Goal: Information Seeking & Learning: Learn about a topic

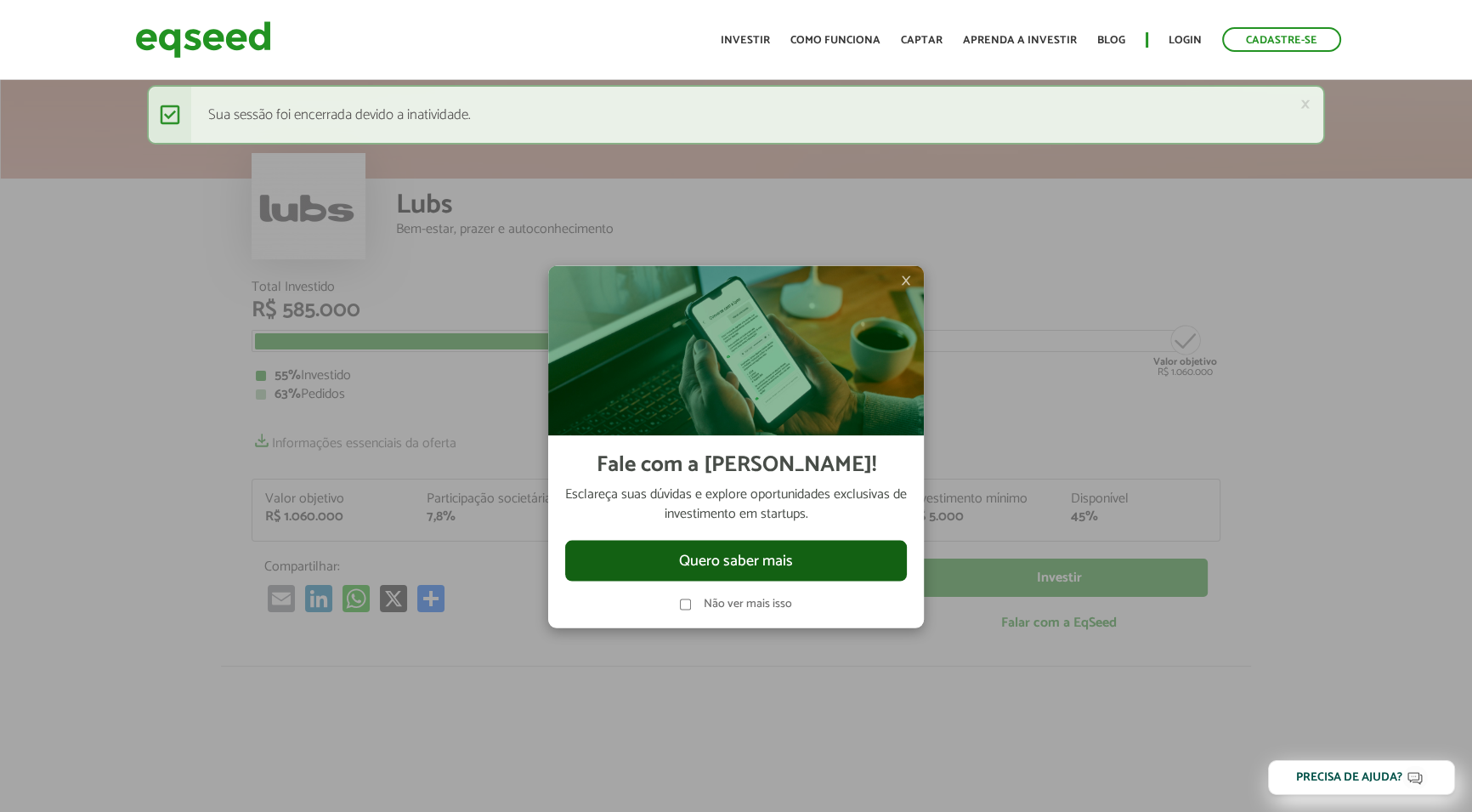
click at [759, 562] on button "Quero saber mais" at bounding box center [736, 560] width 342 height 41
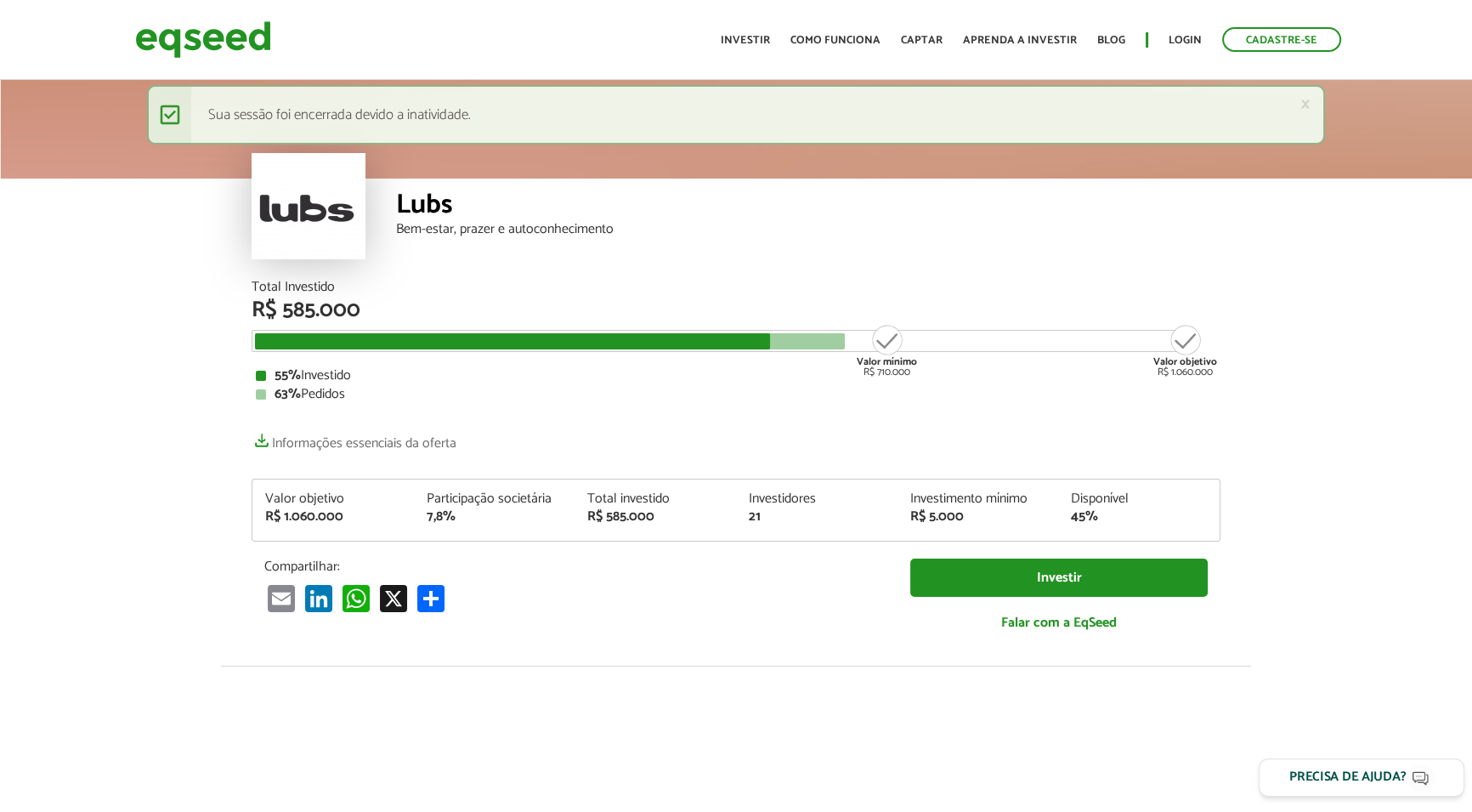
click at [1324, 782] on div "Precisa de ajuda?" at bounding box center [1348, 777] width 117 height 13
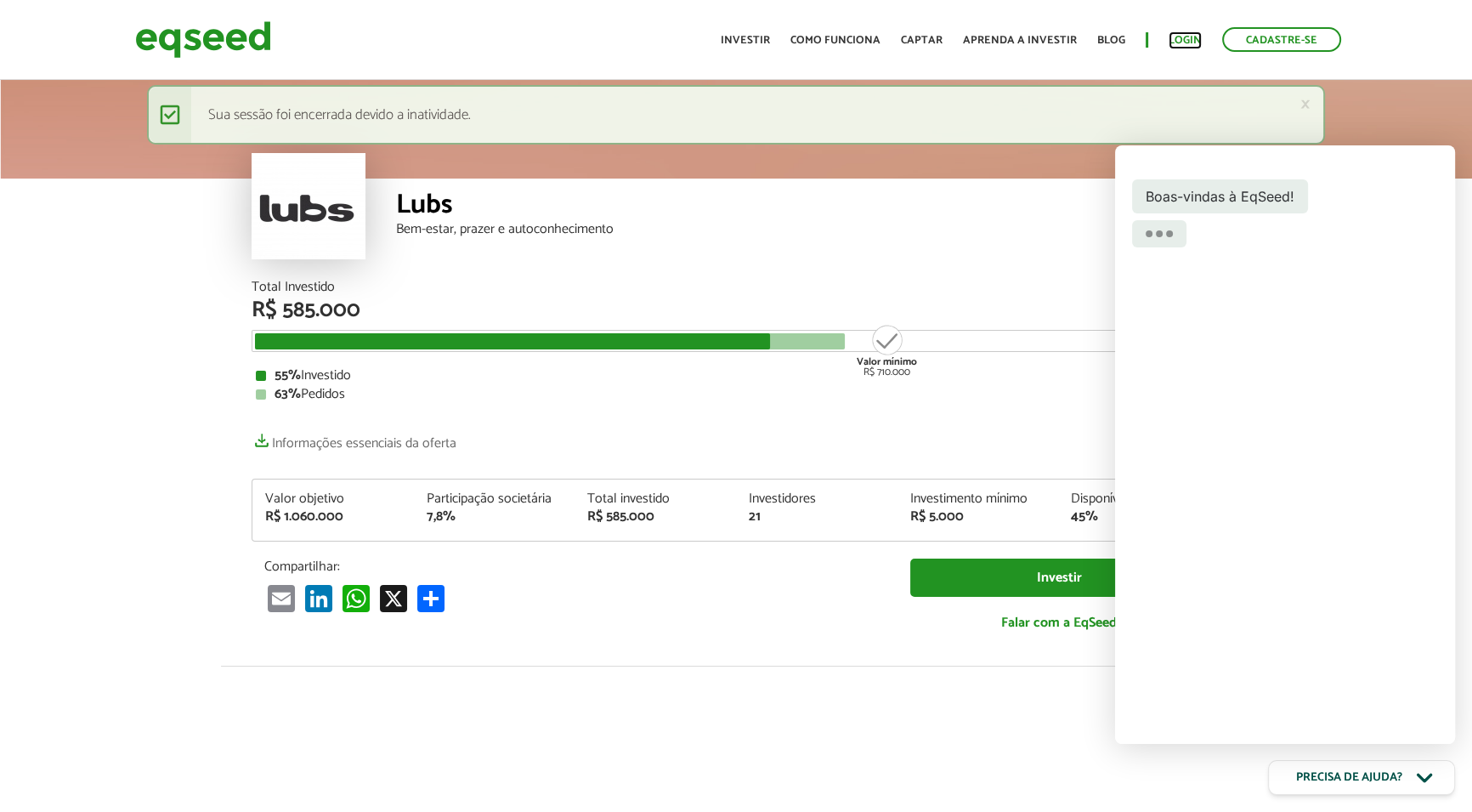
click at [1182, 45] on link "Login" at bounding box center [1185, 40] width 33 height 11
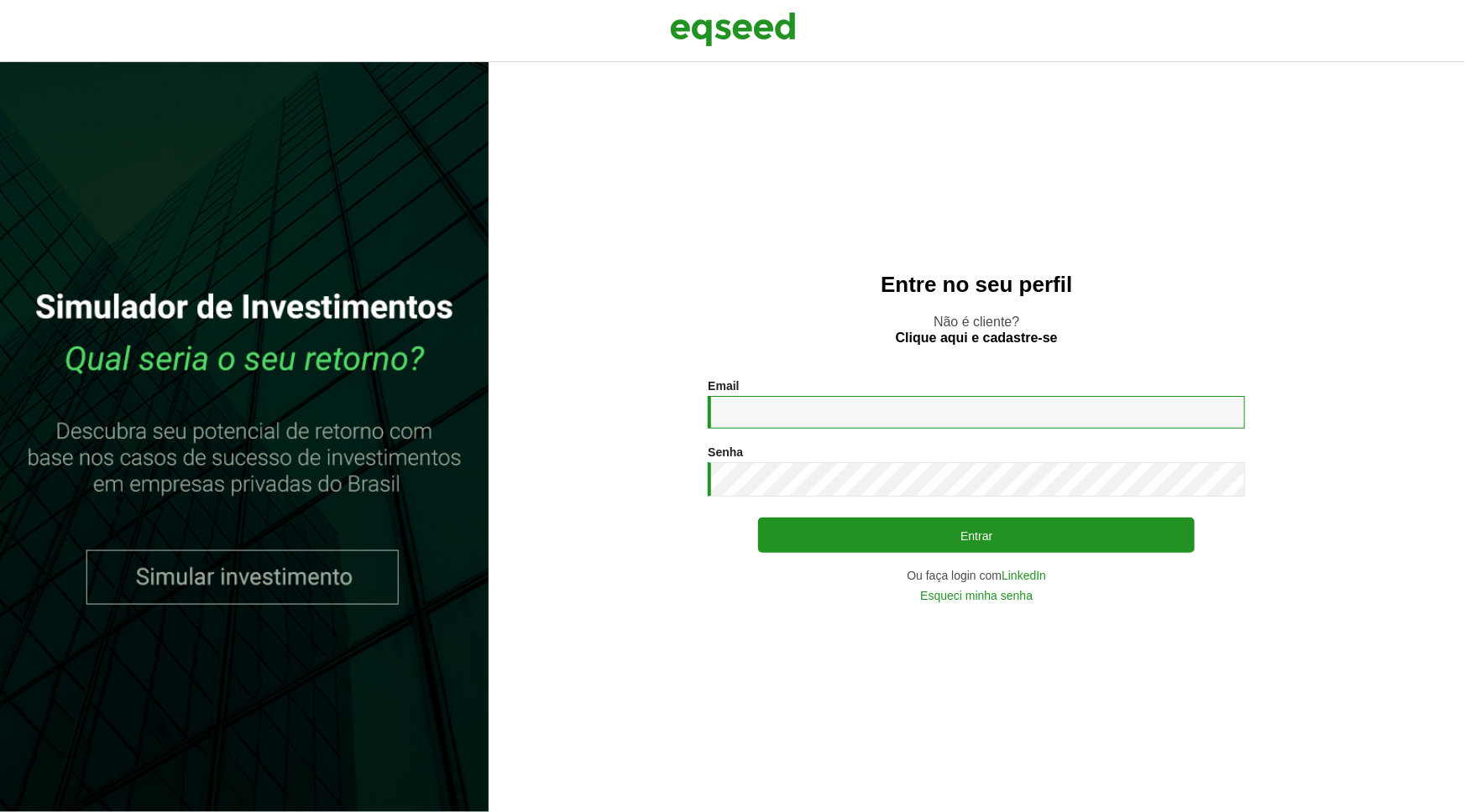
click at [834, 415] on input "Email *" at bounding box center [976, 412] width 538 height 33
type input "**********"
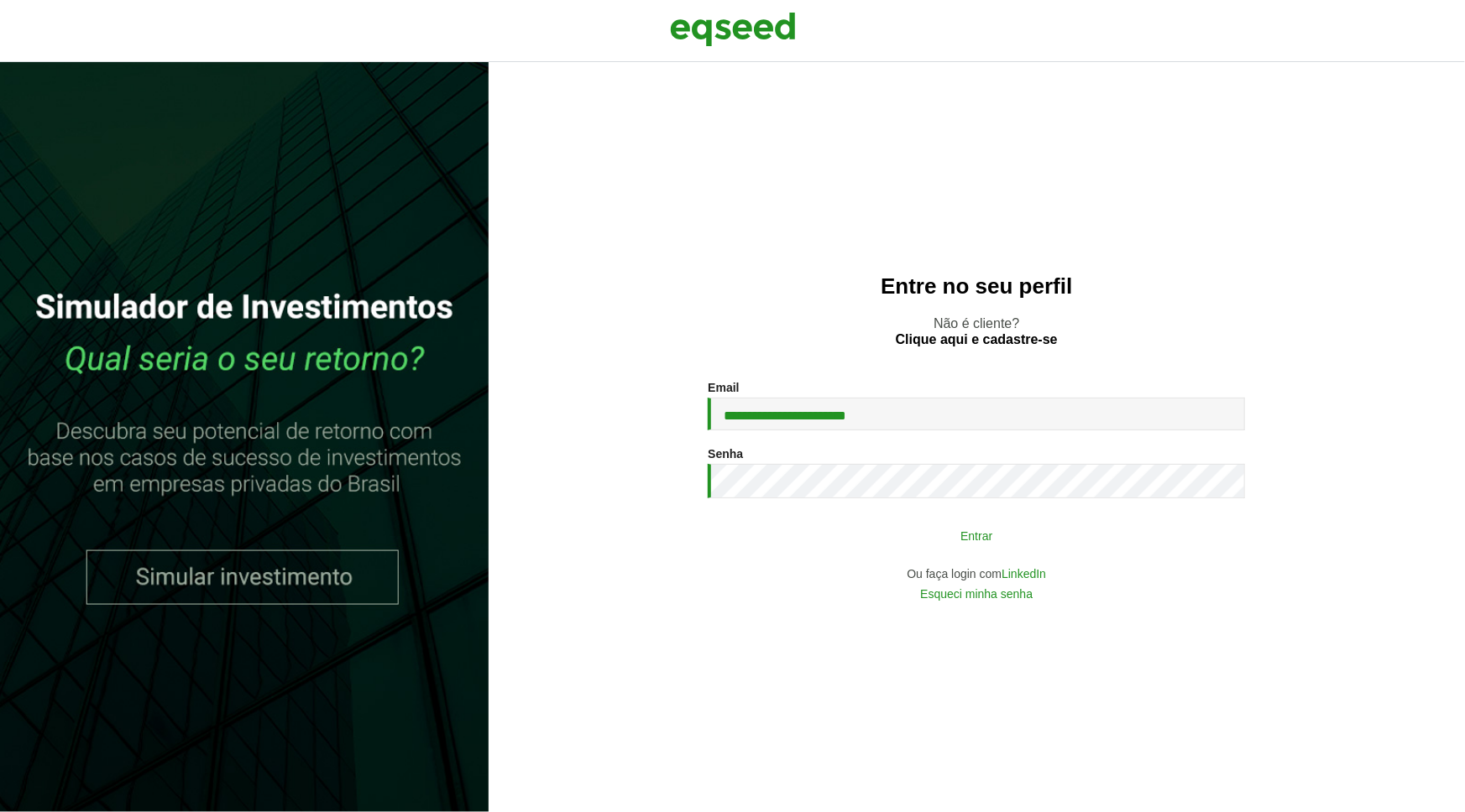
click at [813, 528] on button "Entrar" at bounding box center [976, 535] width 436 height 32
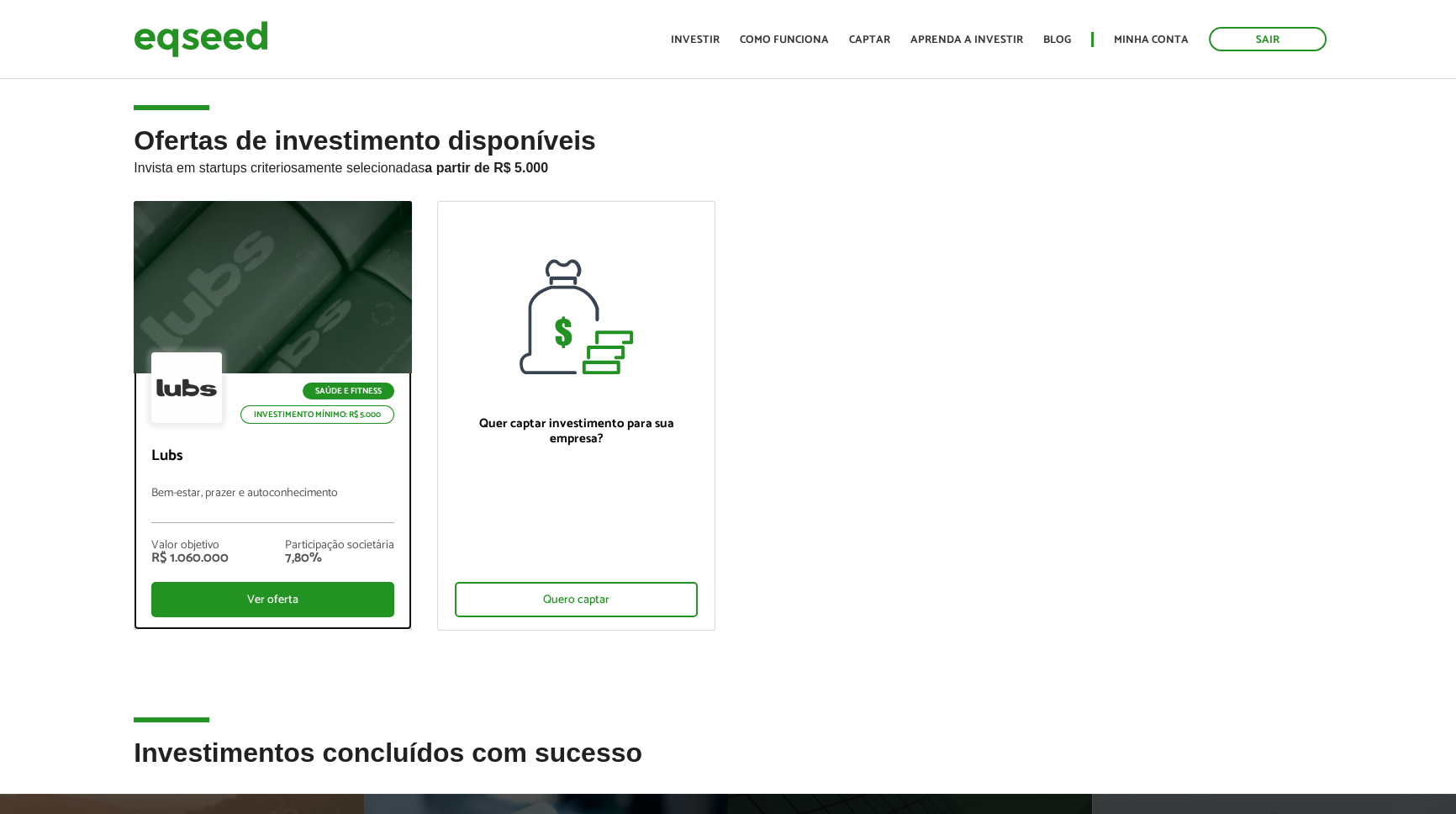
click at [320, 367] on div "Saúde e Fitness Investimento mínimo: R$ 5.000" at bounding box center [273, 390] width 243 height 74
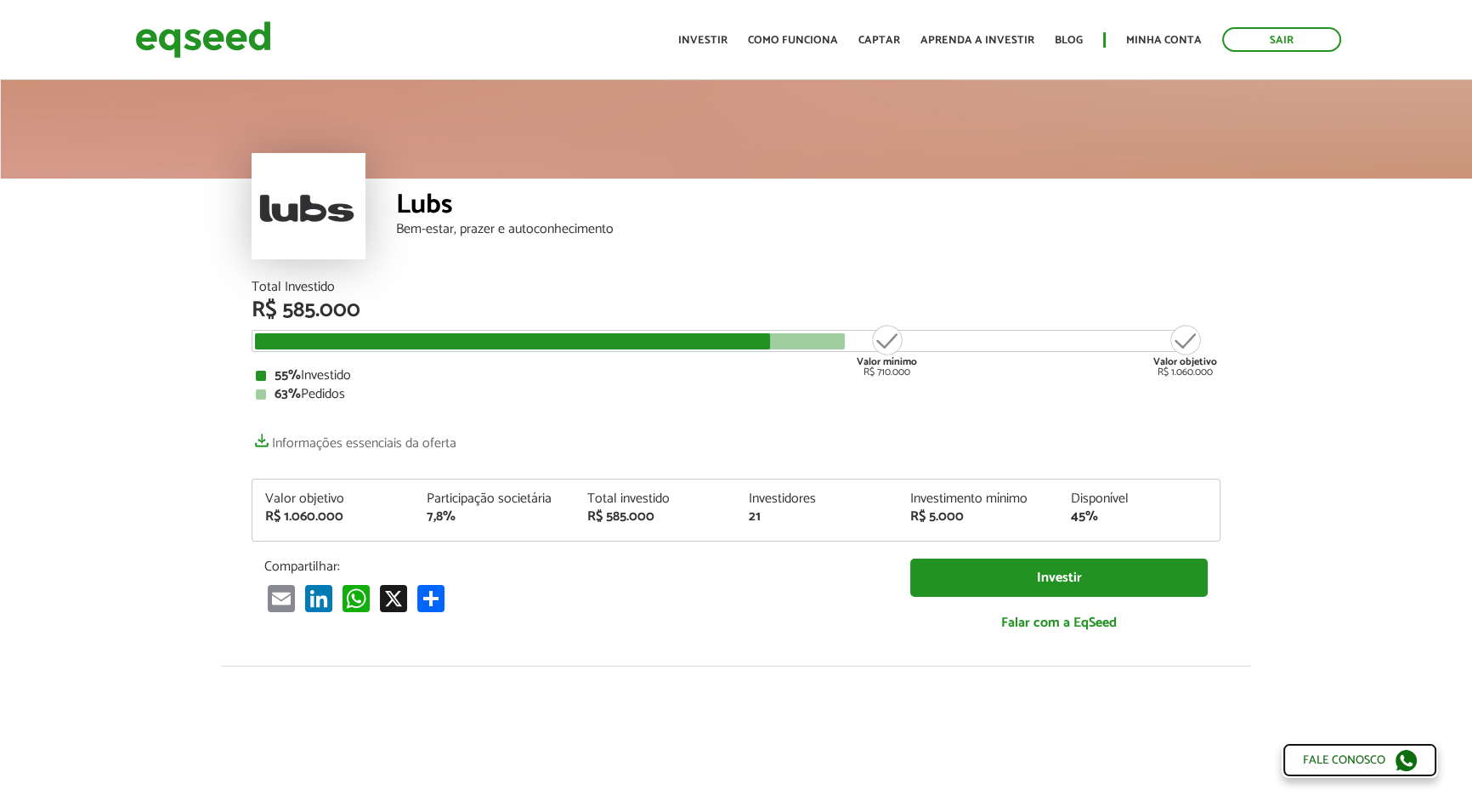
click at [1374, 764] on link "Fale conosco" at bounding box center [1360, 760] width 157 height 36
click at [1355, 354] on article "Lubs Bem-estar, prazer e autoconhecimento Total Investido R$ 585.000 Valor míni…" at bounding box center [736, 661] width 1472 height 1168
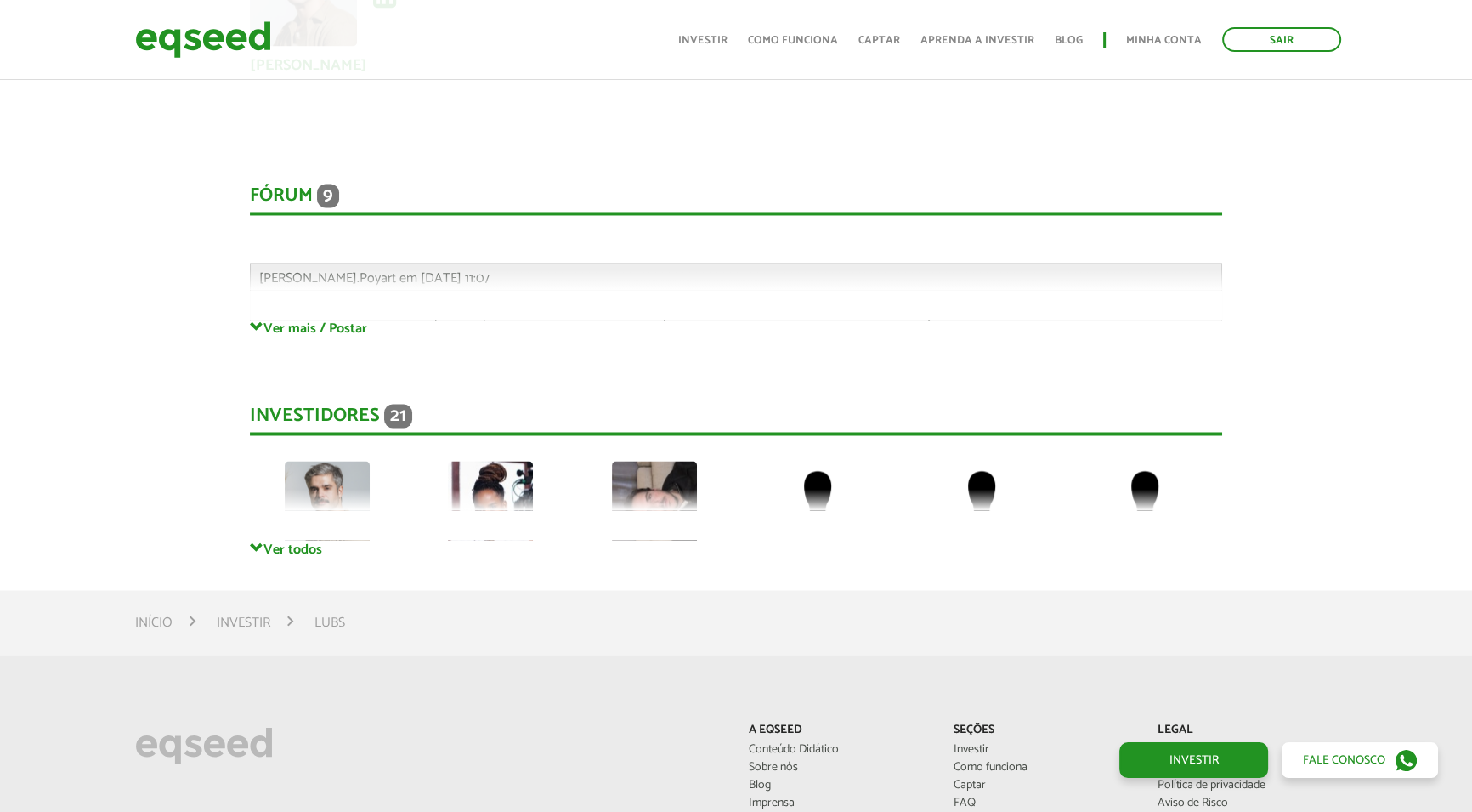
scroll to position [3554, 0]
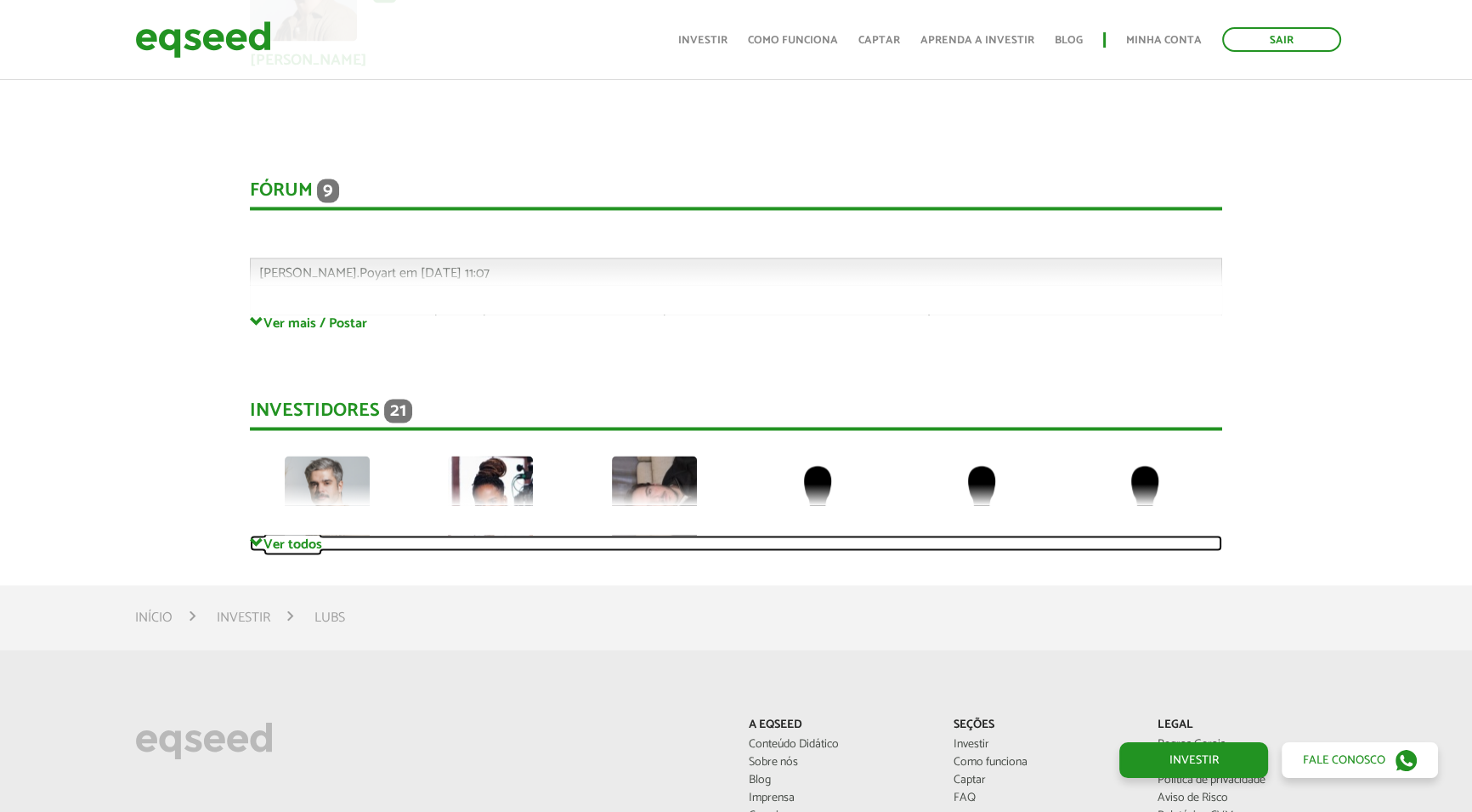
click at [283, 535] on link "Ver todos" at bounding box center [736, 542] width 973 height 17
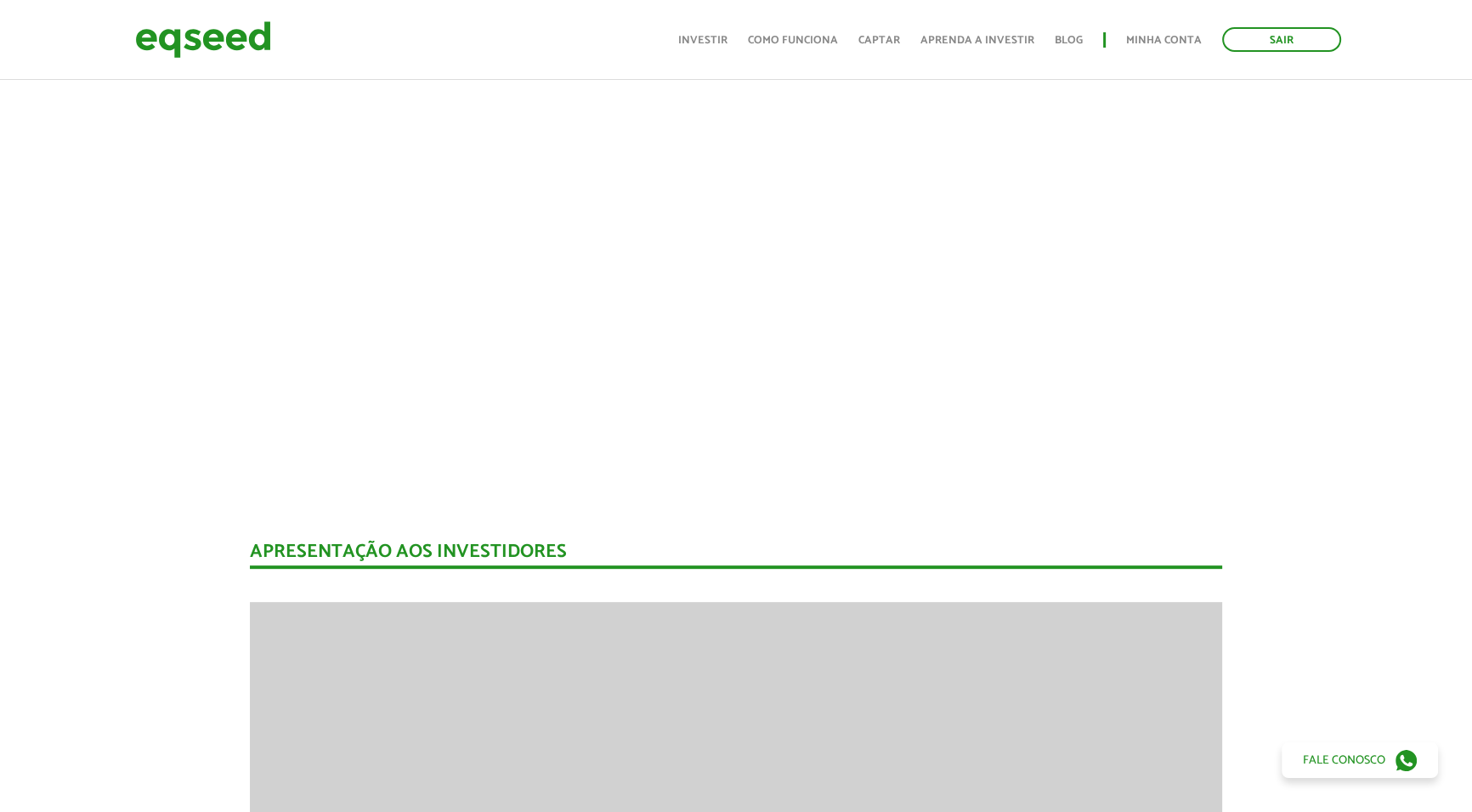
scroll to position [0, 0]
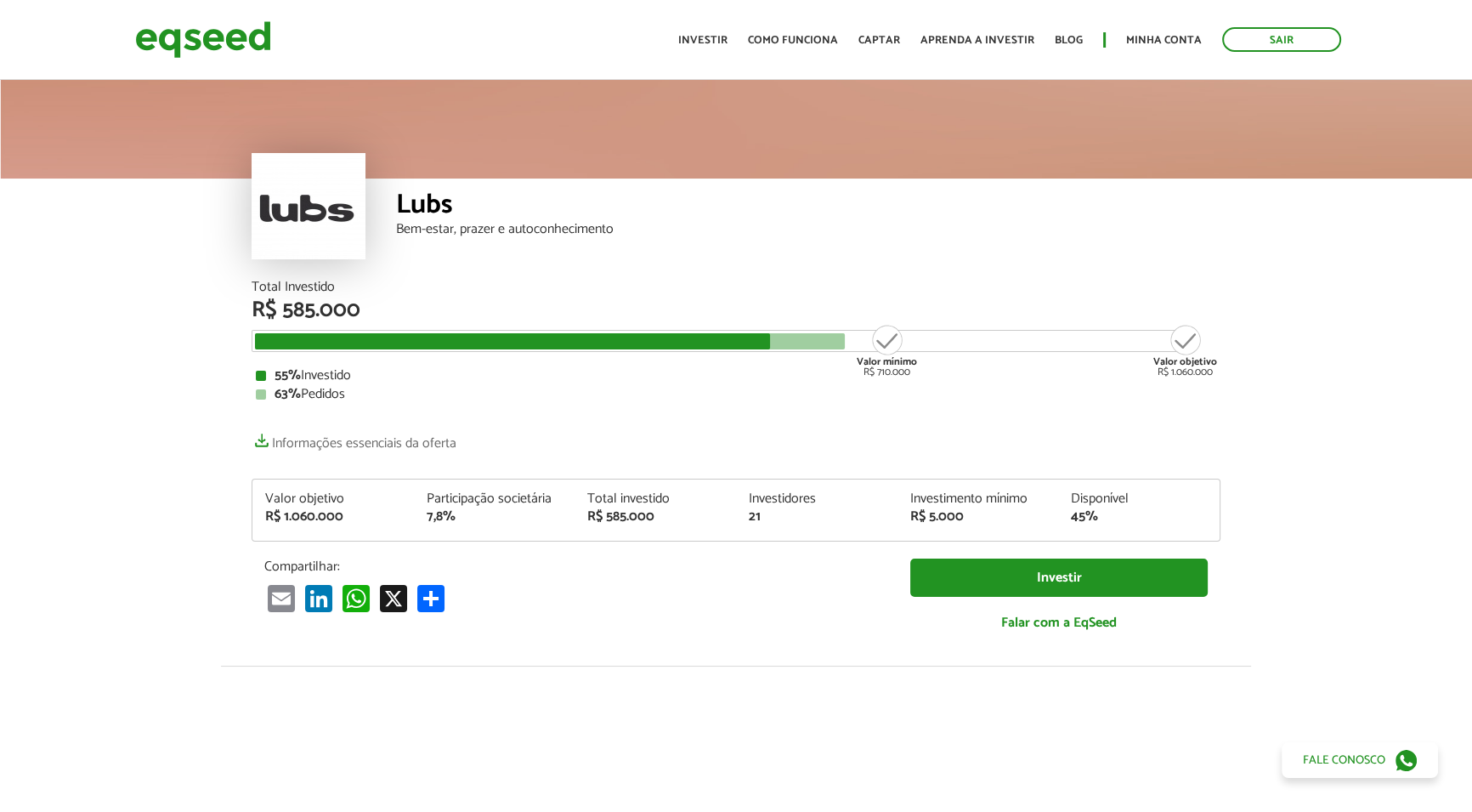
drag, startPoint x: 1426, startPoint y: 0, endPoint x: 938, endPoint y: 154, distance: 511.7
click at [938, 154] on div at bounding box center [736, 127] width 1472 height 102
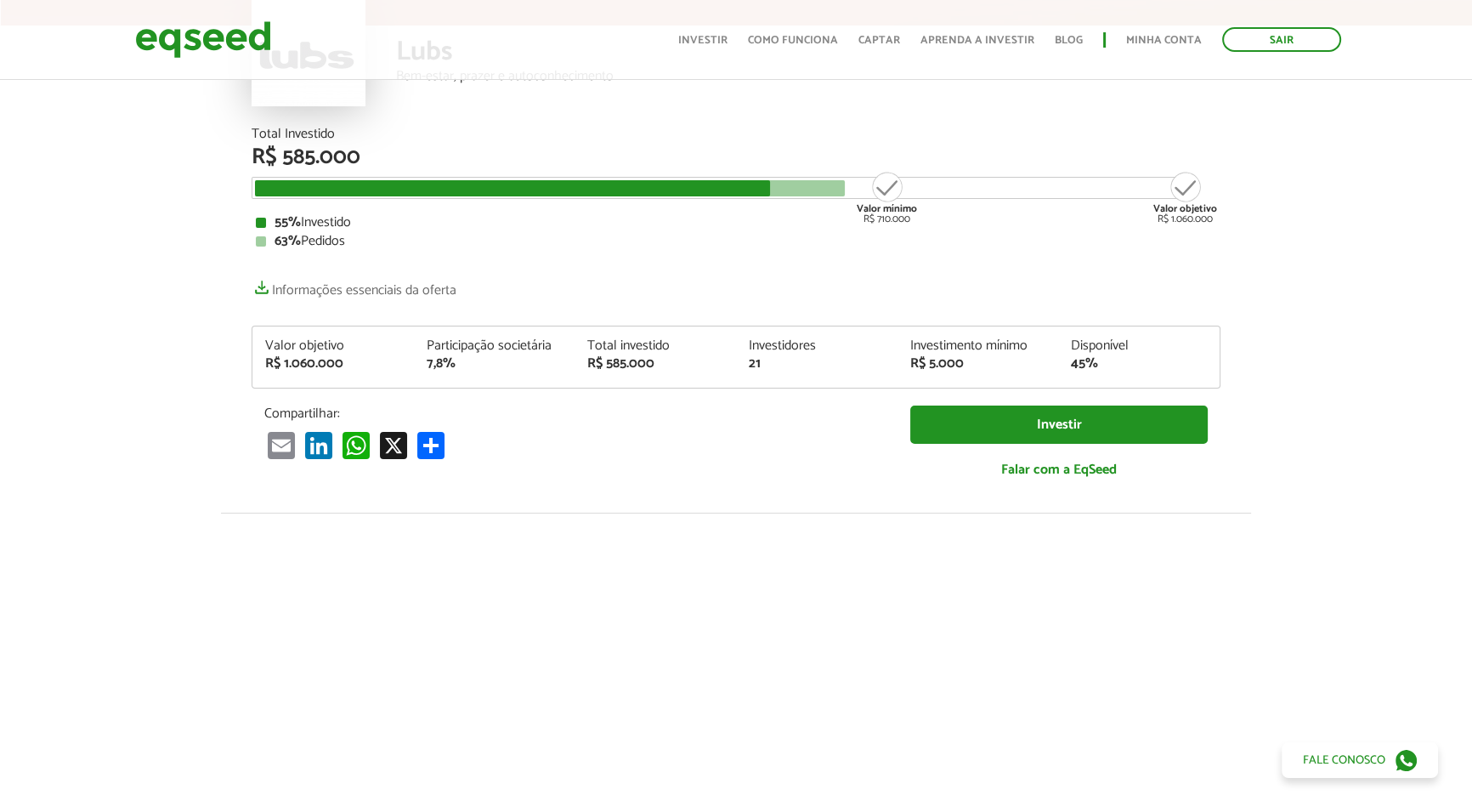
scroll to position [154, 0]
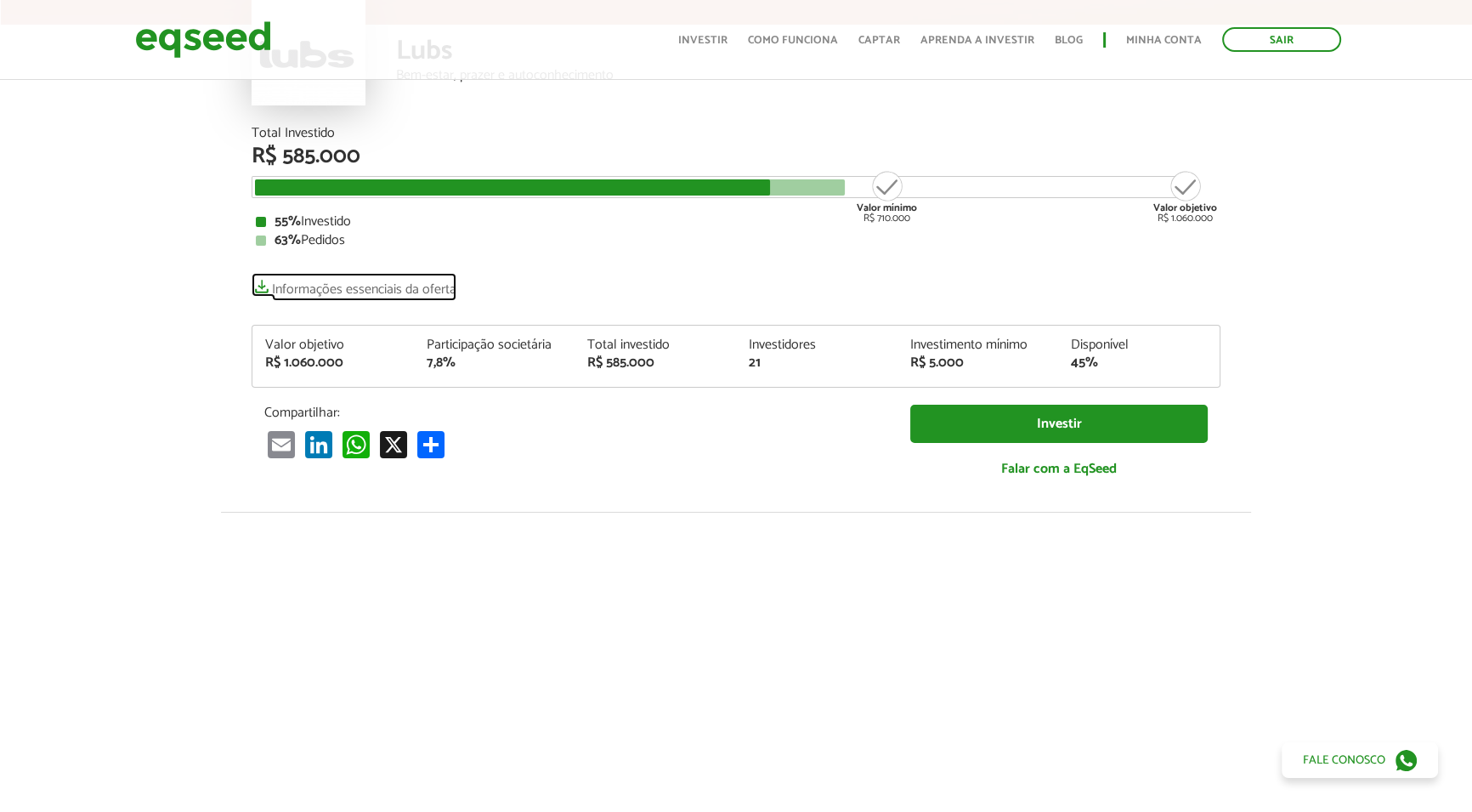
click at [421, 290] on link "Informações essenciais da oferta" at bounding box center [354, 284] width 205 height 23
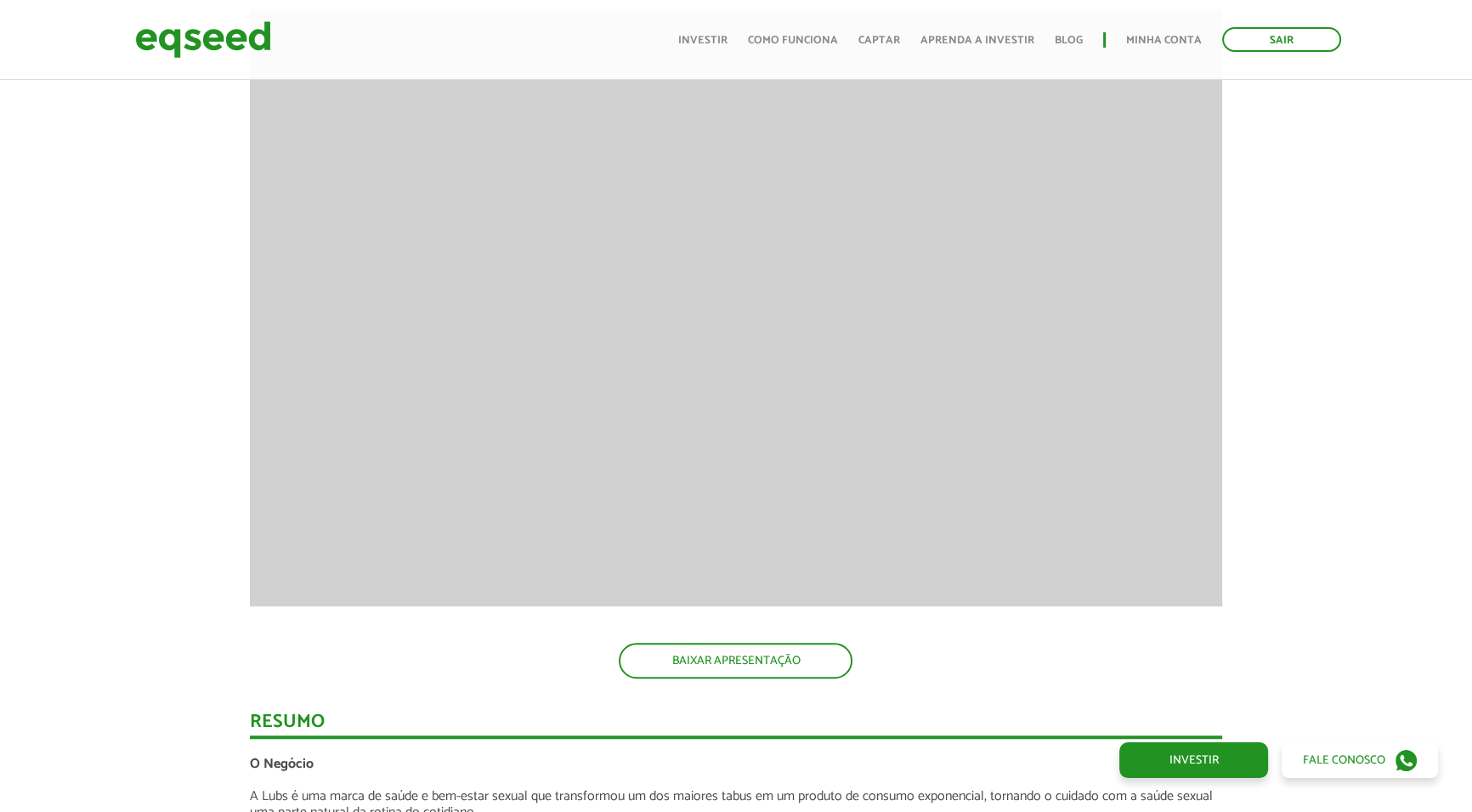
scroll to position [1391, 0]
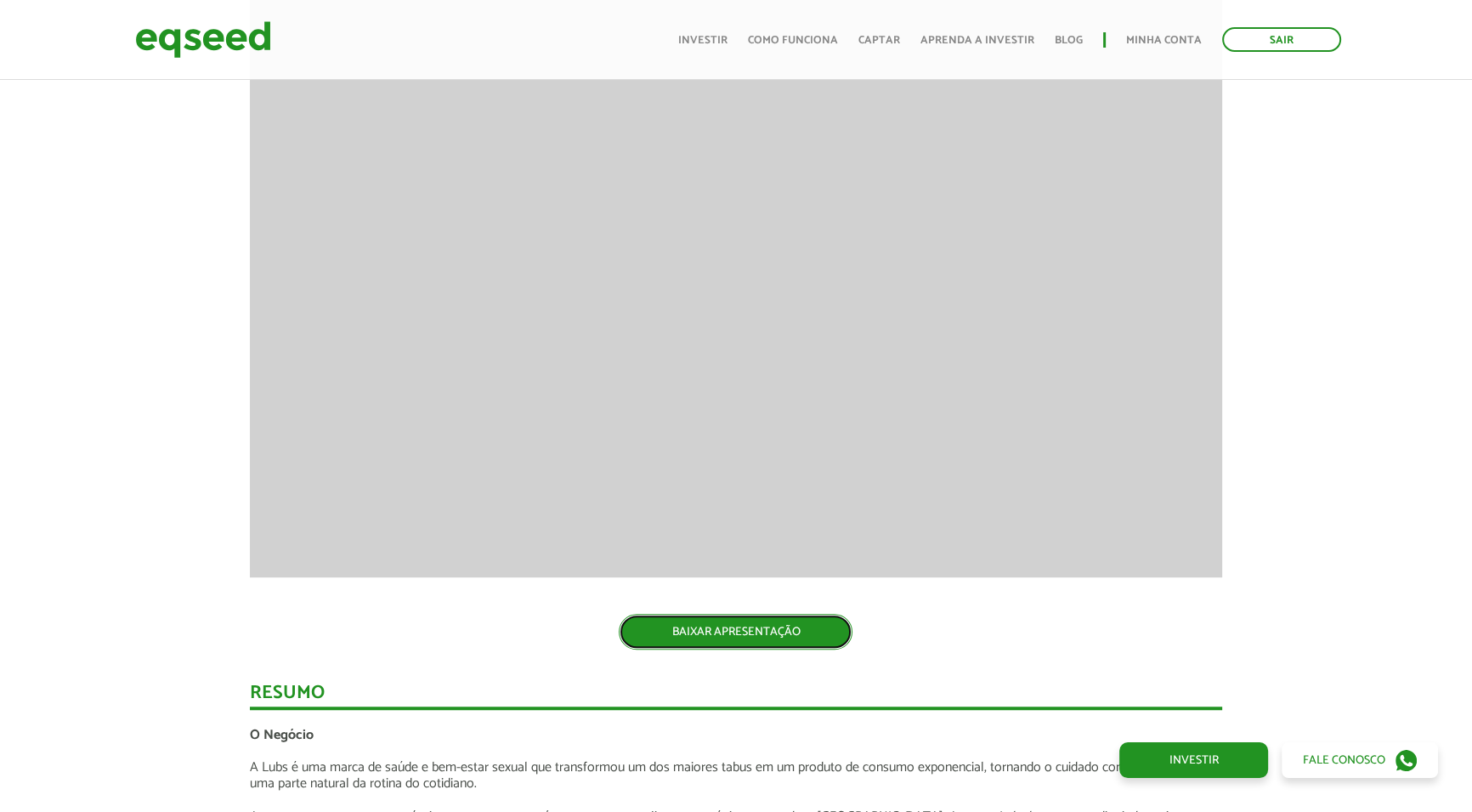
click at [676, 640] on link "BAIXAR APRESENTAÇÃO" at bounding box center [736, 631] width 234 height 36
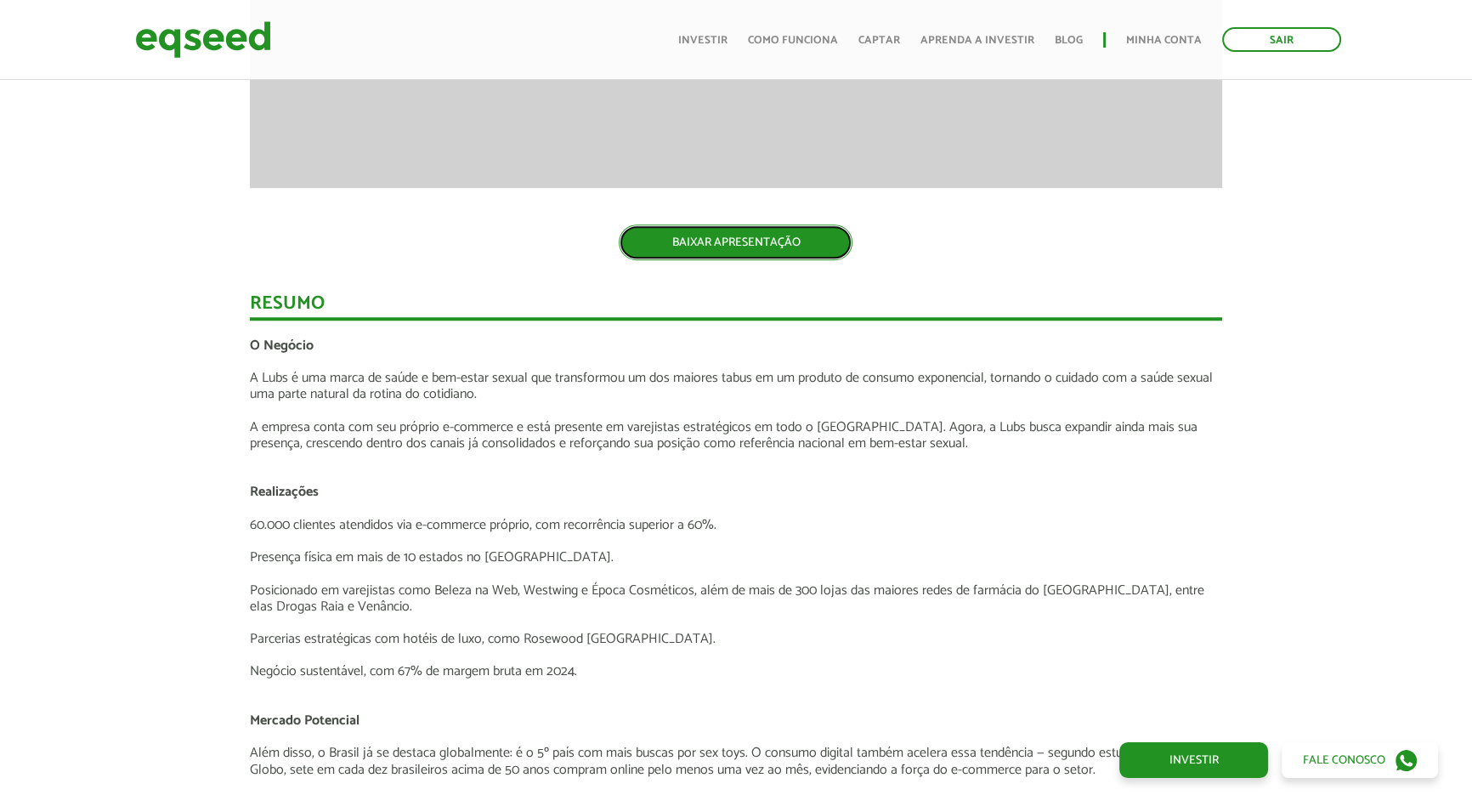
scroll to position [1776, 0]
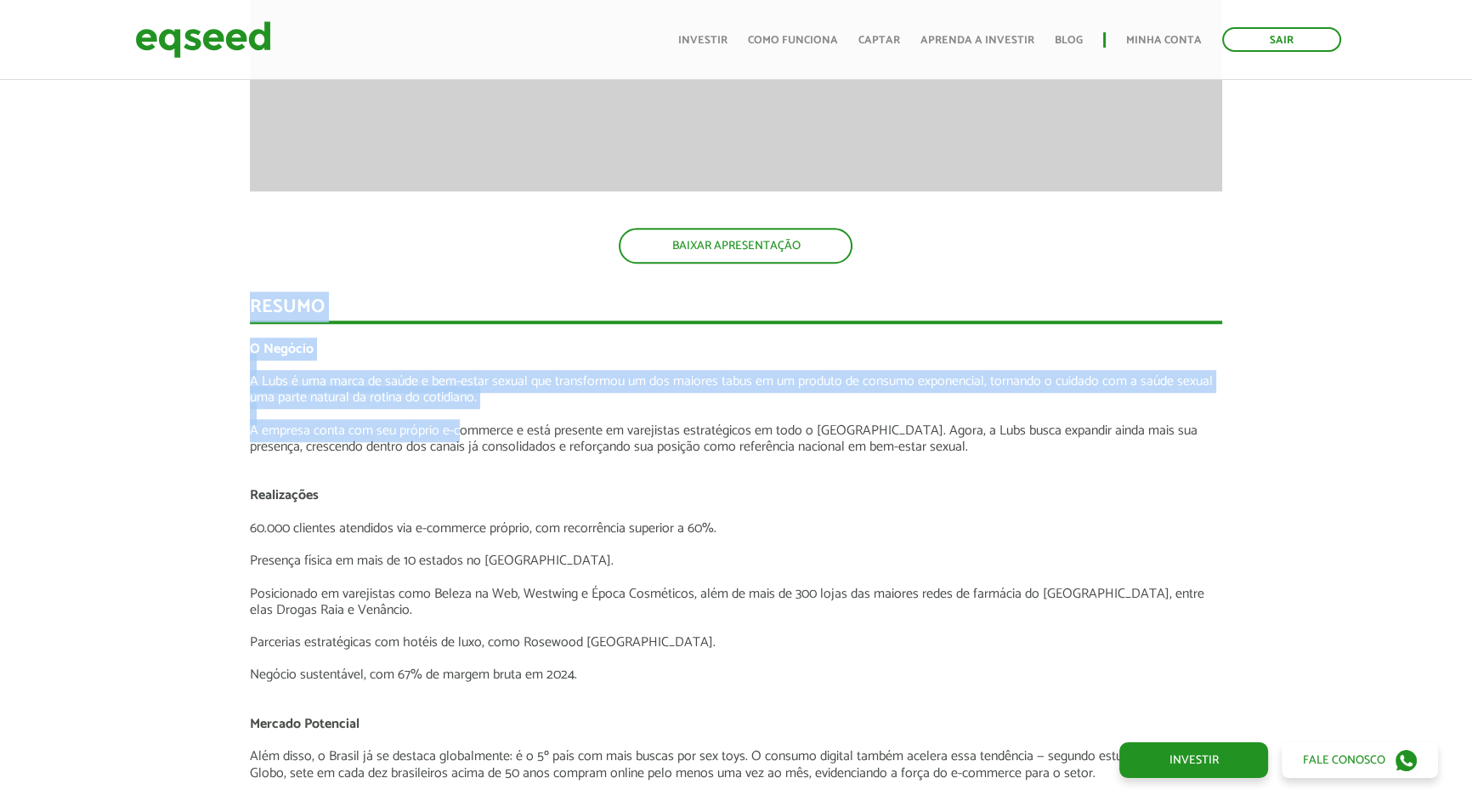
drag, startPoint x: 250, startPoint y: 302, endPoint x: 496, endPoint y: 449, distance: 286.6
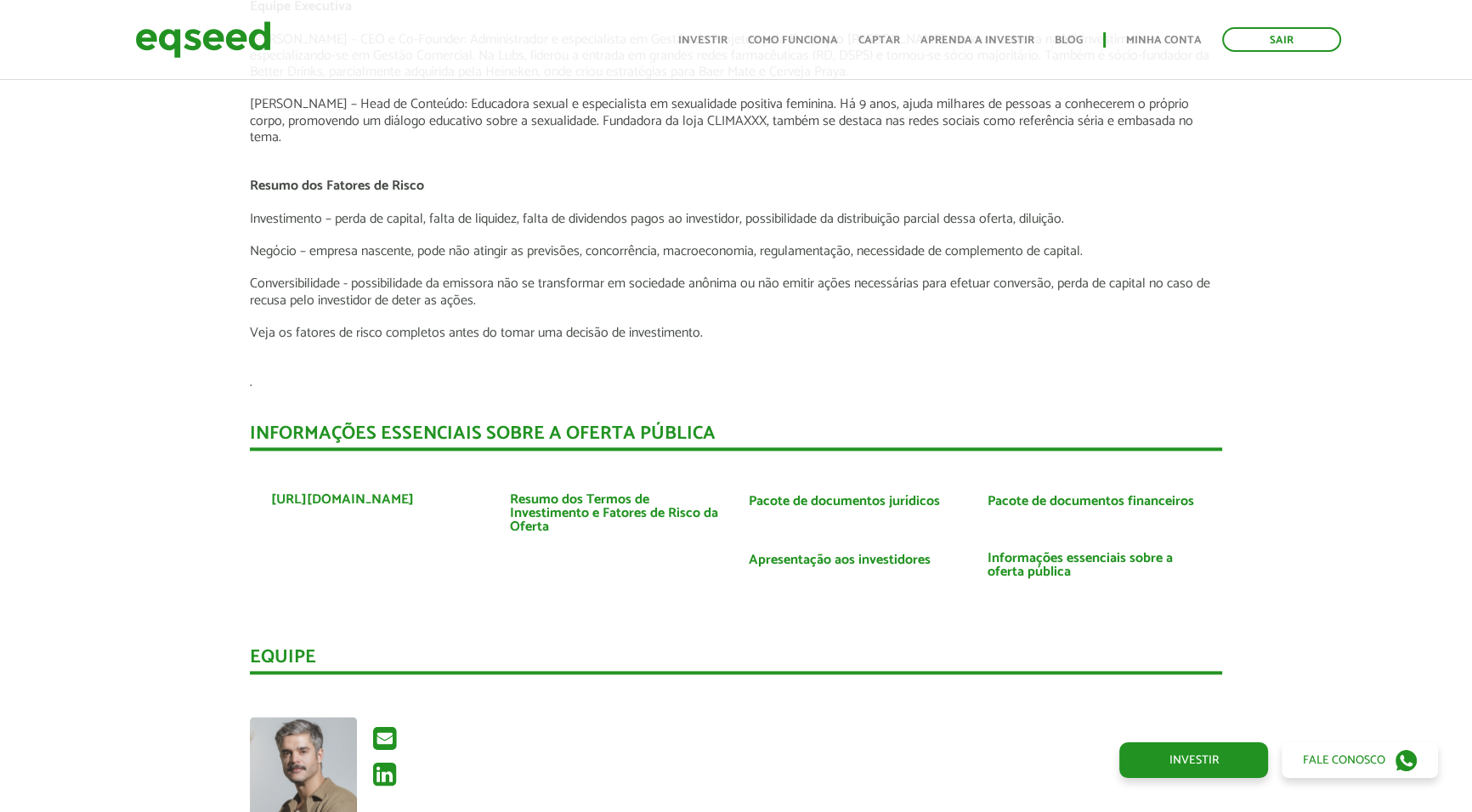
scroll to position [2781, 0]
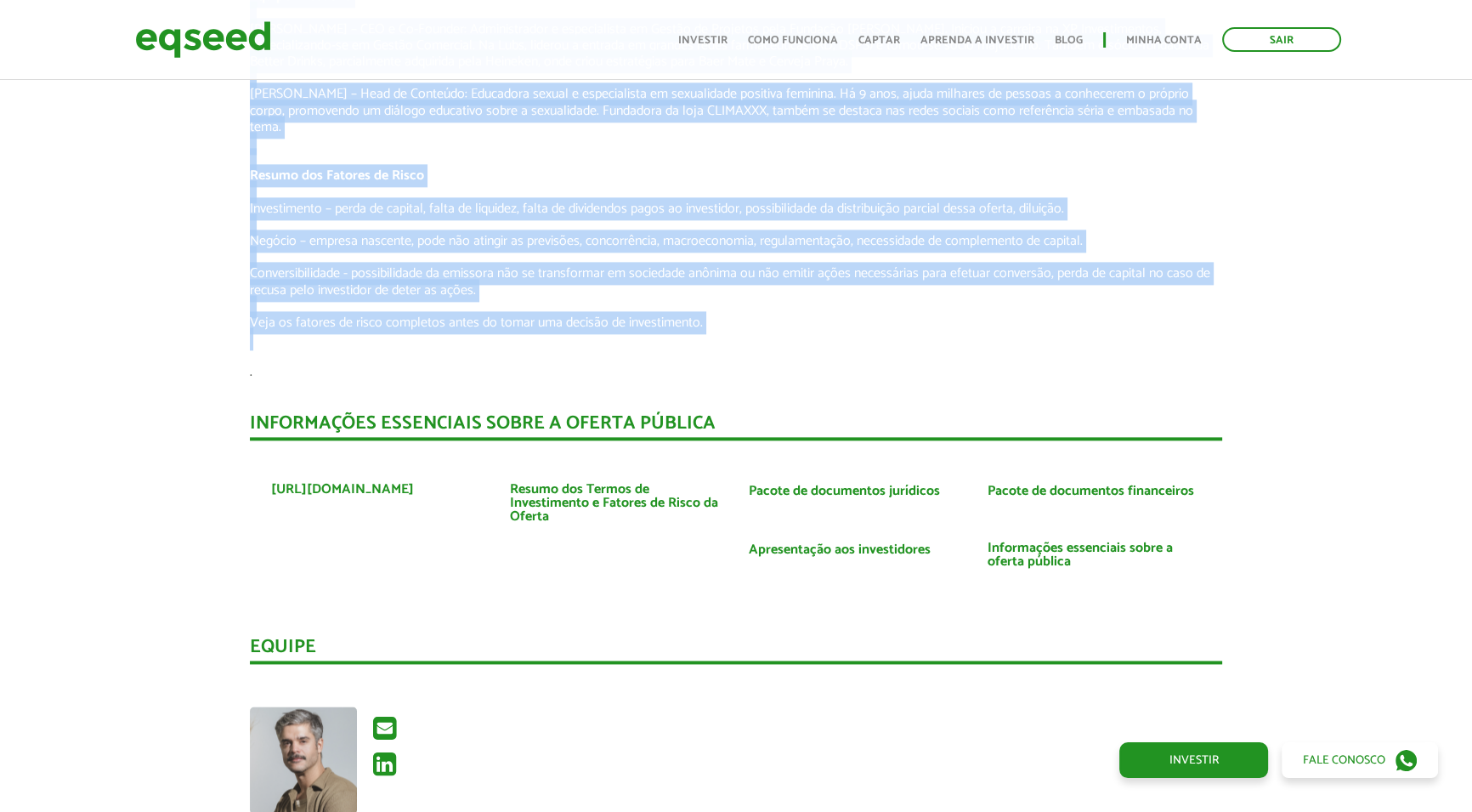
click at [706, 330] on p at bounding box center [736, 338] width 973 height 17
copy div "Resumo O Negócio A Lubs é uma marca de saúde e bem-estar sexual que transformou…"
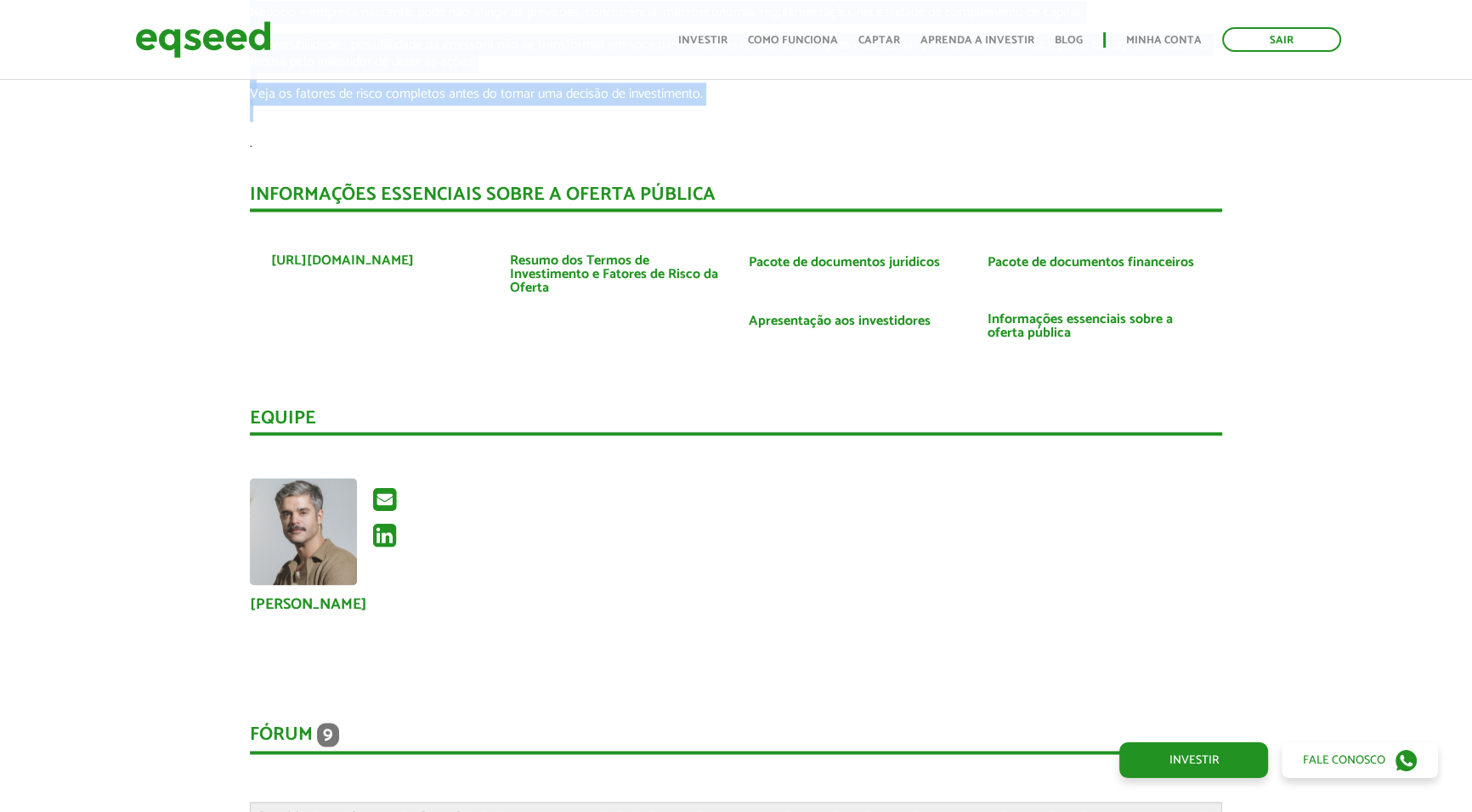
scroll to position [3013, 0]
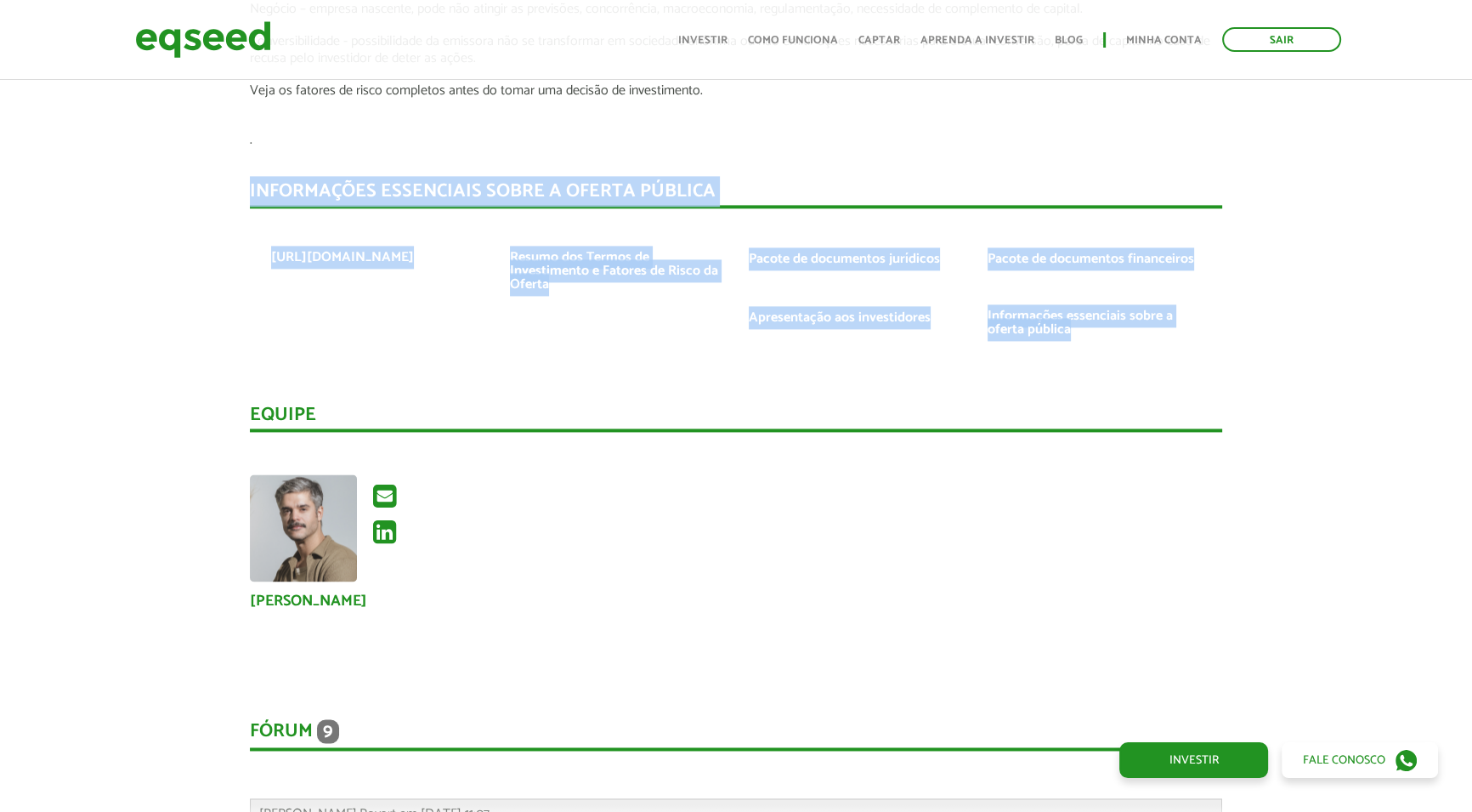
drag, startPoint x: 247, startPoint y: 164, endPoint x: 1225, endPoint y: 319, distance: 990.2
copy div "INFORMAÇÕES ESSENCIAIS SOBRE A OFERTA PÚBLICA https://www.lubs.com.br Resumo do…"
click at [657, 327] on ul "https://www.lubs.com.br Resumo dos Termos de Investimento e Fatores de Risco da…" at bounding box center [736, 298] width 973 height 146
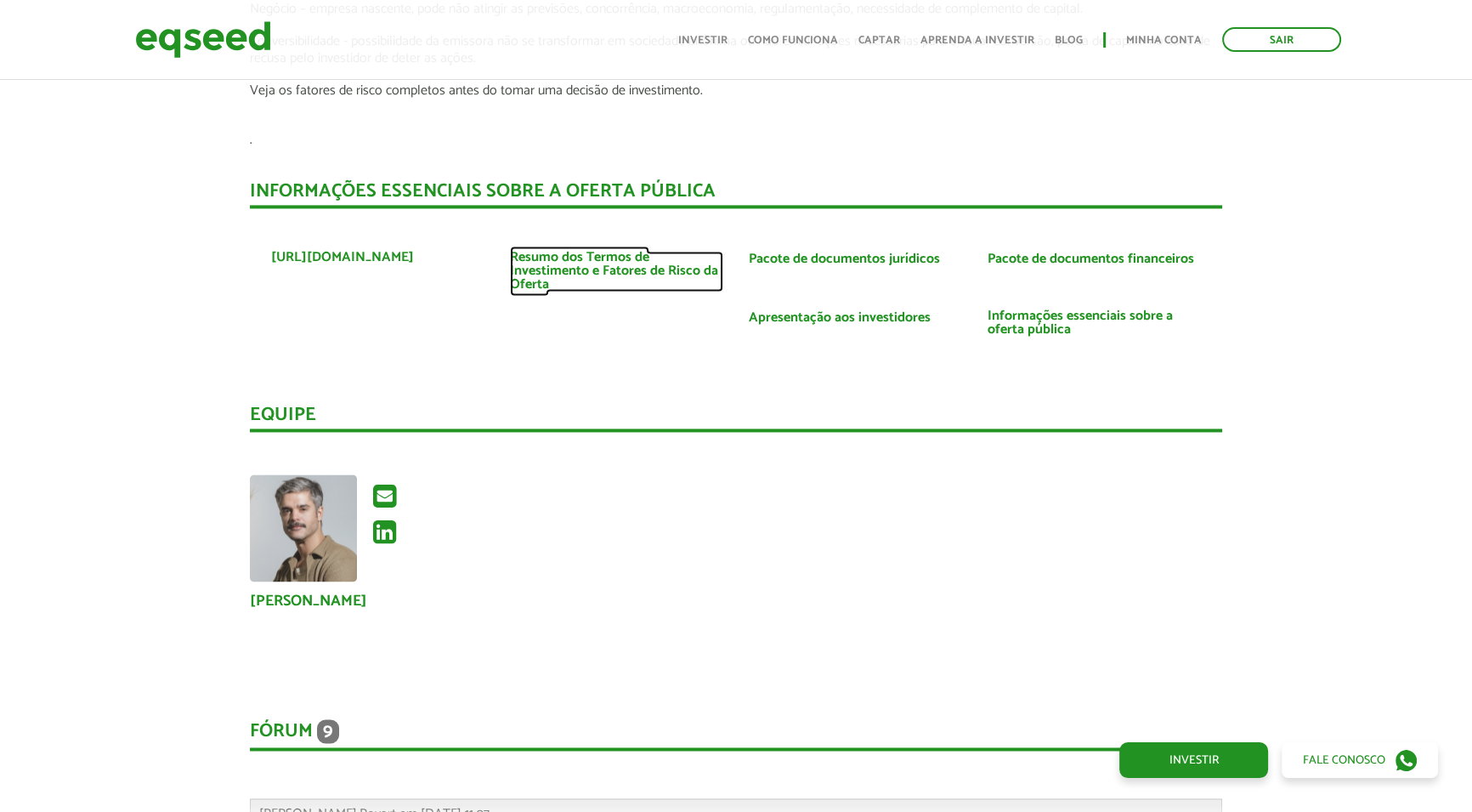
click at [583, 250] on link "Resumo dos Termos de Investimento e Fatores de Risco da Oferta" at bounding box center [616, 270] width 213 height 41
click at [823, 252] on link "Pacote de documentos jurídicos" at bounding box center [844, 259] width 191 height 14
click at [843, 311] on link "Apresentação aos investidores" at bounding box center [839, 318] width 182 height 14
click at [1044, 252] on link "Pacote de documentos financeiros" at bounding box center [1091, 259] width 207 height 14
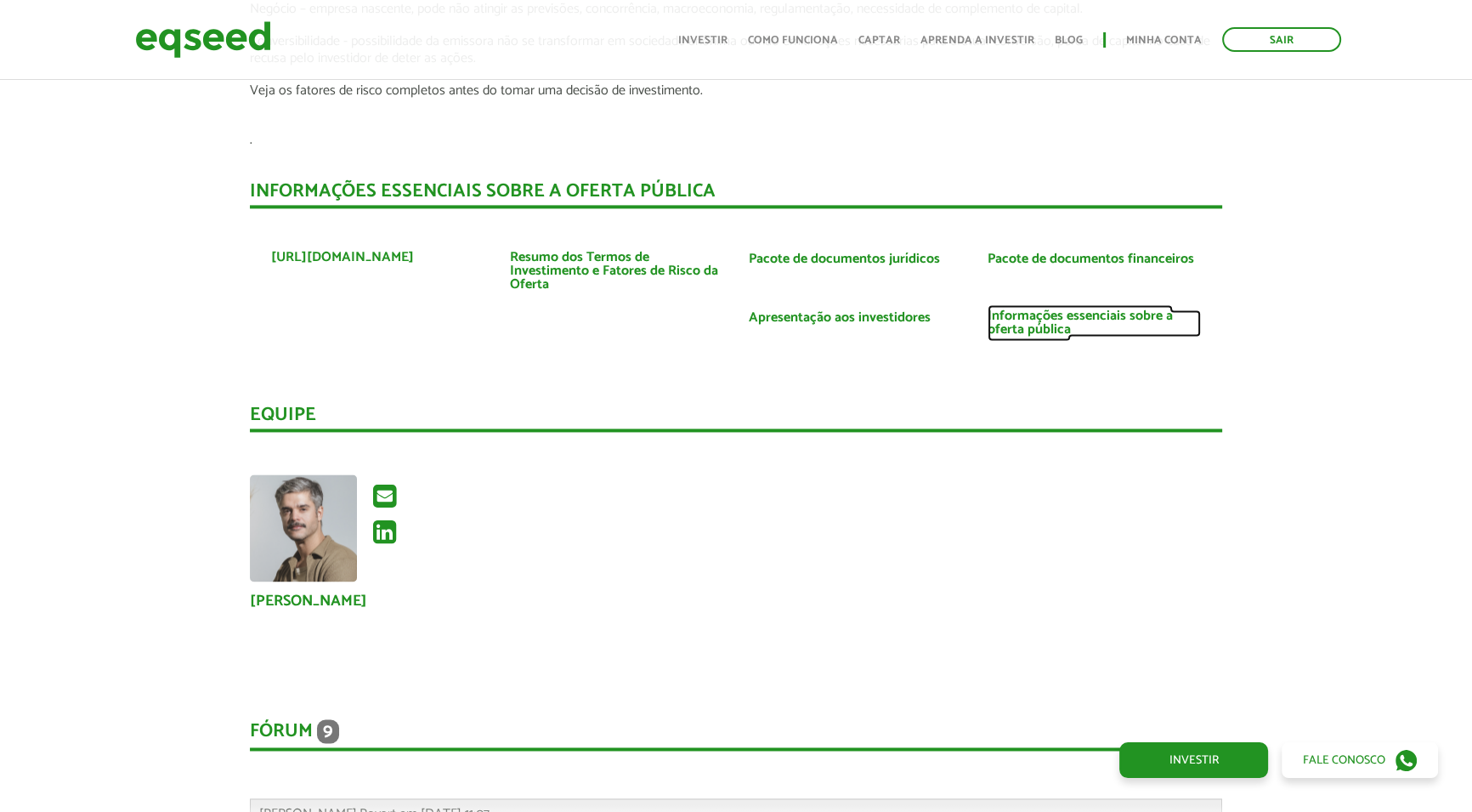
click at [1053, 309] on link "Informações essenciais sobre a oferta pública" at bounding box center [1094, 323] width 213 height 27
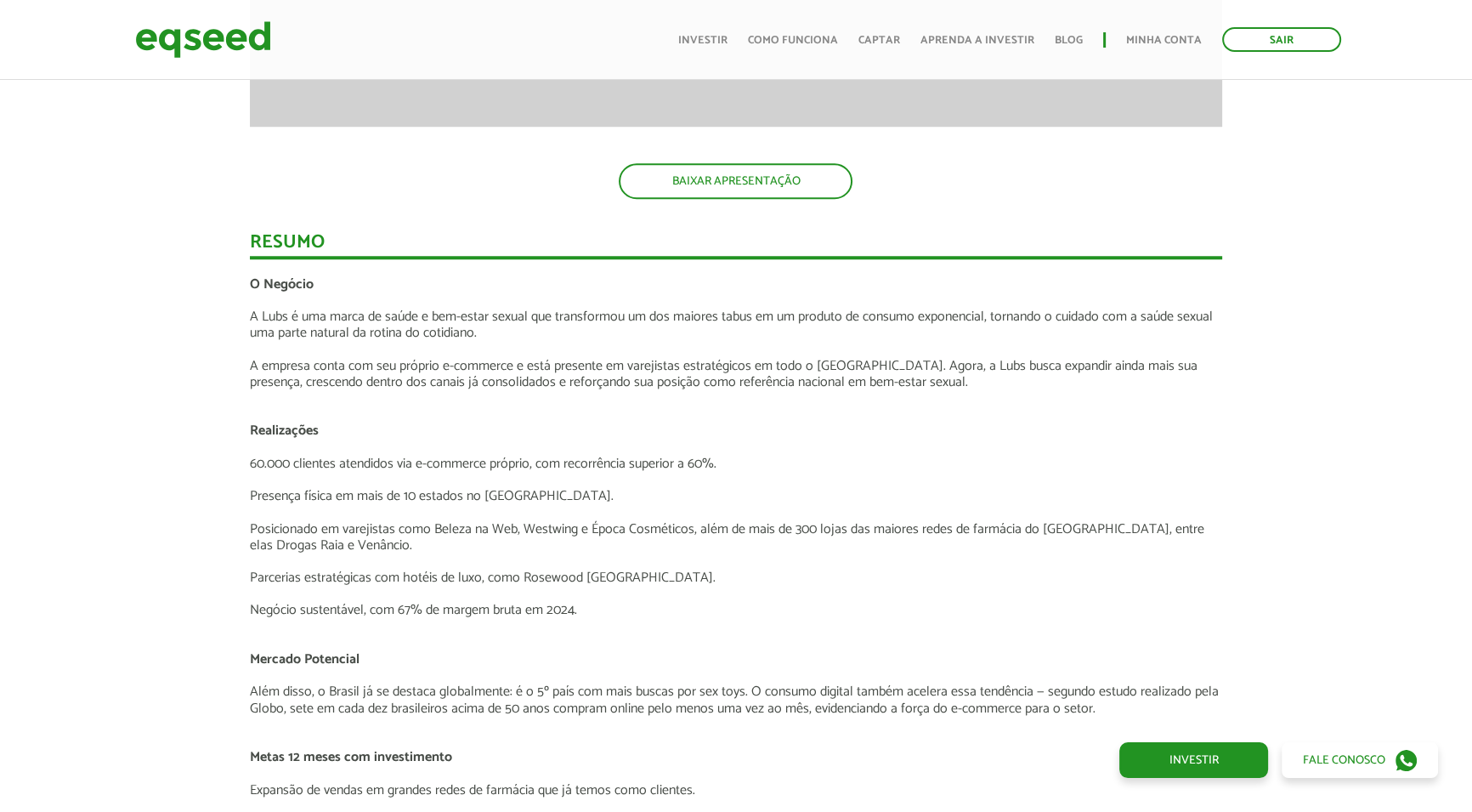
scroll to position [1700, 0]
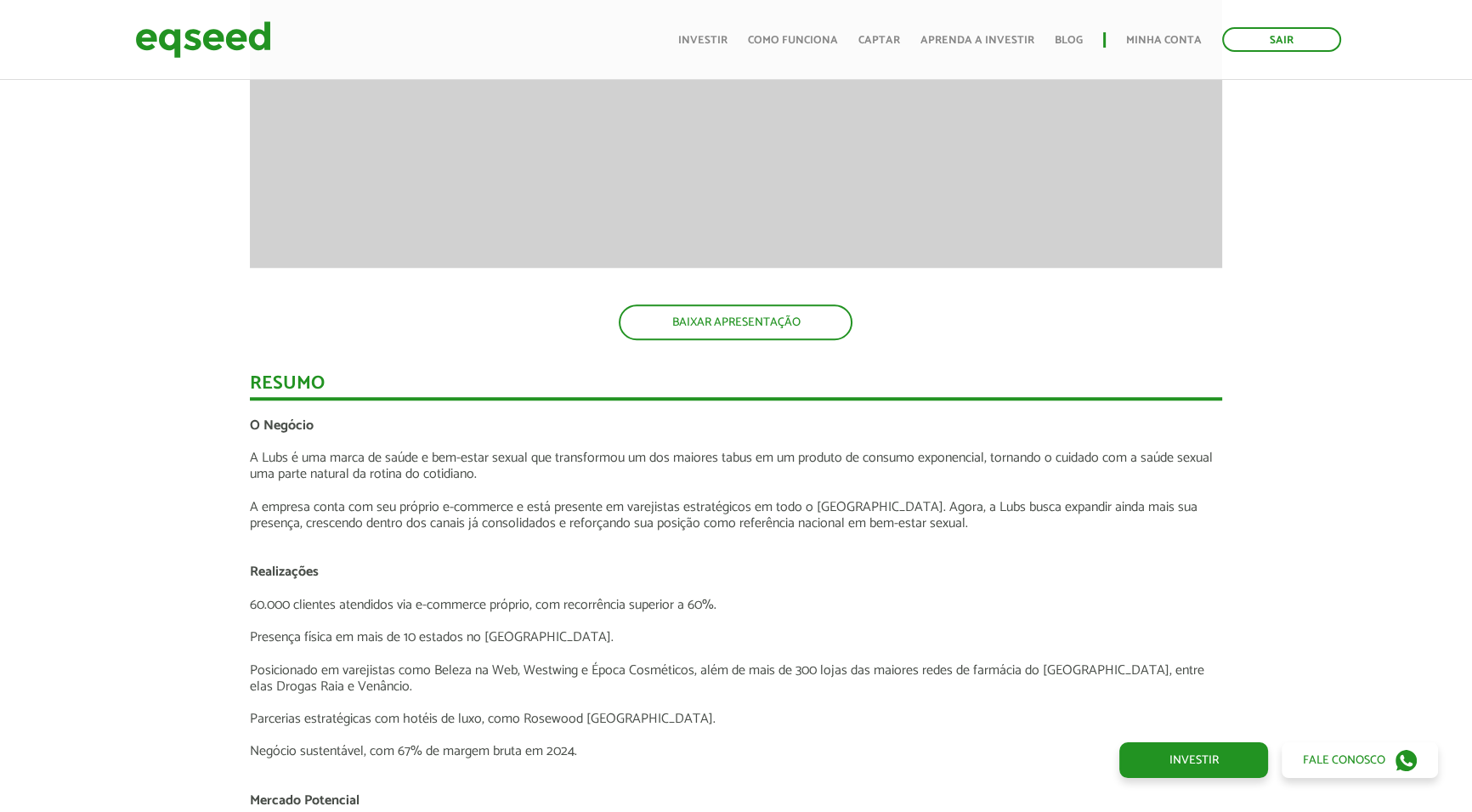
click at [768, 324] on link "BAIXAR APRESENTAÇÃO" at bounding box center [736, 322] width 234 height 36
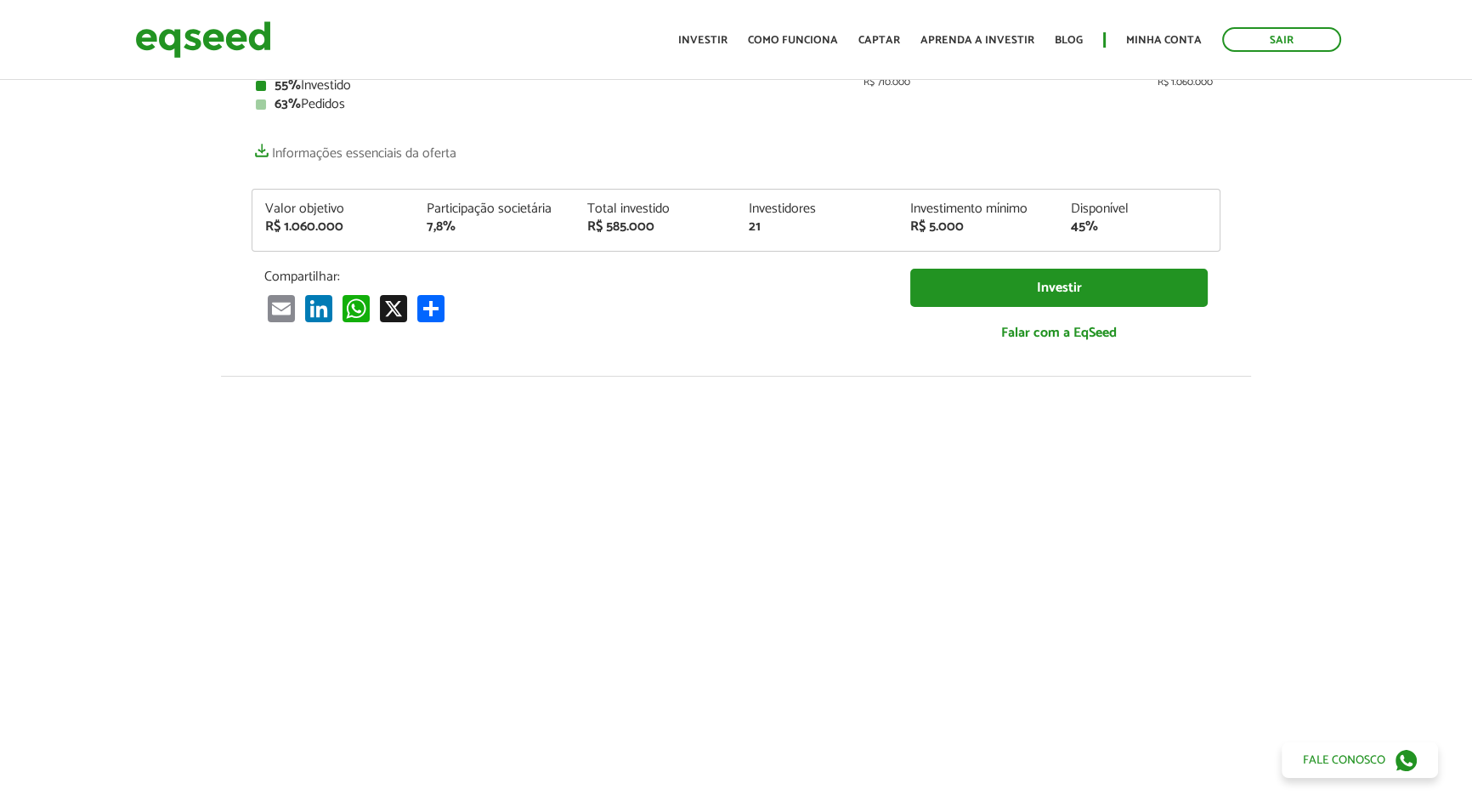
scroll to position [0, 0]
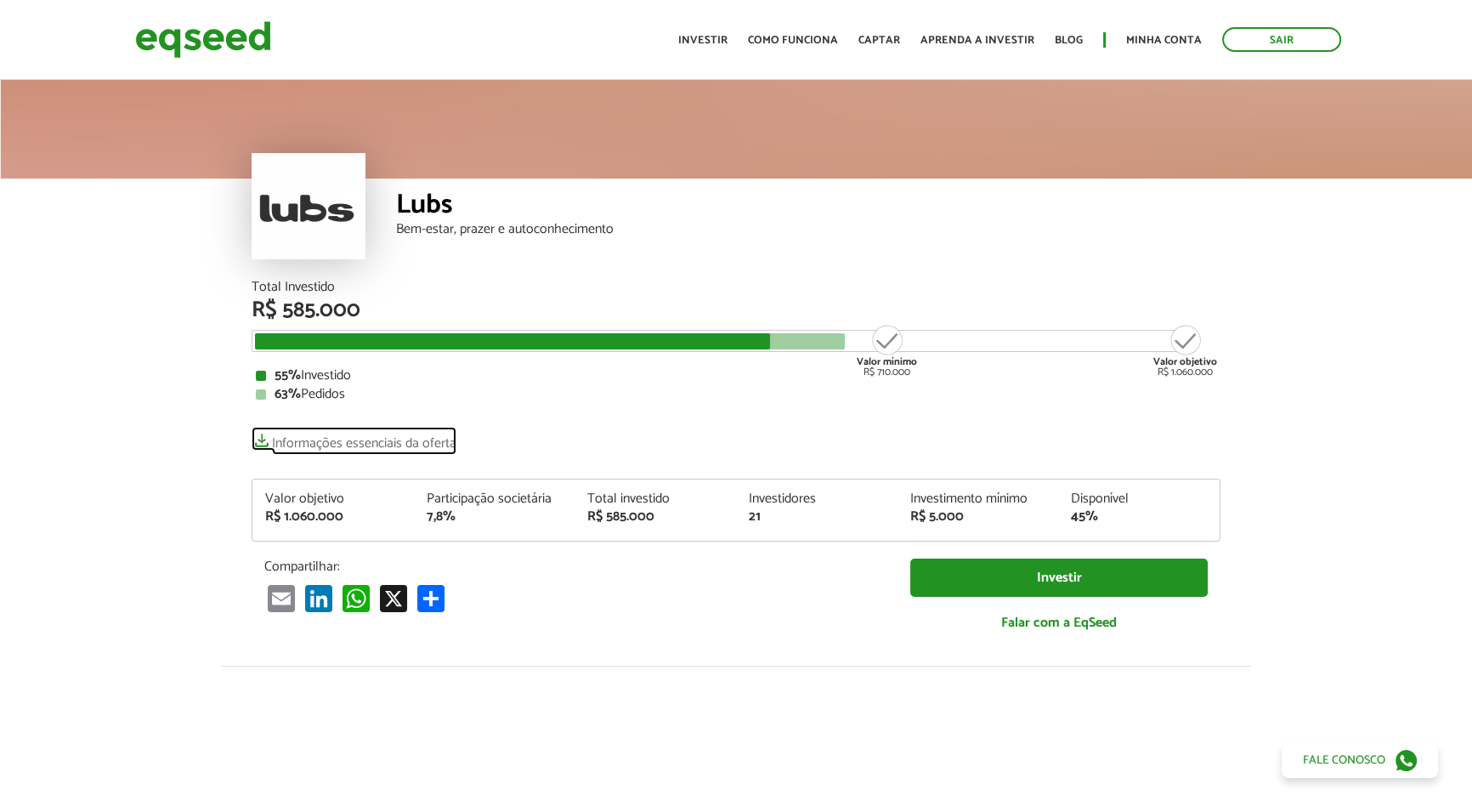
click at [349, 434] on link "Informações essenciais da oferta" at bounding box center [354, 438] width 205 height 23
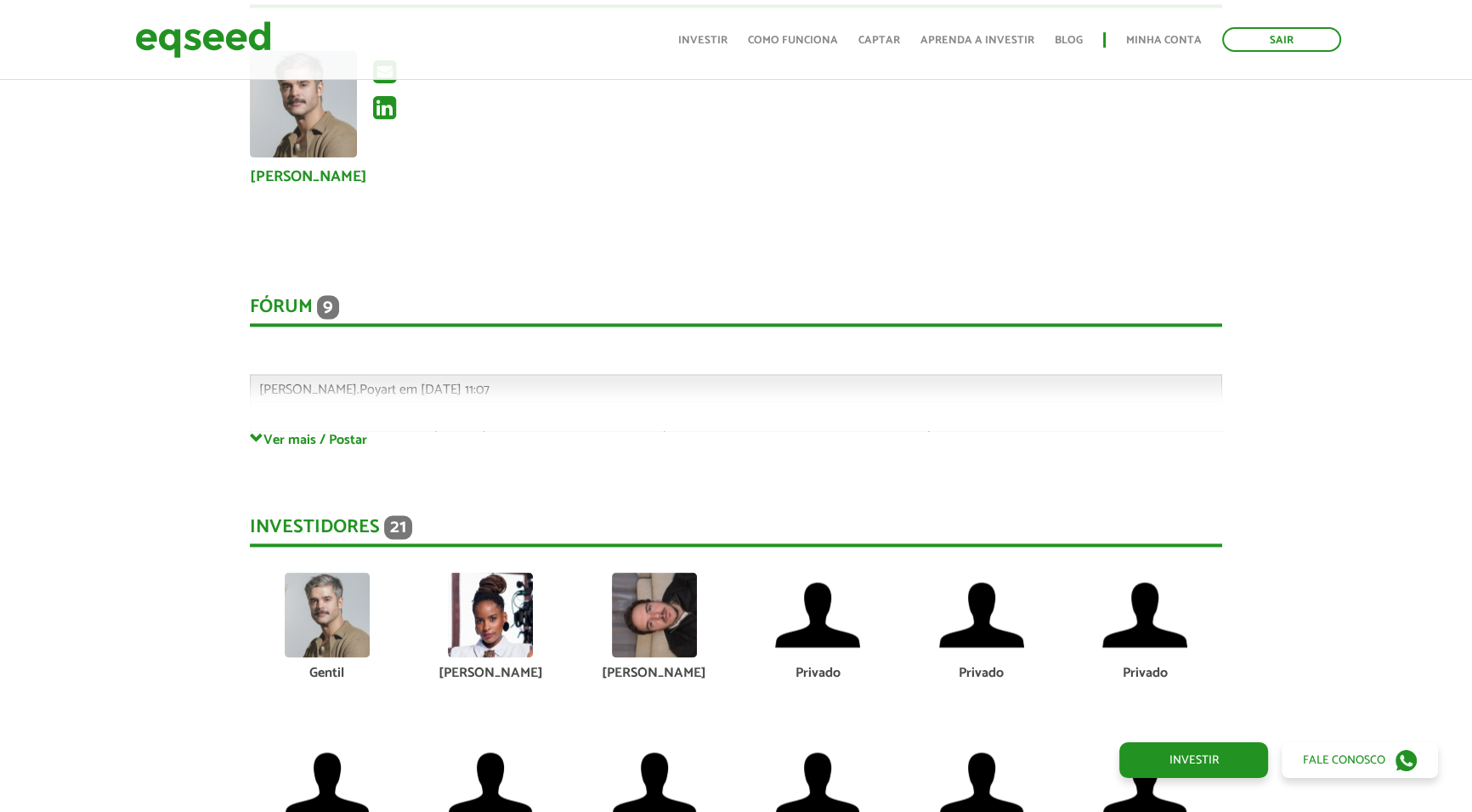
scroll to position [3477, 0]
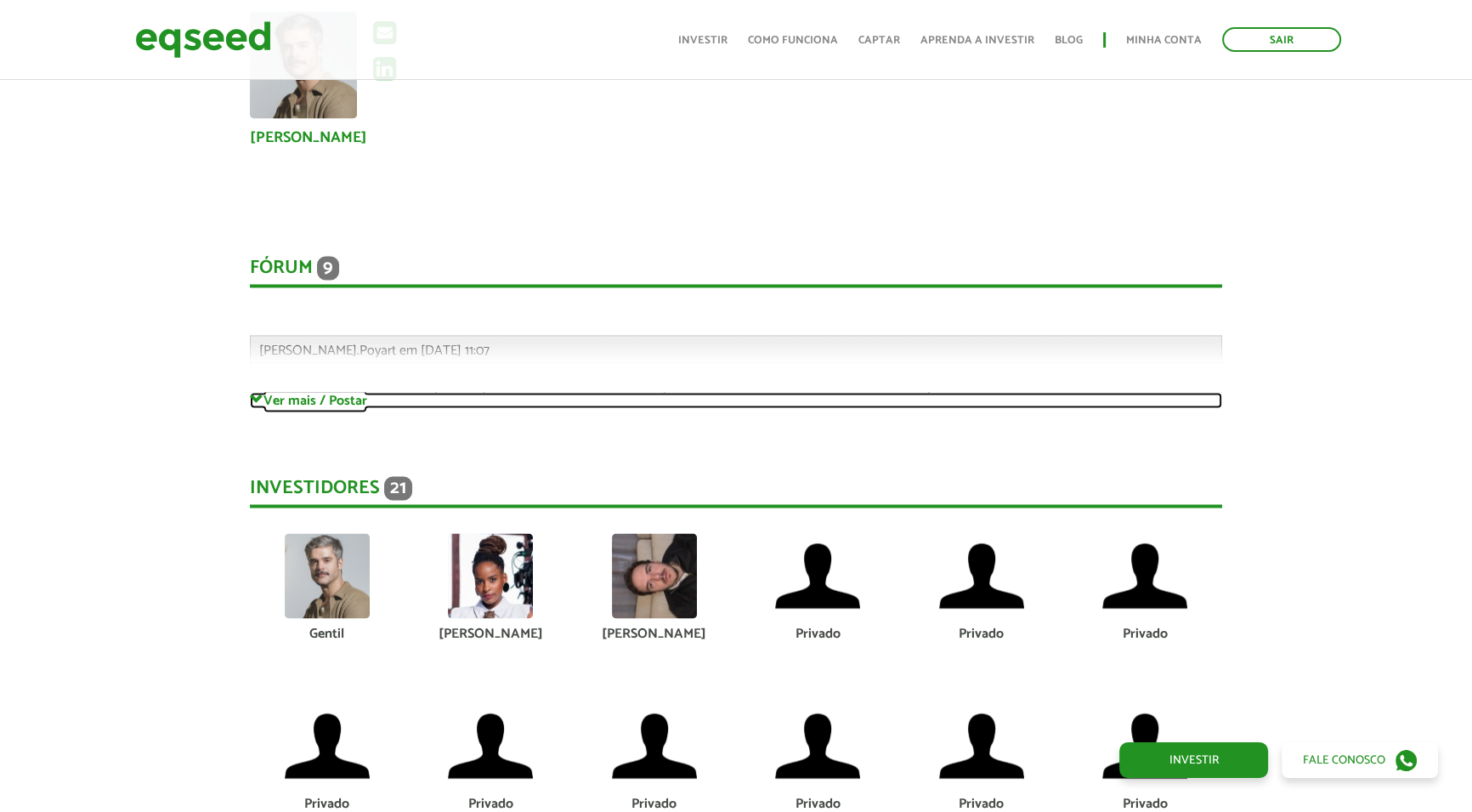
click at [316, 392] on link "Ver mais / Postar" at bounding box center [736, 400] width 973 height 17
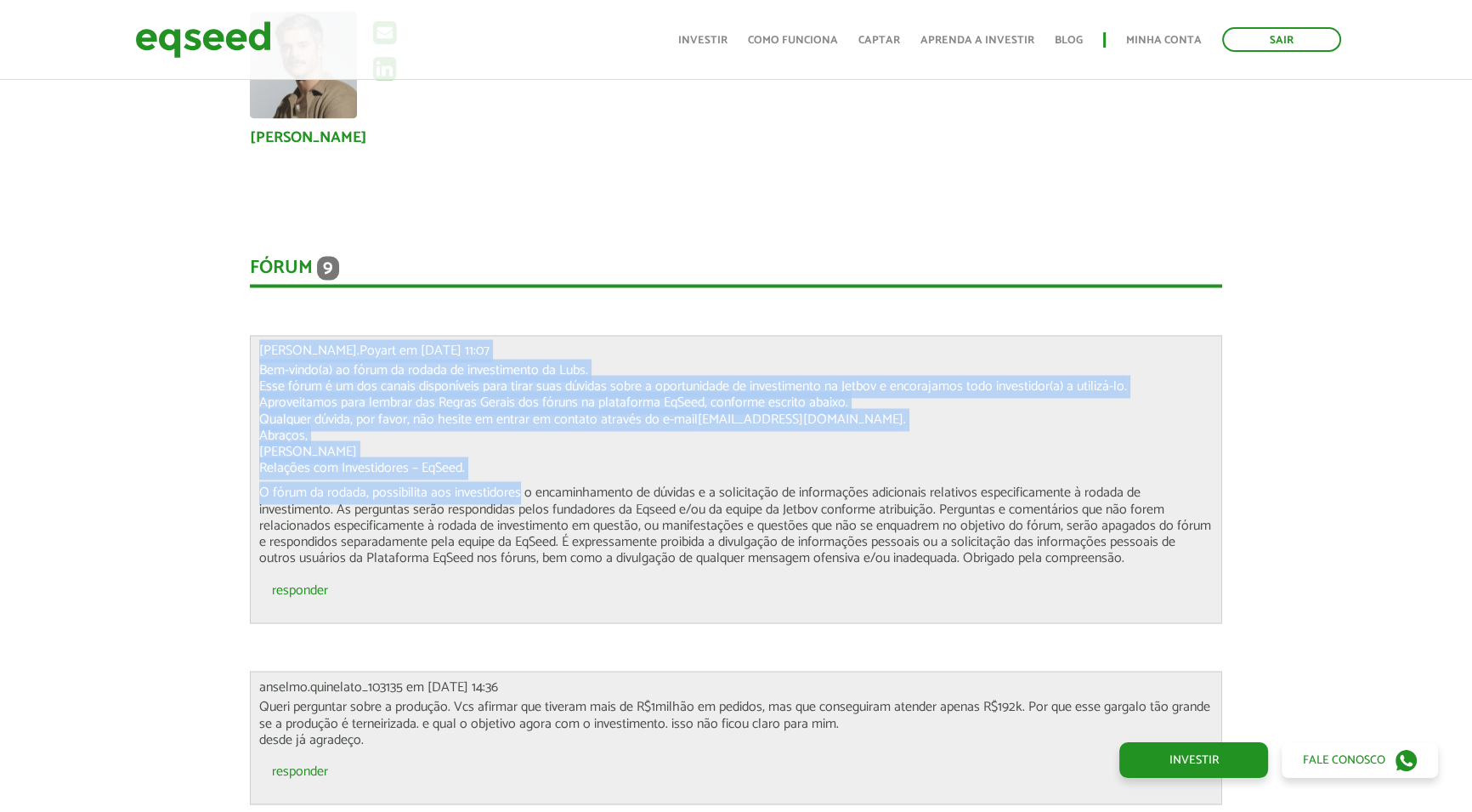
drag, startPoint x: 256, startPoint y: 321, endPoint x: 530, endPoint y: 494, distance: 324.0
click at [530, 493] on div "Gabriel.Poyart em 03/10/2025 - 11:07 Bem-vindo(a) ao fórum da rodada de investi…" at bounding box center [736, 478] width 973 height 288
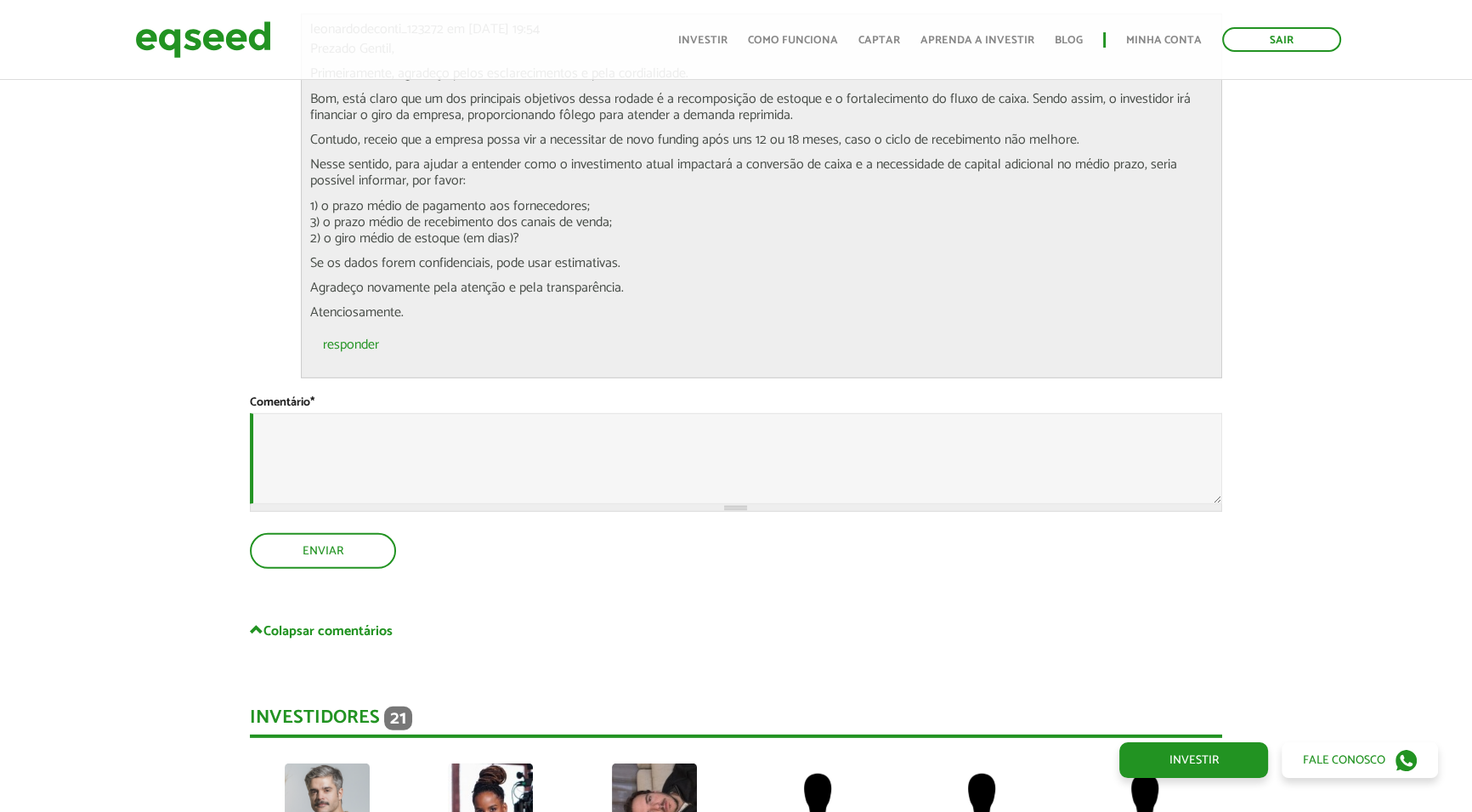
scroll to position [6259, 0]
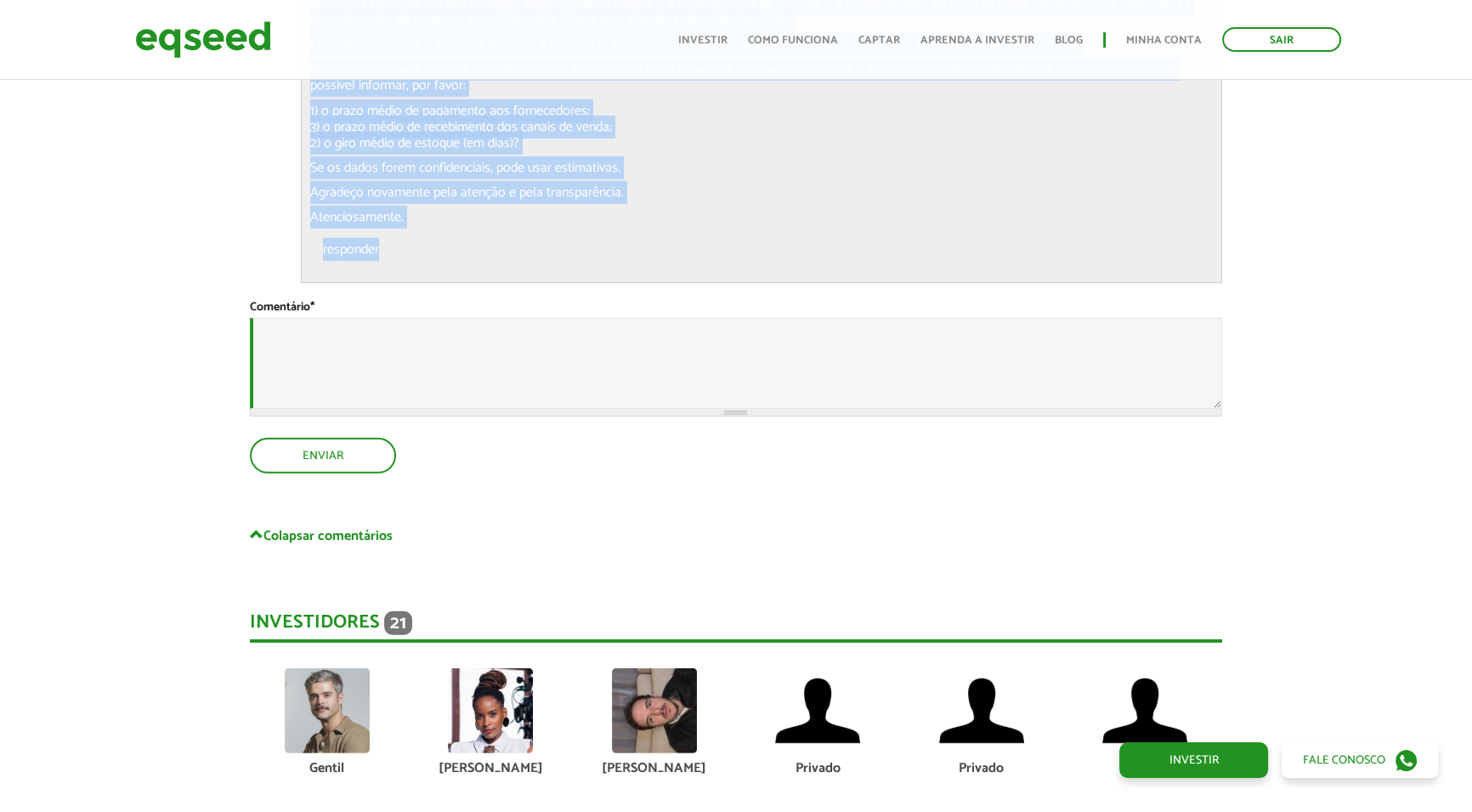
click at [401, 235] on ul "responder" at bounding box center [762, 254] width 903 height 39
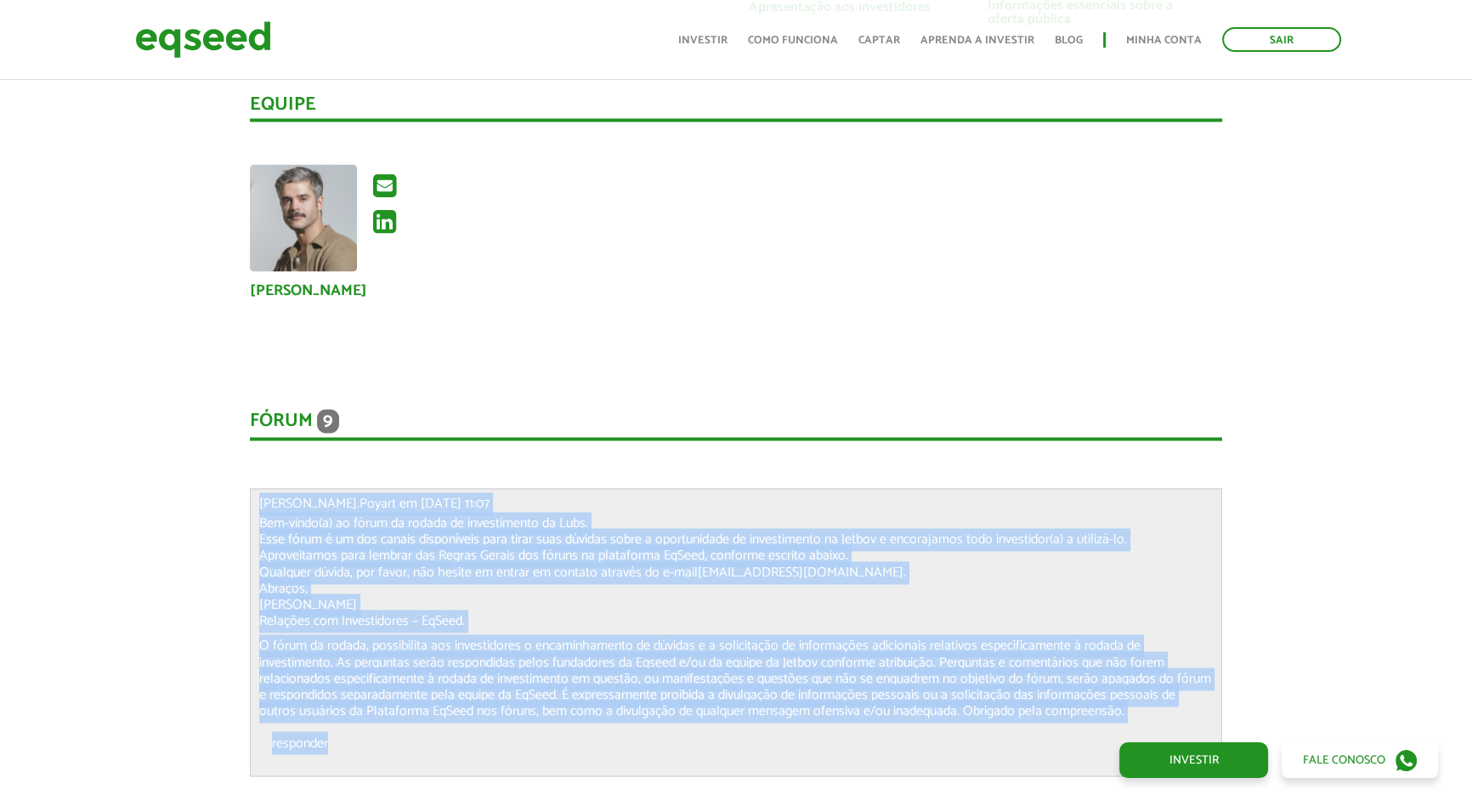
scroll to position [3323, 0]
copy div "Gabriel.Poyart em 03/10/2025 - 11:07 Bem-vindo(a) ao fórum da rodada de investi…"
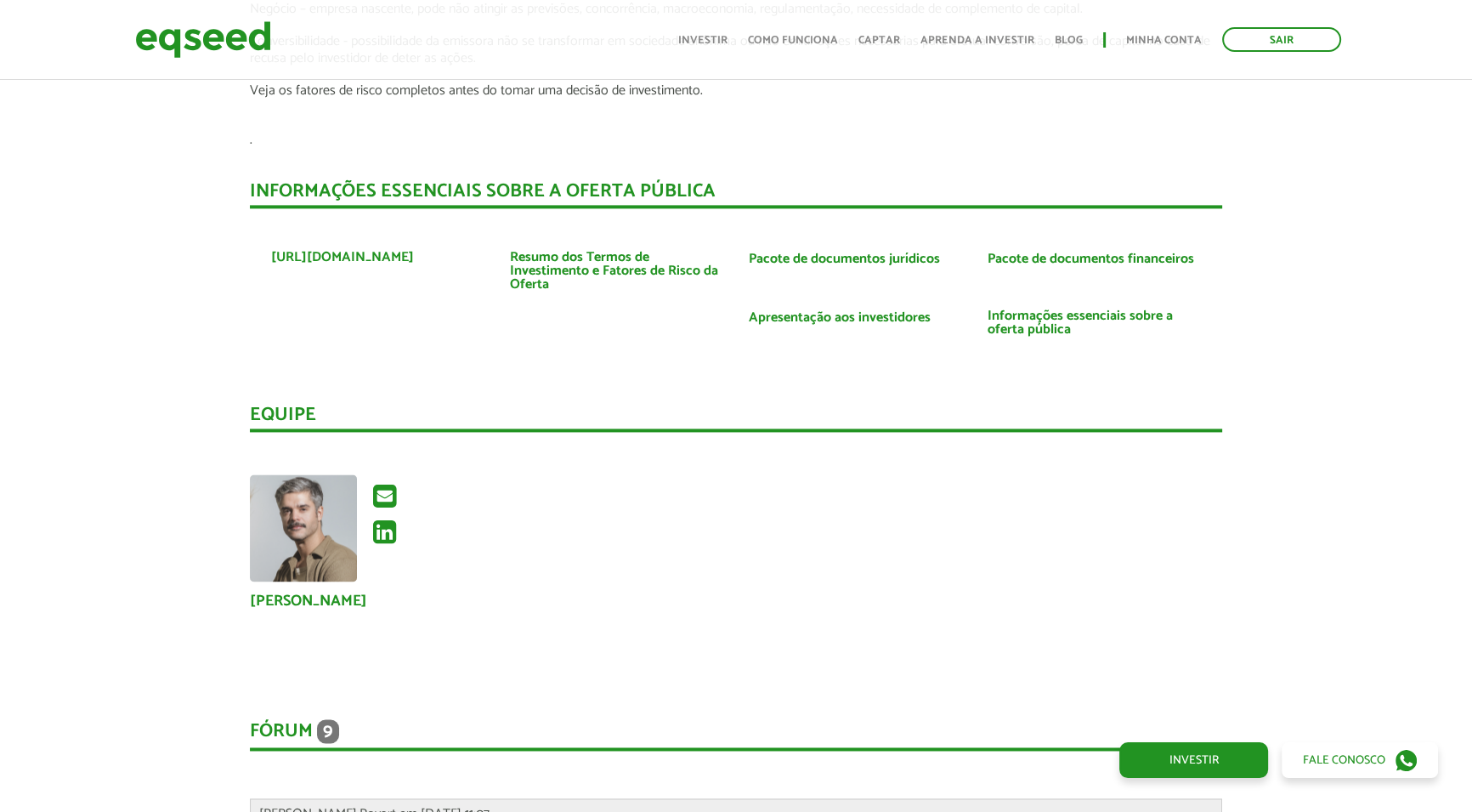
scroll to position [2550, 0]
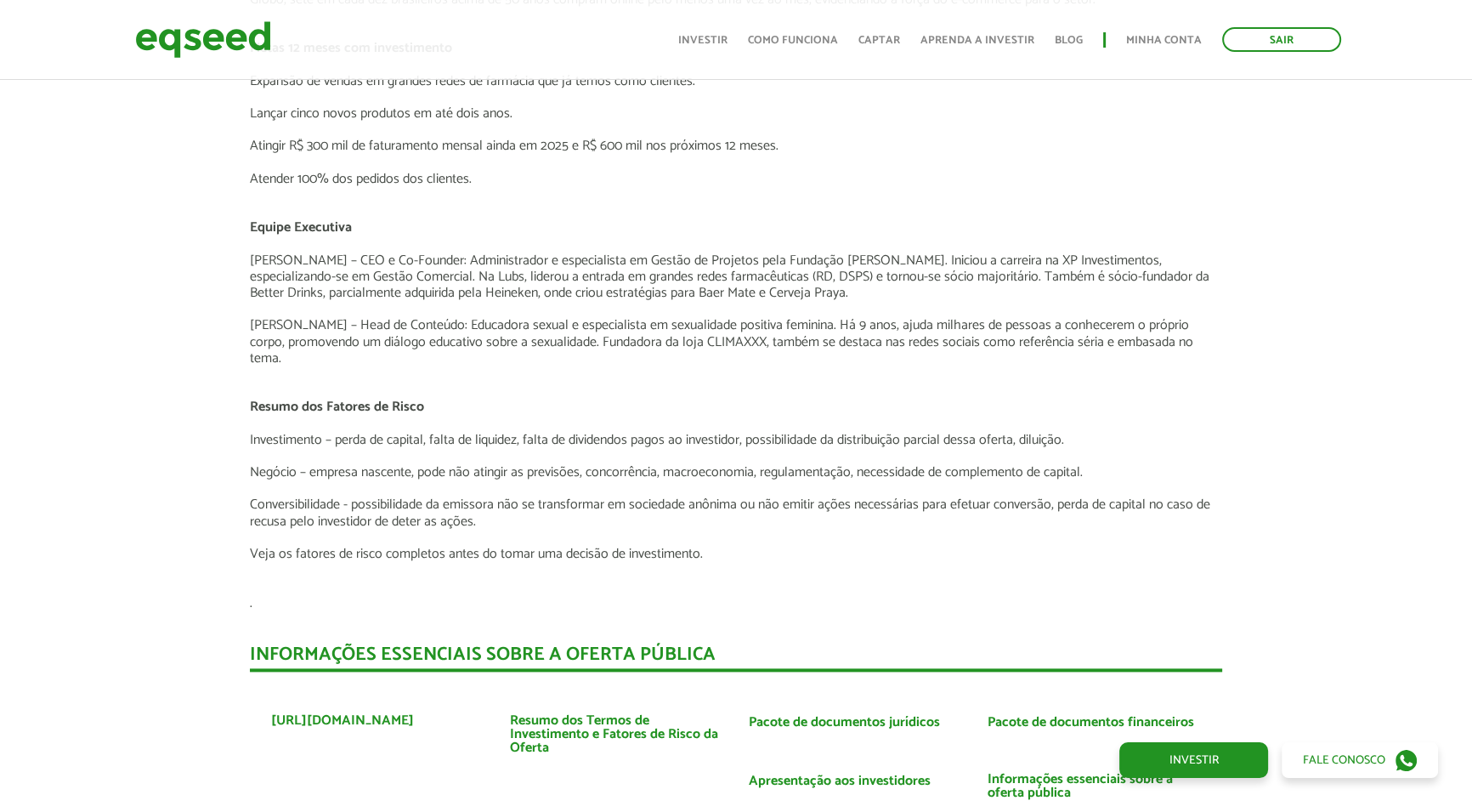
click at [325, 336] on p "Clariana Leal – Head de Conteúdo: Educadora sexual e especialista em sexualidad…" at bounding box center [736, 342] width 973 height 50
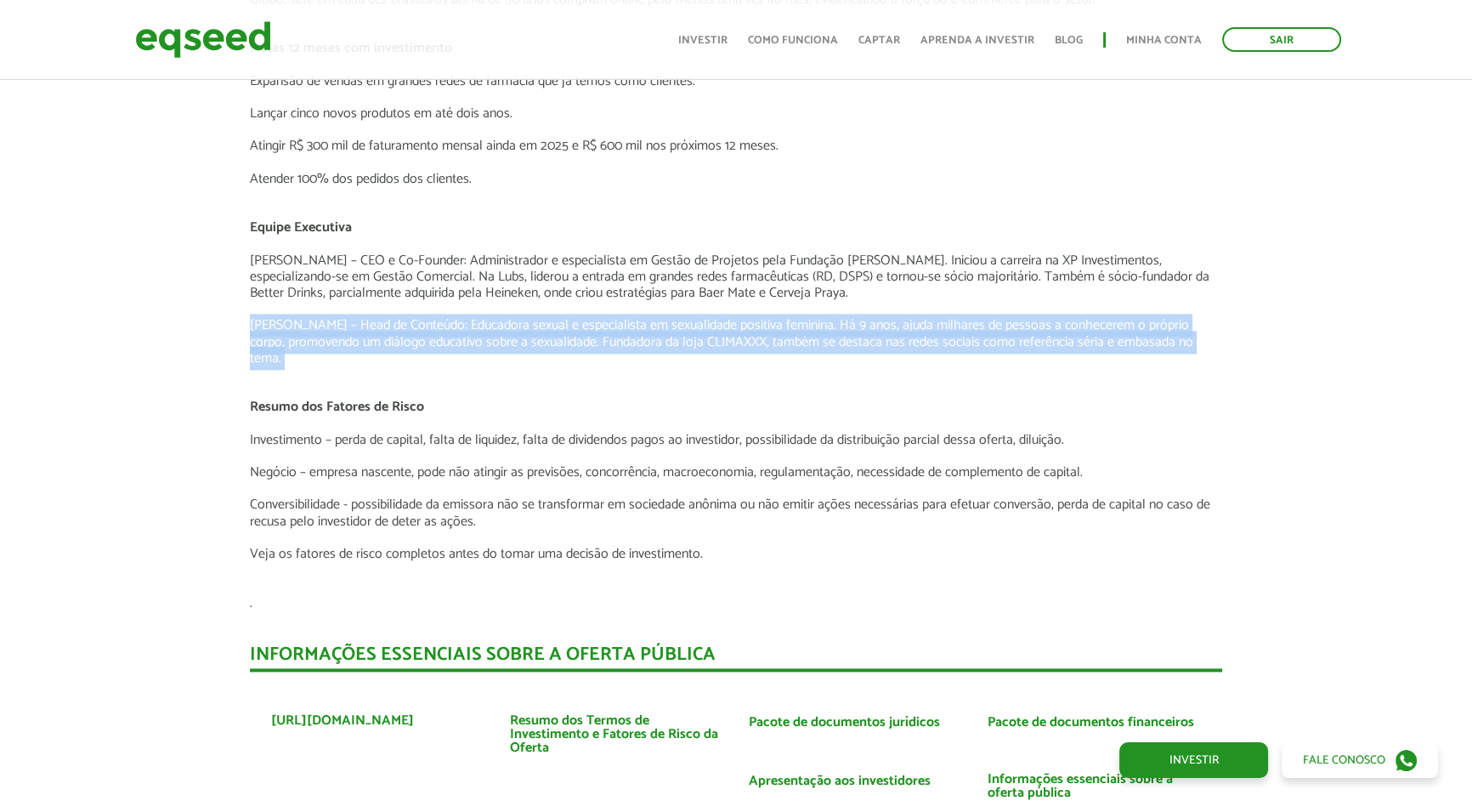
click at [325, 336] on p "Clariana Leal – Head de Conteúdo: Educadora sexual e especialista em sexualidad…" at bounding box center [736, 342] width 973 height 50
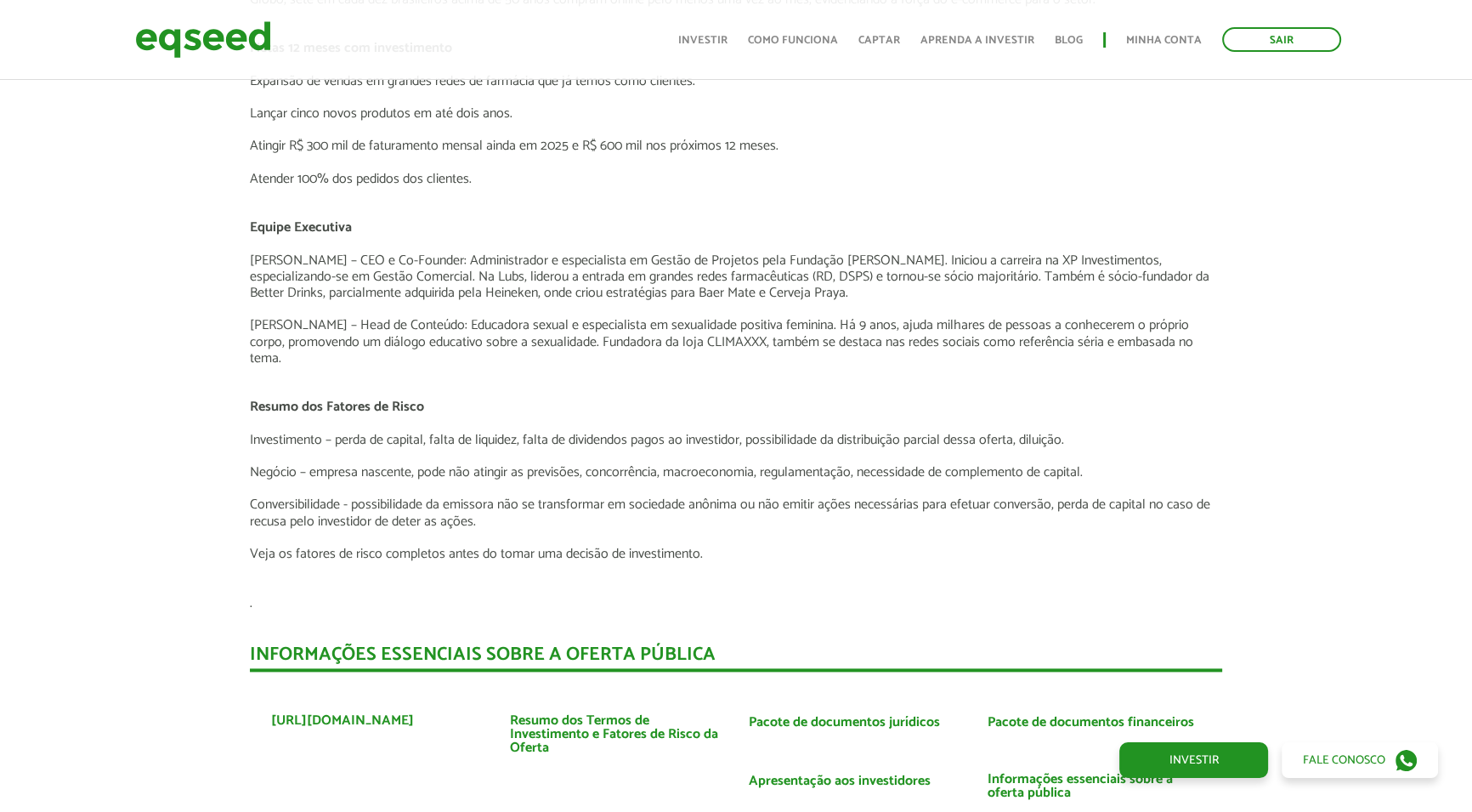
click at [320, 245] on p at bounding box center [736, 243] width 973 height 17
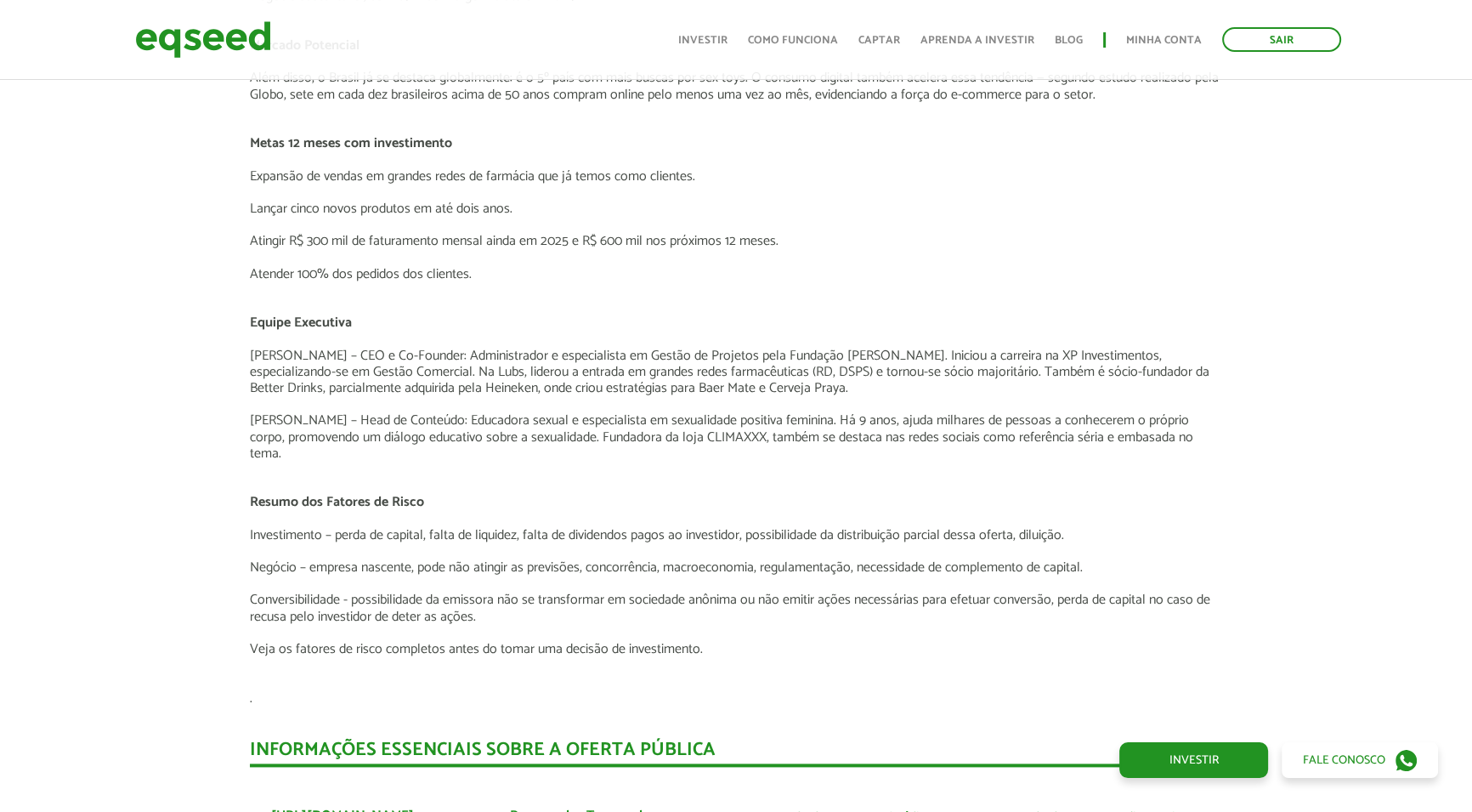
scroll to position [2163, 0]
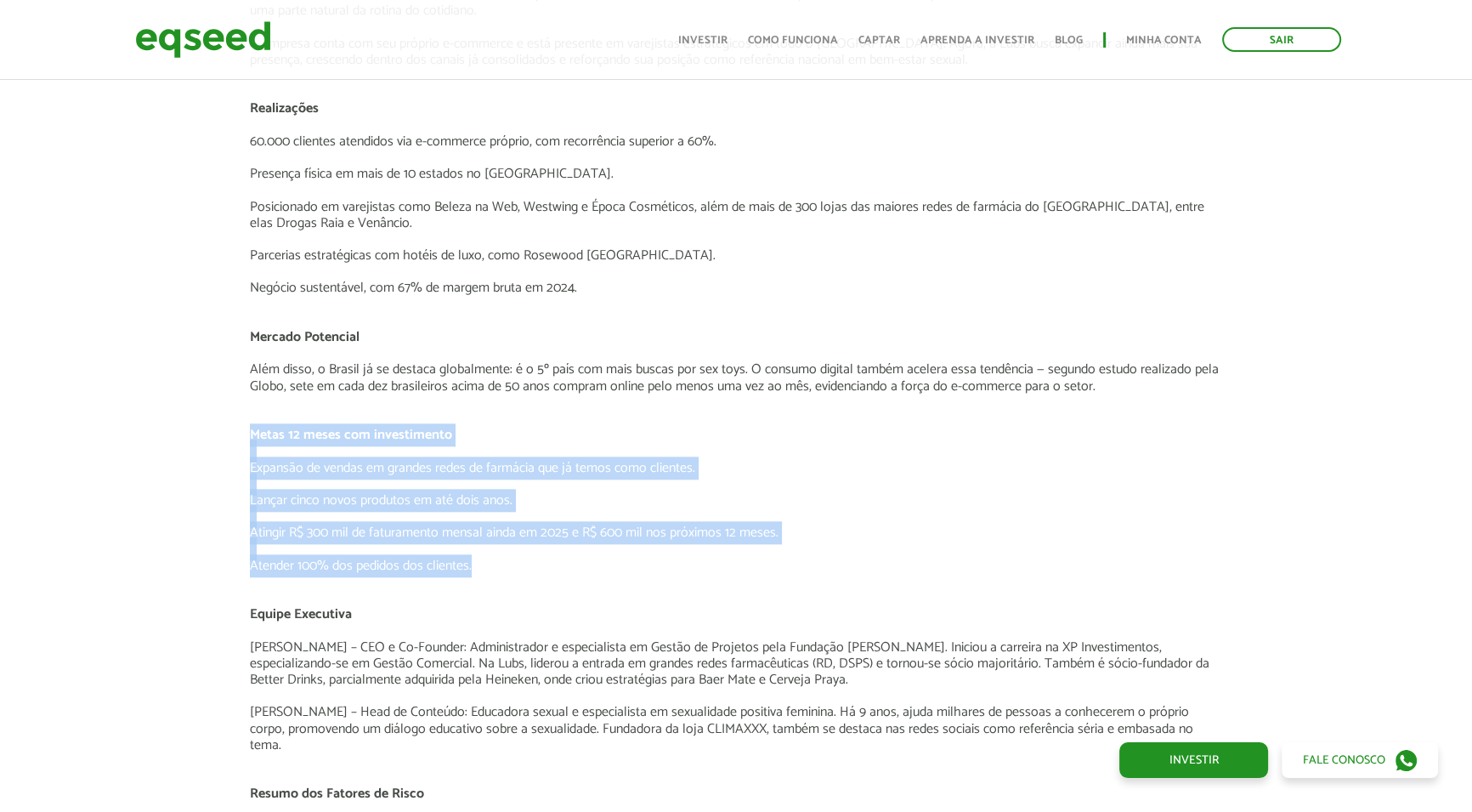
drag, startPoint x: 252, startPoint y: 431, endPoint x: 697, endPoint y: 562, distance: 463.9
click at [697, 562] on div "O Negócio A Lubs é uma marca de saúde e bem-estar sexual que transformou um dos…" at bounding box center [736, 476] width 973 height 1044
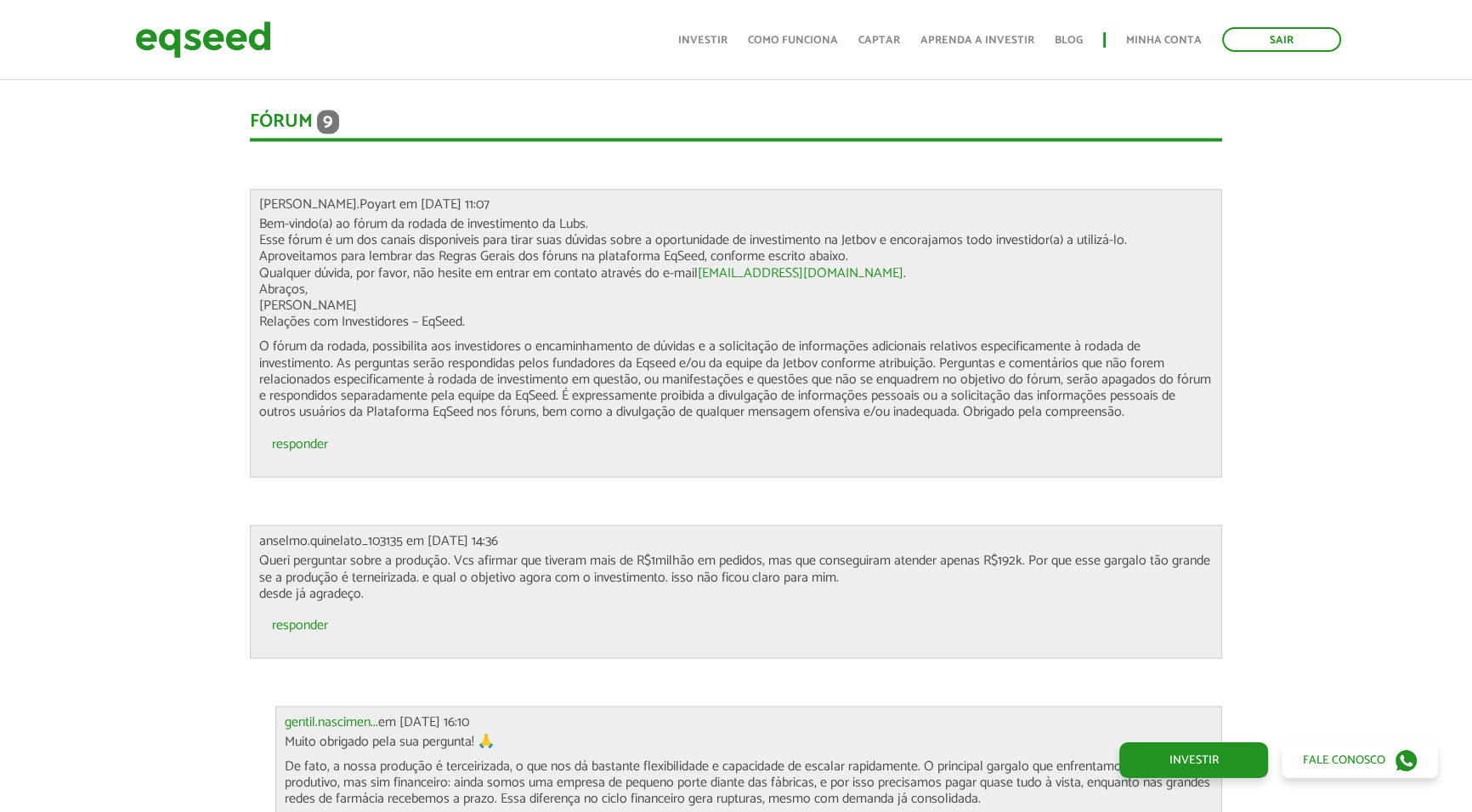
scroll to position [3631, 0]
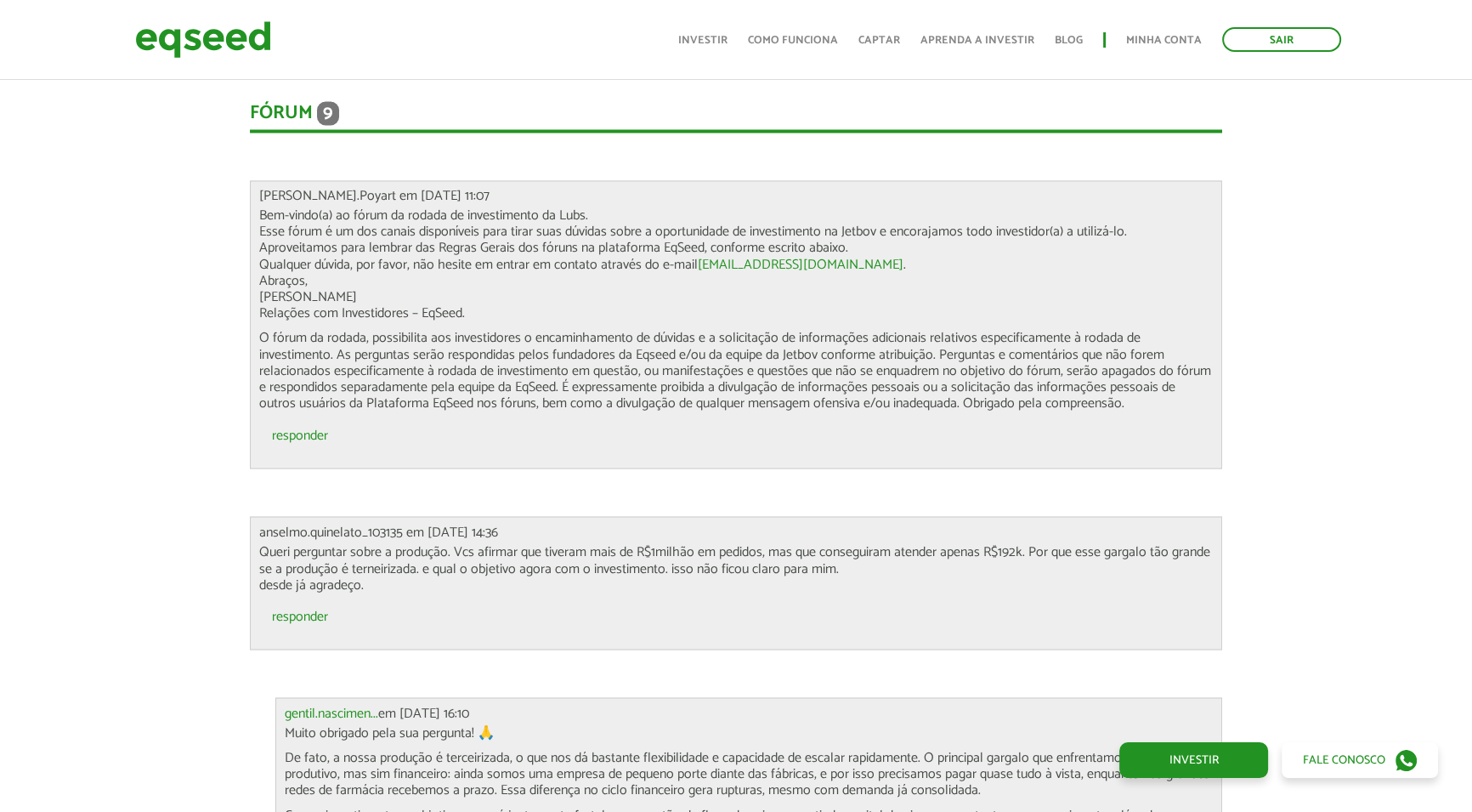
click at [361, 208] on p "Bem-vindo(a) ao fórum da rodada de investimento da Lubs. Esse fórum é um dos ca…" at bounding box center [736, 264] width 955 height 114
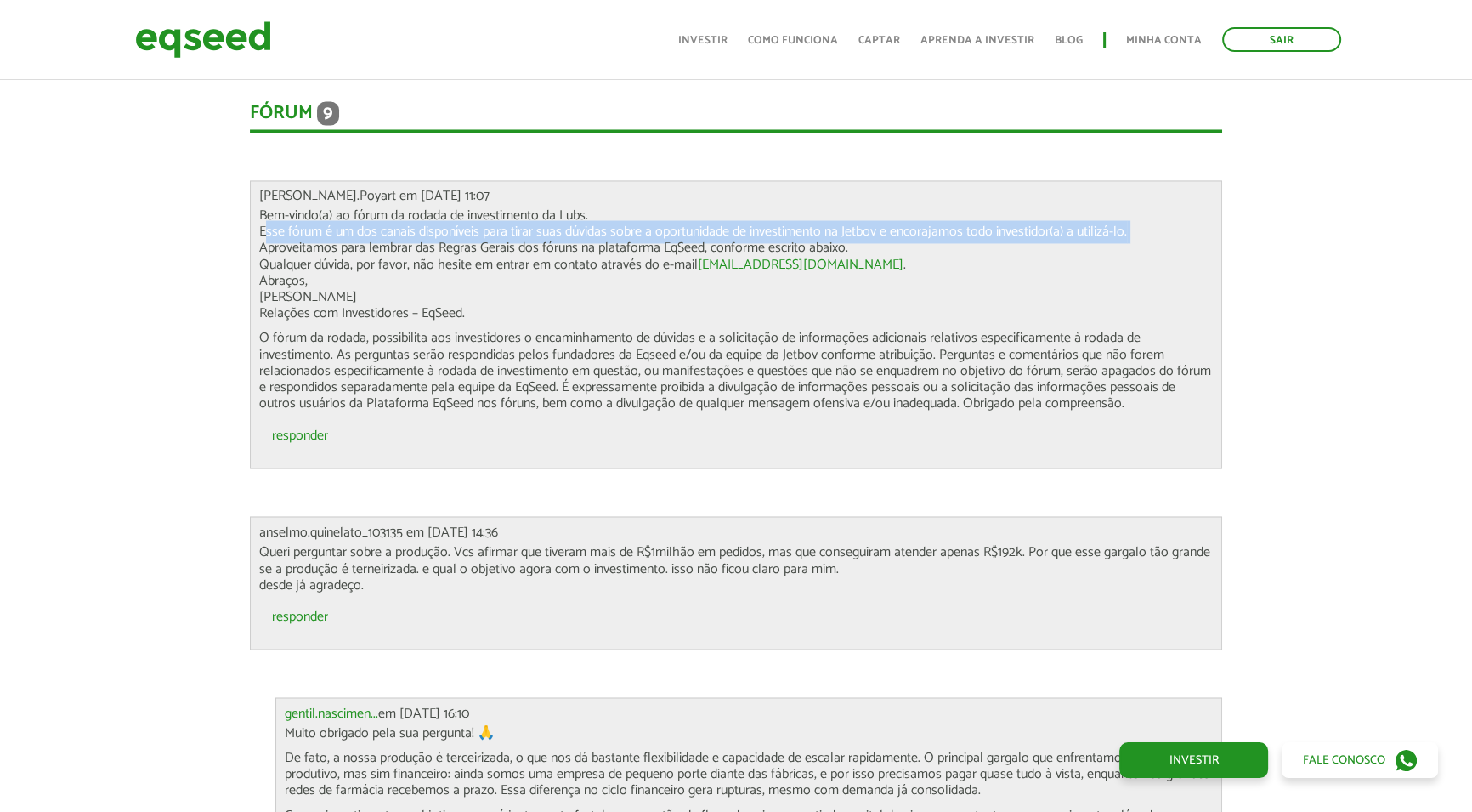
click at [361, 208] on p "Bem-vindo(a) ao fórum da rodada de investimento da Lubs. Esse fórum é um dos ca…" at bounding box center [736, 264] width 955 height 114
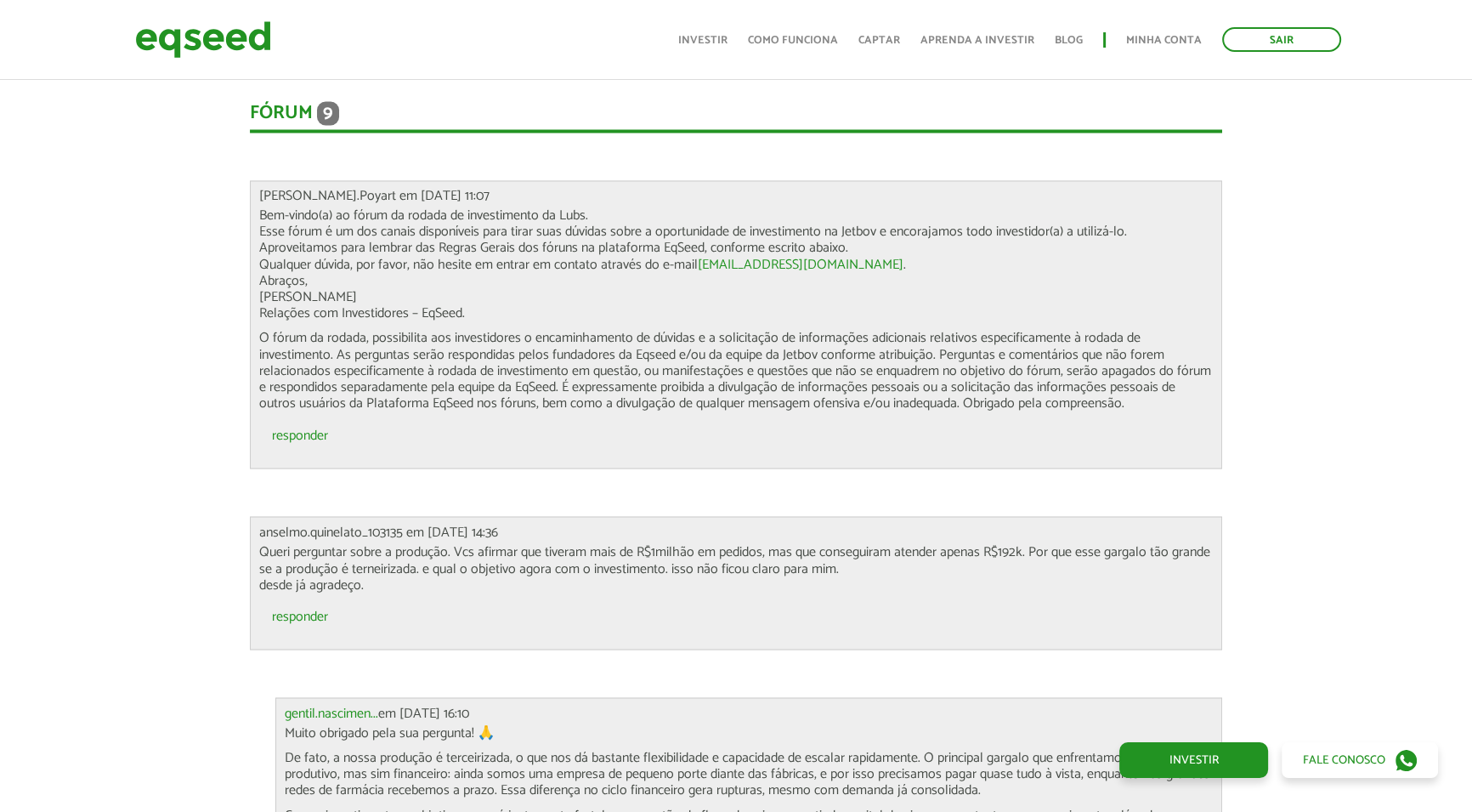
click at [395, 334] on p "O fórum da rodada, possibilita aos investidores o encaminhamento de dúvidas e a…" at bounding box center [736, 370] width 955 height 82
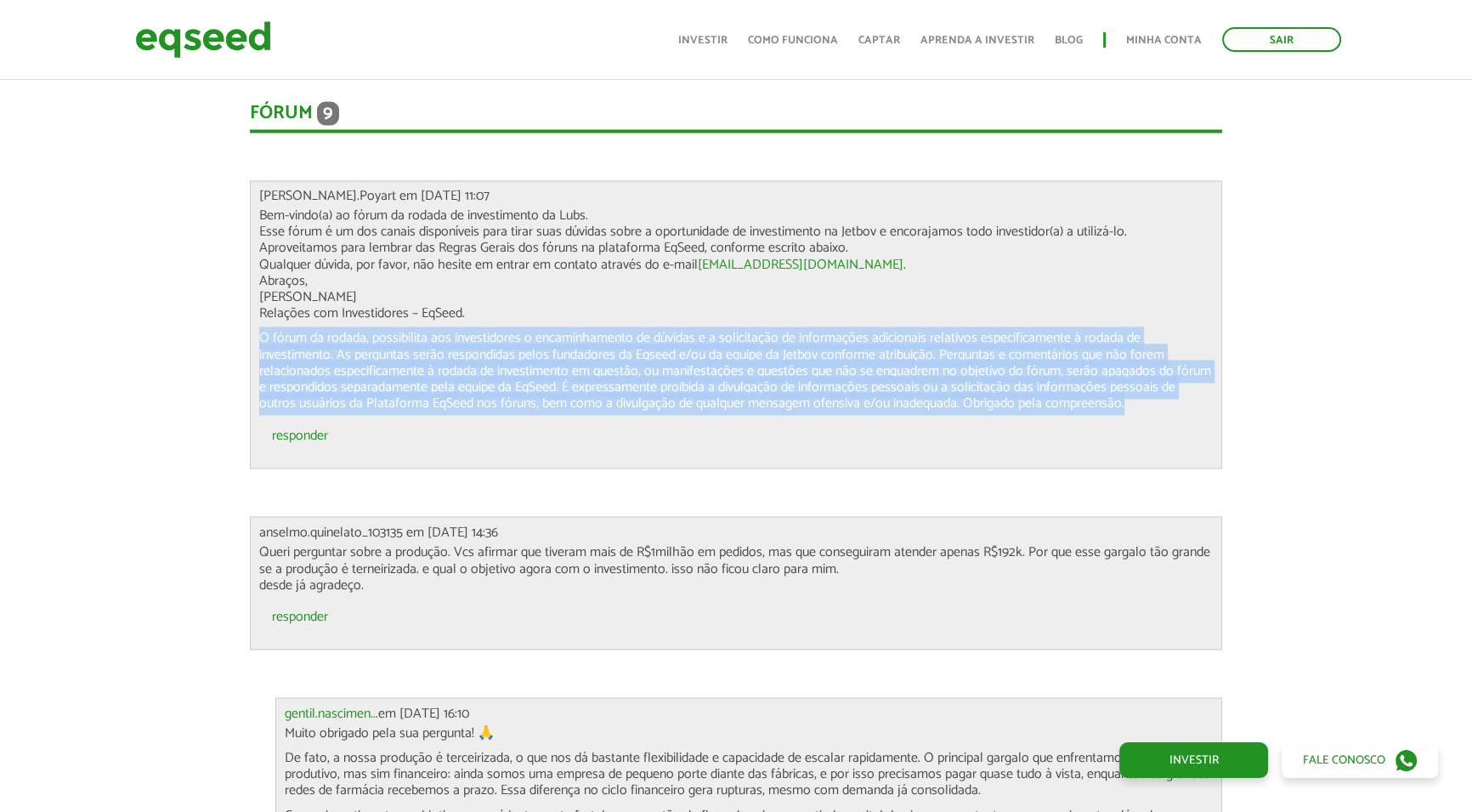
click at [395, 334] on p "O fórum da rodada, possibilita aos investidores o encaminhamento de dúvidas e a…" at bounding box center [736, 370] width 955 height 82
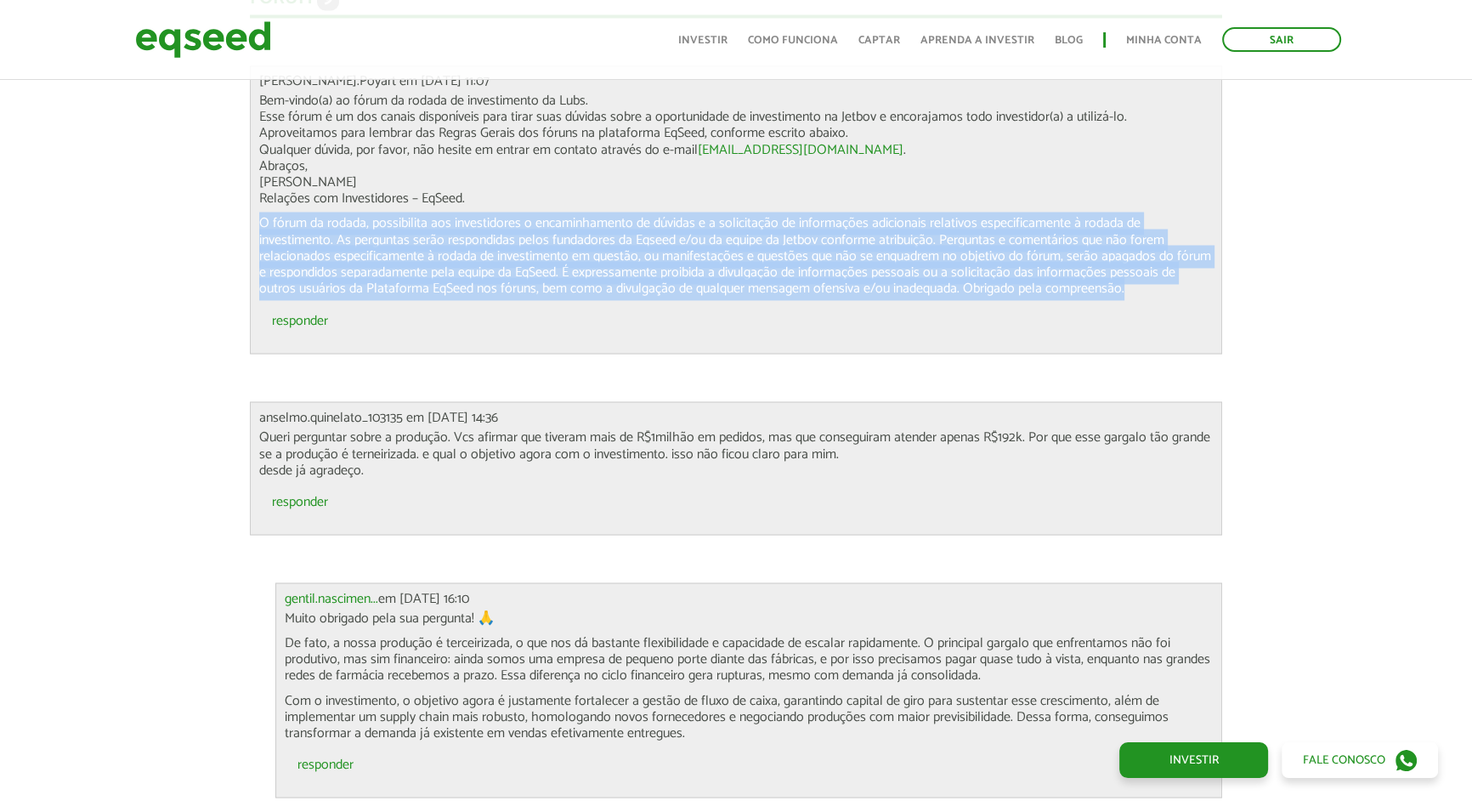
scroll to position [3941, 0]
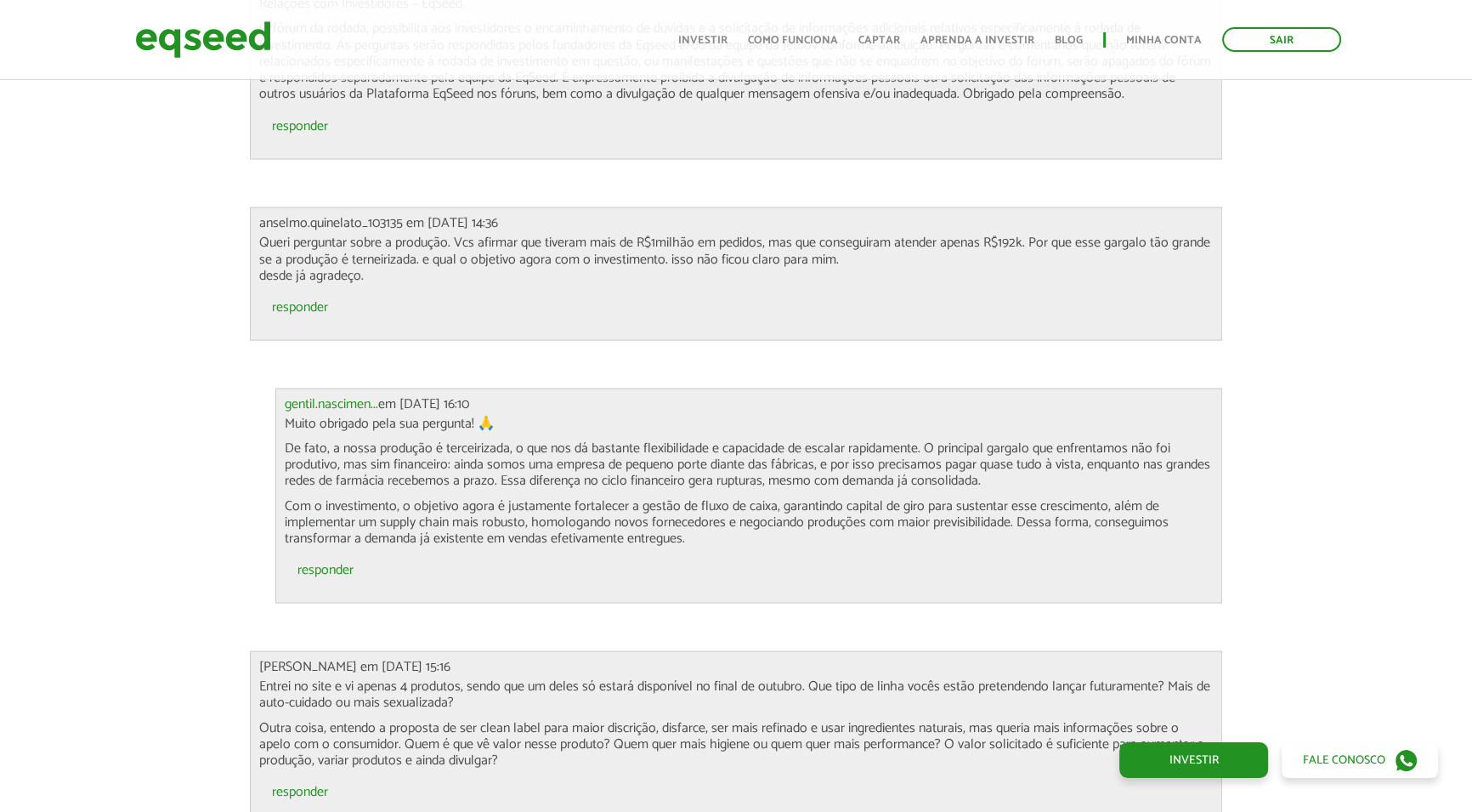
click at [331, 234] on p "Queri perguntar sobre a produção. Vcs afirmar que tiveram mais de R$1milhão em …" at bounding box center [736, 258] width 955 height 50
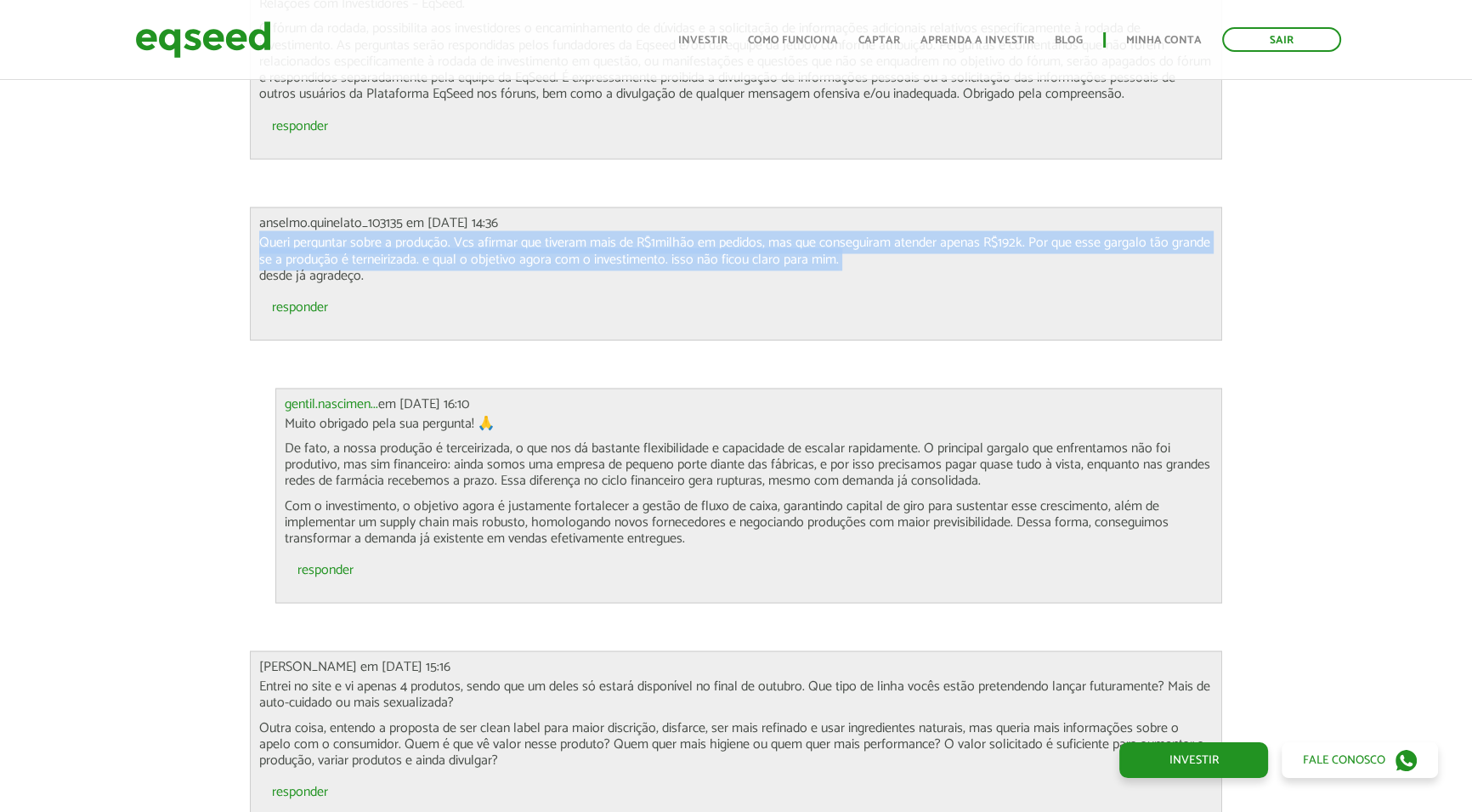
click at [331, 234] on p "Queri perguntar sobre a produção. Vcs afirmar que tiveram mais de R$1milhão em …" at bounding box center [736, 258] width 955 height 50
click at [1030, 234] on p "Queri perguntar sobre a produção. Vcs afirmar que tiveram mais de R$1milhão em …" at bounding box center [736, 258] width 955 height 50
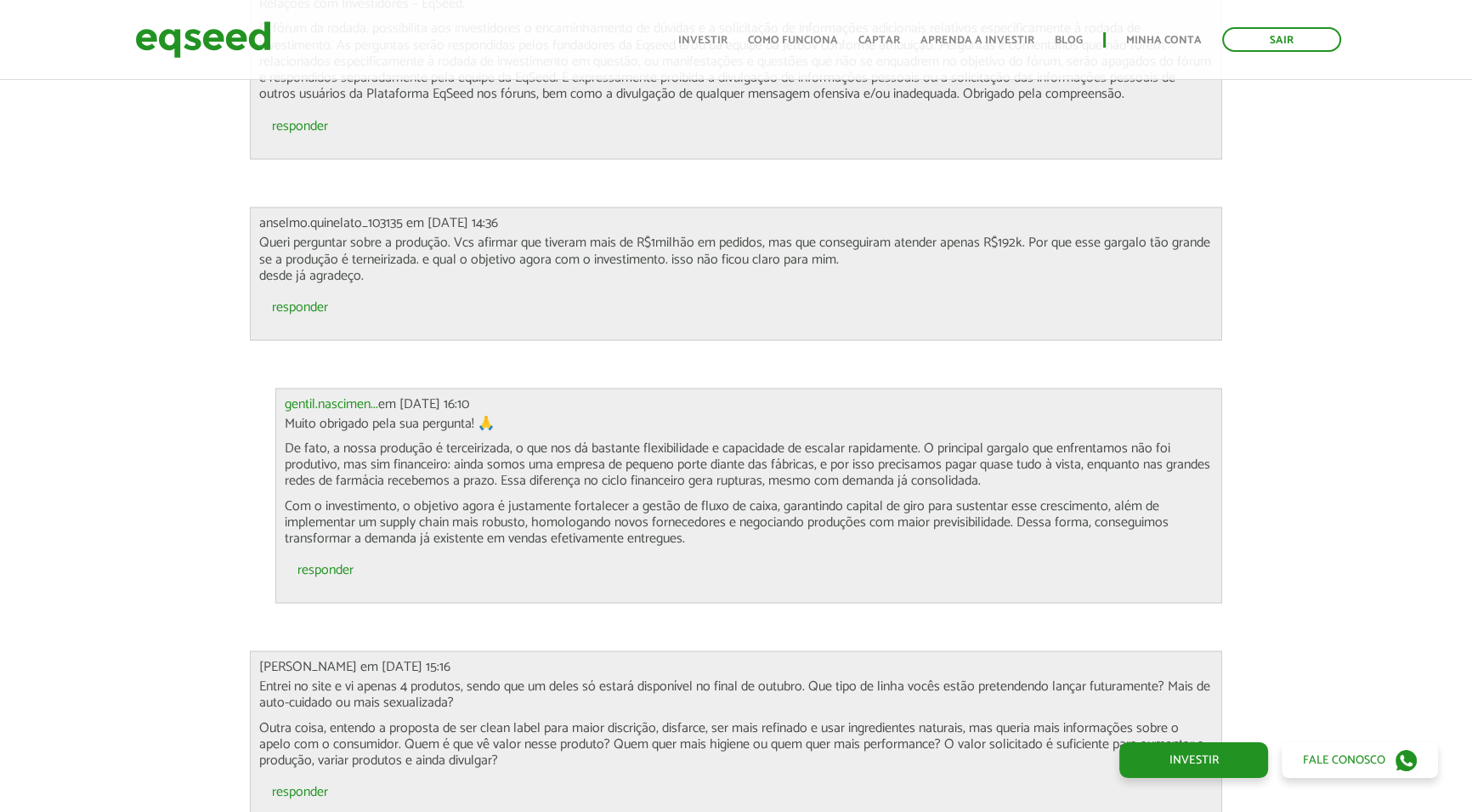
drag, startPoint x: 433, startPoint y: 238, endPoint x: 436, endPoint y: 256, distance: 18.2
click at [436, 256] on p "Queri perguntar sobre a produção. Vcs afirmar que tiveram mais de R$1milhão em …" at bounding box center [736, 258] width 955 height 50
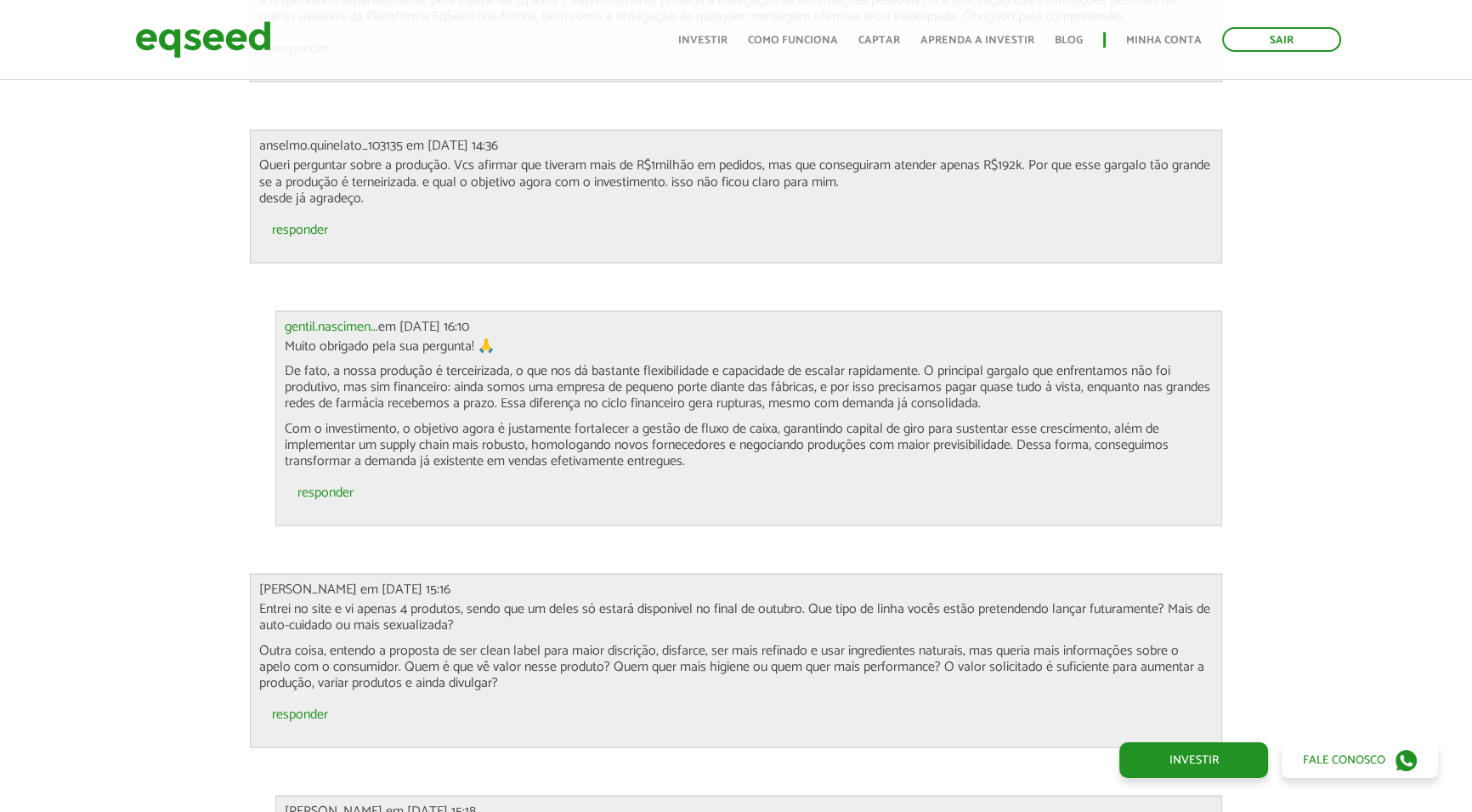
click at [374, 363] on p "De fato, a nossa produção é terceirizada, o que nos dá bastante flexibilidade e…" at bounding box center [749, 387] width 929 height 50
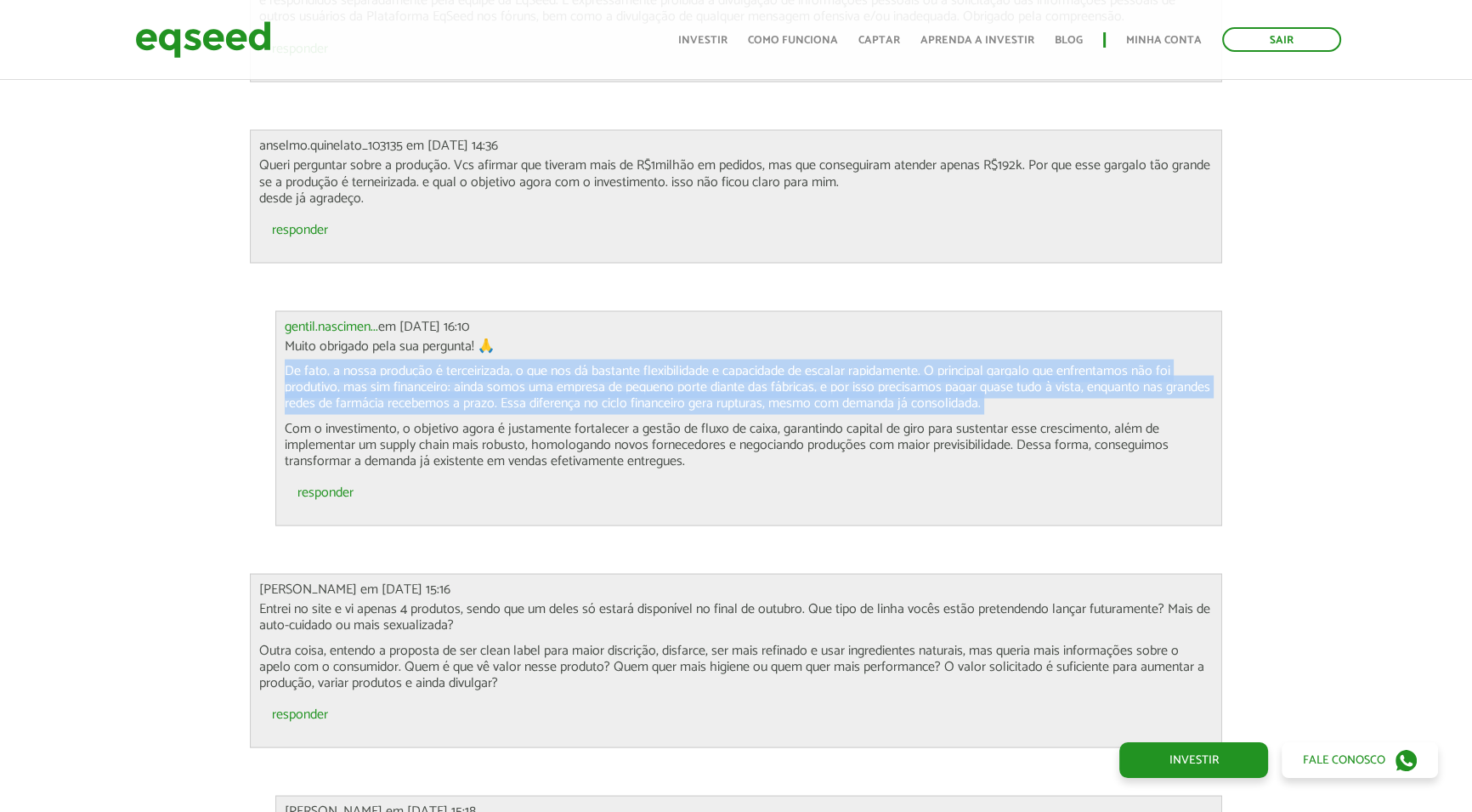
click at [374, 363] on p "De fato, a nossa produção é terceirizada, o que nos dá bastante flexibilidade e…" at bounding box center [749, 387] width 929 height 50
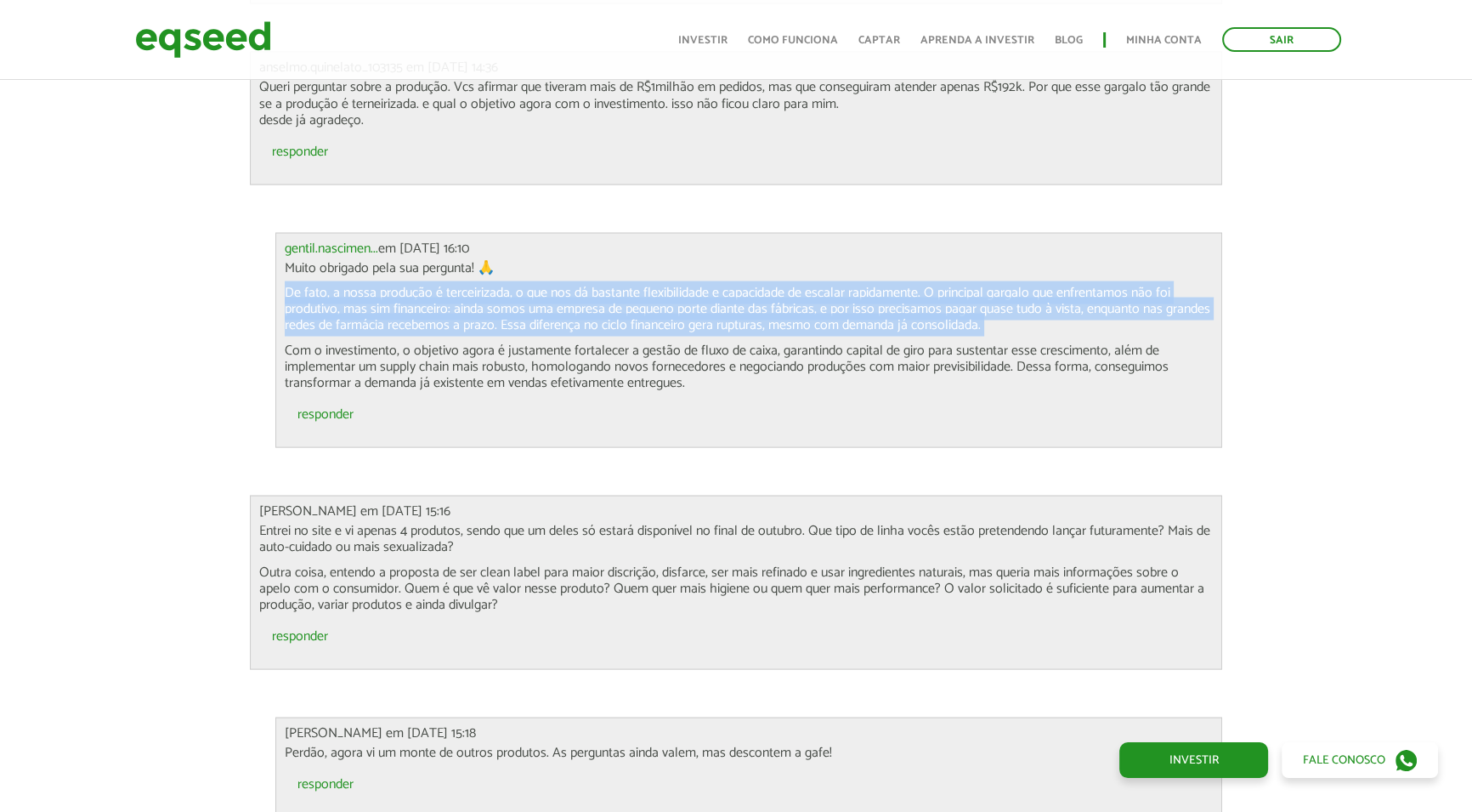
click at [366, 296] on p "De fato, a nossa produção é terceirizada, o que nos dá bastante flexibilidade e…" at bounding box center [749, 309] width 929 height 50
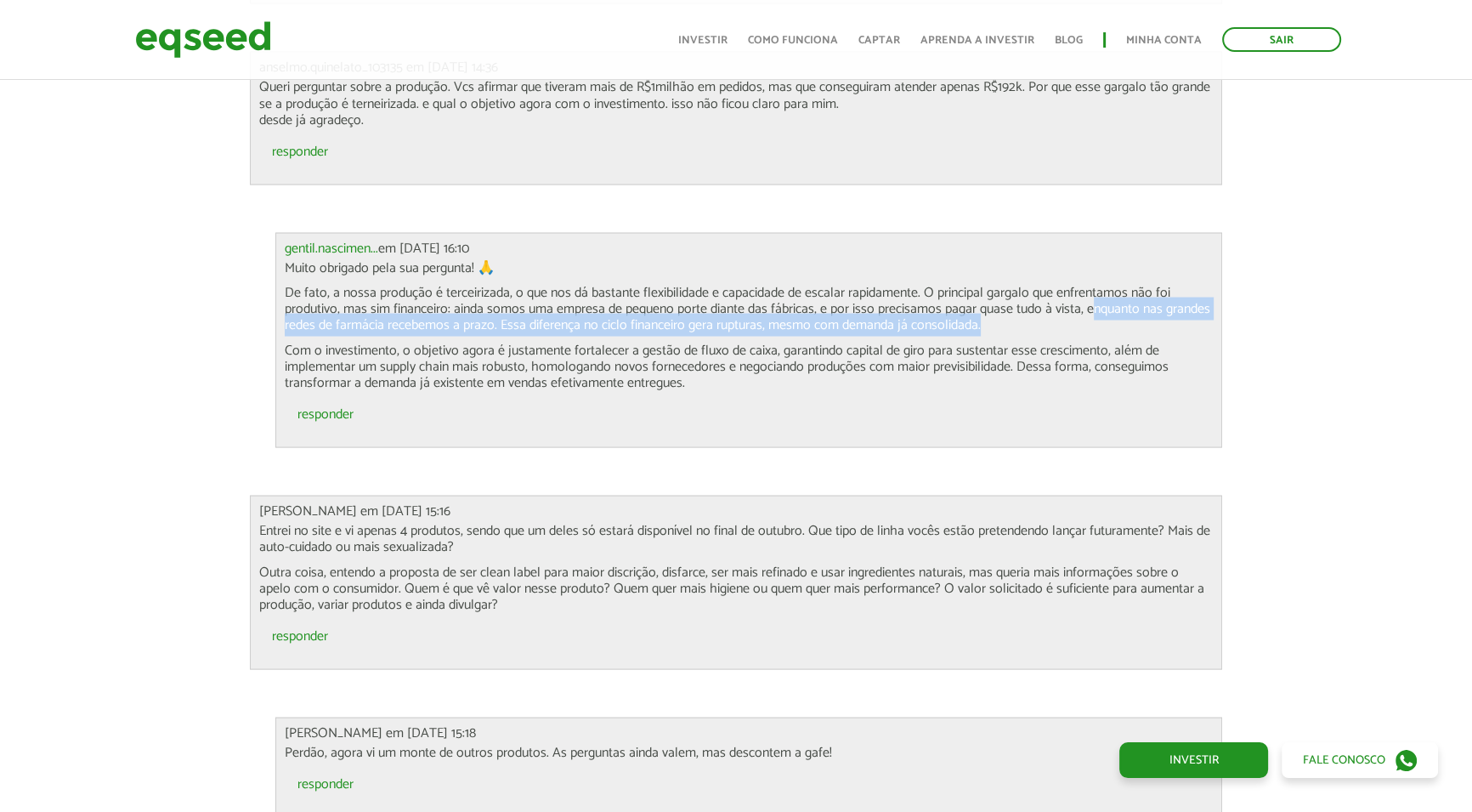
drag, startPoint x: 1091, startPoint y: 288, endPoint x: 1092, endPoint y: 307, distance: 19.0
click at [1092, 307] on p "De fato, a nossa produção é terceirizada, o que nos dá bastante flexibilidade e…" at bounding box center [749, 309] width 929 height 50
click at [515, 313] on p "De fato, a nossa produção é terceirizada, o que nos dá bastante flexibilidade e…" at bounding box center [749, 309] width 929 height 50
drag, startPoint x: 546, startPoint y: 304, endPoint x: 976, endPoint y: 304, distance: 430.0
click at [976, 304] on p "De fato, a nossa produção é terceirizada, o que nos dá bastante flexibilidade e…" at bounding box center [749, 309] width 929 height 50
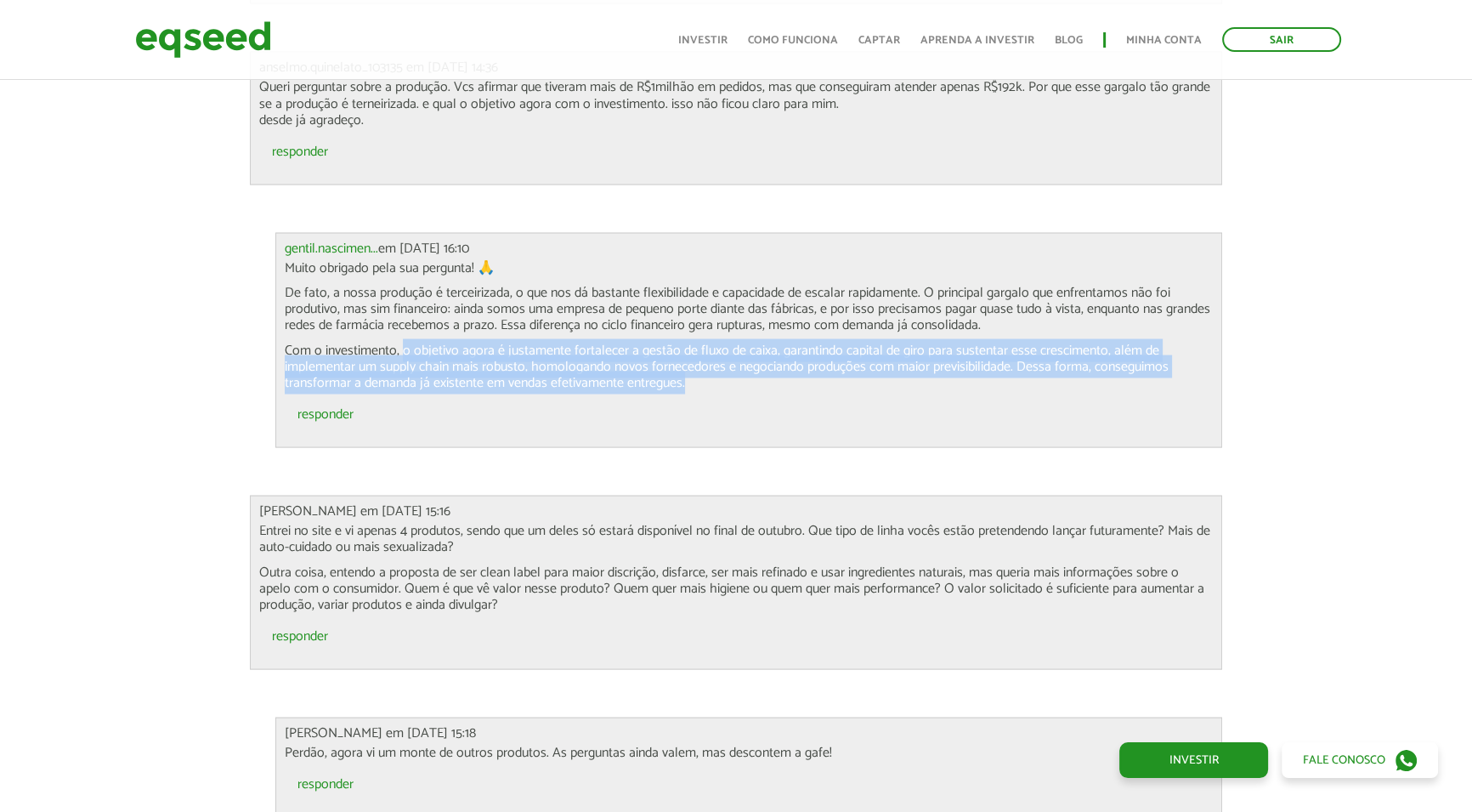
drag, startPoint x: 402, startPoint y: 329, endPoint x: 843, endPoint y: 361, distance: 442.2
click at [843, 361] on p "Com o investimento, o objetivo agora é justamente fortalecer a gestão de fluxo …" at bounding box center [749, 367] width 929 height 50
click at [708, 343] on p "Com o investimento, o objetivo agora é justamente fortalecer a gestão de fluxo …" at bounding box center [749, 367] width 929 height 50
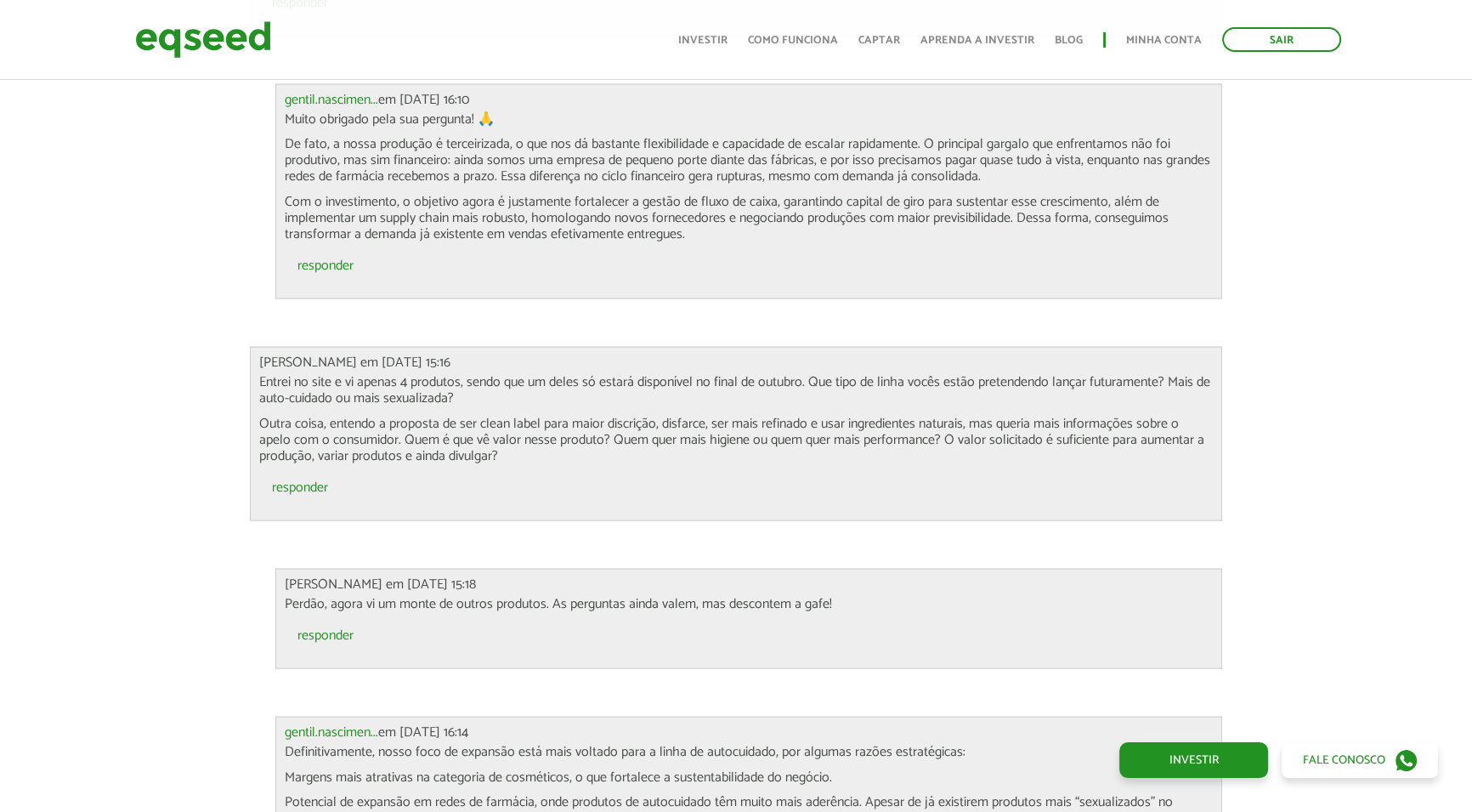
scroll to position [4250, 0]
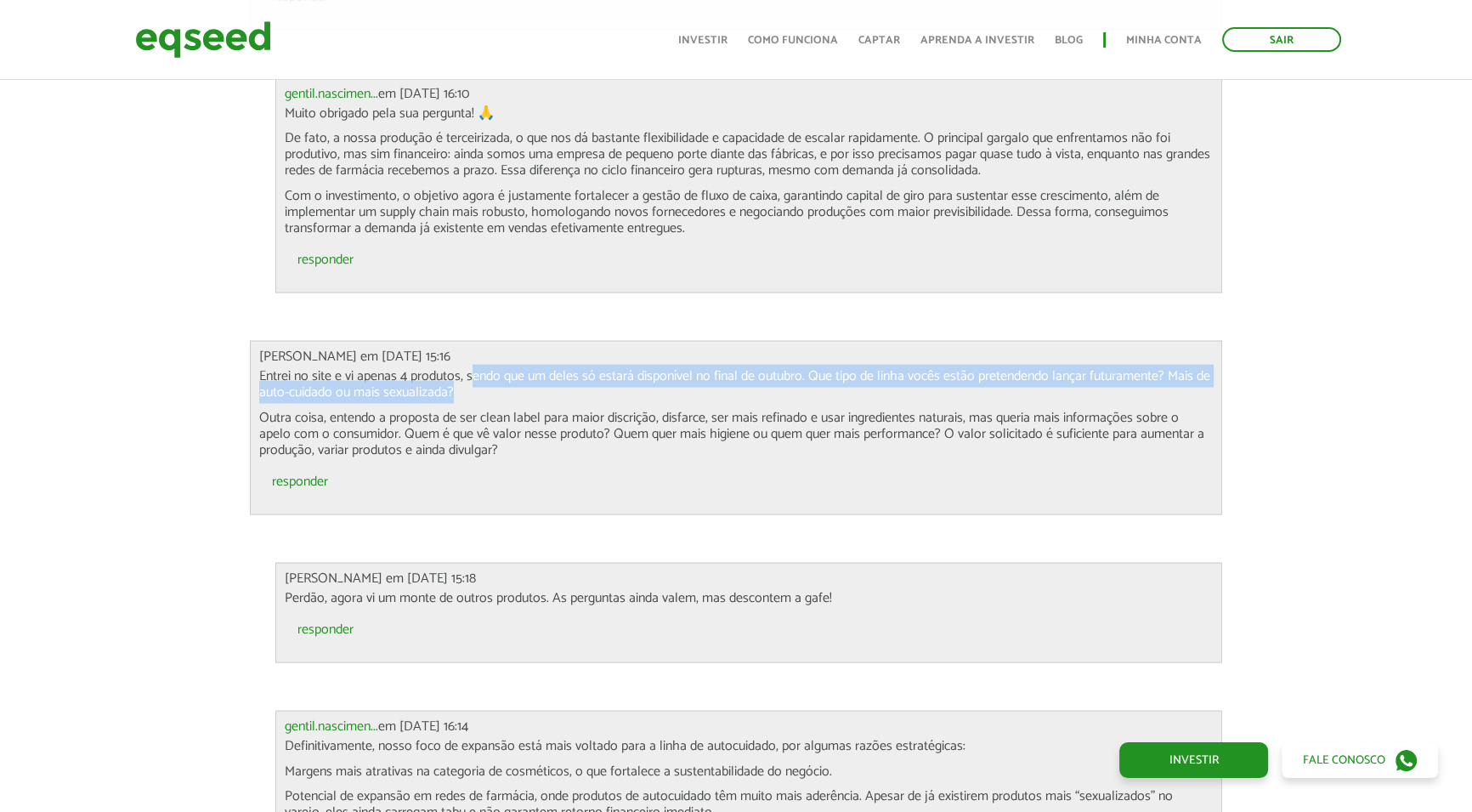
drag, startPoint x: 473, startPoint y: 363, endPoint x: 476, endPoint y: 370, distance: 7.6
click at [476, 370] on p "Entrei no site e vi apenas 4 produtos, sendo que um deles só estará disponível …" at bounding box center [736, 383] width 955 height 32
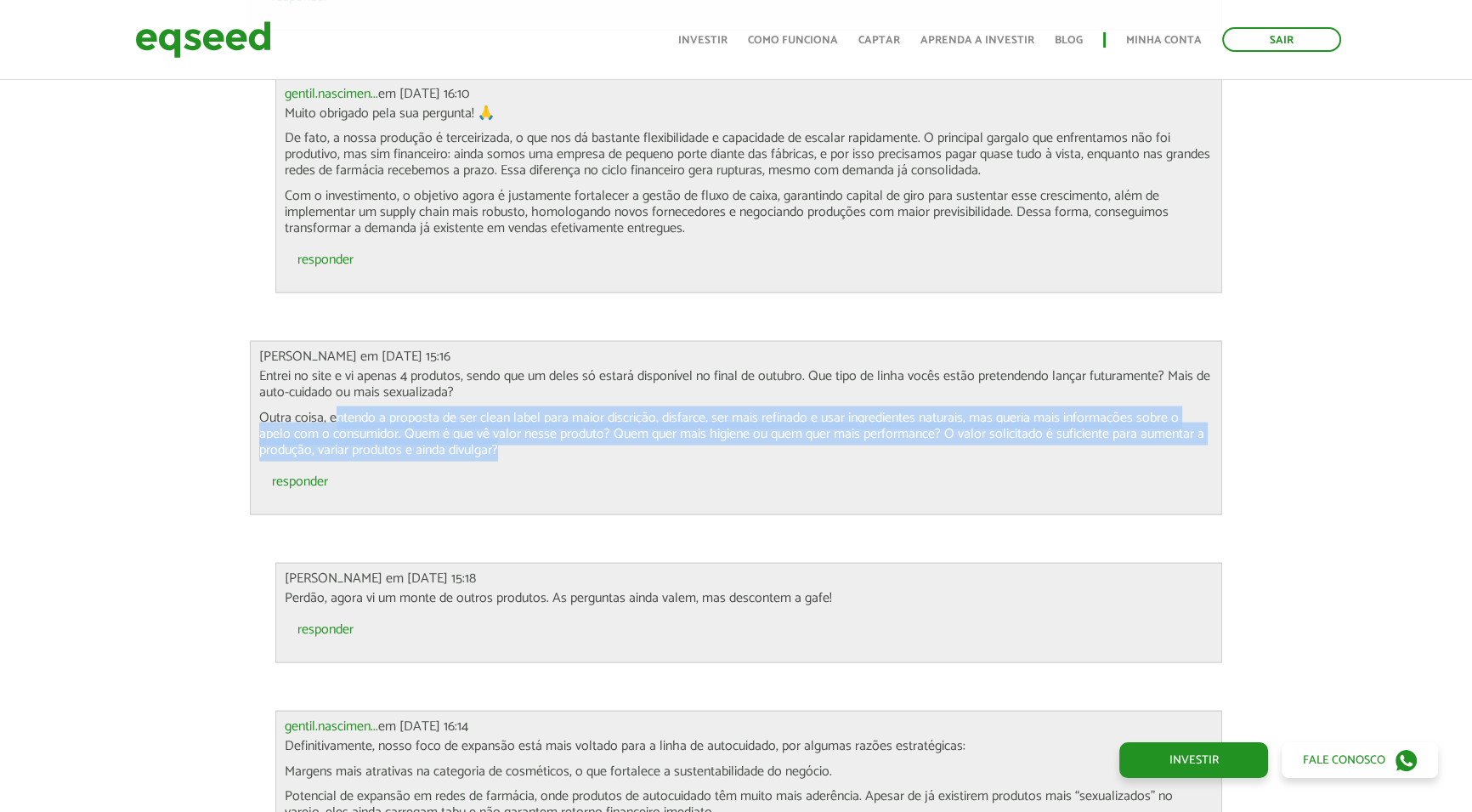
drag, startPoint x: 337, startPoint y: 393, endPoint x: 1228, endPoint y: 431, distance: 891.8
click at [1228, 431] on div "Apresentação aos investidores BAIXAR APRESENTAÇÃO Resumo O Negócio A Lubs é uma…" at bounding box center [736, 201] width 999 height 6344
click at [773, 409] on p "Outra coisa, entendo a proposta de ser clean label para maior discrição, disfar…" at bounding box center [736, 434] width 955 height 50
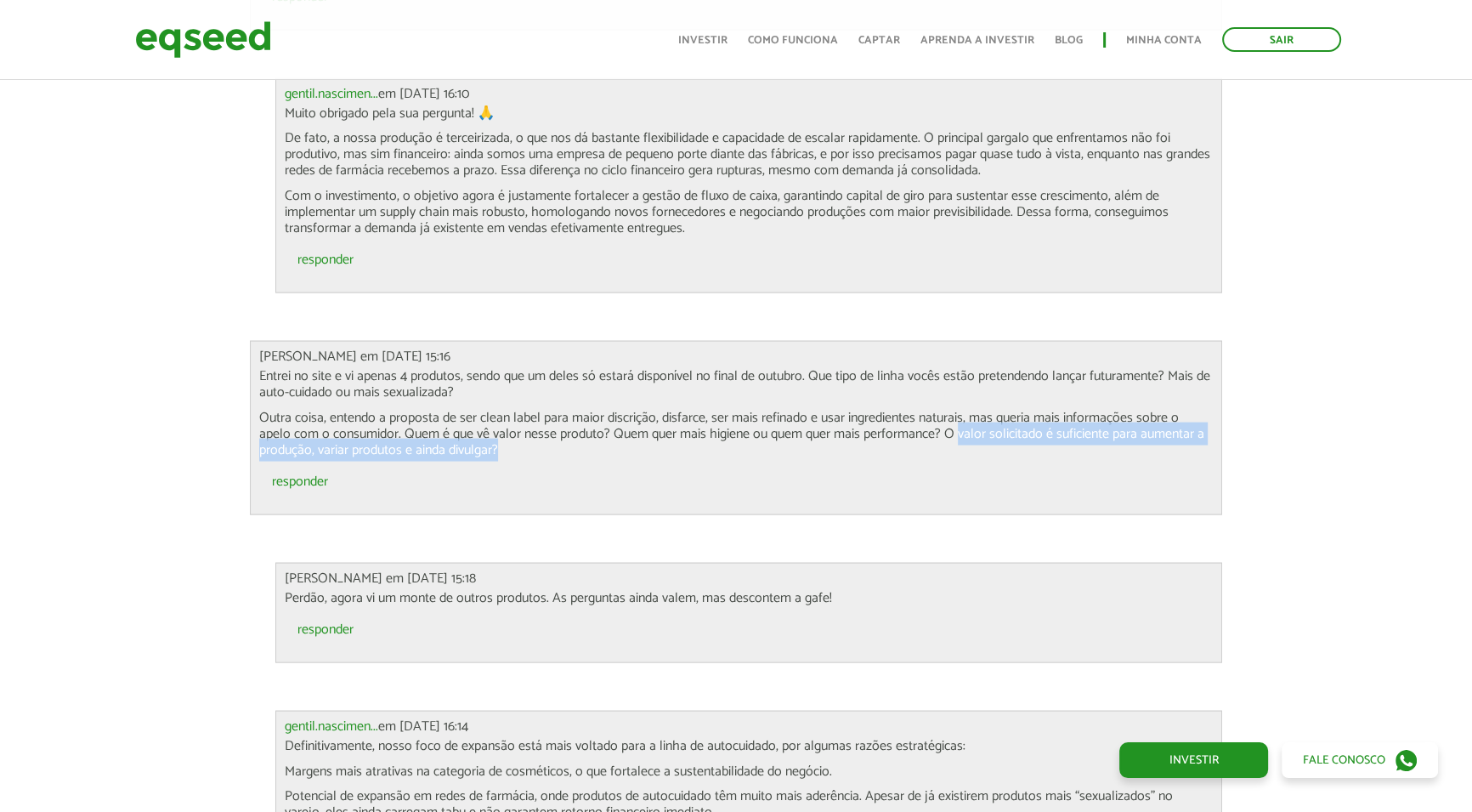
drag, startPoint x: 925, startPoint y: 418, endPoint x: 923, endPoint y: 432, distance: 14.1
click at [923, 432] on p "Outra coisa, entendo a proposta de ser clean label para maior discrição, disfar…" at bounding box center [736, 434] width 955 height 50
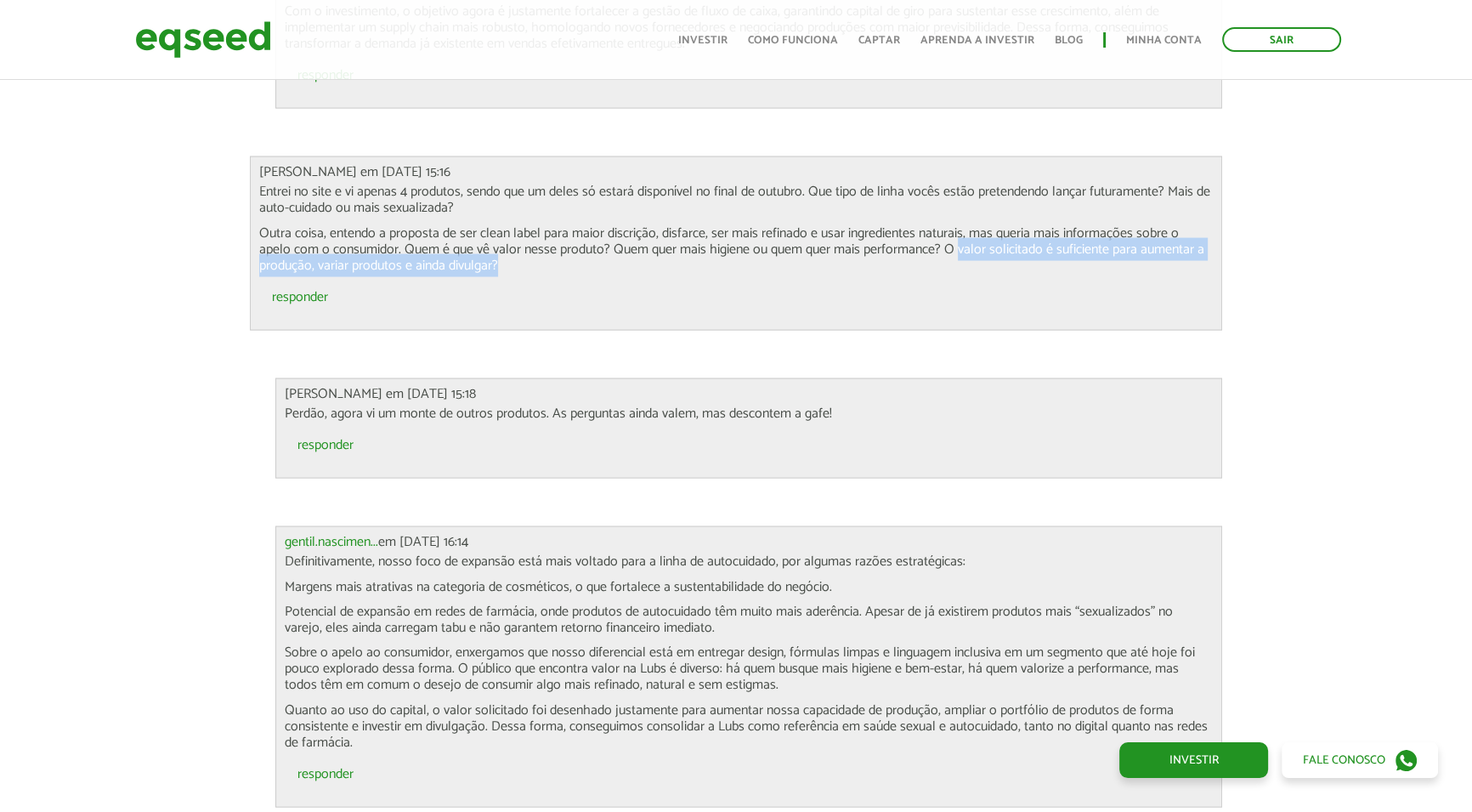
scroll to position [4558, 0]
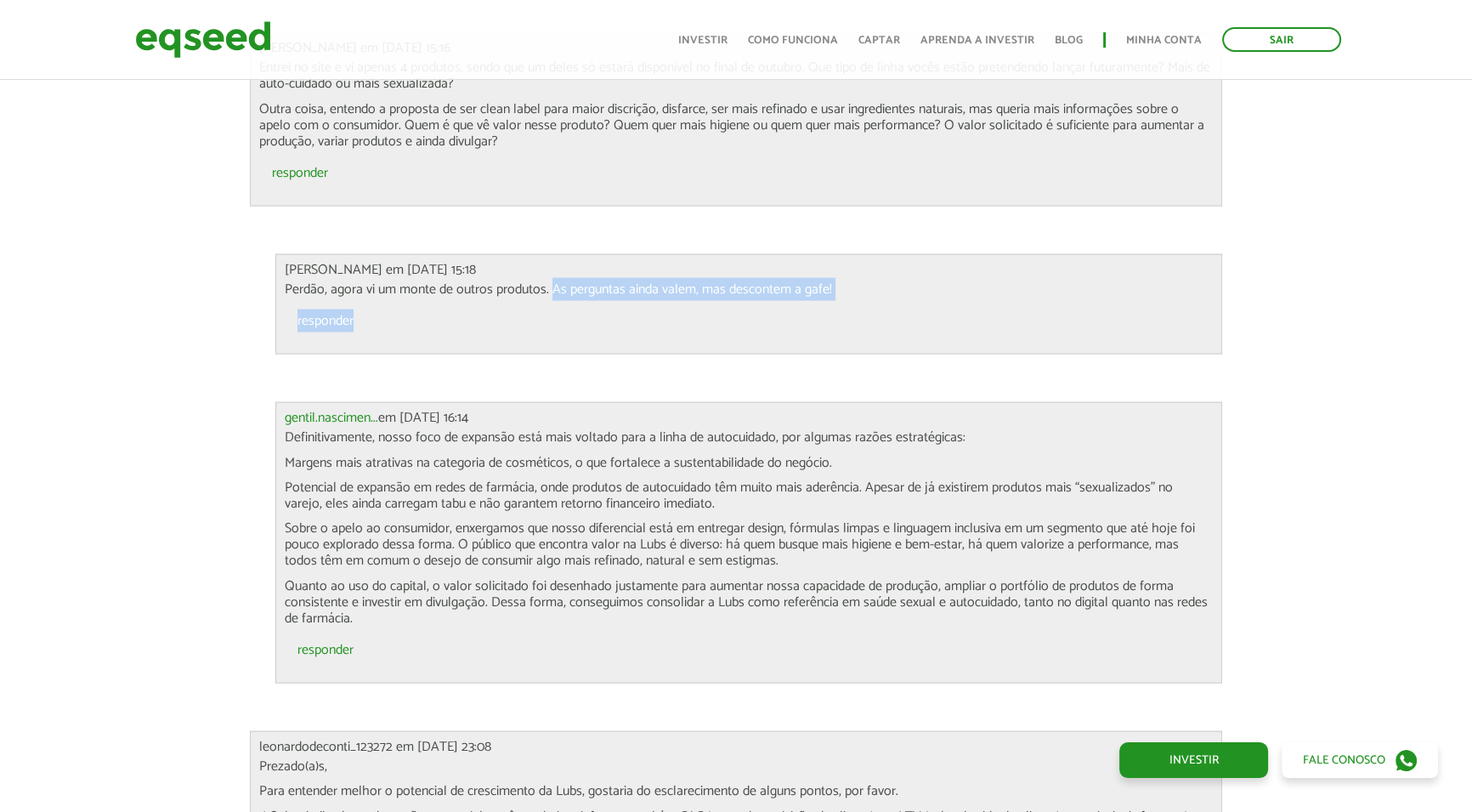
drag, startPoint x: 553, startPoint y: 276, endPoint x: 553, endPoint y: 285, distance: 9.0
click at [553, 285] on div "Marcelo em 03/10/2025 - 15:18 Perdão, agora vi um monte de outros produtos. As …" at bounding box center [749, 303] width 948 height 100
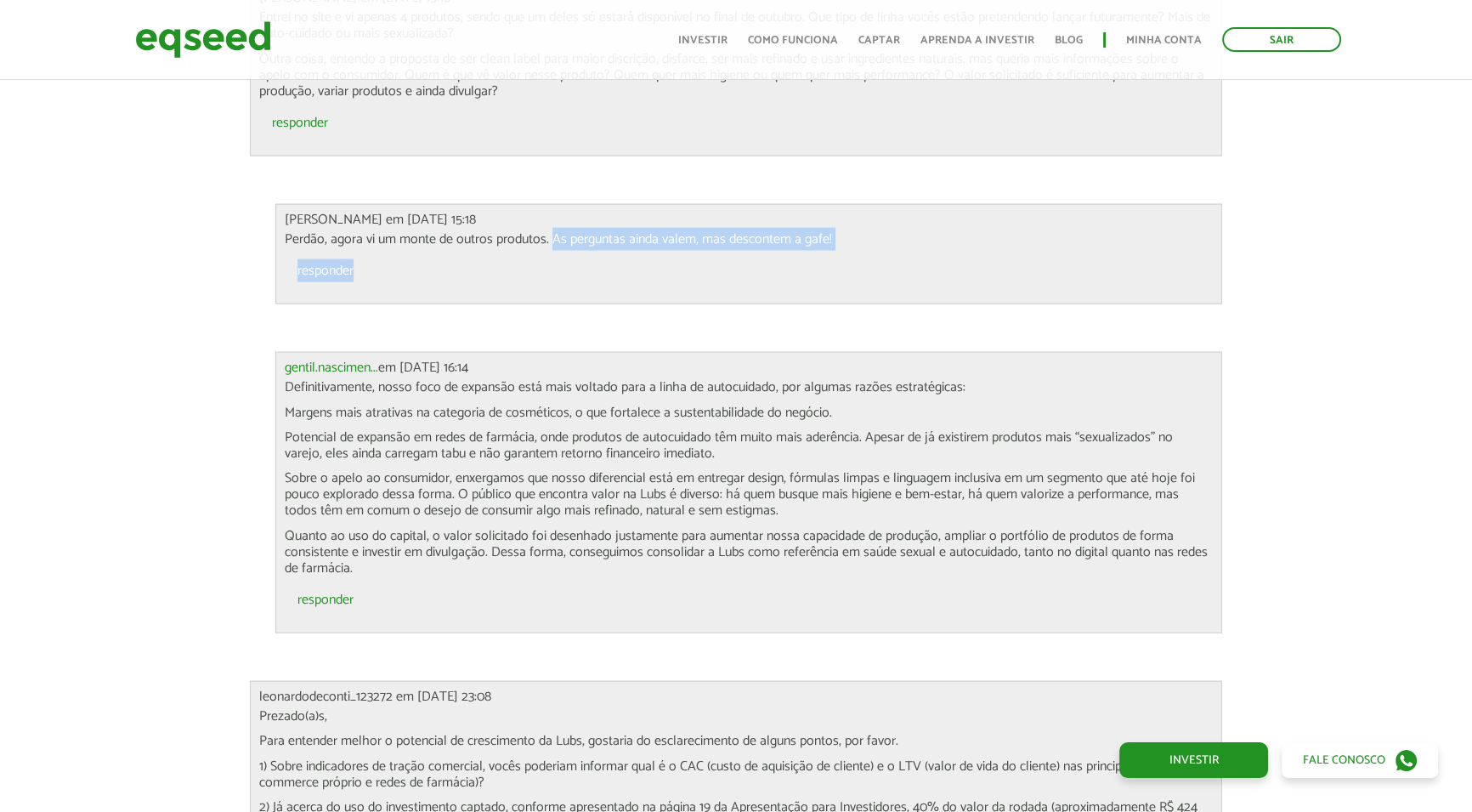
scroll to position [4636, 0]
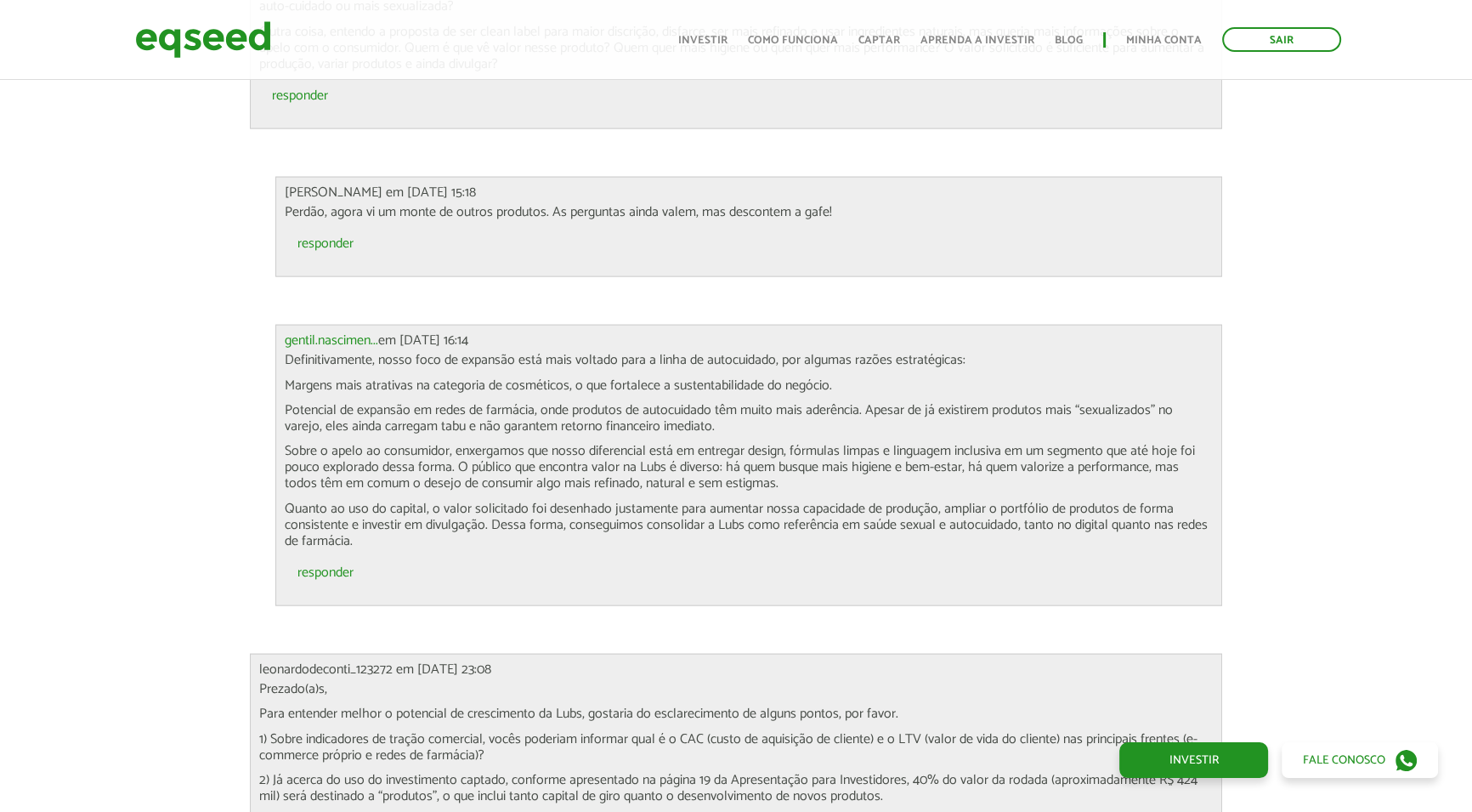
click at [369, 352] on p "Definitivamente, nosso foco de expansão está mais voltado para a linha de autoc…" at bounding box center [749, 360] width 929 height 17
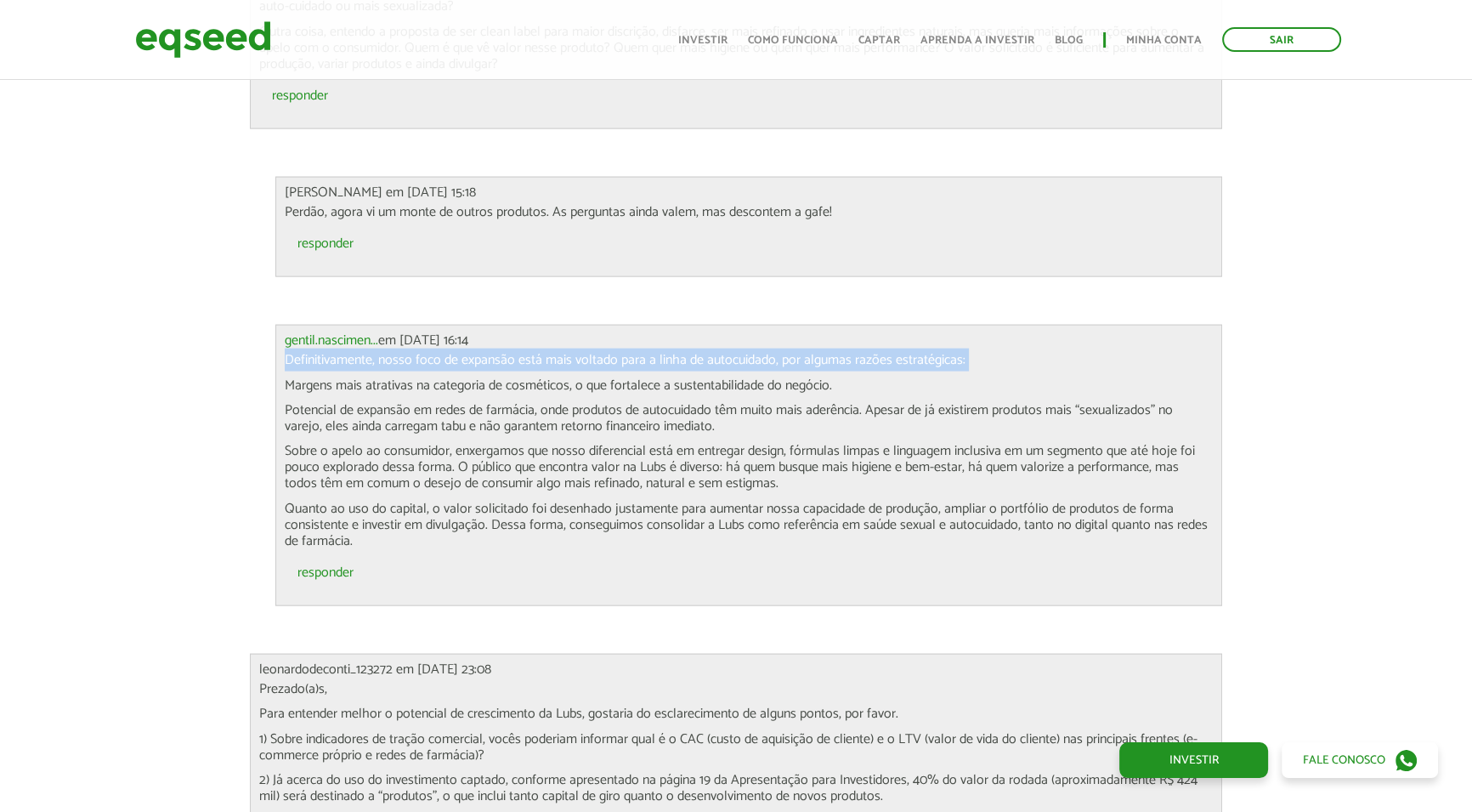
click at [369, 352] on p "Definitivamente, nosso foco de expansão está mais voltado para a linha de autoc…" at bounding box center [749, 360] width 929 height 17
click at [469, 352] on p "Definitivamente, nosso foco de expansão está mais voltado para a linha de autoc…" at bounding box center [749, 360] width 929 height 17
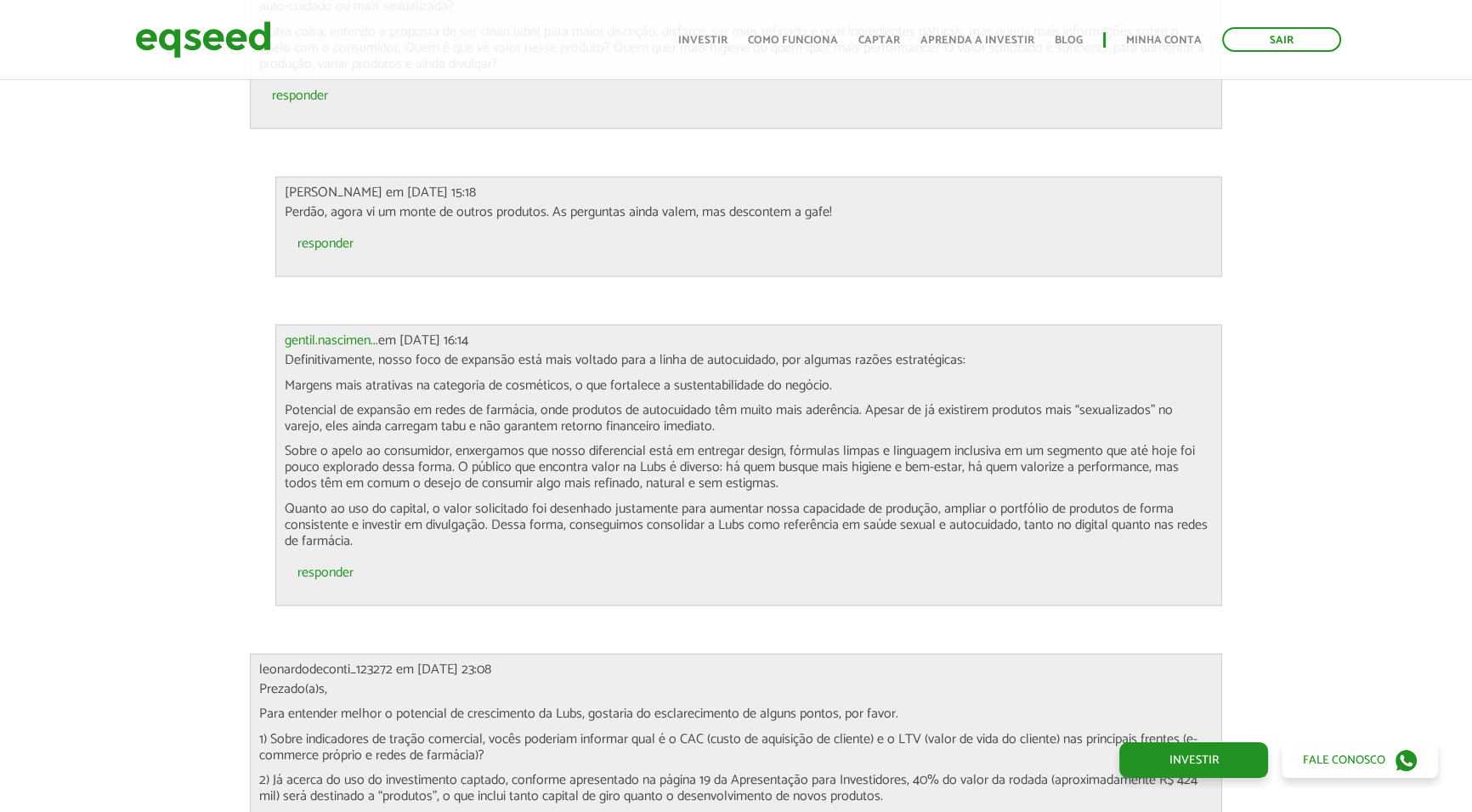
click at [420, 377] on p "Margens mais atrativas na categoria de cosméticos, o que fortalece a sustentabi…" at bounding box center [749, 385] width 929 height 17
click at [417, 402] on p "Potencial de expansão em redes de farmácia, onde produtos de autocuidado têm mu…" at bounding box center [749, 417] width 929 height 32
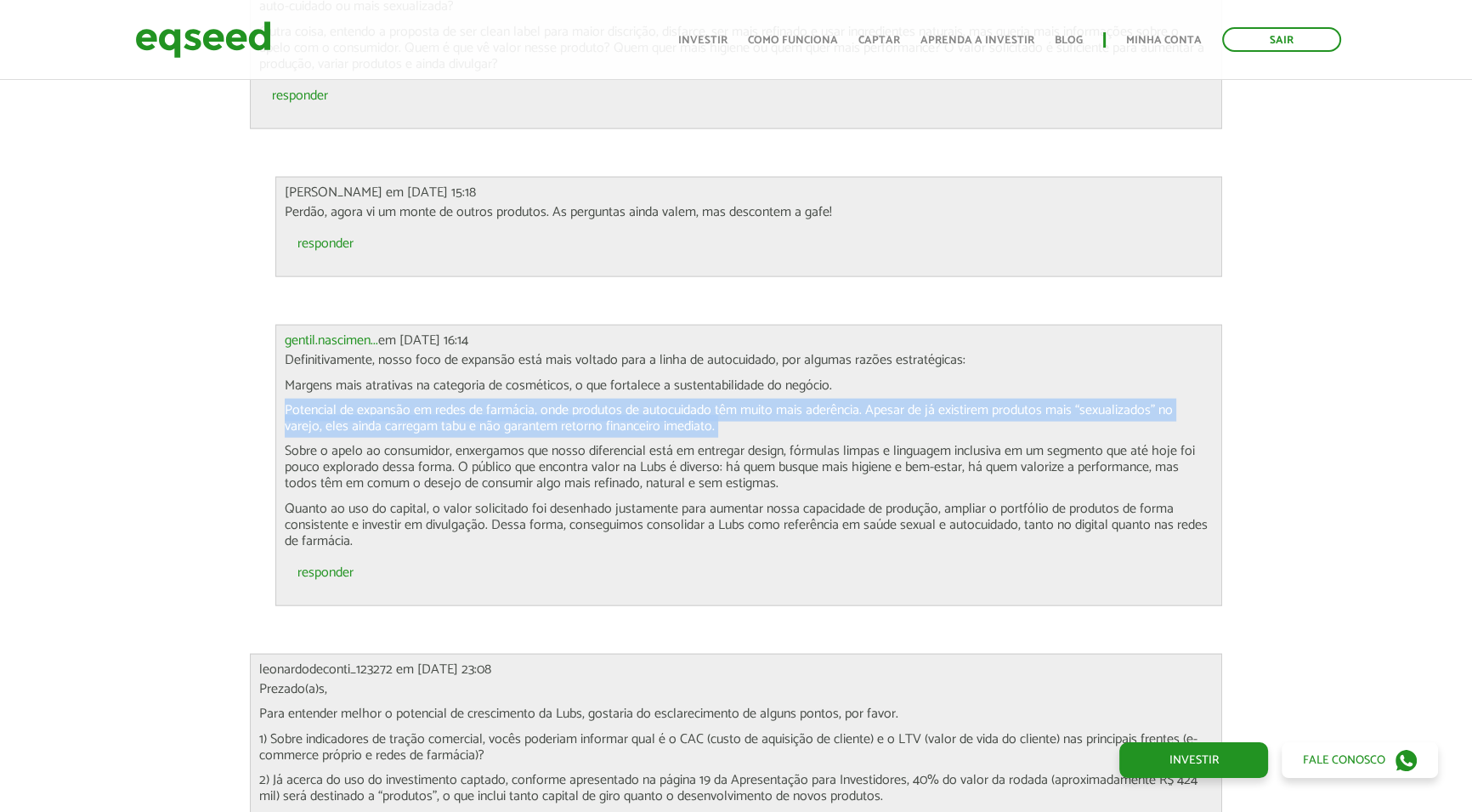
click at [417, 402] on p "Potencial de expansão em redes de farmácia, onde produtos de autocuidado têm mu…" at bounding box center [749, 417] width 929 height 32
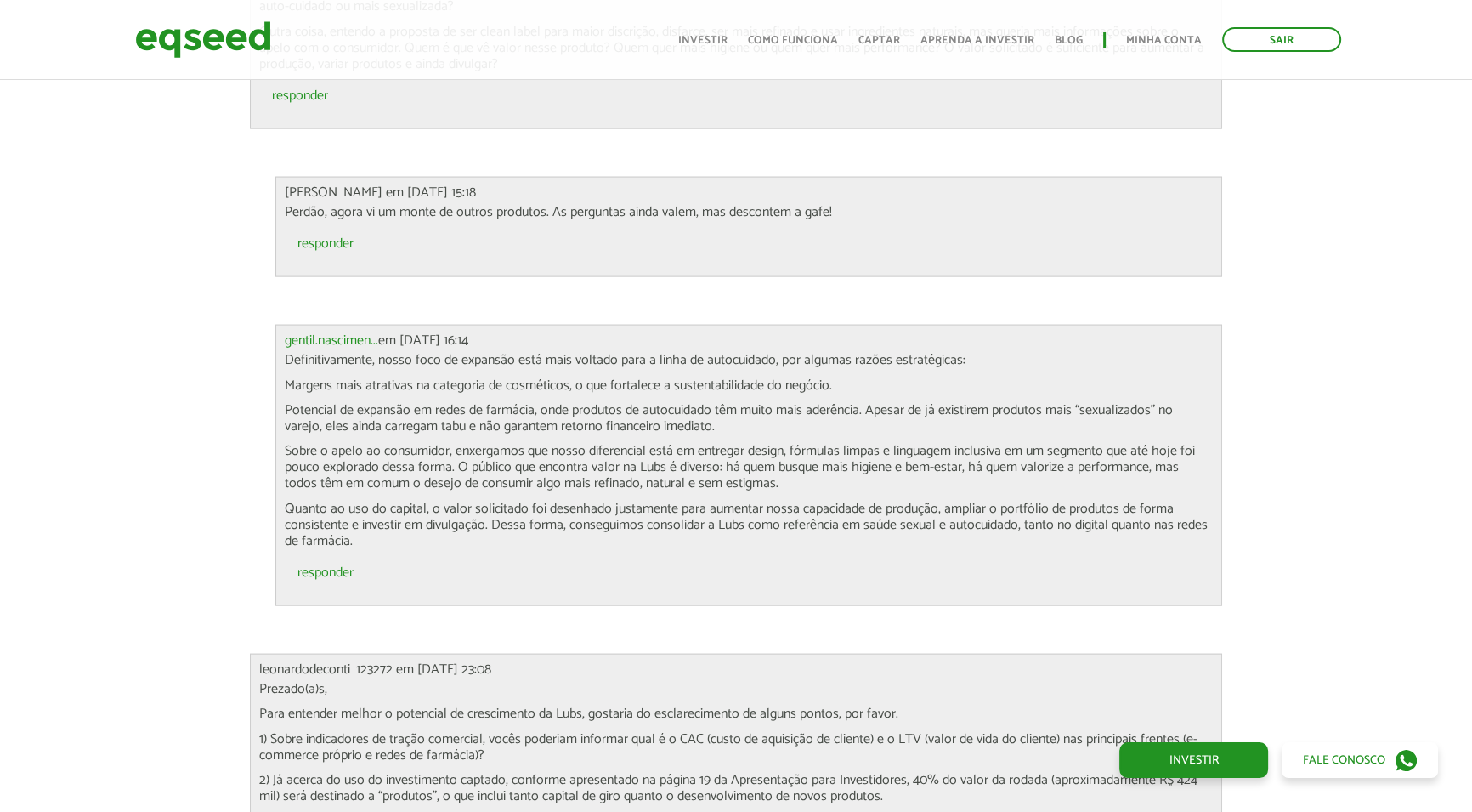
click at [431, 443] on p "Sobre o apelo ao consumidor, enxergamos que nosso diferencial está em entregar …" at bounding box center [749, 467] width 929 height 50
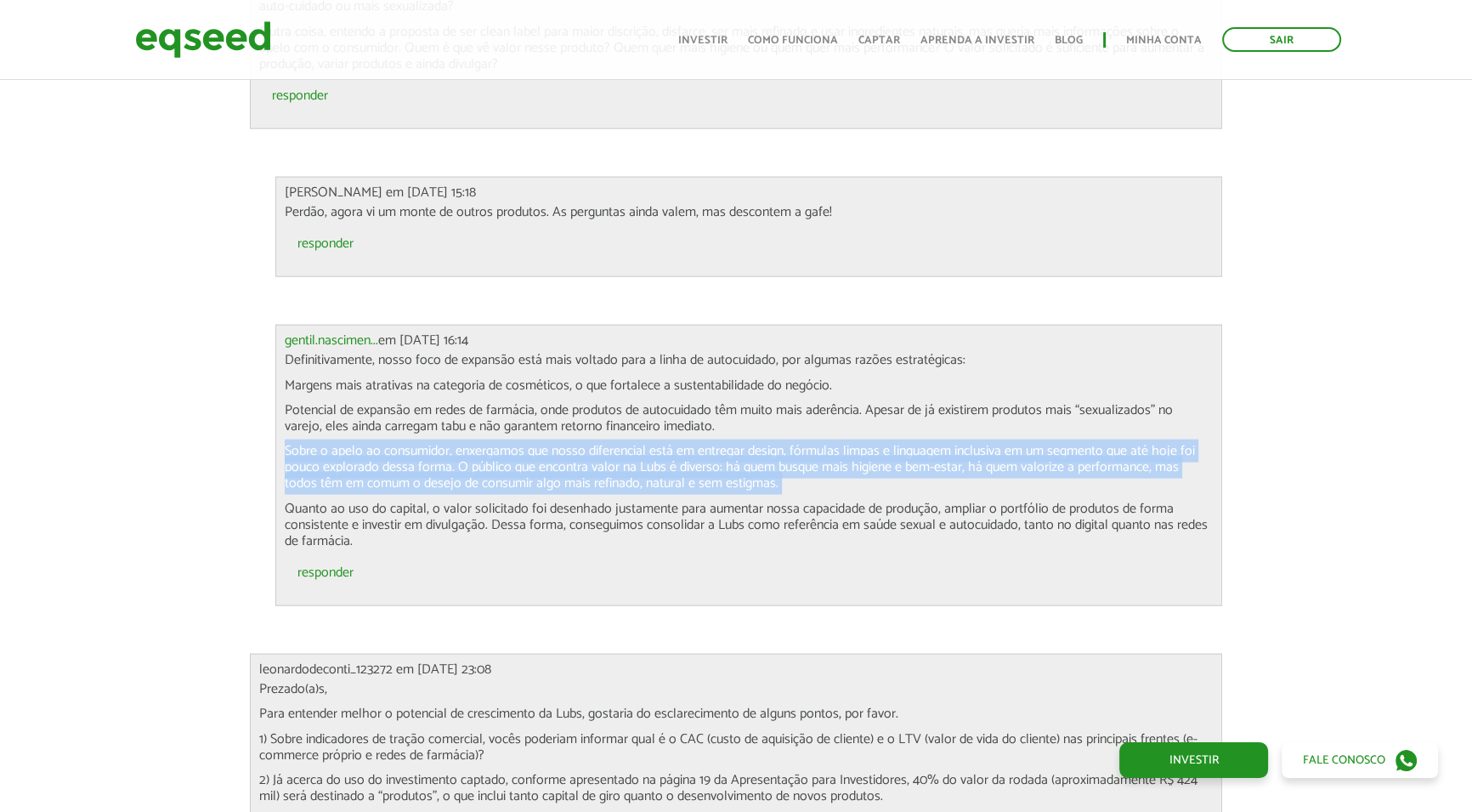
click at [431, 443] on p "Sobre o apelo ao consumidor, enxergamos que nosso diferencial está em entregar …" at bounding box center [749, 467] width 929 height 50
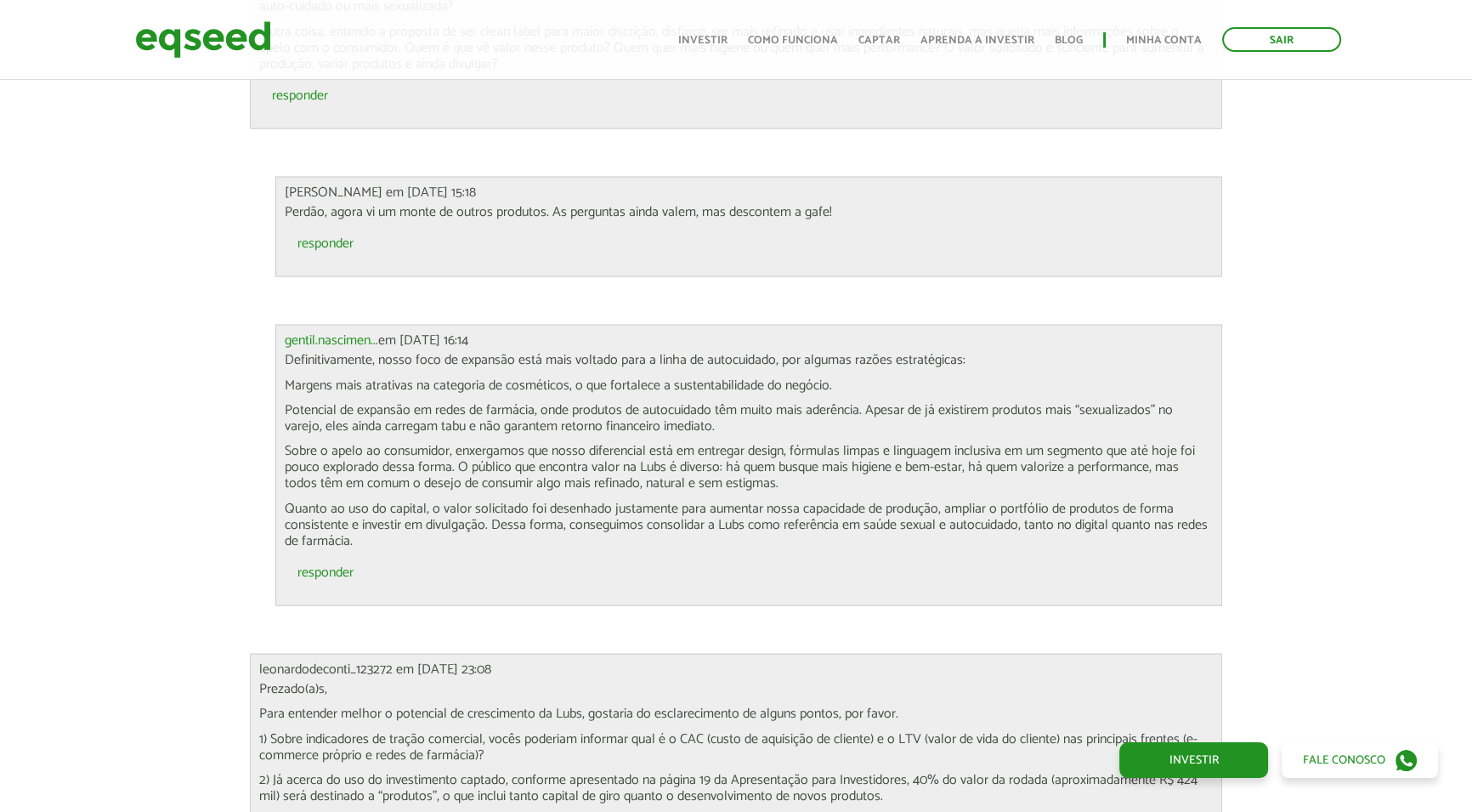
click at [493, 501] on p "Quanto ao uso do capital, o valor solicitado foi desenhado justamente para aume…" at bounding box center [749, 525] width 929 height 50
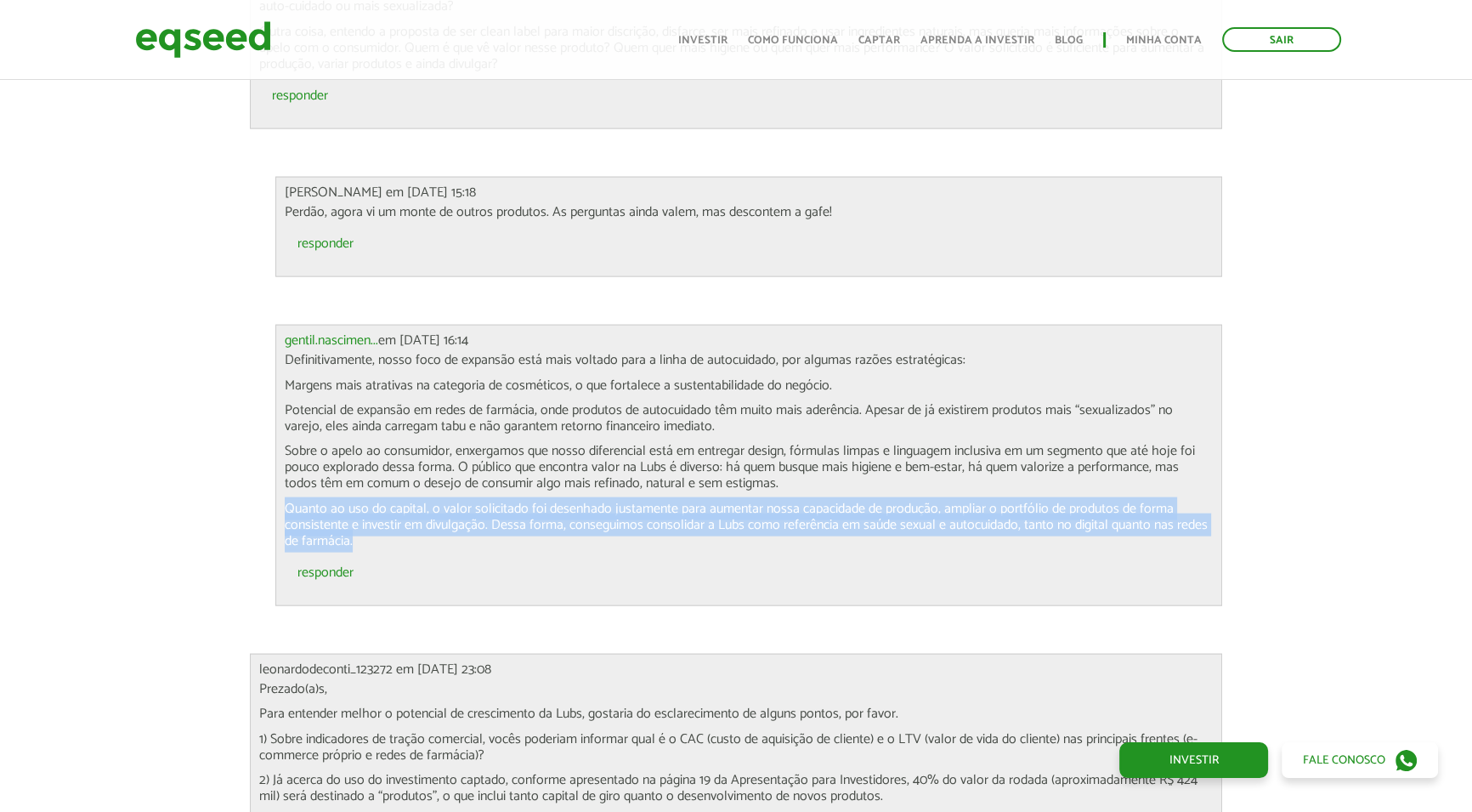
click at [493, 501] on p "Quanto ao uso do capital, o valor solicitado foi desenhado justamente para aume…" at bounding box center [749, 525] width 929 height 50
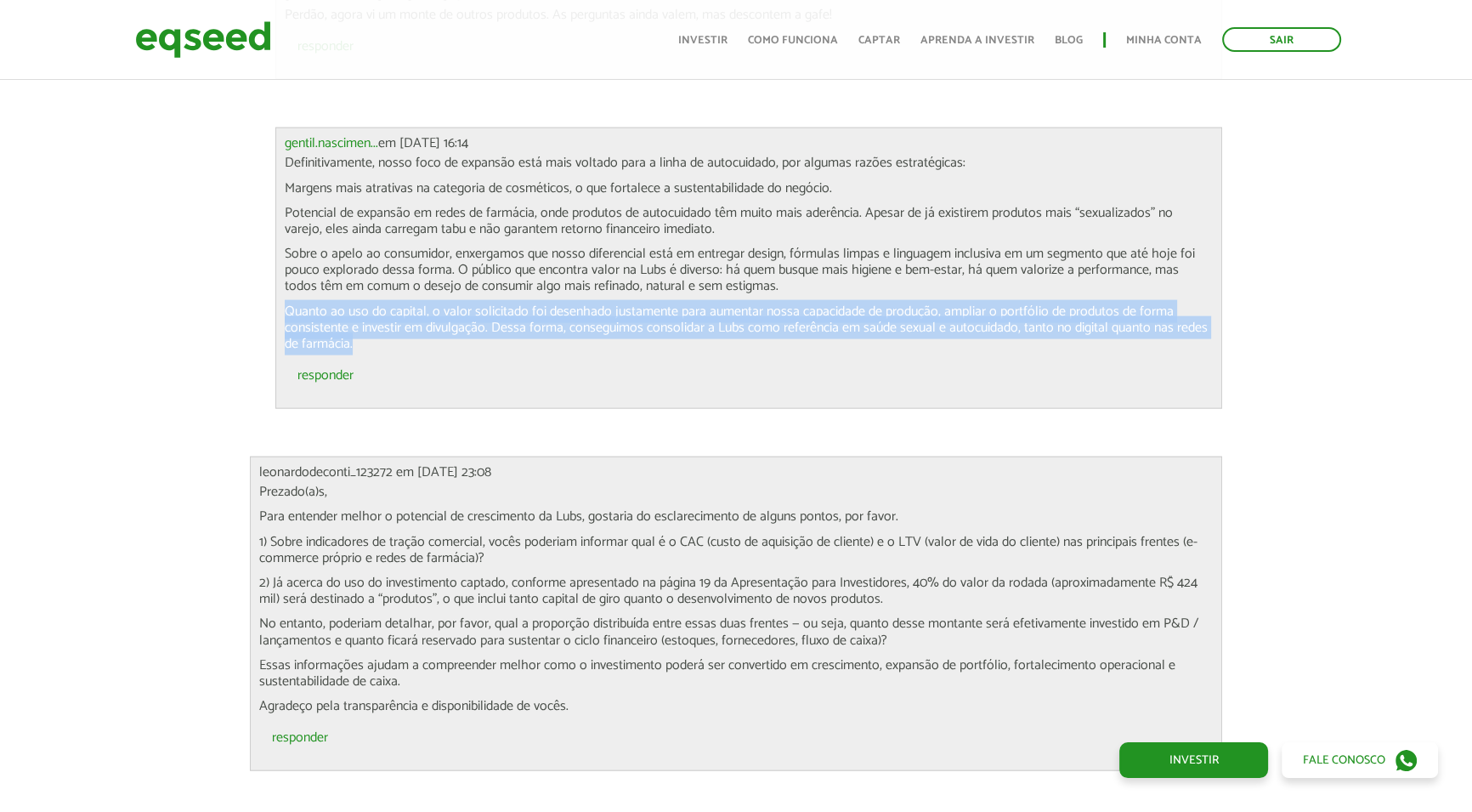
scroll to position [4868, 0]
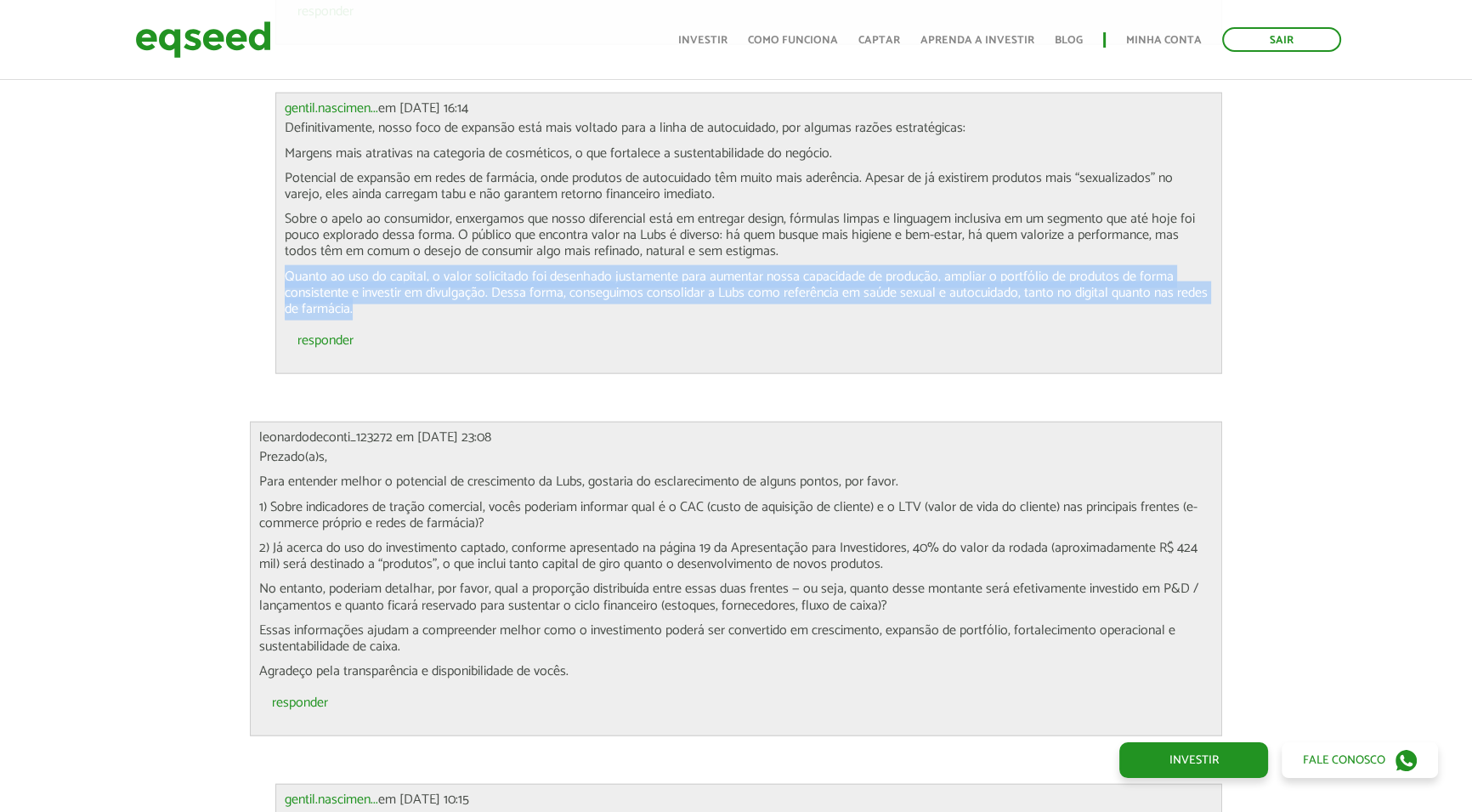
click at [430, 474] on p "Para entender melhor o potencial de crescimento da Lubs, gostaria do esclarecim…" at bounding box center [736, 482] width 955 height 17
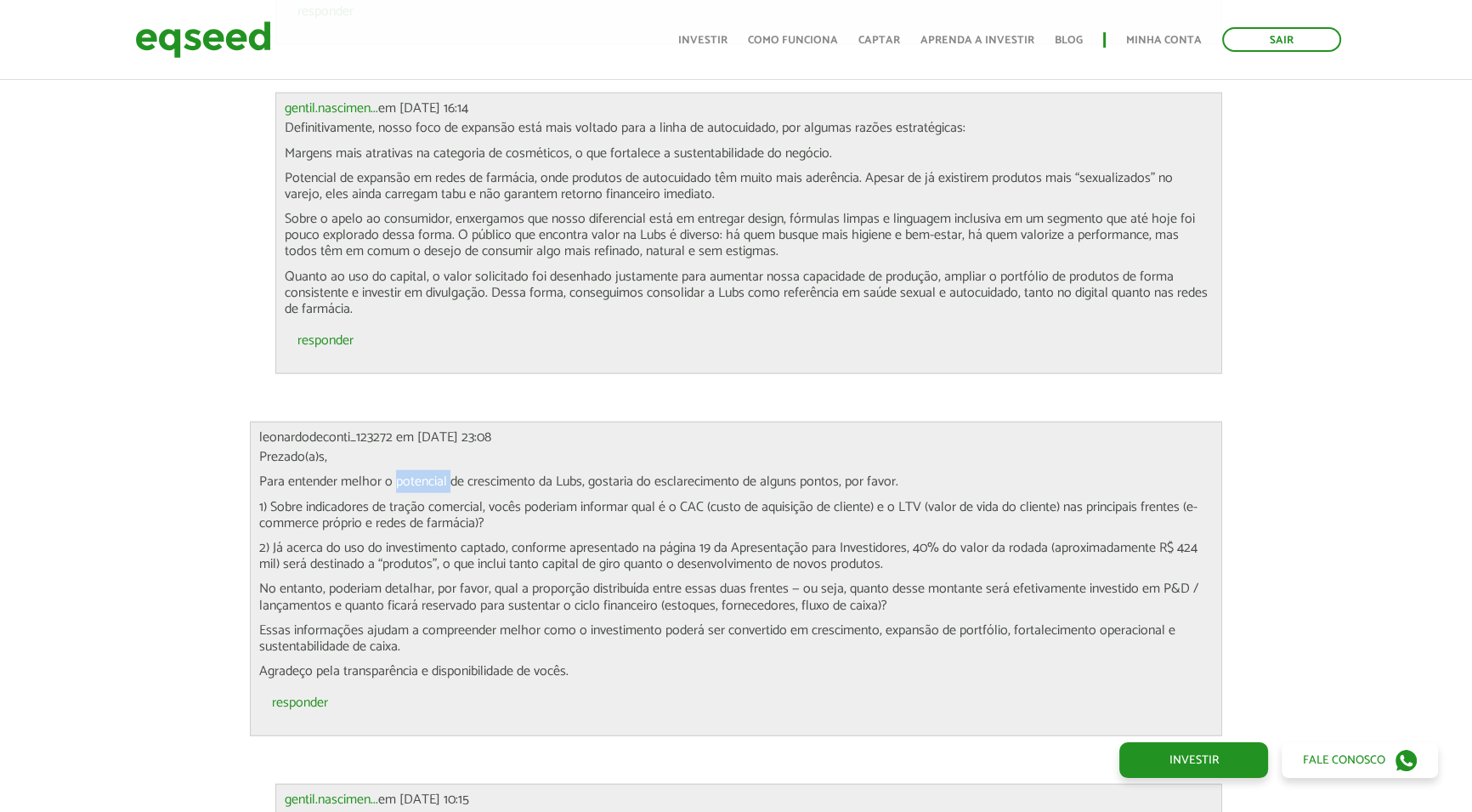
click at [430, 474] on p "Para entender melhor o potencial de crescimento da Lubs, gostaria do esclarecim…" at bounding box center [736, 482] width 955 height 17
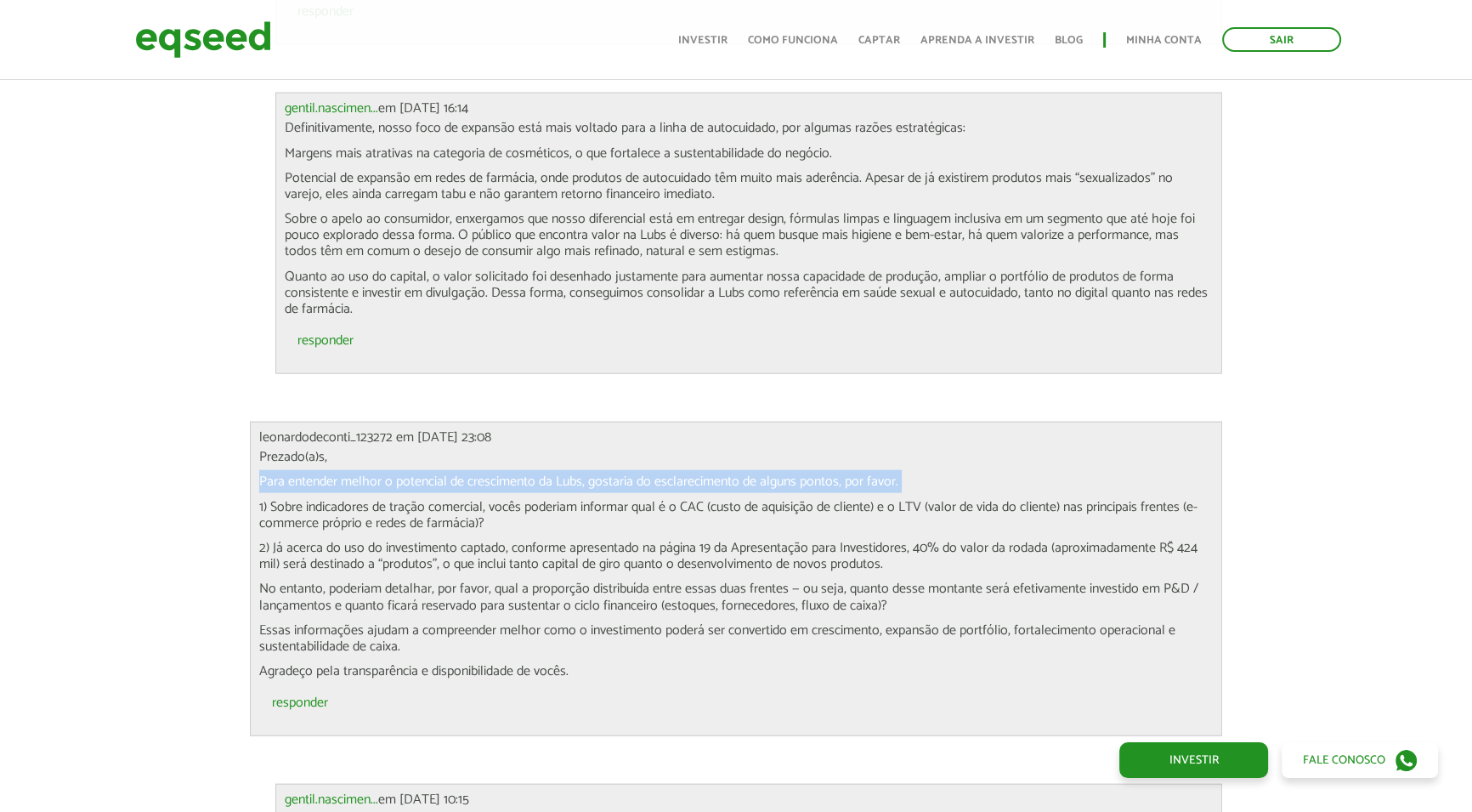
click at [430, 474] on p "Para entender melhor o potencial de crescimento da Lubs, gostaria do esclarecim…" at bounding box center [736, 482] width 955 height 17
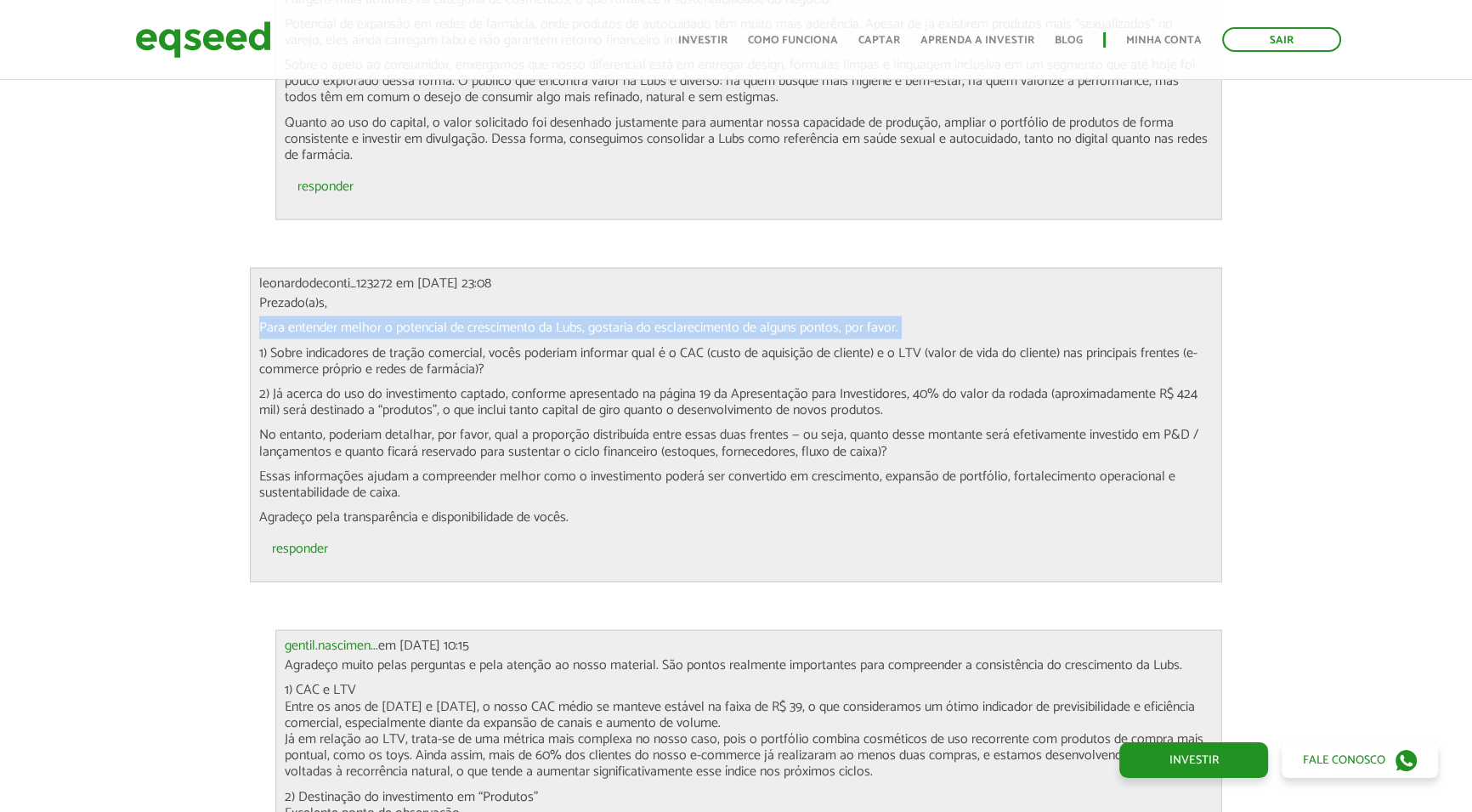
scroll to position [5022, 0]
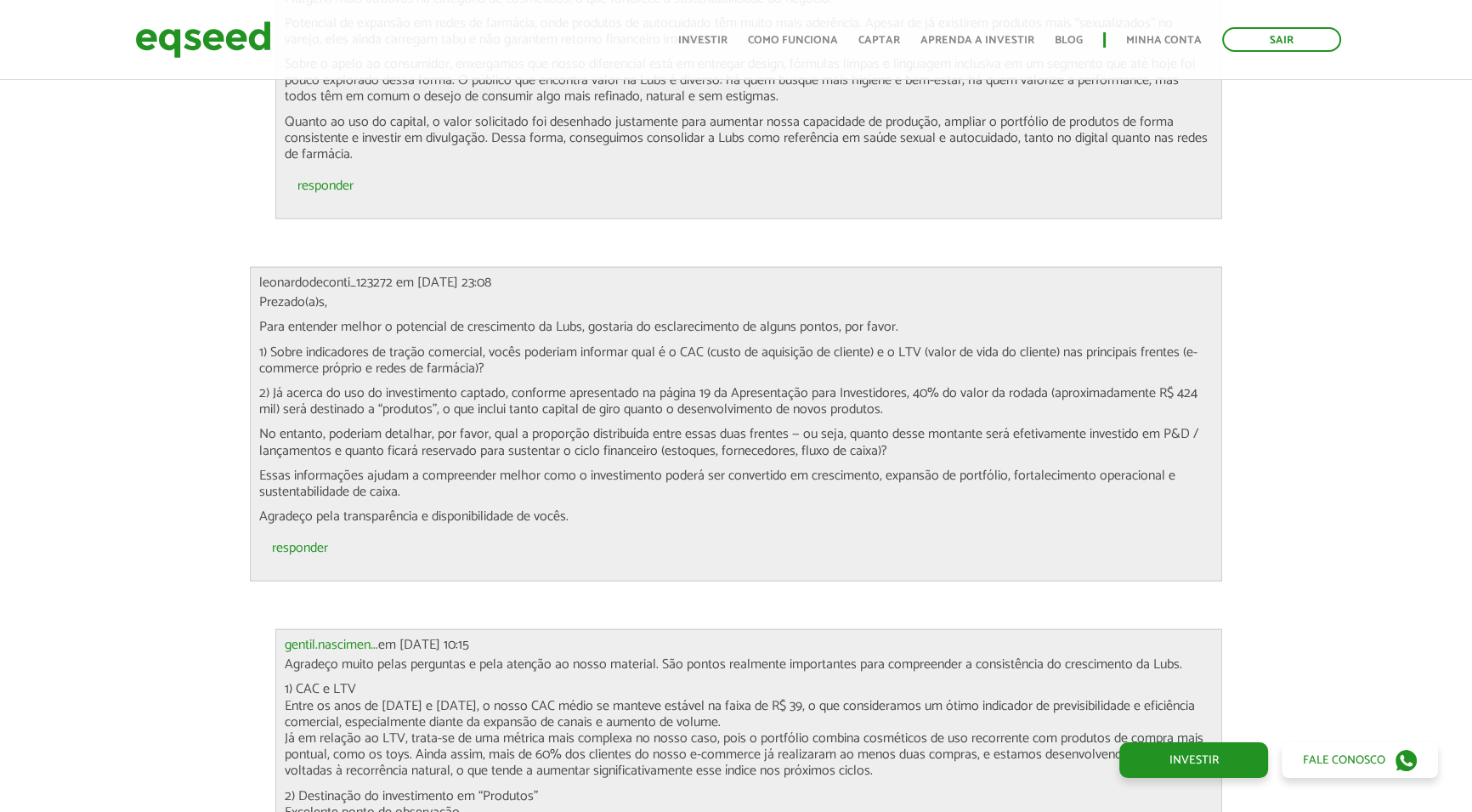
click at [390, 344] on p "1) Sobre indicadores de tração comercial, vocês poderiam informar qual é o CAC …" at bounding box center [736, 360] width 955 height 32
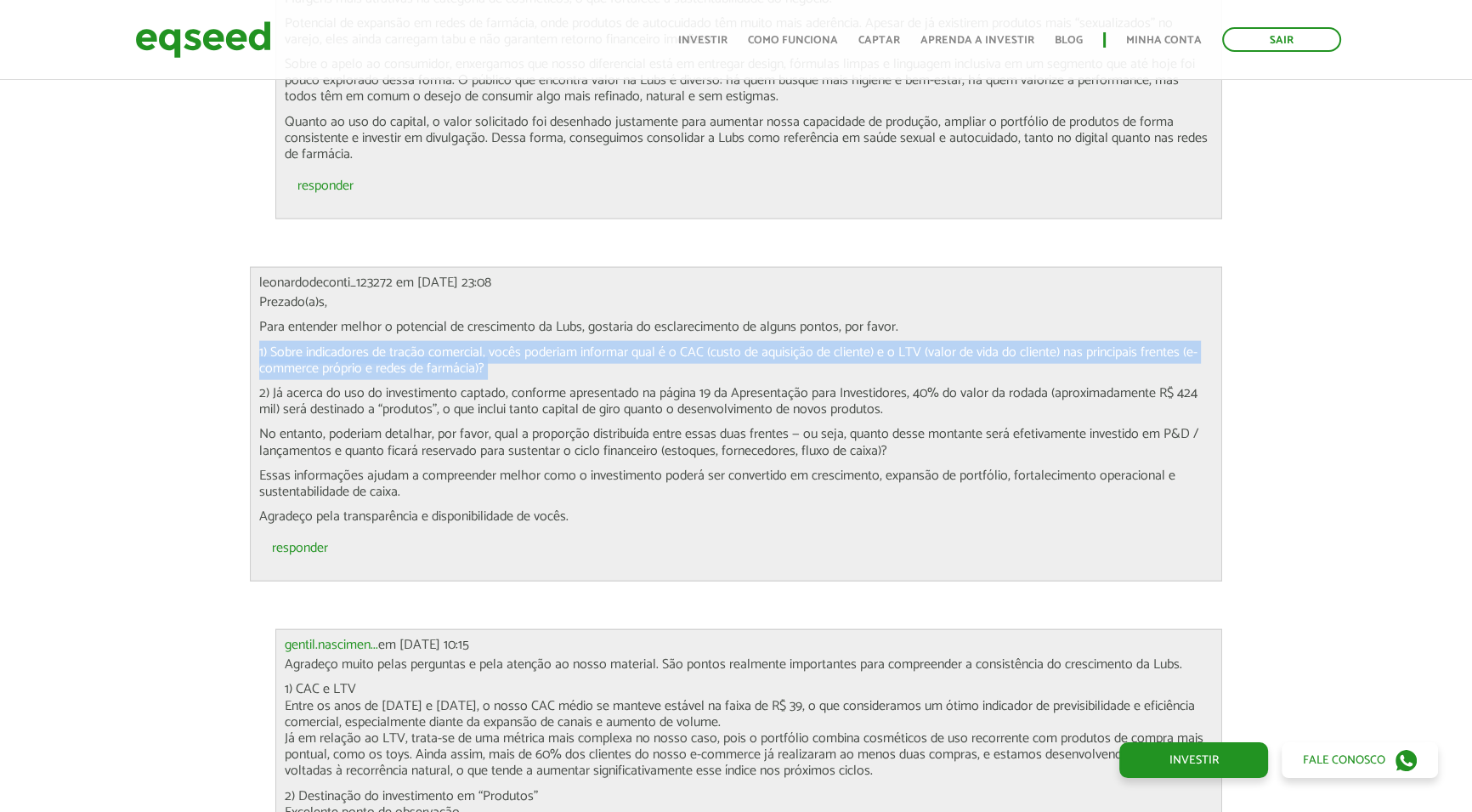
click at [390, 344] on p "1) Sobre indicadores de tração comercial, vocês poderiam informar qual é o CAC …" at bounding box center [736, 360] width 955 height 32
click at [490, 355] on p "1) Sobre indicadores de tração comercial, vocês poderiam informar qual é o CAC …" at bounding box center [736, 360] width 955 height 32
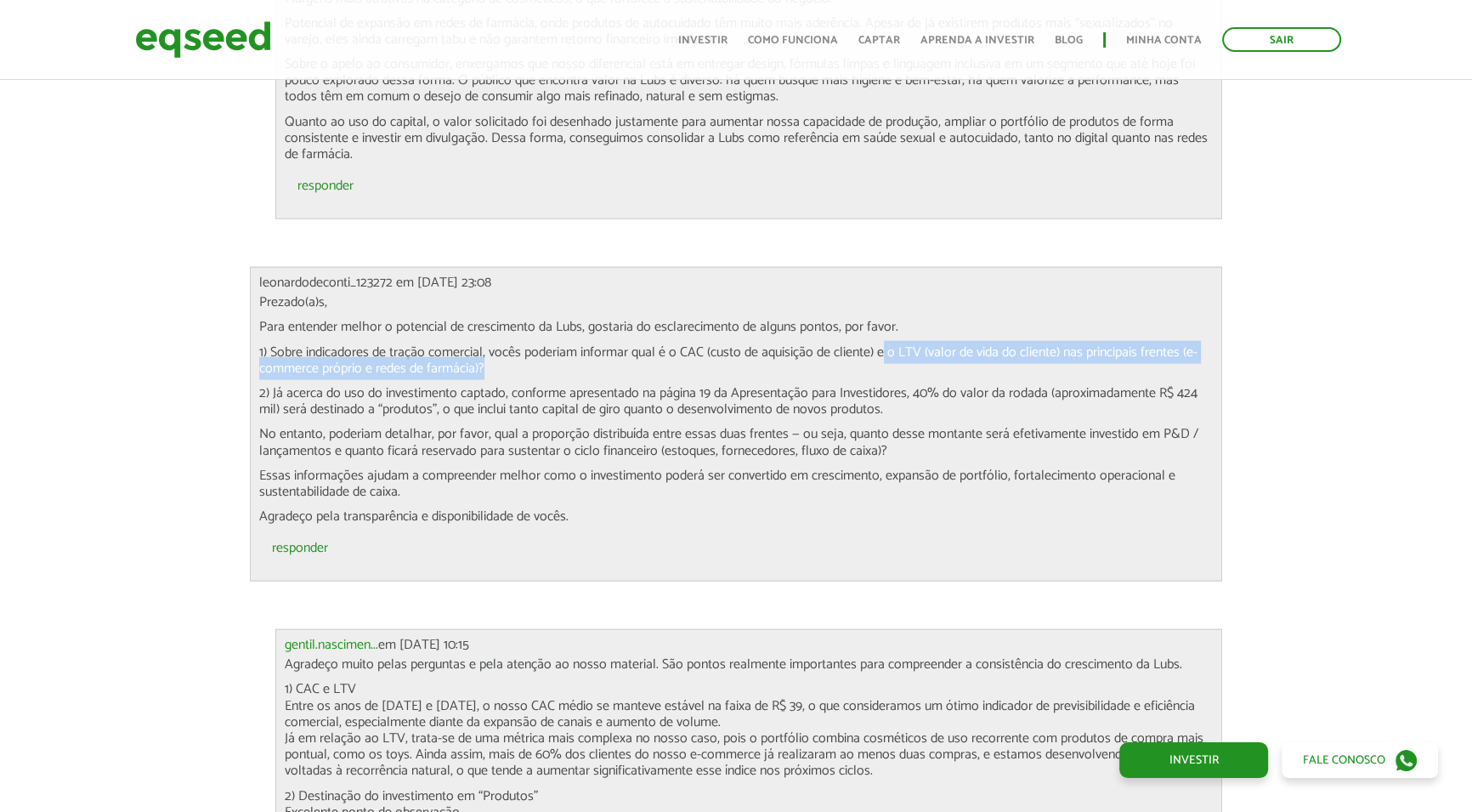
drag, startPoint x: 884, startPoint y: 336, endPoint x: 884, endPoint y: 348, distance: 12.0
click at [884, 348] on p "1) Sobre indicadores de tração comercial, vocês poderiam informar qual é o CAC …" at bounding box center [736, 360] width 955 height 32
click at [840, 389] on p "2) Já acerca do uso do investimento captado, conforme apresentado na página 19 …" at bounding box center [736, 401] width 955 height 32
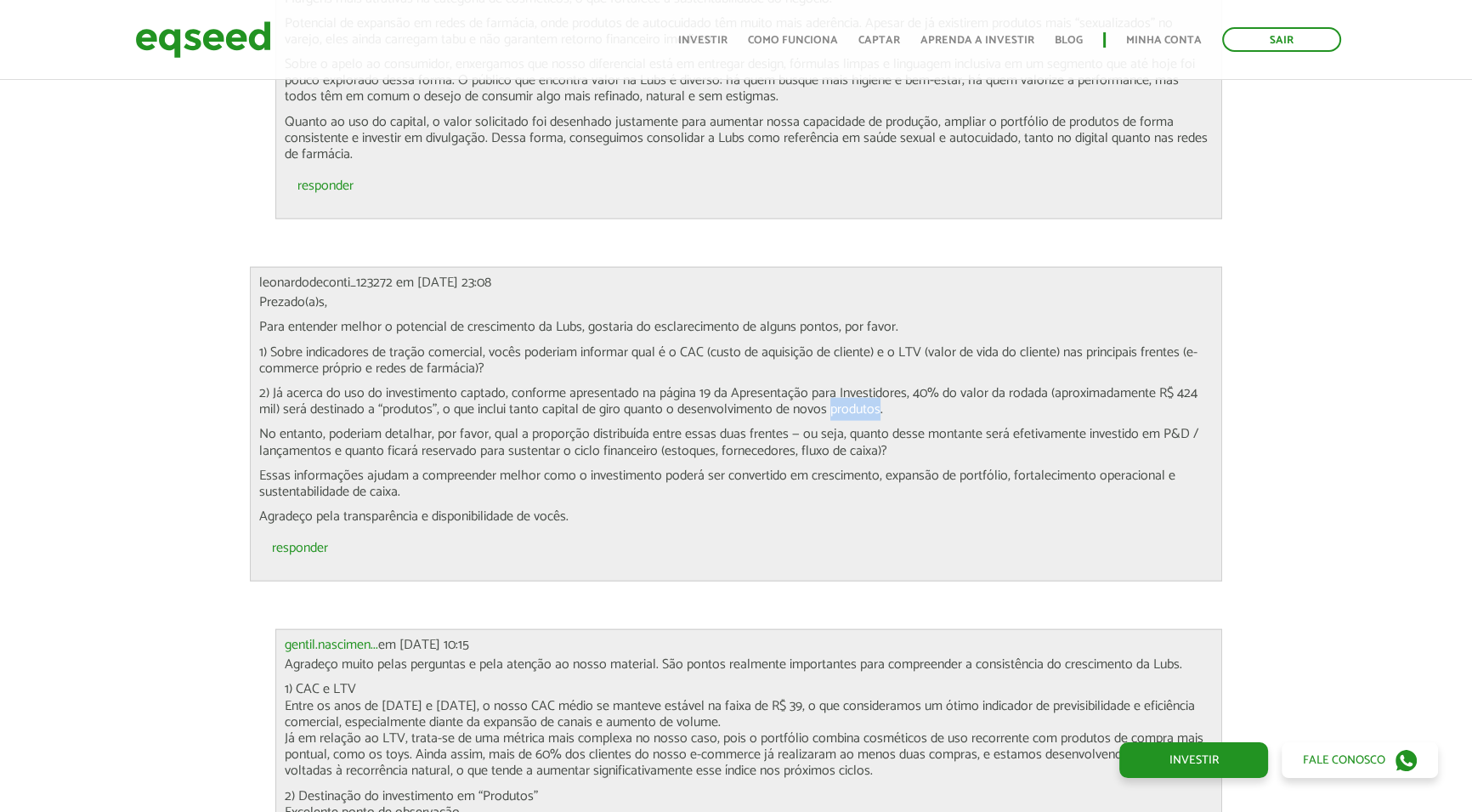
click at [840, 389] on p "2) Já acerca do uso do investimento captado, conforme apresentado na página 19 …" at bounding box center [736, 401] width 955 height 32
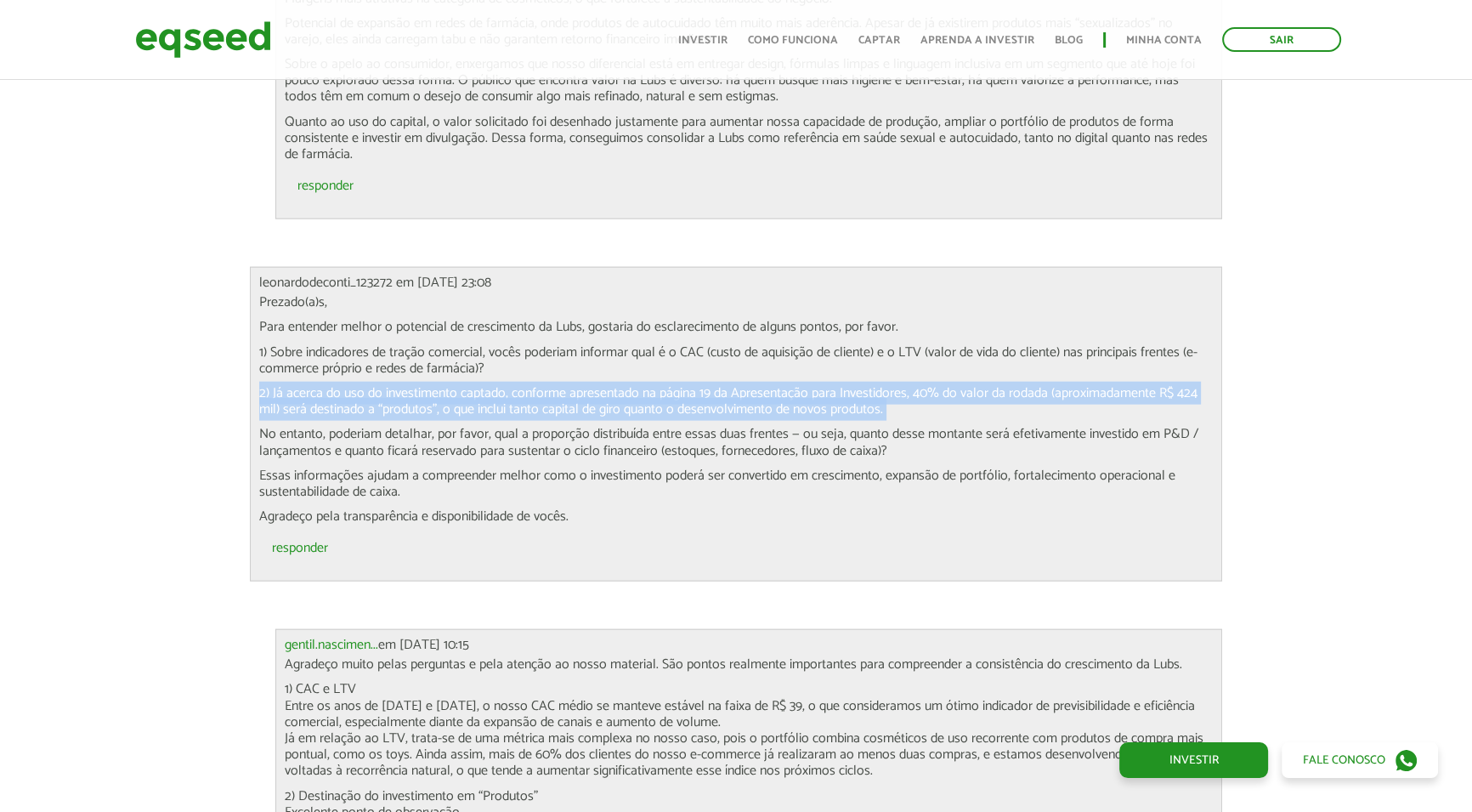
click at [840, 389] on p "2) Já acerca do uso do investimento captado, conforme apresentado na página 19 …" at bounding box center [736, 401] width 955 height 32
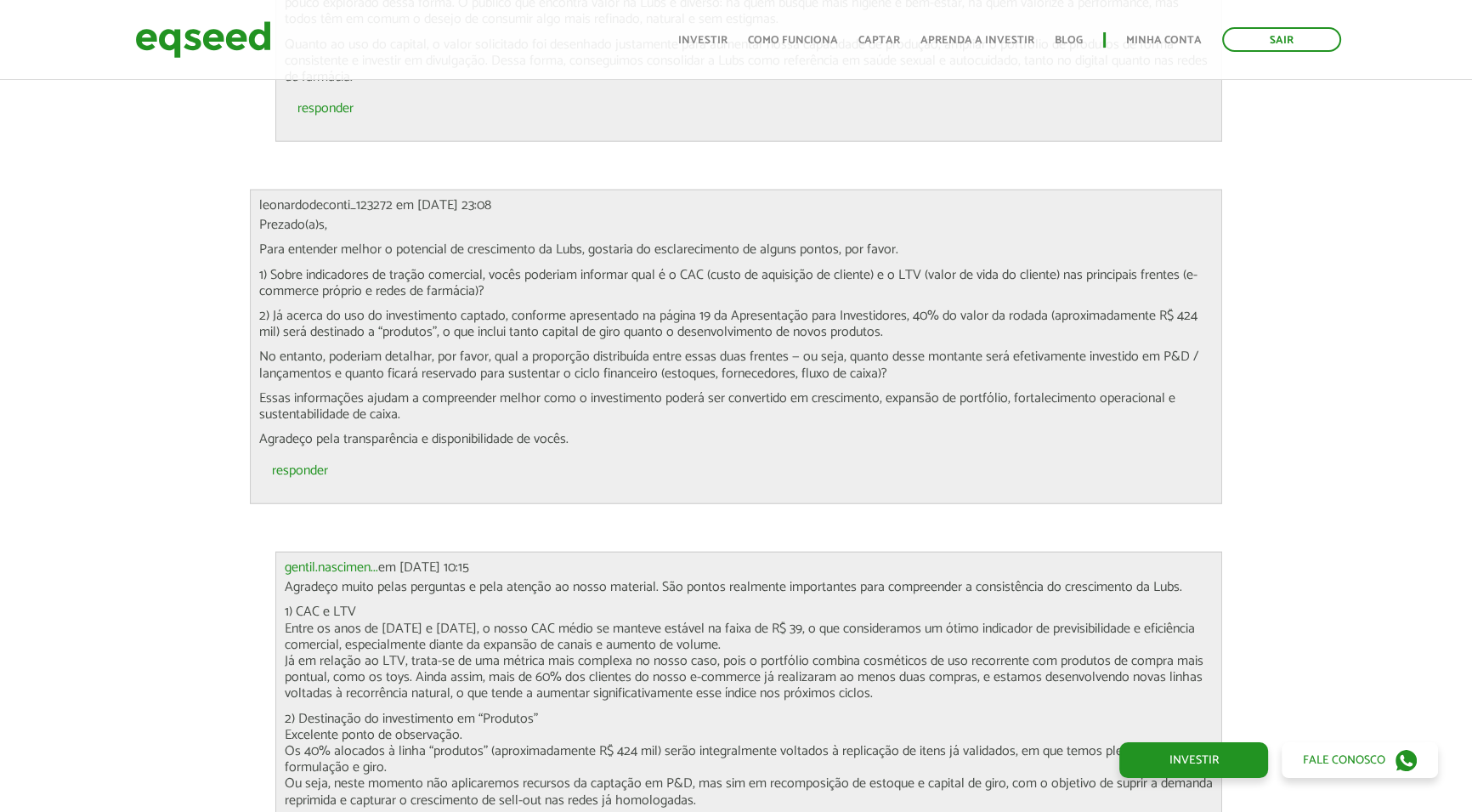
click at [380, 349] on p "No entanto, poderiam detalhar, por favor, qual a proporção distribuída entre es…" at bounding box center [736, 364] width 955 height 32
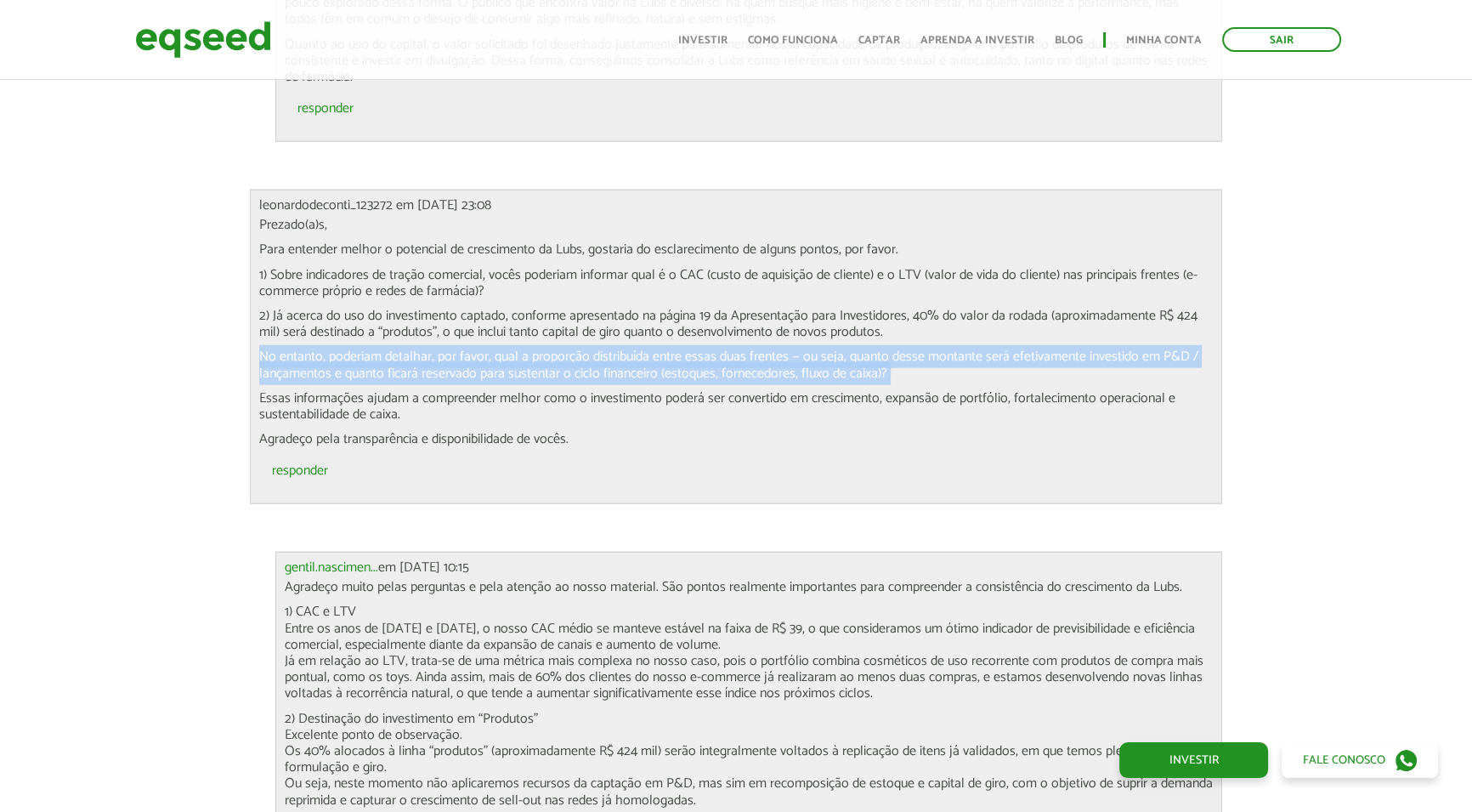
click at [380, 349] on p "No entanto, poderiam detalhar, por favor, qual a proporção distribuída entre es…" at bounding box center [736, 364] width 955 height 32
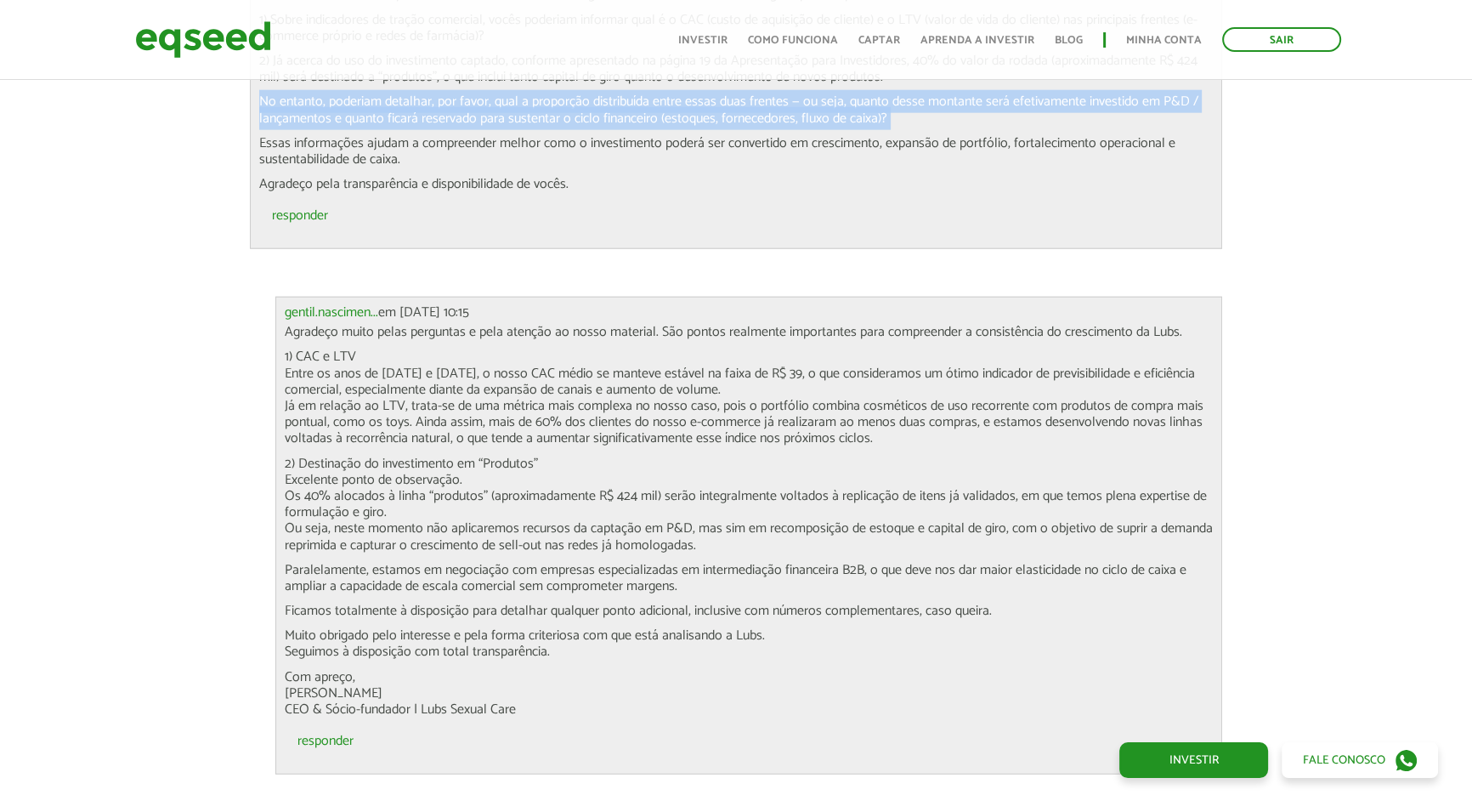
scroll to position [5408, 0]
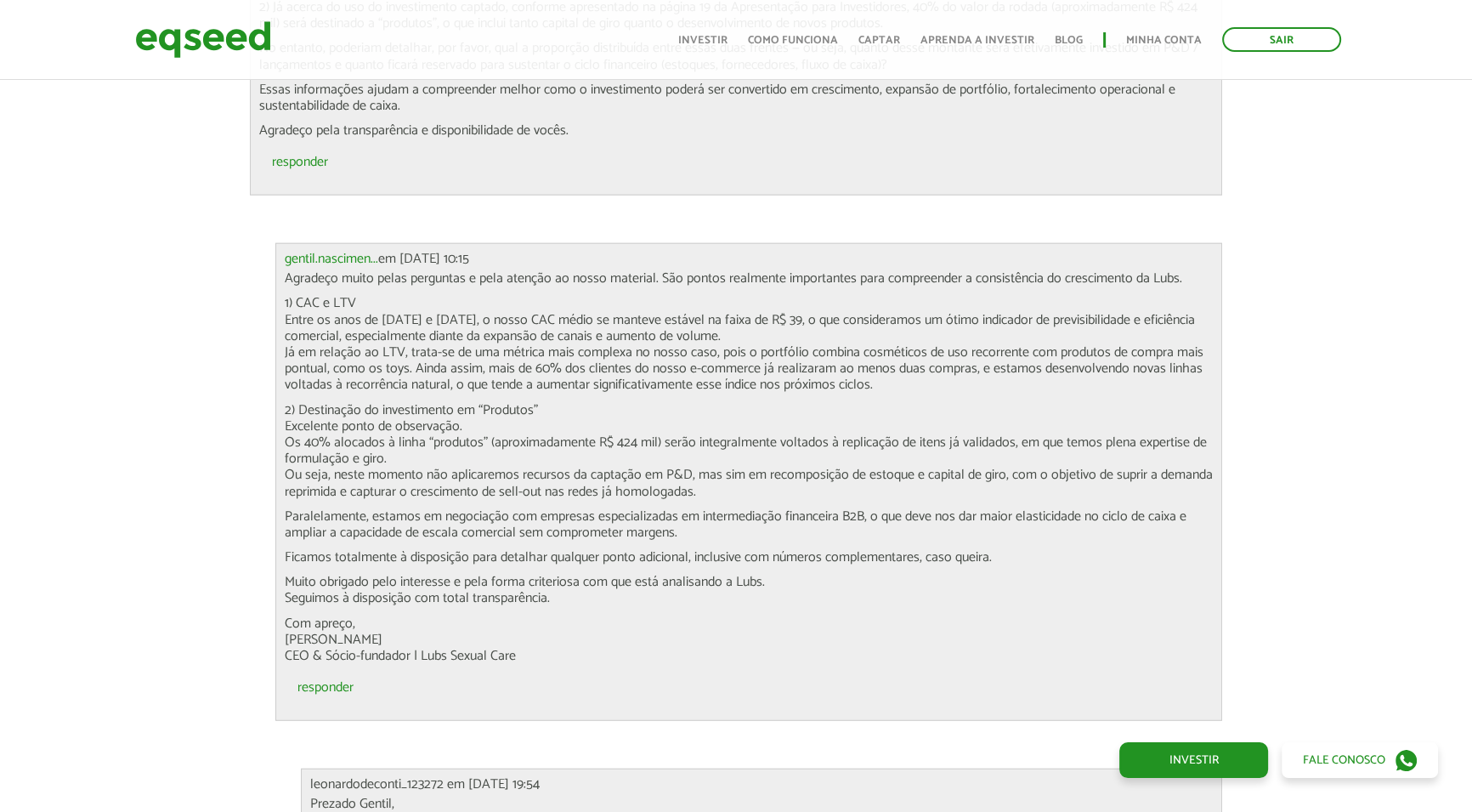
click at [389, 270] on p "Agradeço muito pelas perguntas e pela atenção ao nosso material. São pontos rea…" at bounding box center [749, 278] width 929 height 17
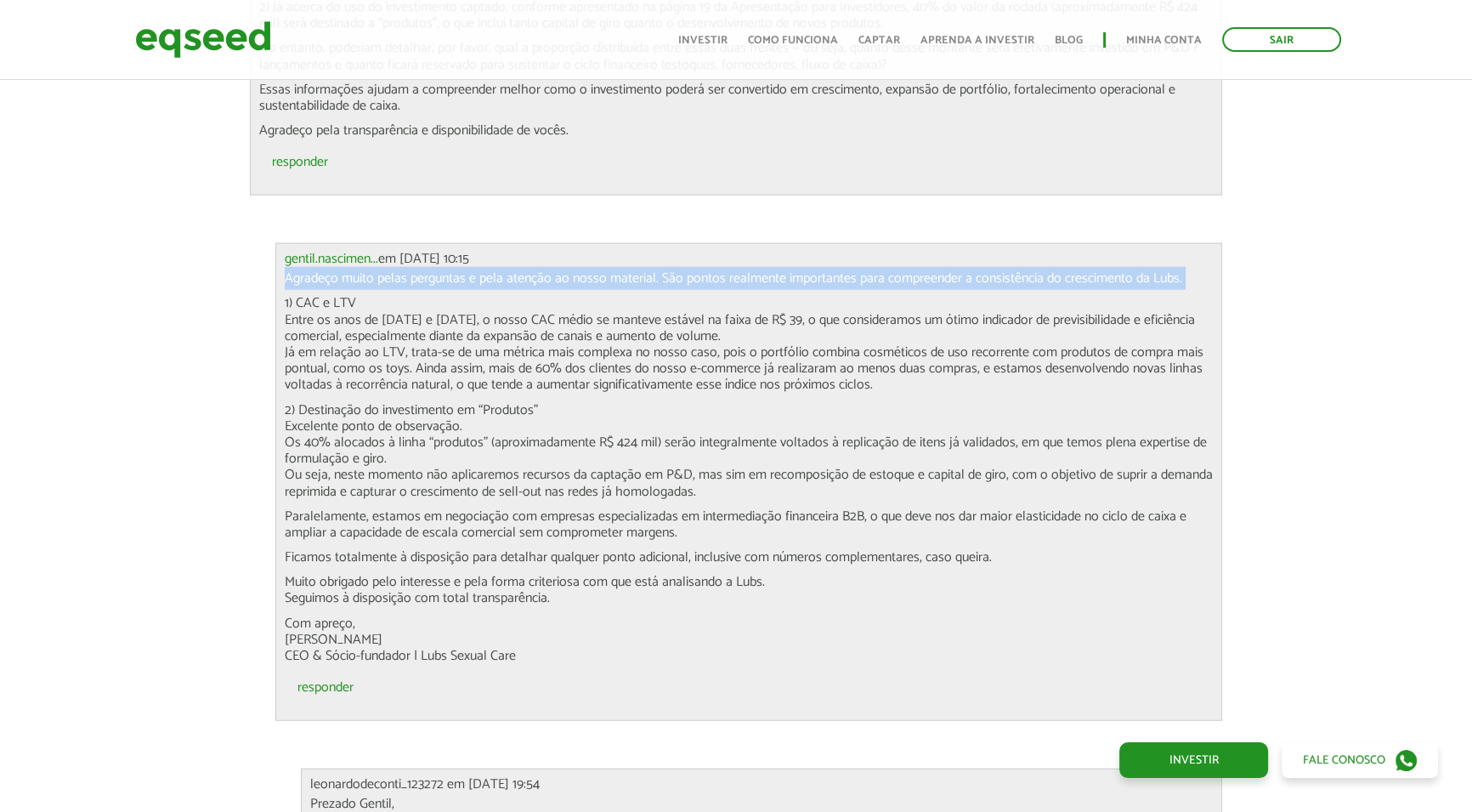
click at [389, 270] on p "Agradeço muito pelas perguntas e pela atenção ao nosso material. São pontos rea…" at bounding box center [749, 278] width 929 height 17
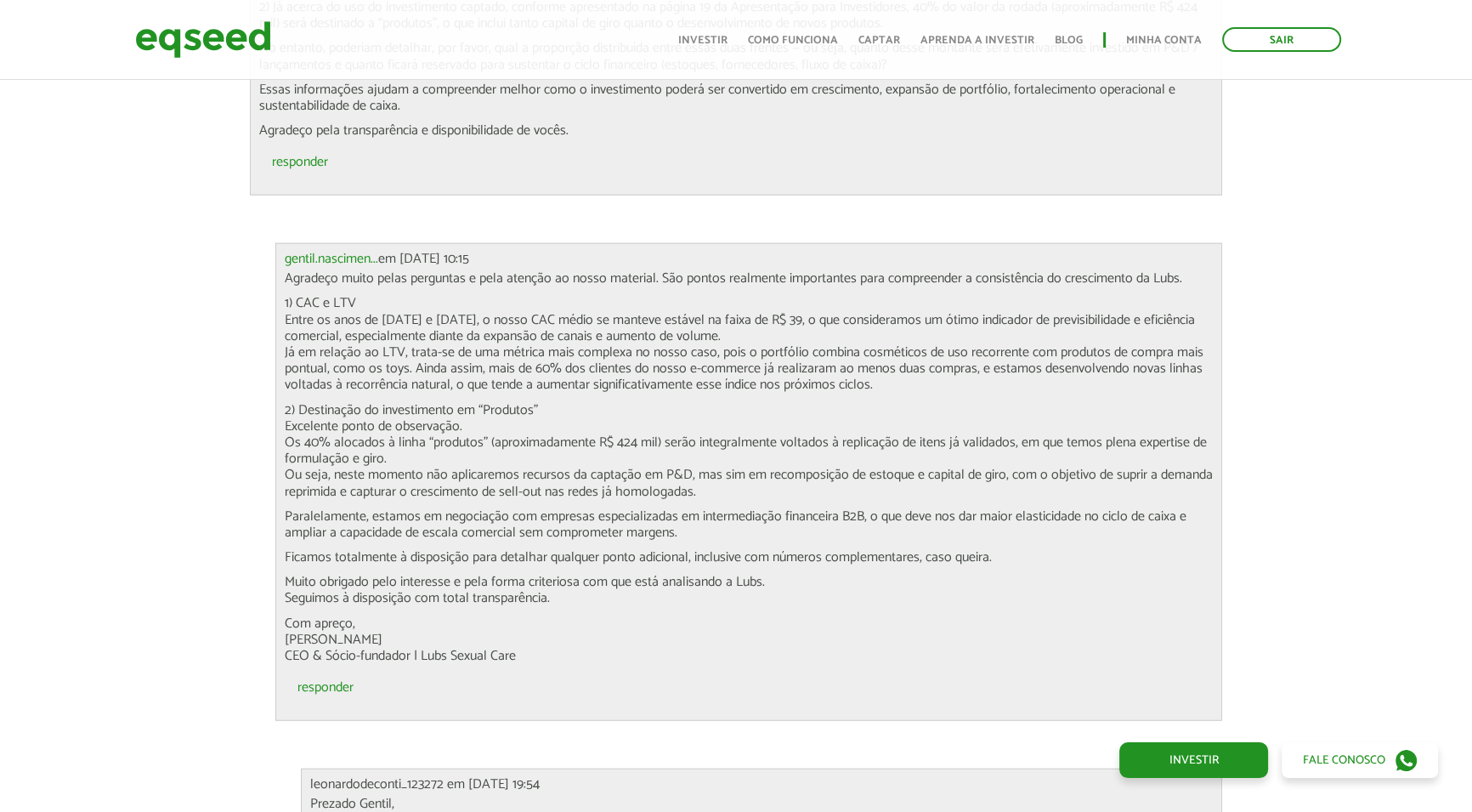
click at [367, 301] on p "1) CAC e LTV Entre os anos de 2022 e 2024, o nosso CAC médio se manteve estável…" at bounding box center [749, 343] width 929 height 97
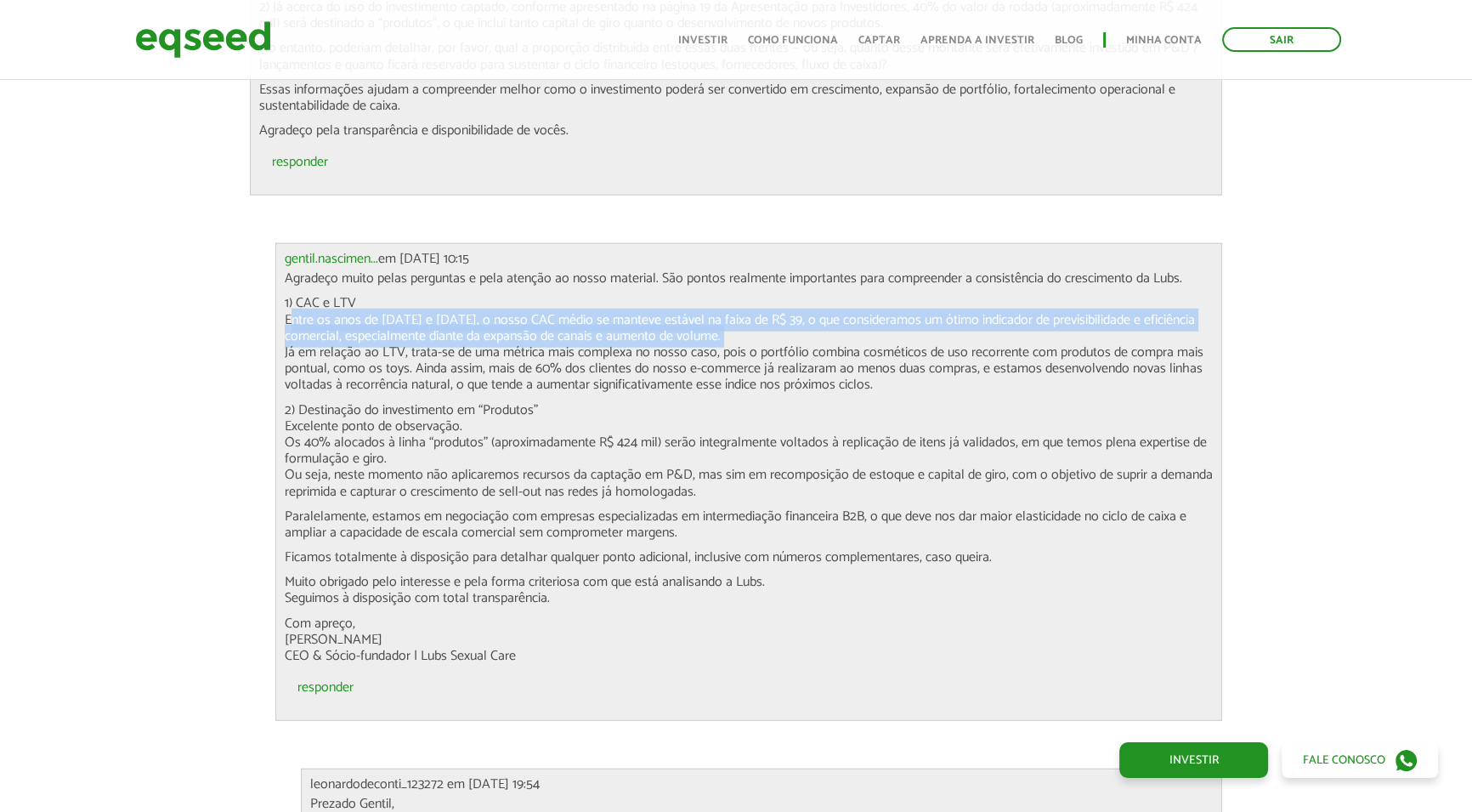
click at [367, 301] on p "1) CAC e LTV Entre os anos de 2022 e 2024, o nosso CAC médio se manteve estável…" at bounding box center [749, 343] width 929 height 97
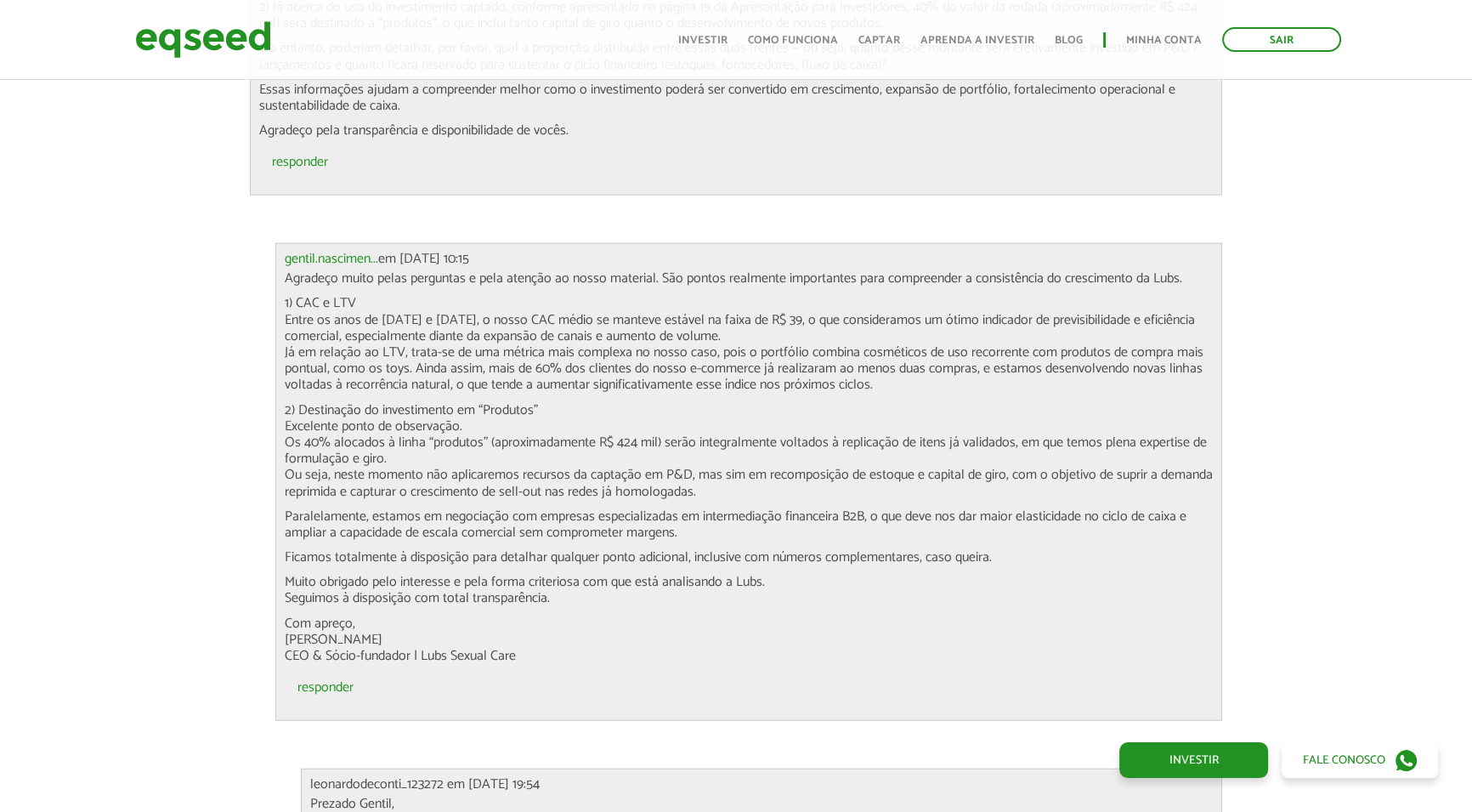
click at [373, 335] on p "1) CAC e LTV Entre os anos de 2022 e 2024, o nosso CAC médio se manteve estável…" at bounding box center [749, 343] width 929 height 97
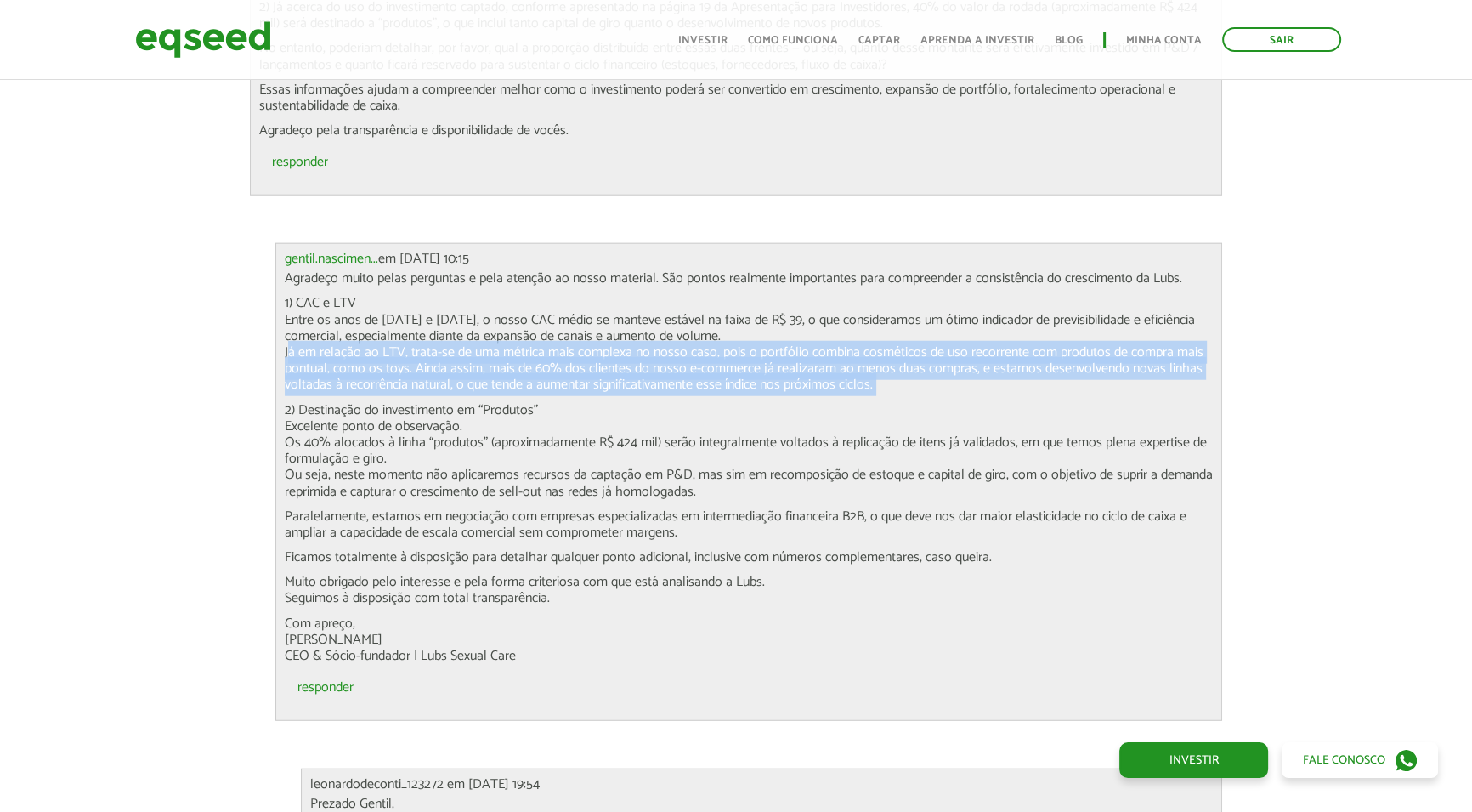
click at [373, 335] on p "1) CAC e LTV Entre os anos de 2022 e 2024, o nosso CAC médio se manteve estável…" at bounding box center [749, 343] width 929 height 97
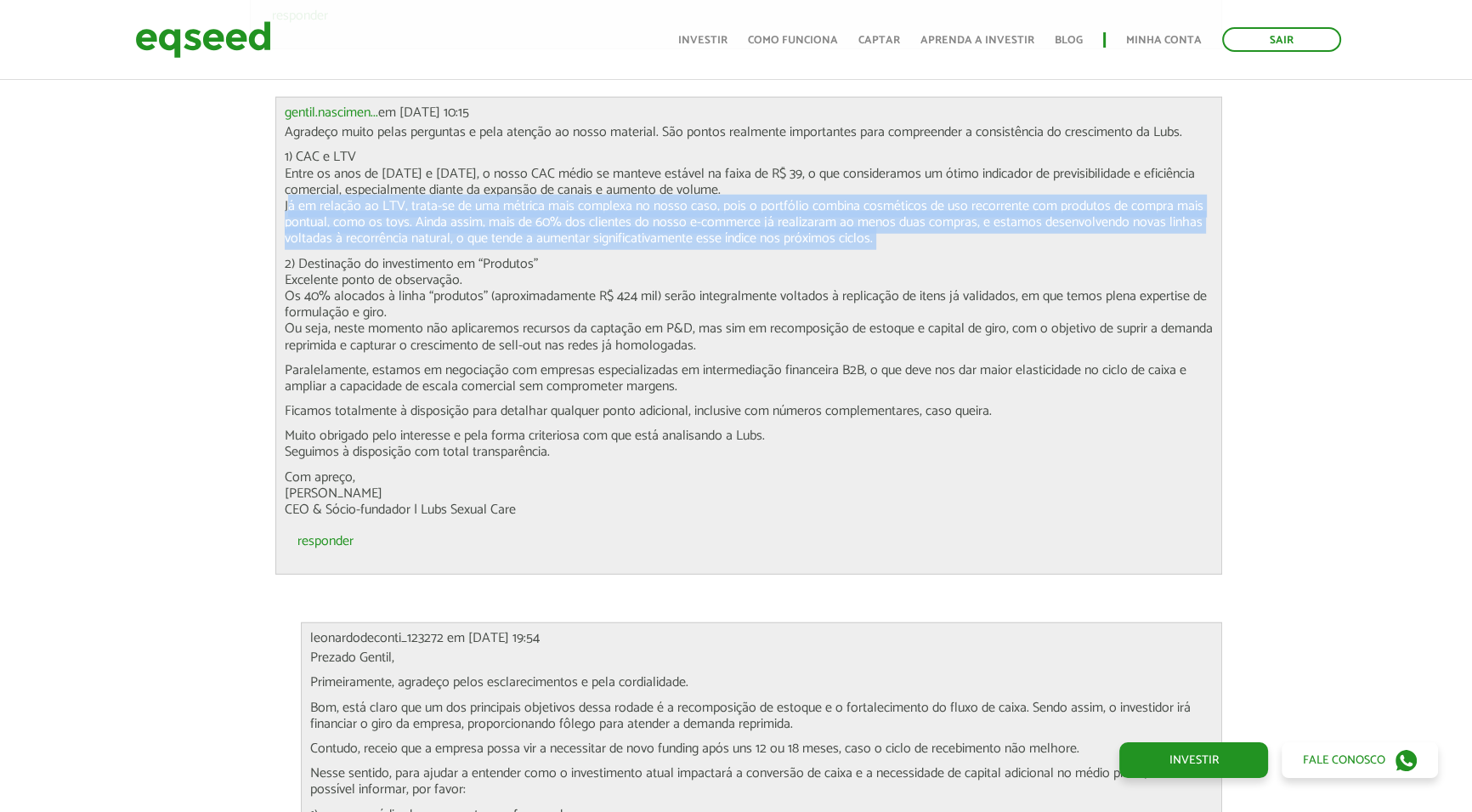
scroll to position [5563, 0]
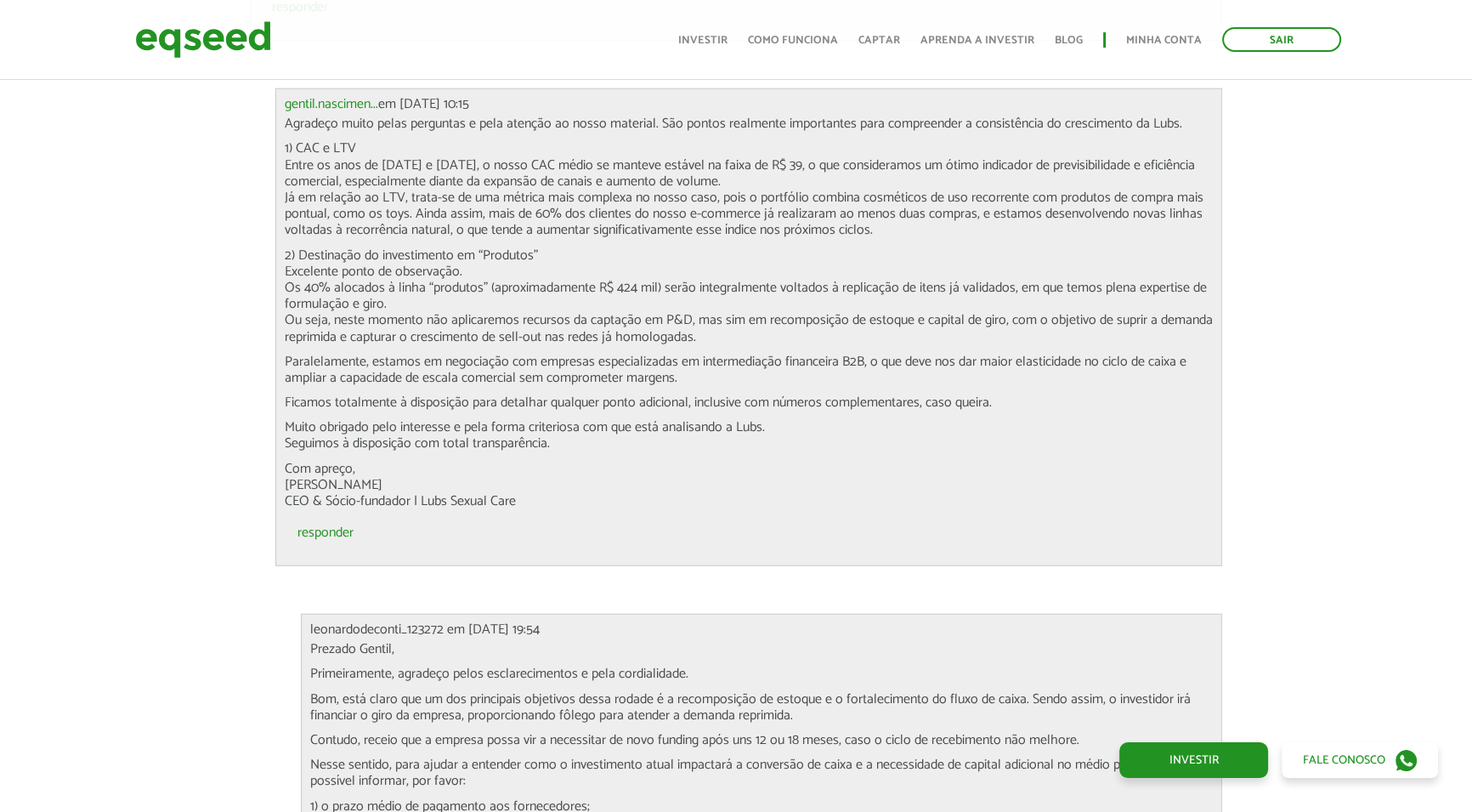
click at [359, 248] on p "2) Destinação do investimento em “Produtos” Excelente ponto de observação. Os 4…" at bounding box center [749, 296] width 929 height 97
click at [376, 264] on p "2) Destinação do investimento em “Produtos” Excelente ponto de observação. Os 4…" at bounding box center [749, 296] width 929 height 97
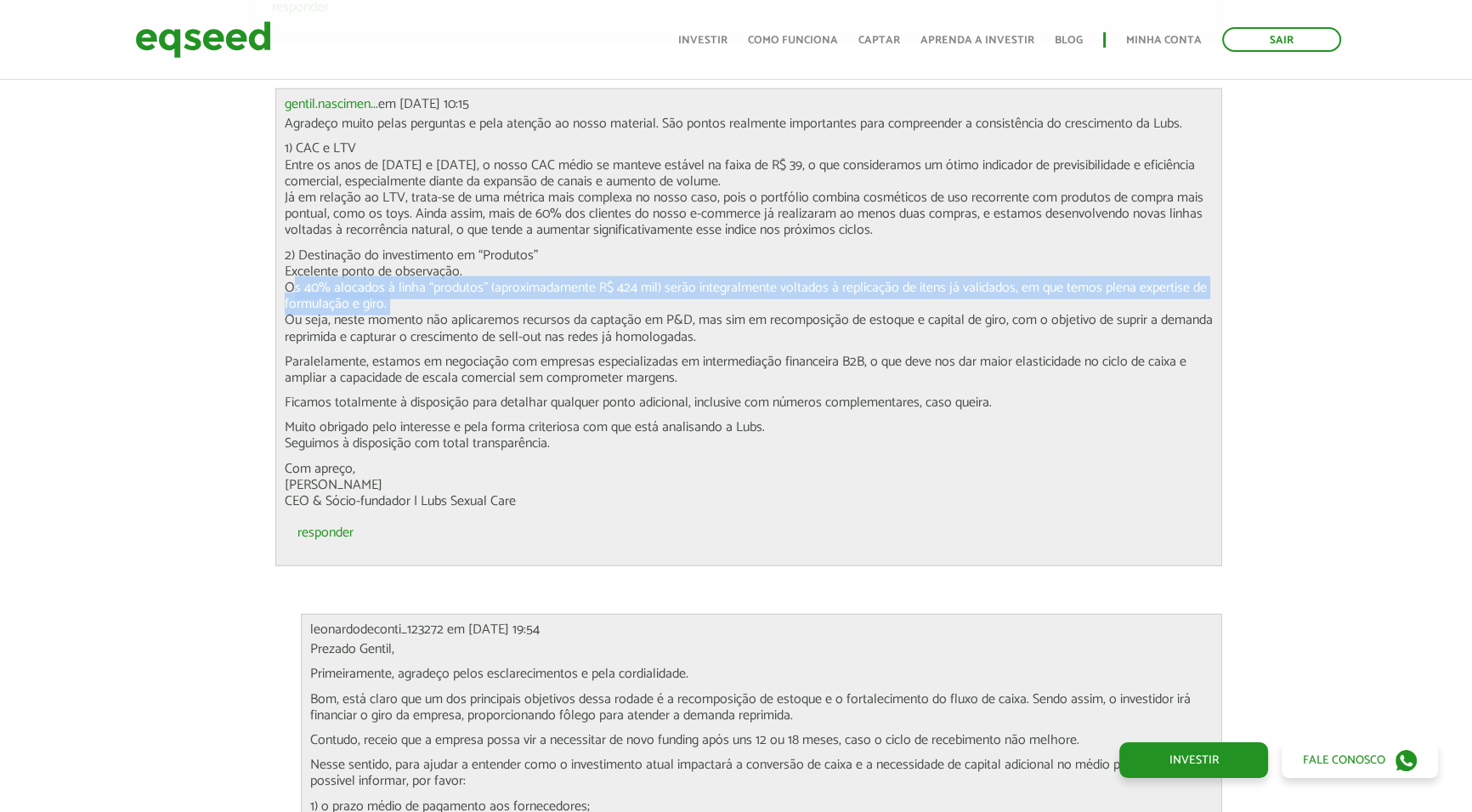
click at [376, 264] on p "2) Destinação do investimento em “Produtos” Excelente ponto de observação. Os 4…" at bounding box center [749, 296] width 929 height 97
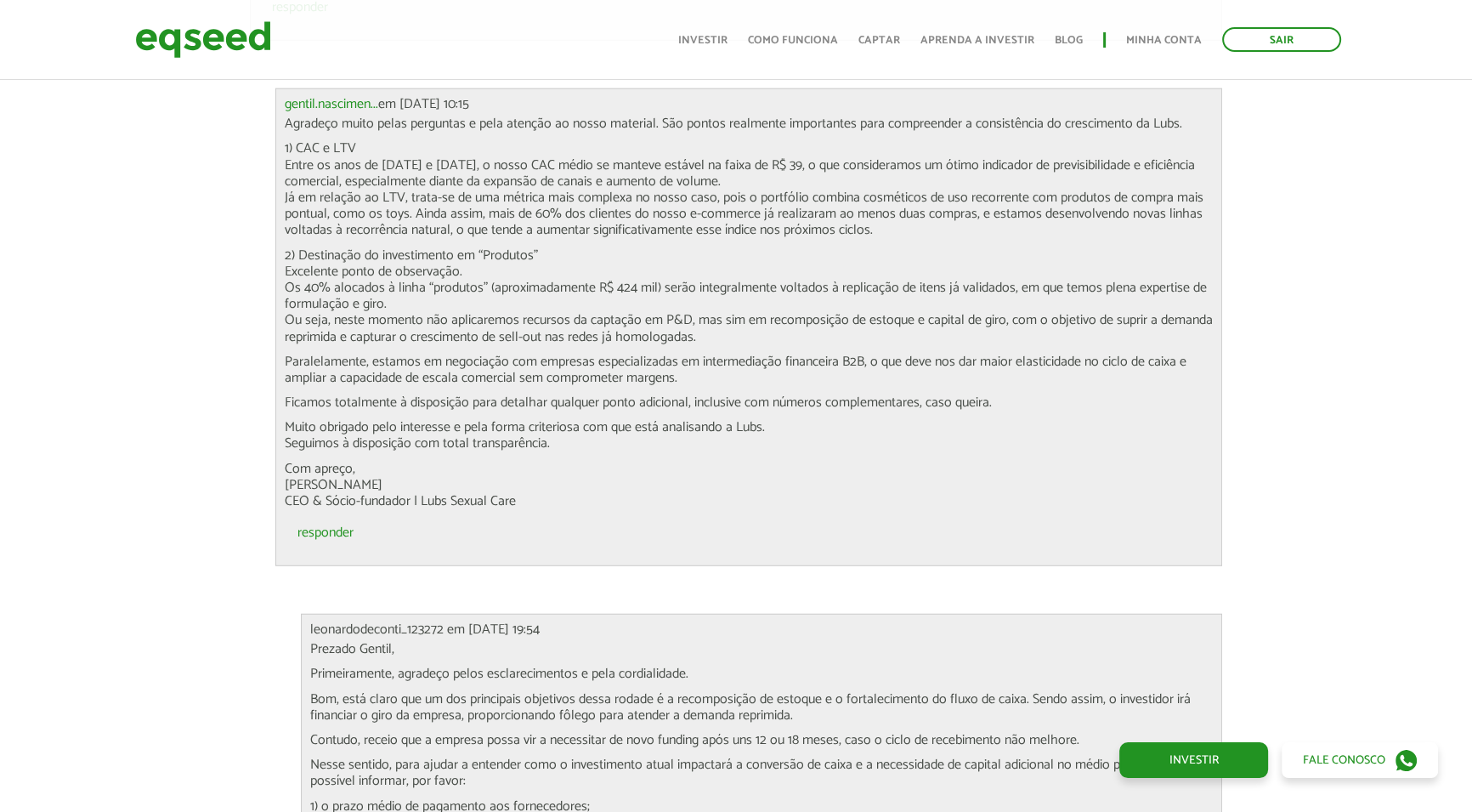
click at [362, 309] on p "2) Destinação do investimento em “Produtos” Excelente ponto de observação. Os 4…" at bounding box center [749, 296] width 929 height 97
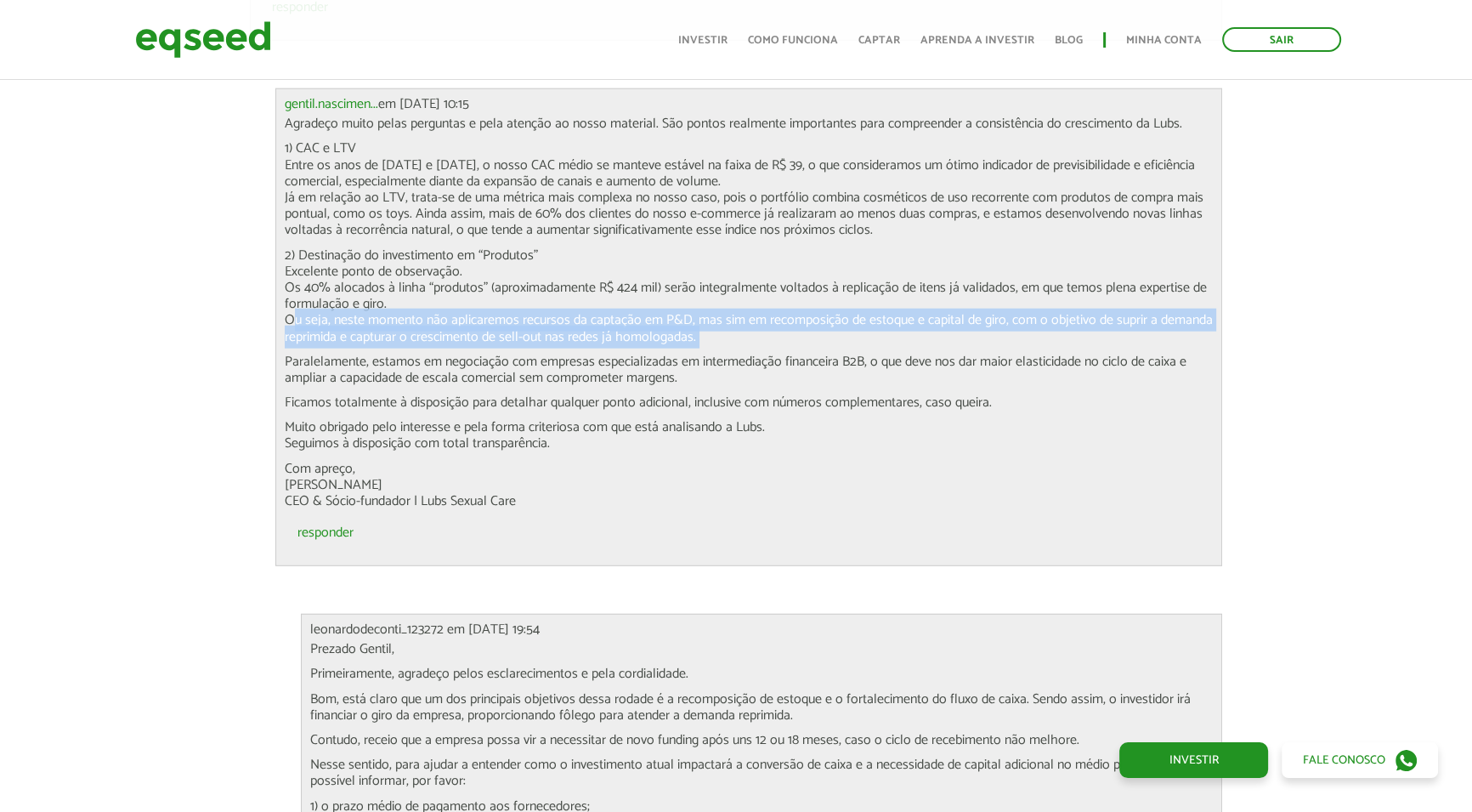
click at [362, 309] on p "2) Destinação do investimento em “Produtos” Excelente ponto de observação. Os 4…" at bounding box center [749, 296] width 929 height 97
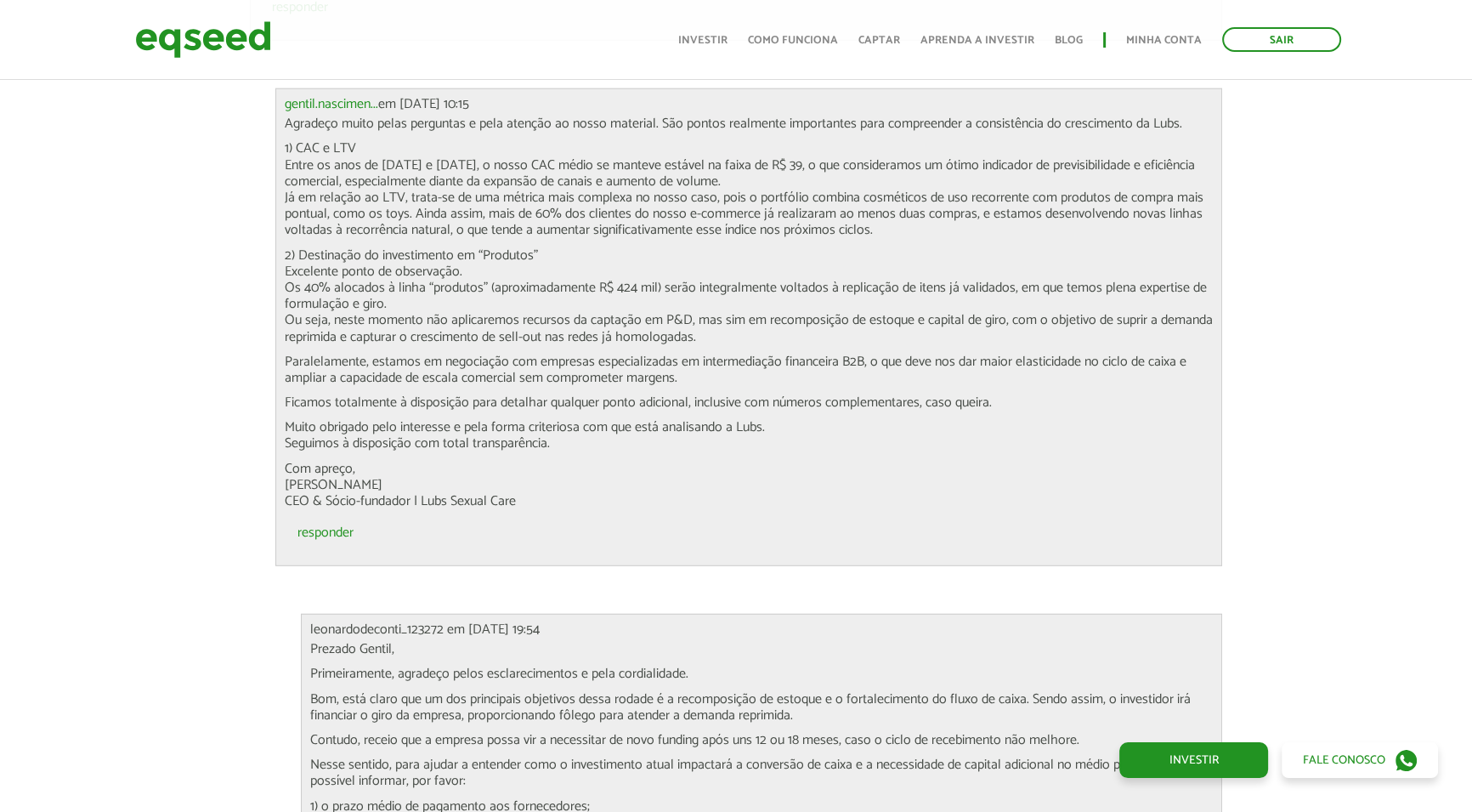
click at [379, 354] on p "Paralelamente, estamos em negociação com empresas especializadas em intermediaç…" at bounding box center [749, 369] width 929 height 32
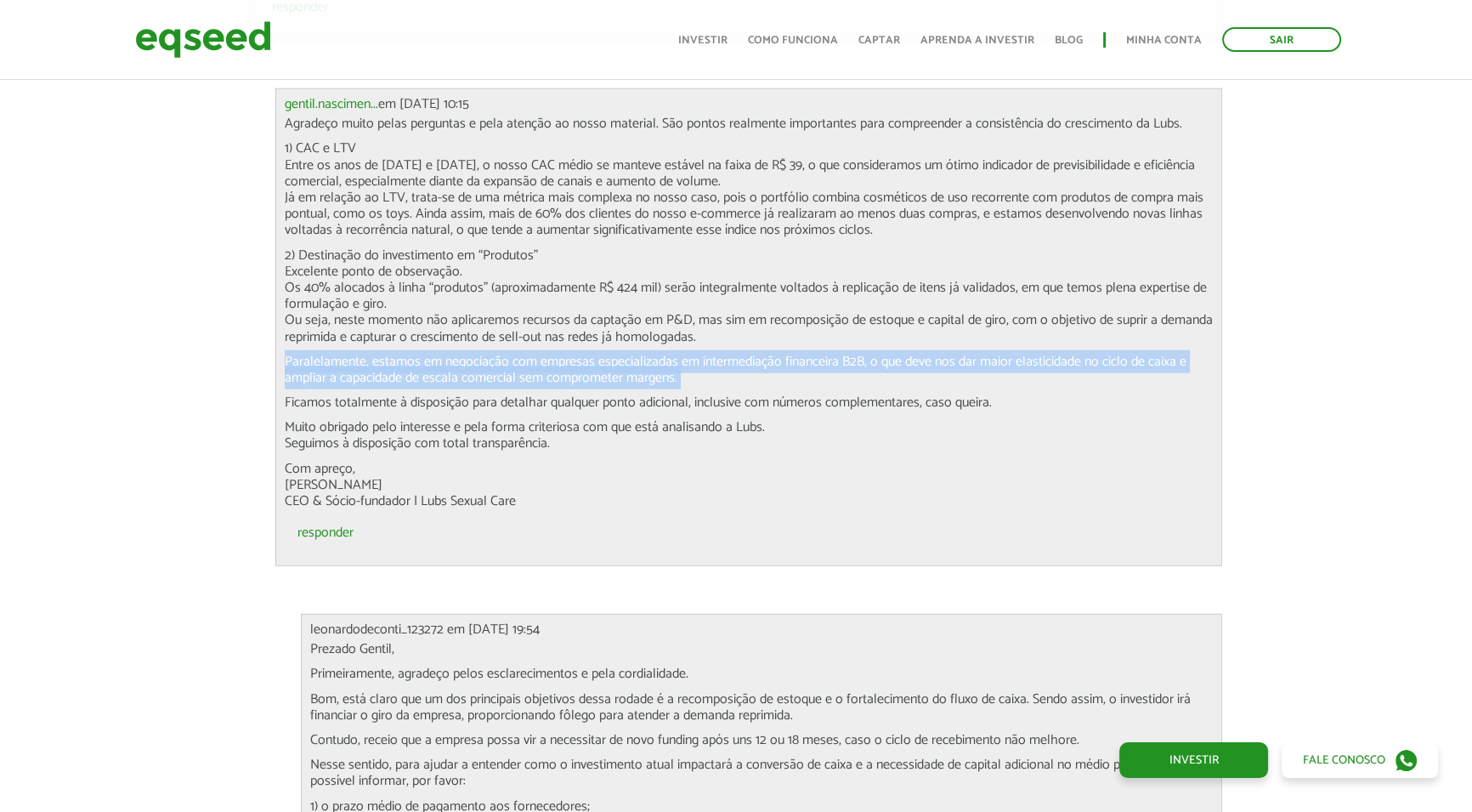
click at [379, 354] on p "Paralelamente, estamos em negociação com empresas especializadas em intermediaç…" at bounding box center [749, 369] width 929 height 32
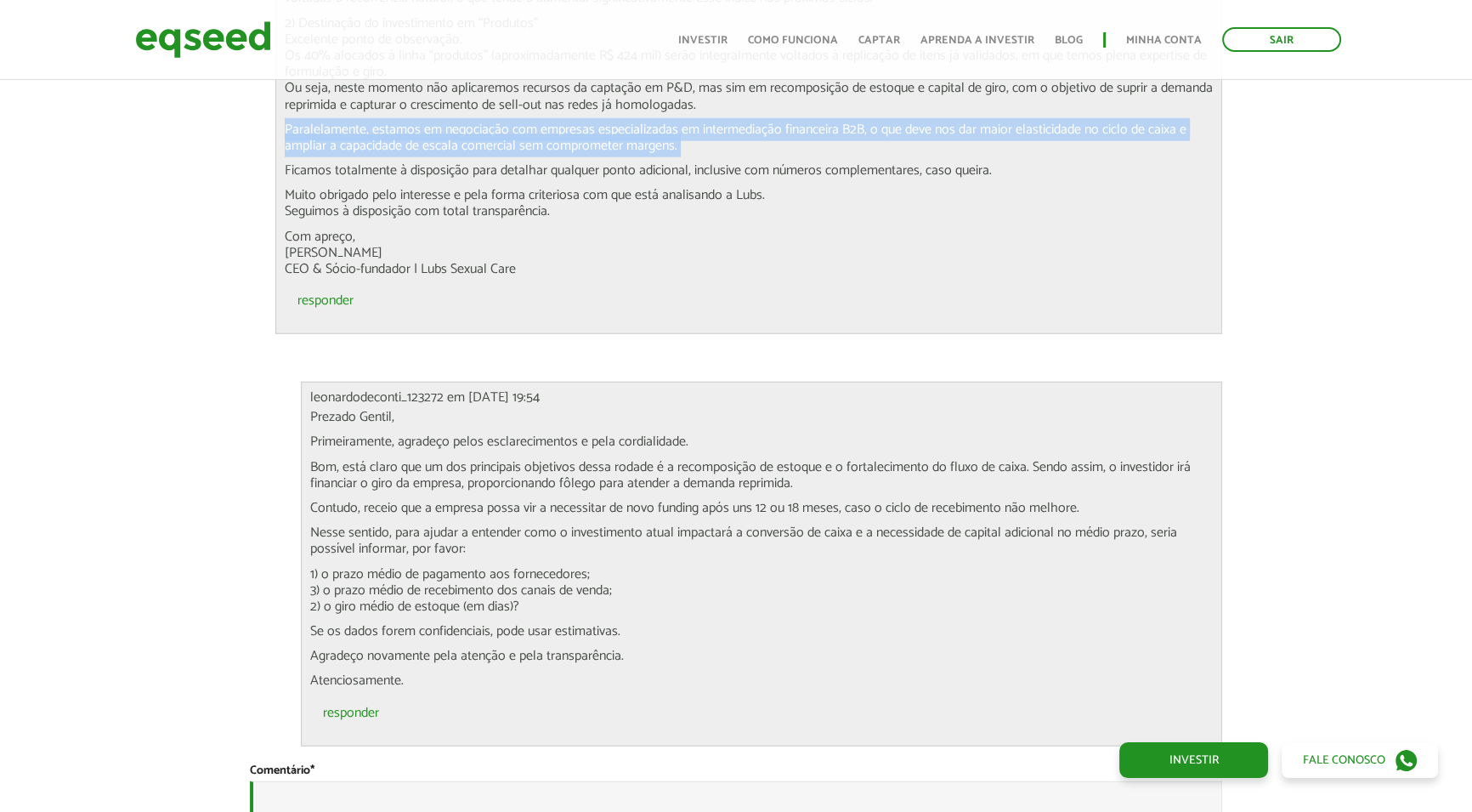
scroll to position [5873, 0]
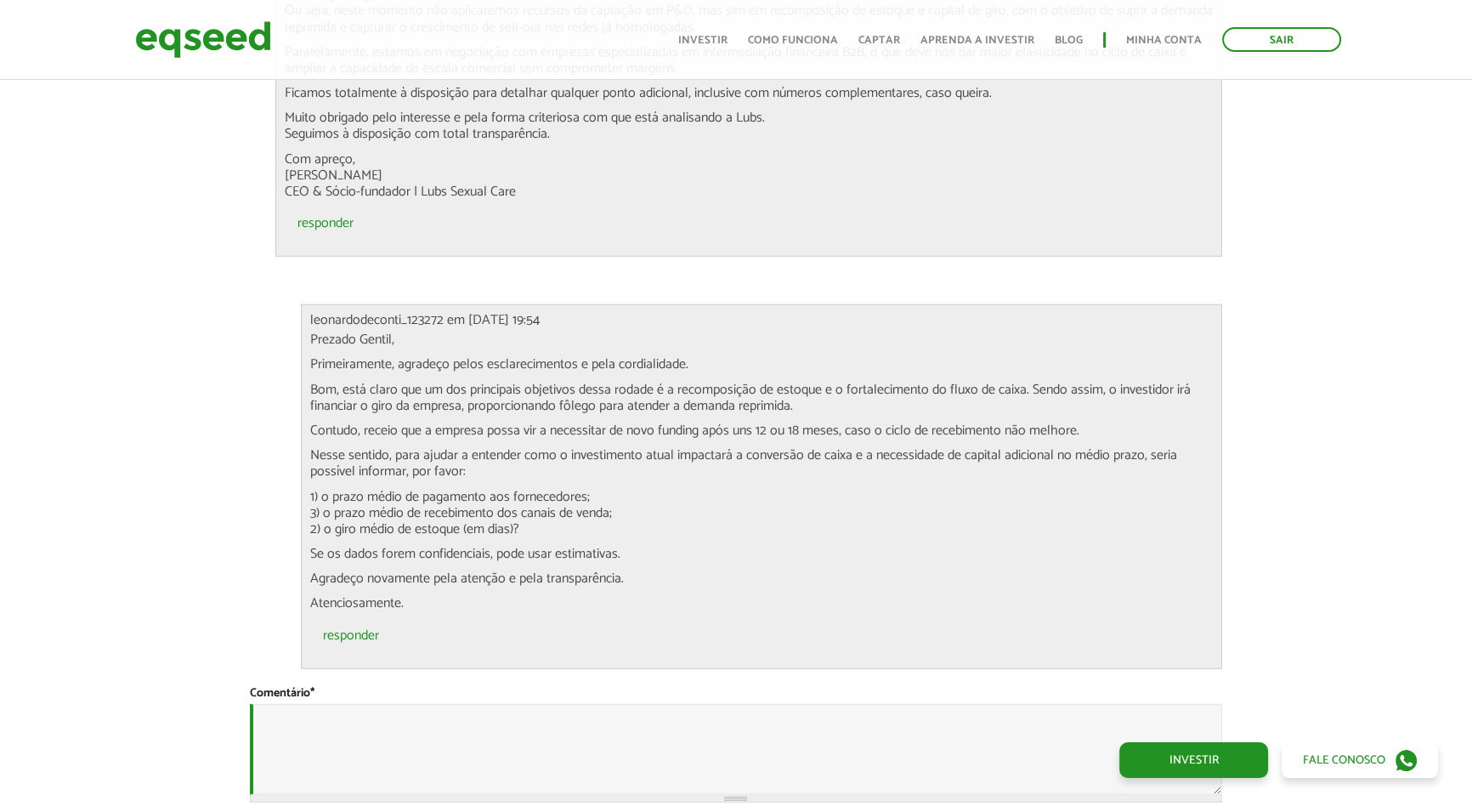
click at [382, 356] on p "Primeiramente, agradeço pelos esclarecimentos e pela cordialidade." at bounding box center [762, 364] width 903 height 17
click at [399, 382] on p "Bom, está claro que um dos principais objetivos dessa rodade é a recomposição d…" at bounding box center [762, 397] width 903 height 32
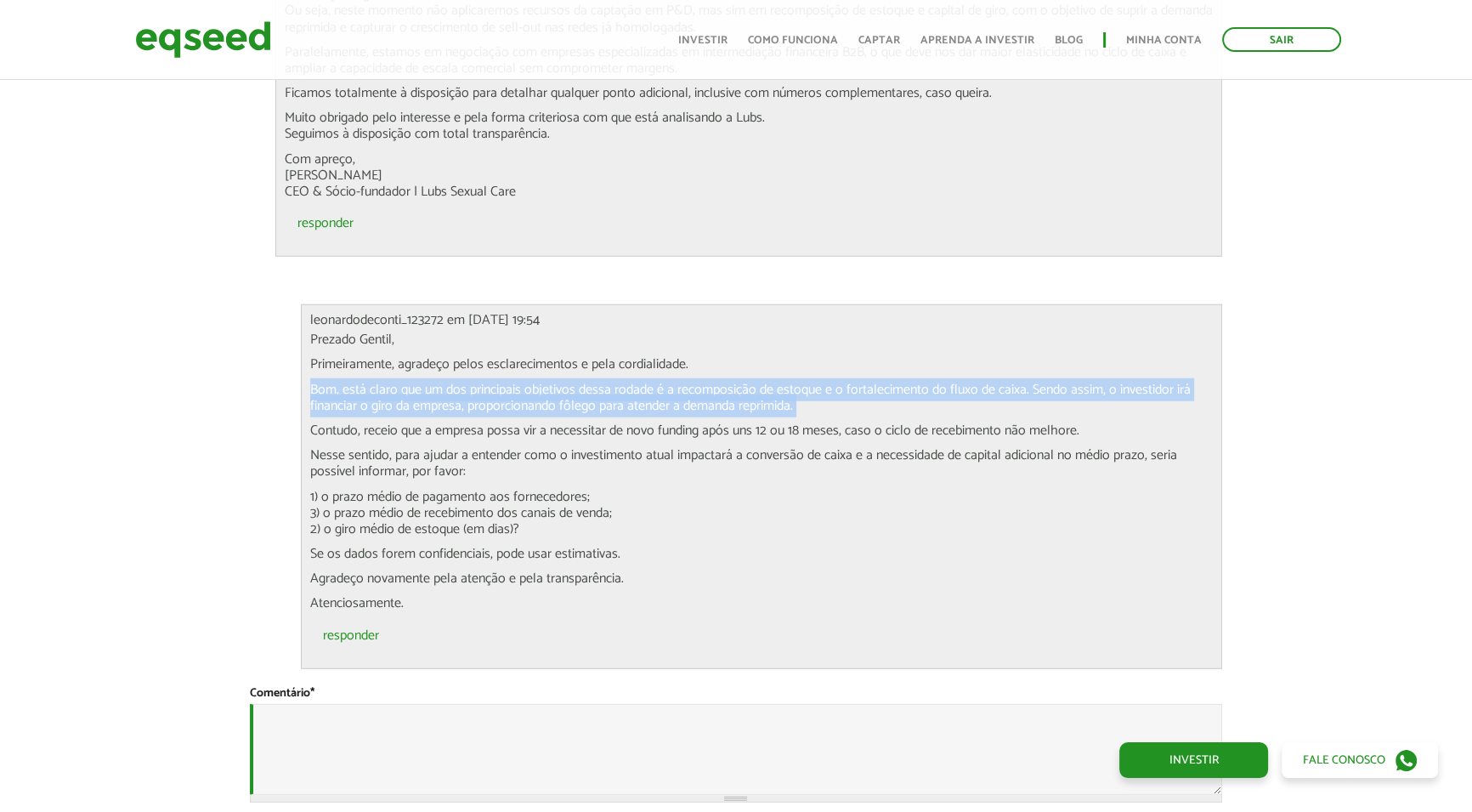
click at [399, 382] on p "Bom, está claro que um dos principais objetivos dessa rodade é a recomposição d…" at bounding box center [762, 397] width 903 height 32
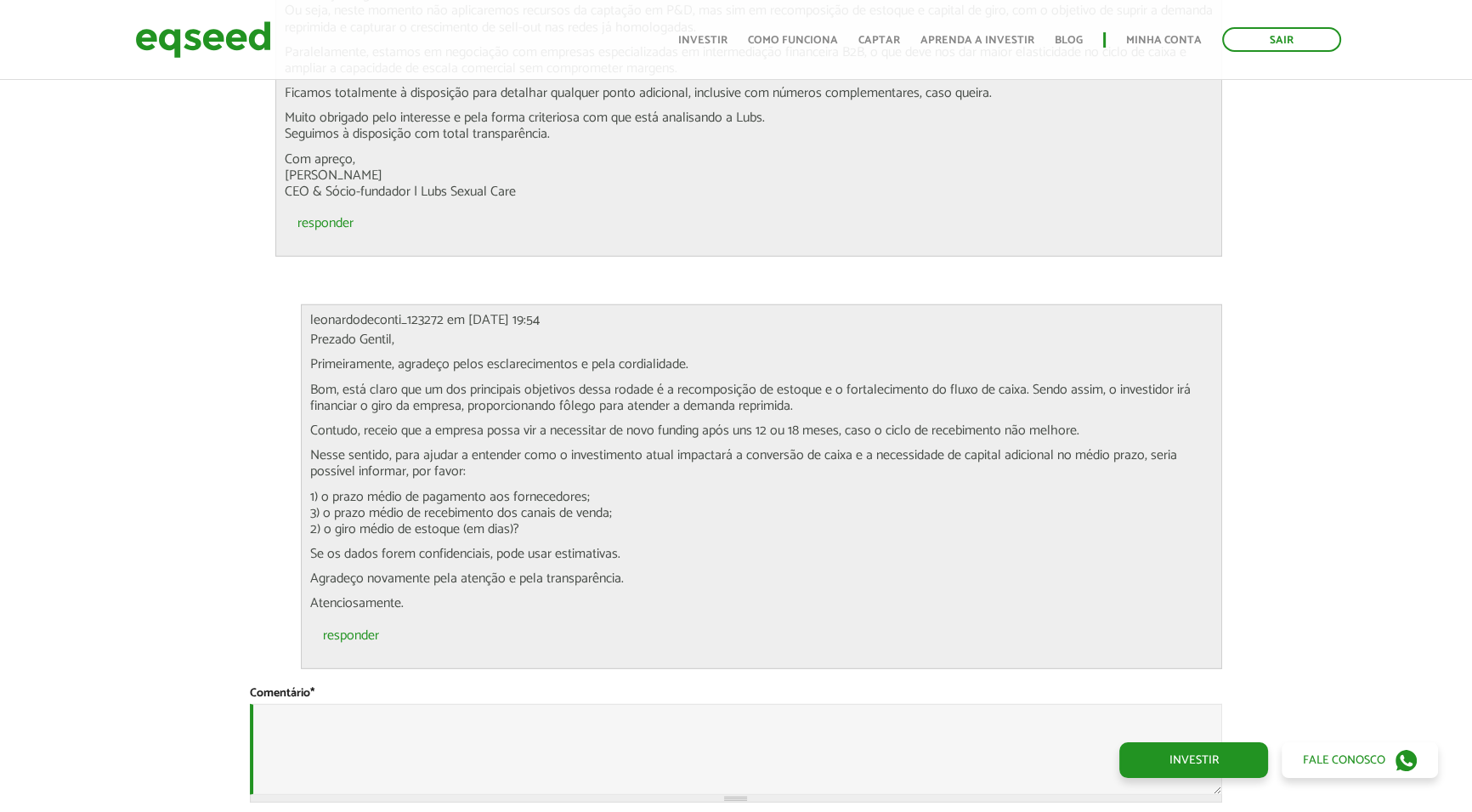
click at [450, 423] on p "Contudo, receio que a empresa possa vir a necessitar de novo funding após uns 1…" at bounding box center [762, 430] width 903 height 17
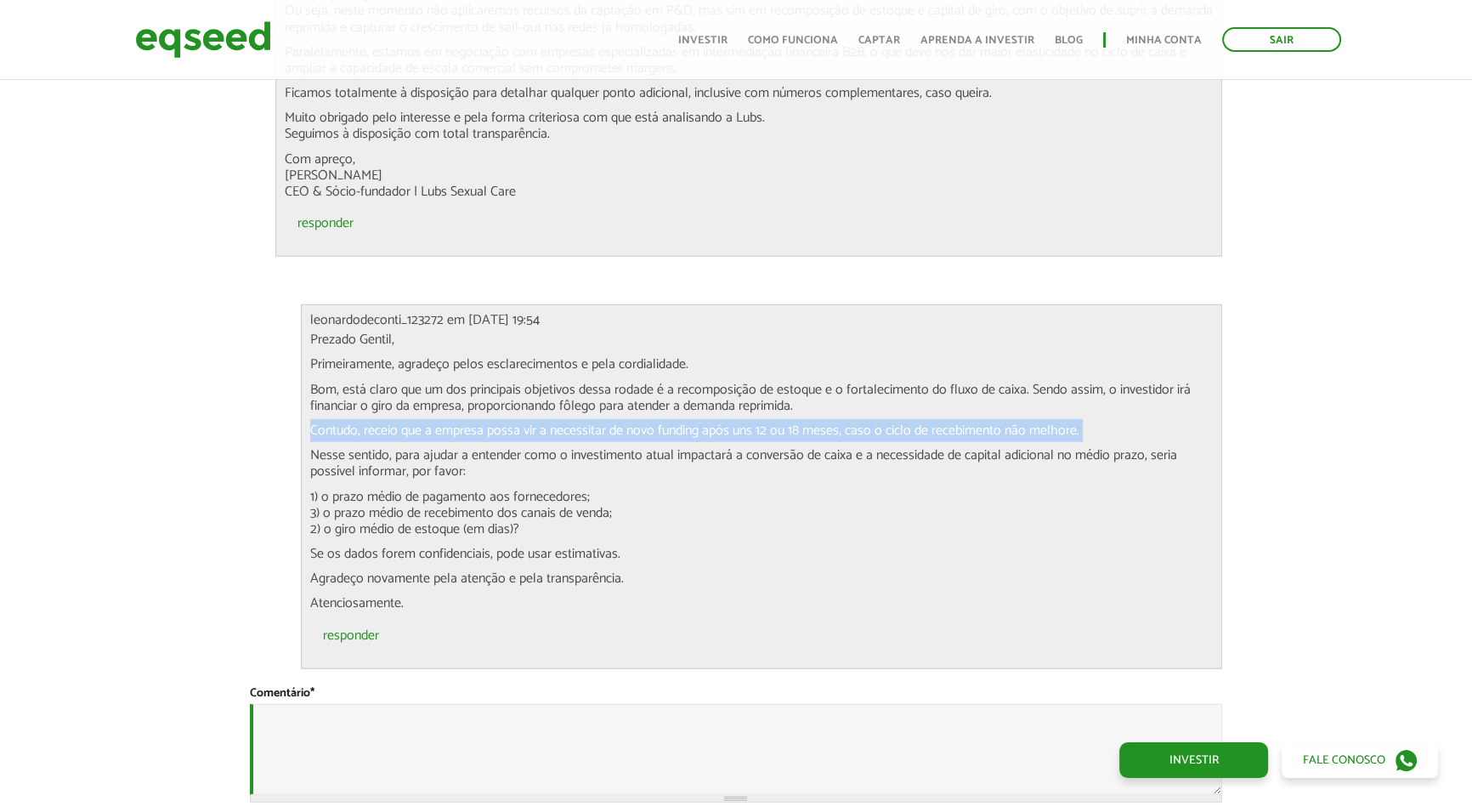
click at [450, 423] on p "Contudo, receio que a empresa possa vir a necessitar de novo funding após uns 1…" at bounding box center [762, 430] width 903 height 17
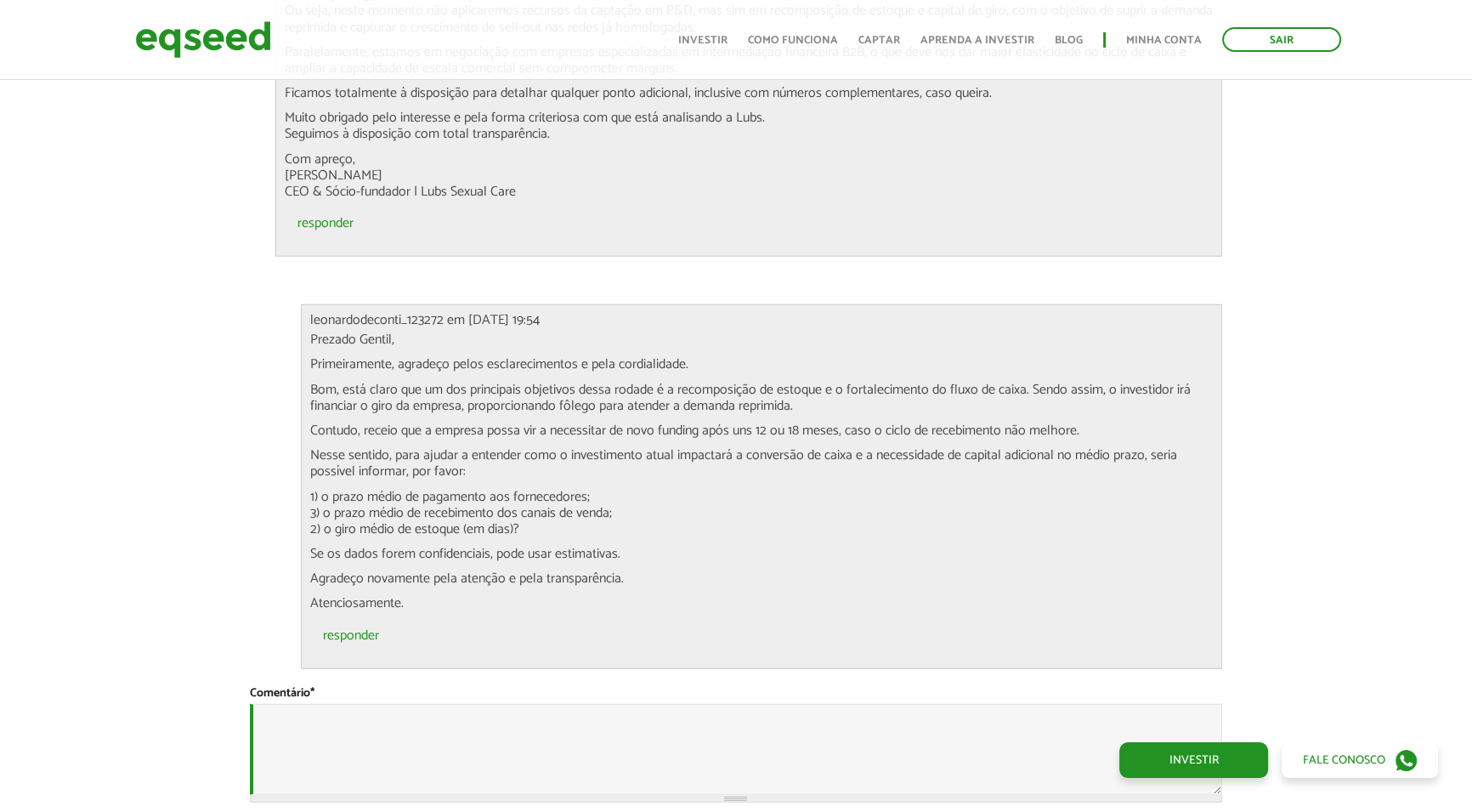
click at [407, 447] on p "Nesse sentido, para ajudar a entender como o investimento atual impactará a con…" at bounding box center [762, 463] width 903 height 32
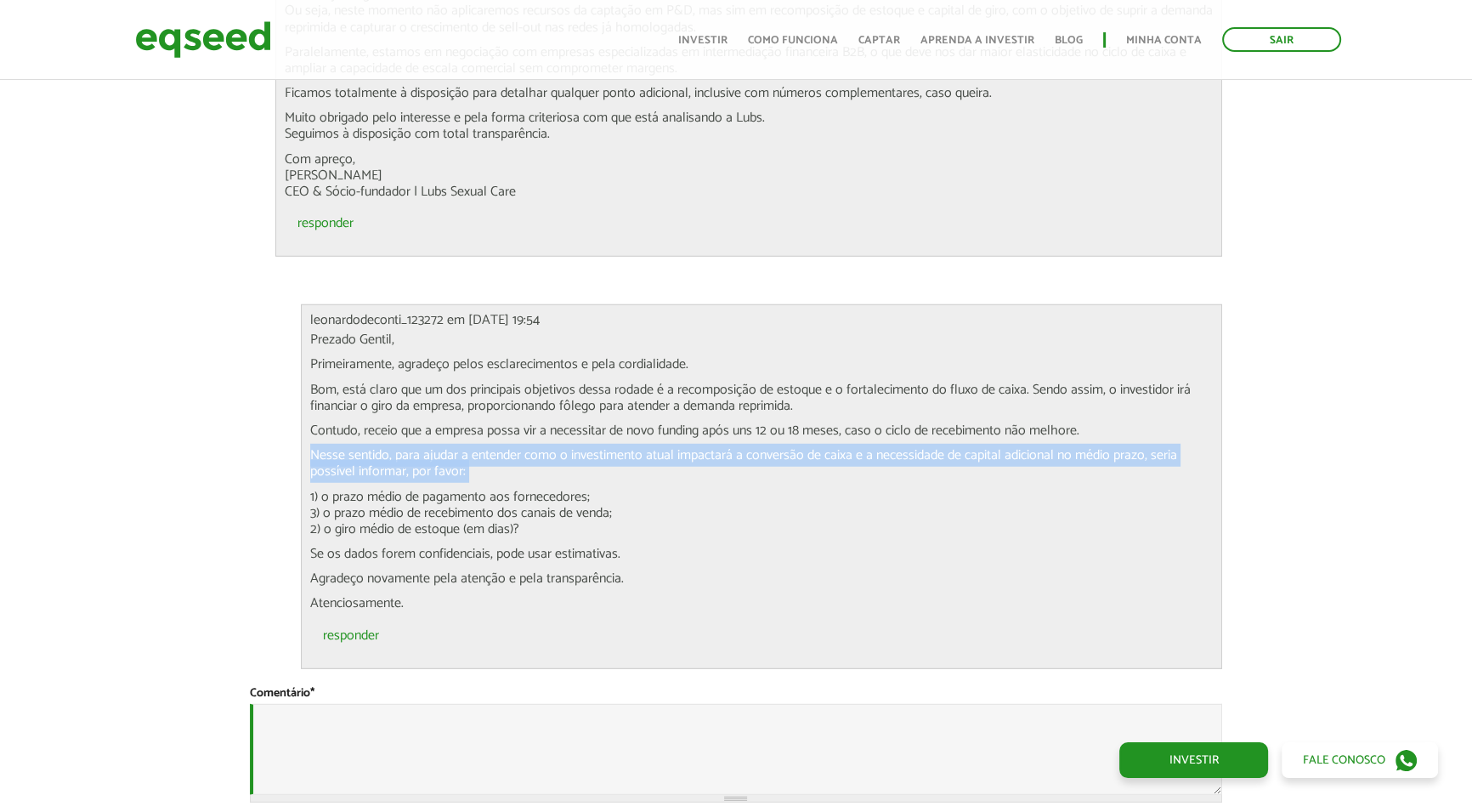
click at [407, 447] on p "Nesse sentido, para ajudar a entender como o investimento atual impactará a con…" at bounding box center [762, 463] width 903 height 32
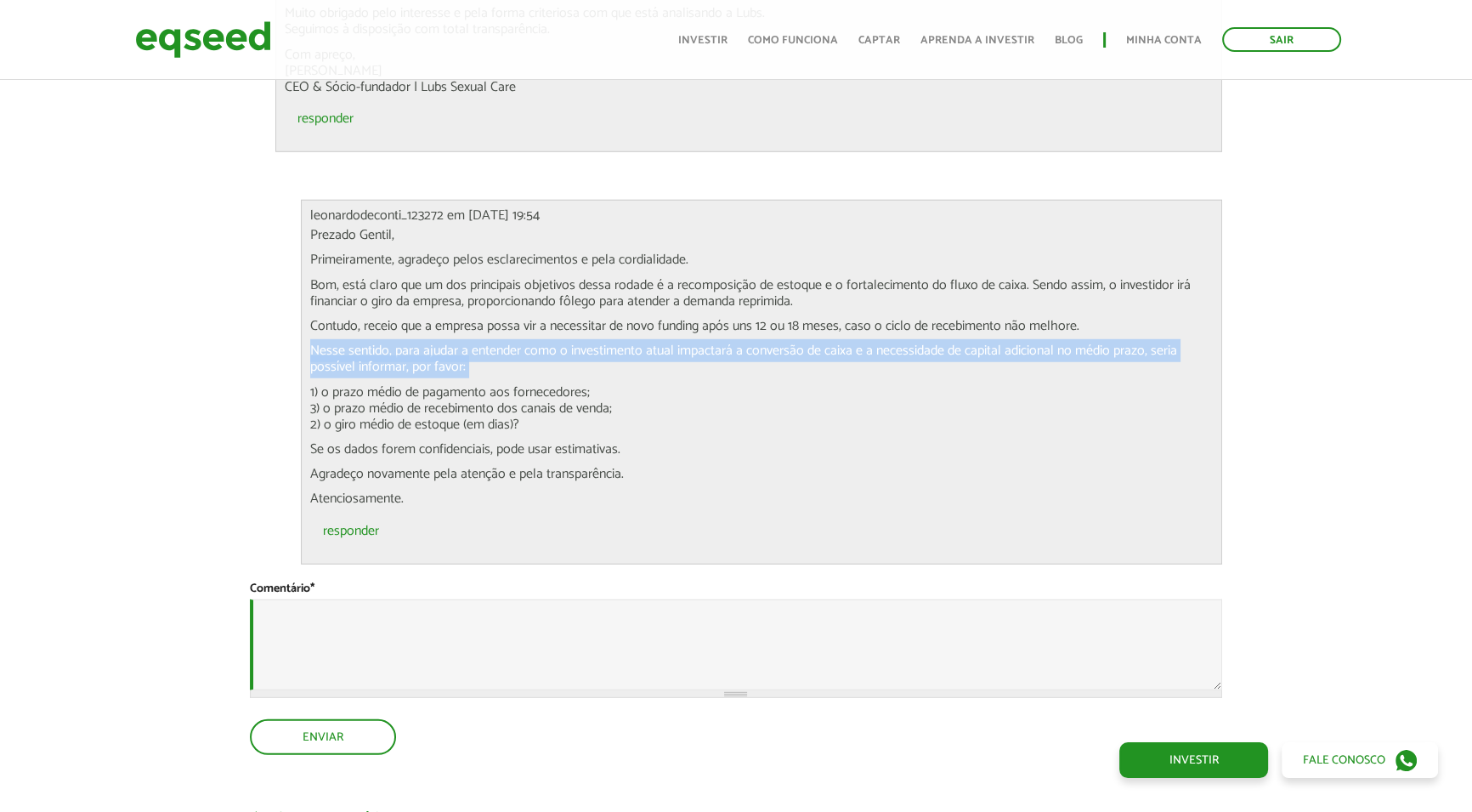
scroll to position [6027, 0]
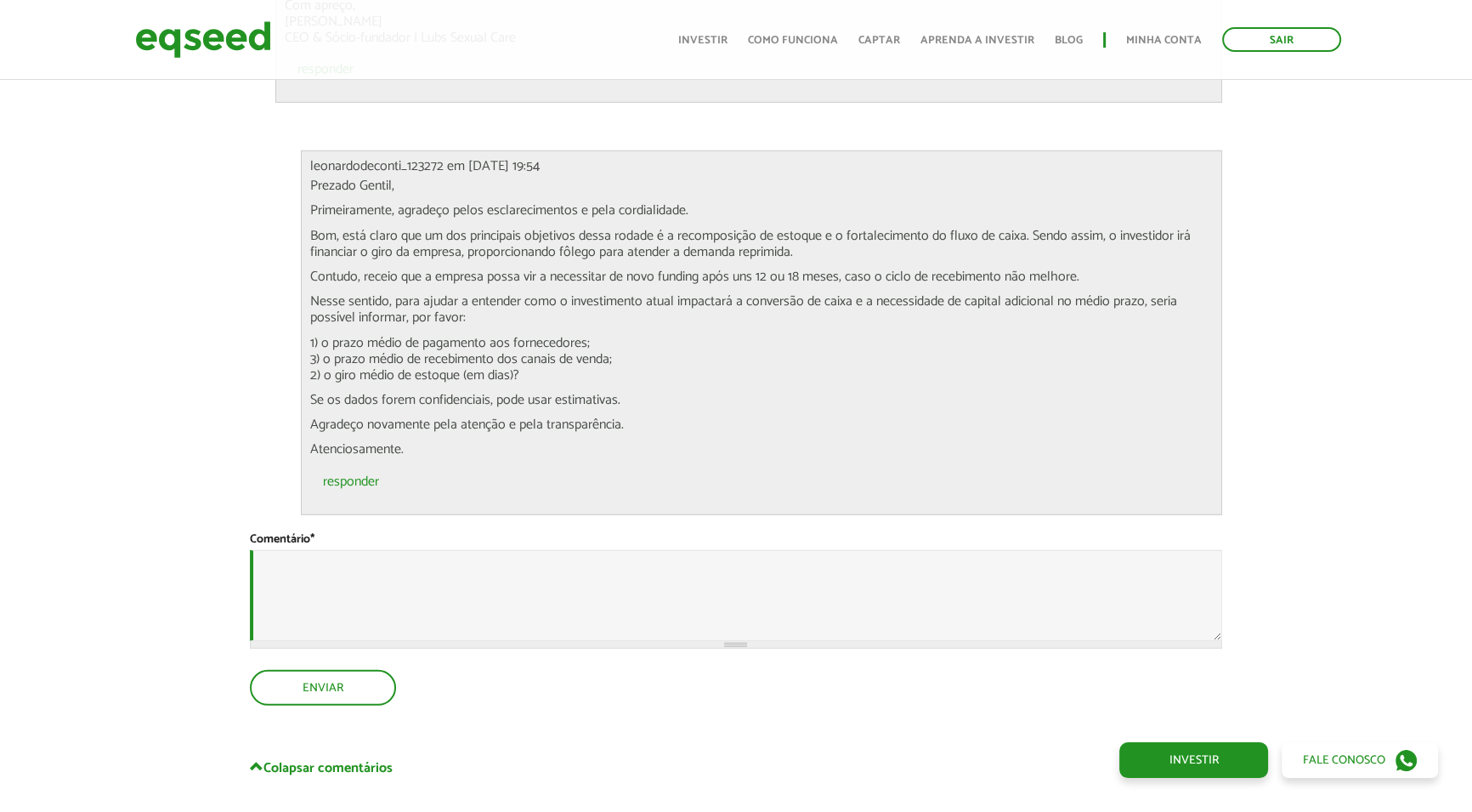
click at [426, 335] on p "1) o prazo médio de pagamento aos fornecedores; 3) o prazo médio de recebimento…" at bounding box center [762, 359] width 903 height 50
click at [425, 335] on p "1) o prazo médio de pagamento aos fornecedores; 3) o prazo médio de recebimento…" at bounding box center [762, 359] width 903 height 50
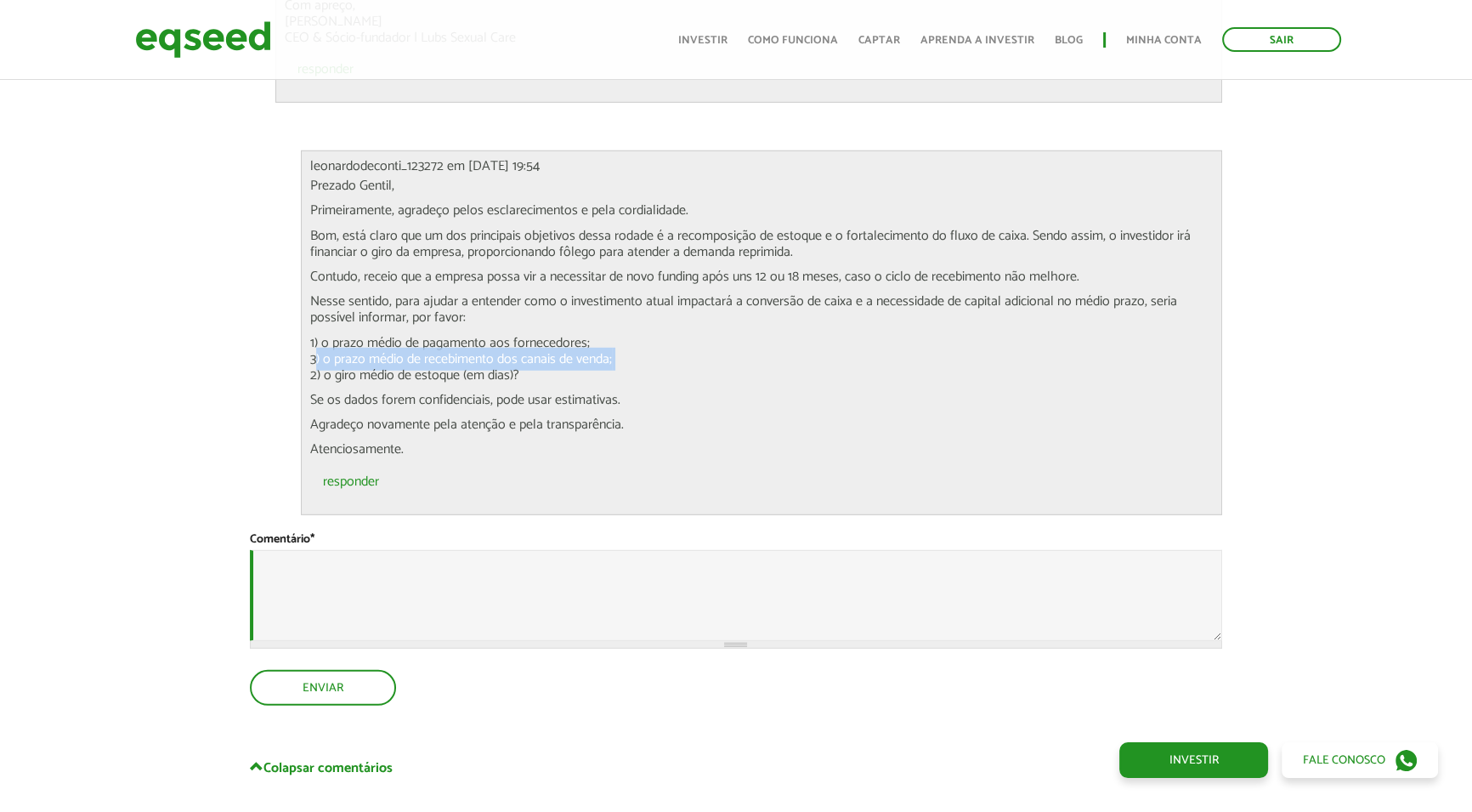
click at [425, 335] on p "1) o prazo médio de pagamento aos fornecedores; 3) o prazo médio de recebimento…" at bounding box center [762, 359] width 903 height 50
click at [416, 392] on p "Se os dados forem confidenciais, pode usar estimativas." at bounding box center [762, 400] width 903 height 17
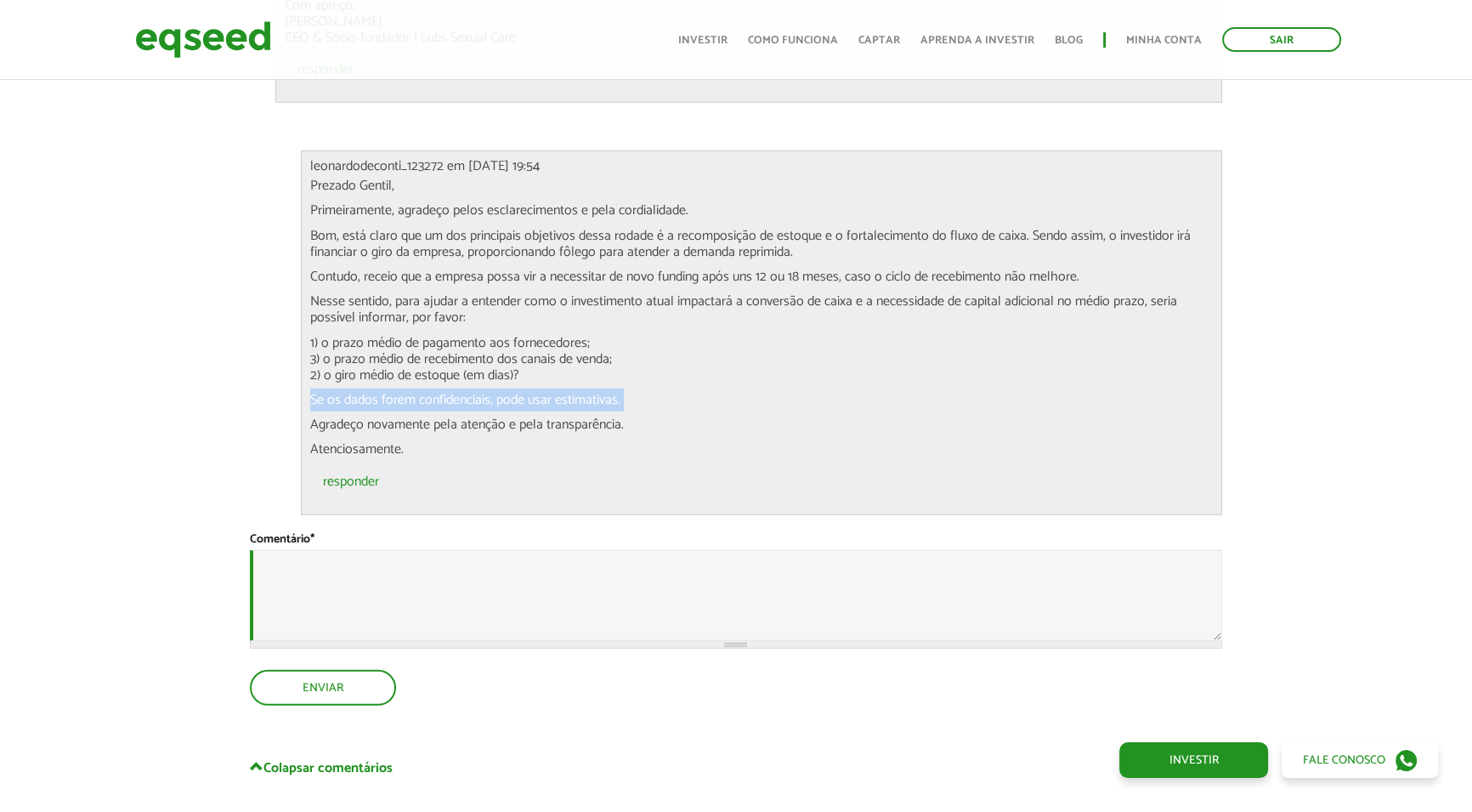
click at [416, 392] on p "Se os dados forem confidenciais, pode usar estimativas." at bounding box center [762, 400] width 903 height 17
click at [436, 441] on p "Atenciosamente." at bounding box center [762, 449] width 903 height 17
click at [483, 392] on p "Se os dados forem confidenciais, pode usar estimativas." at bounding box center [762, 400] width 903 height 17
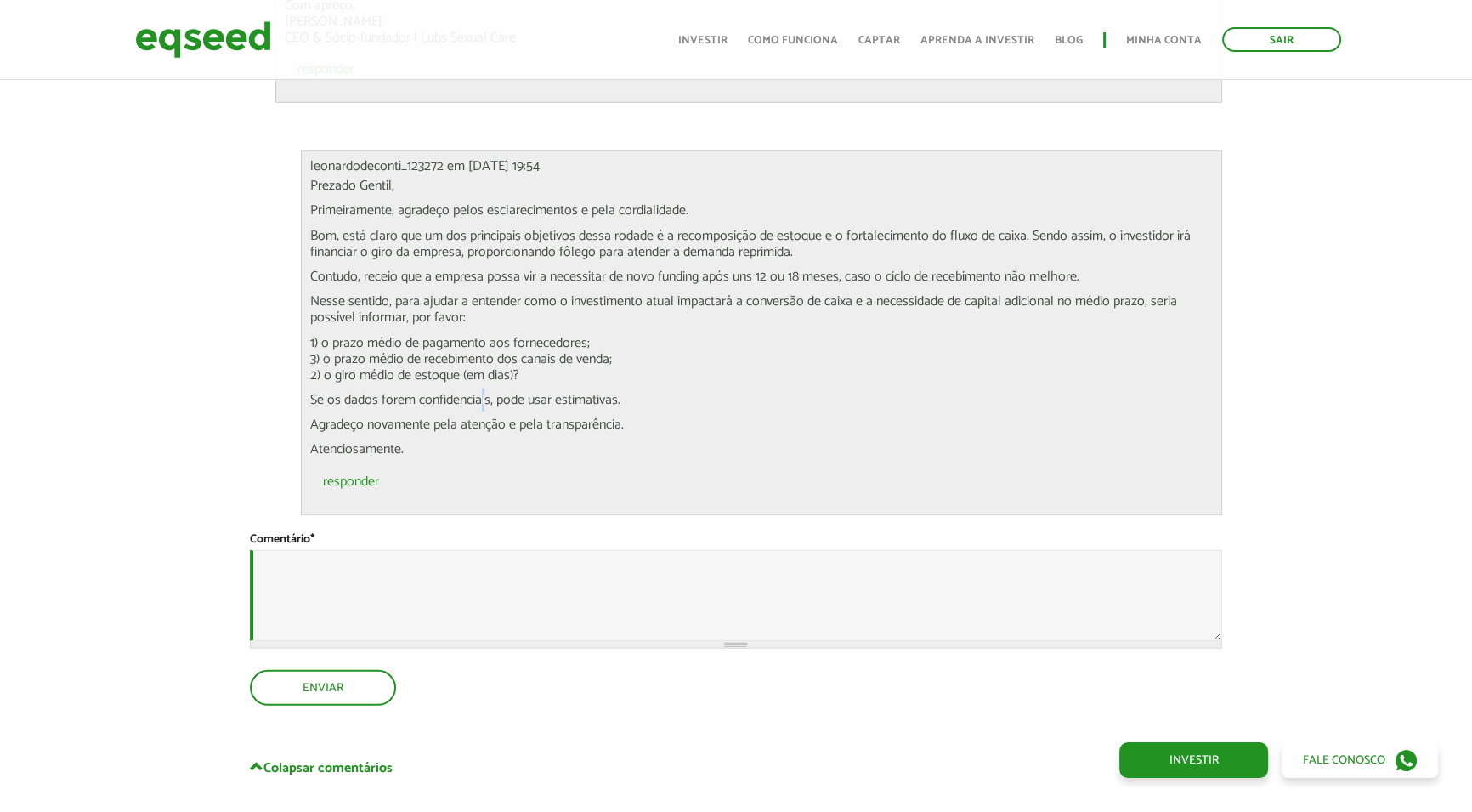
click at [483, 392] on p "Se os dados forem confidenciais, pode usar estimativas." at bounding box center [762, 400] width 903 height 17
click at [483, 416] on p "Agradeço novamente pela atenção e pela transparência." at bounding box center [762, 424] width 903 height 17
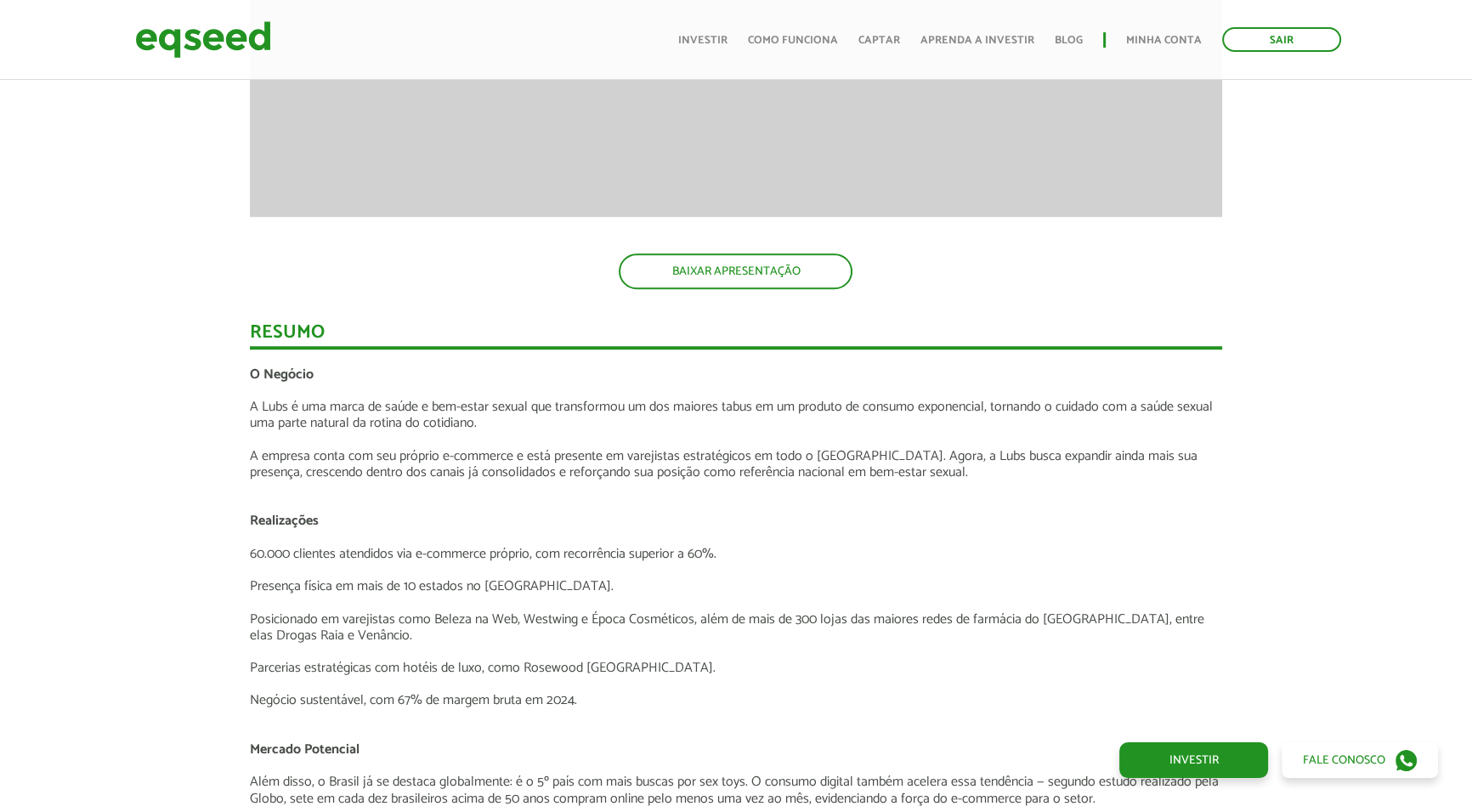
scroll to position [4217, 0]
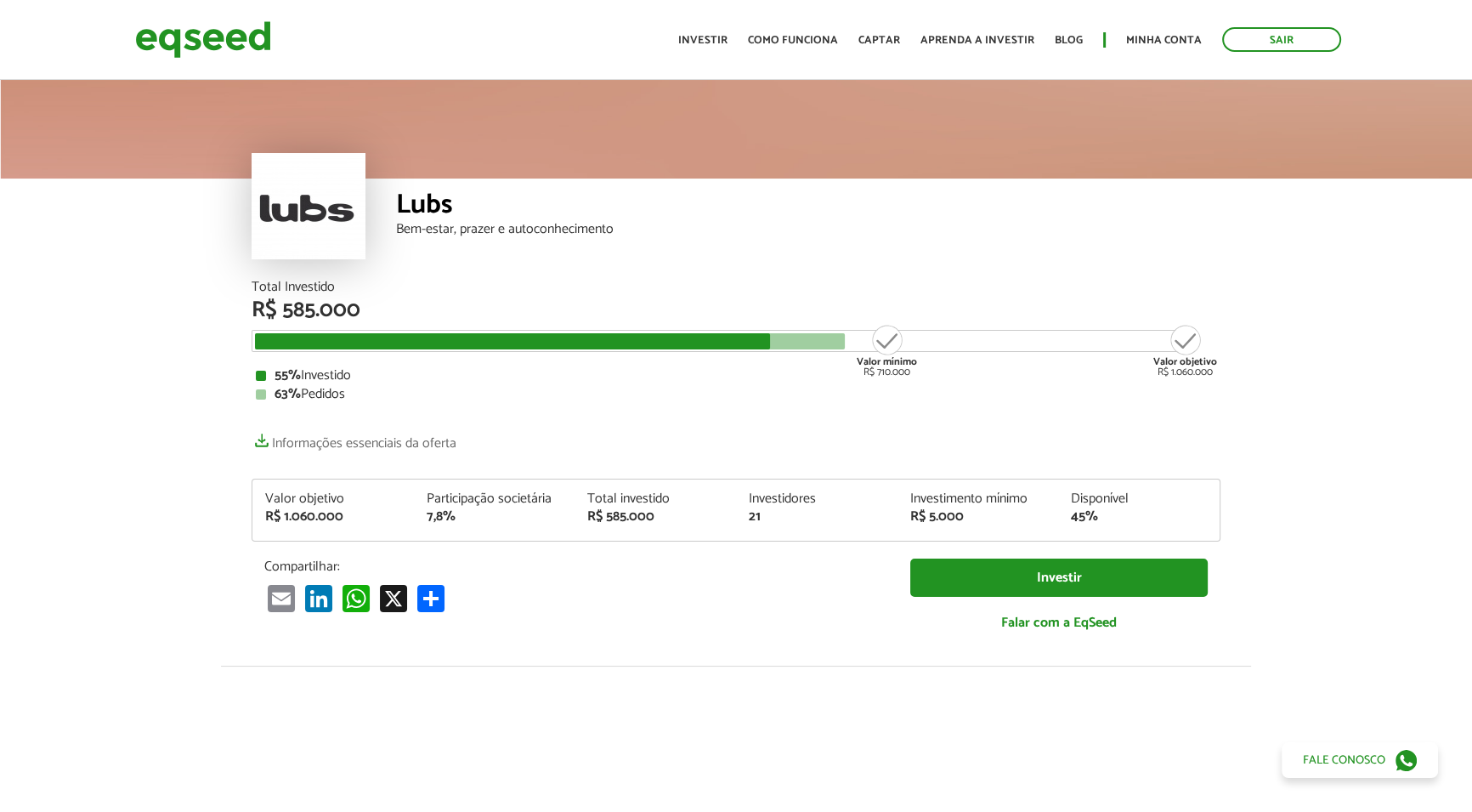
scroll to position [956, 0]
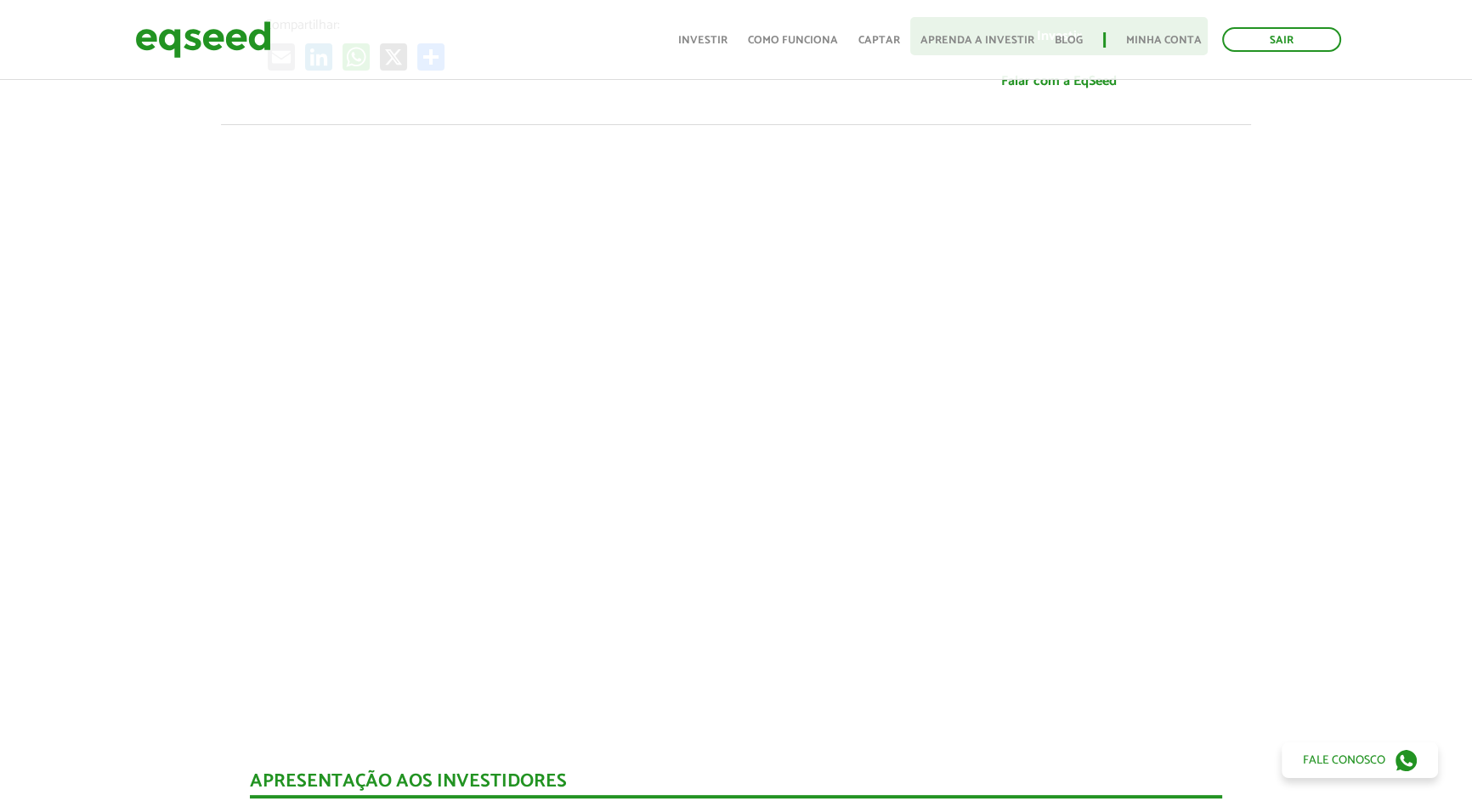
scroll to position [541, 0]
click at [1338, 401] on div at bounding box center [736, 415] width 1472 height 580
click at [1286, 341] on div at bounding box center [736, 415] width 1472 height 580
click at [1353, 326] on div at bounding box center [736, 415] width 1472 height 580
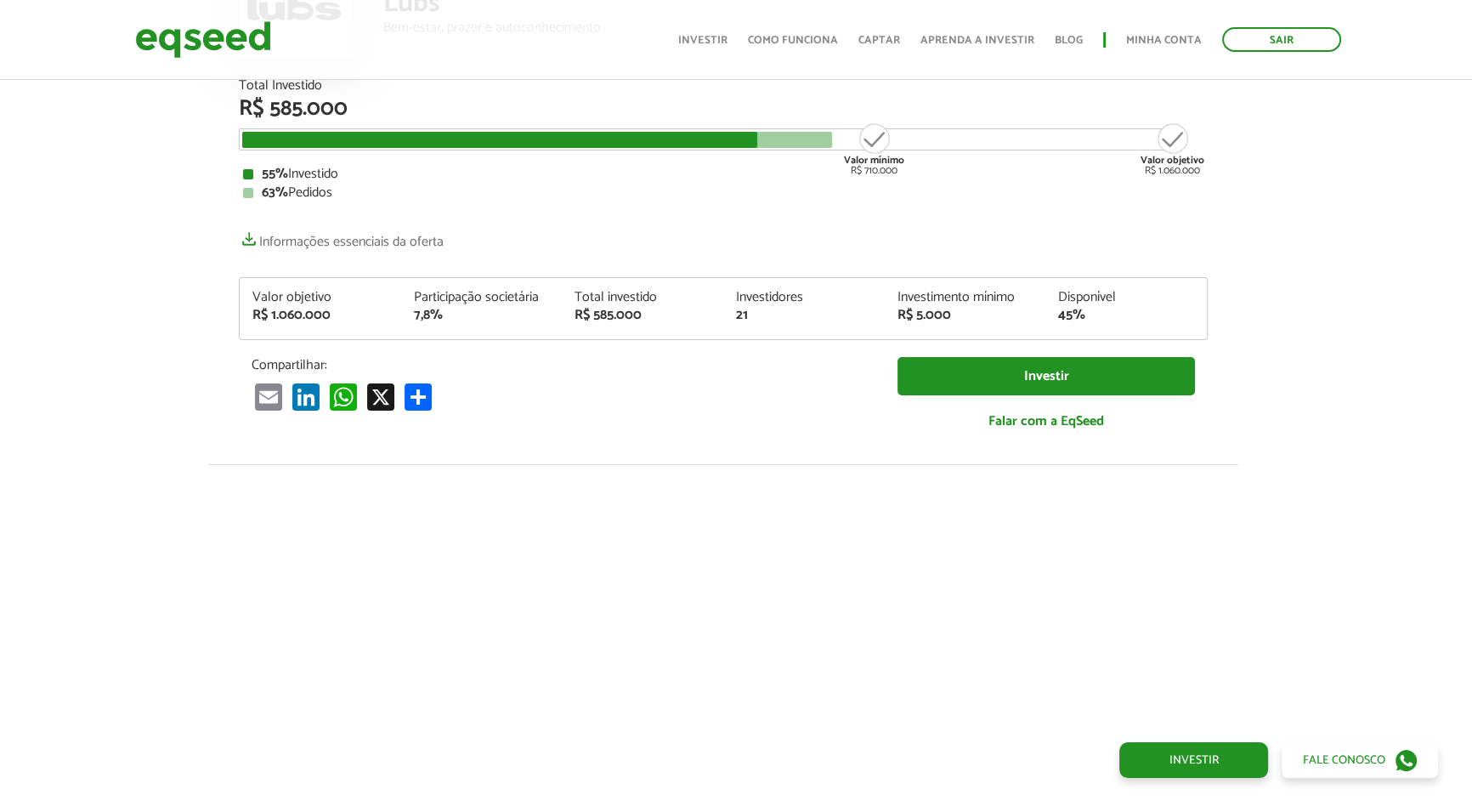
scroll to position [0, 13]
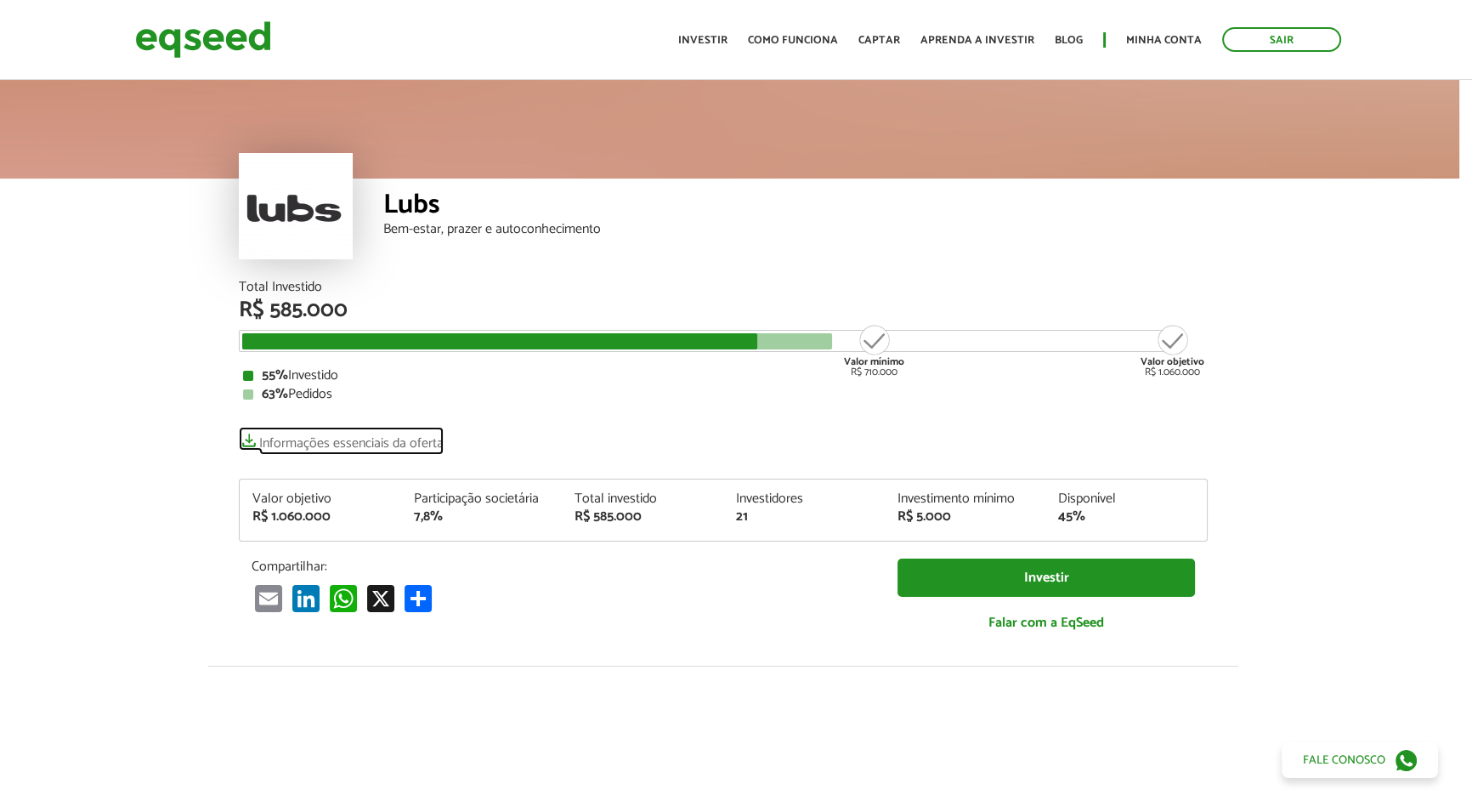
click at [388, 444] on link "Informações essenciais da oferta" at bounding box center [342, 438] width 205 height 23
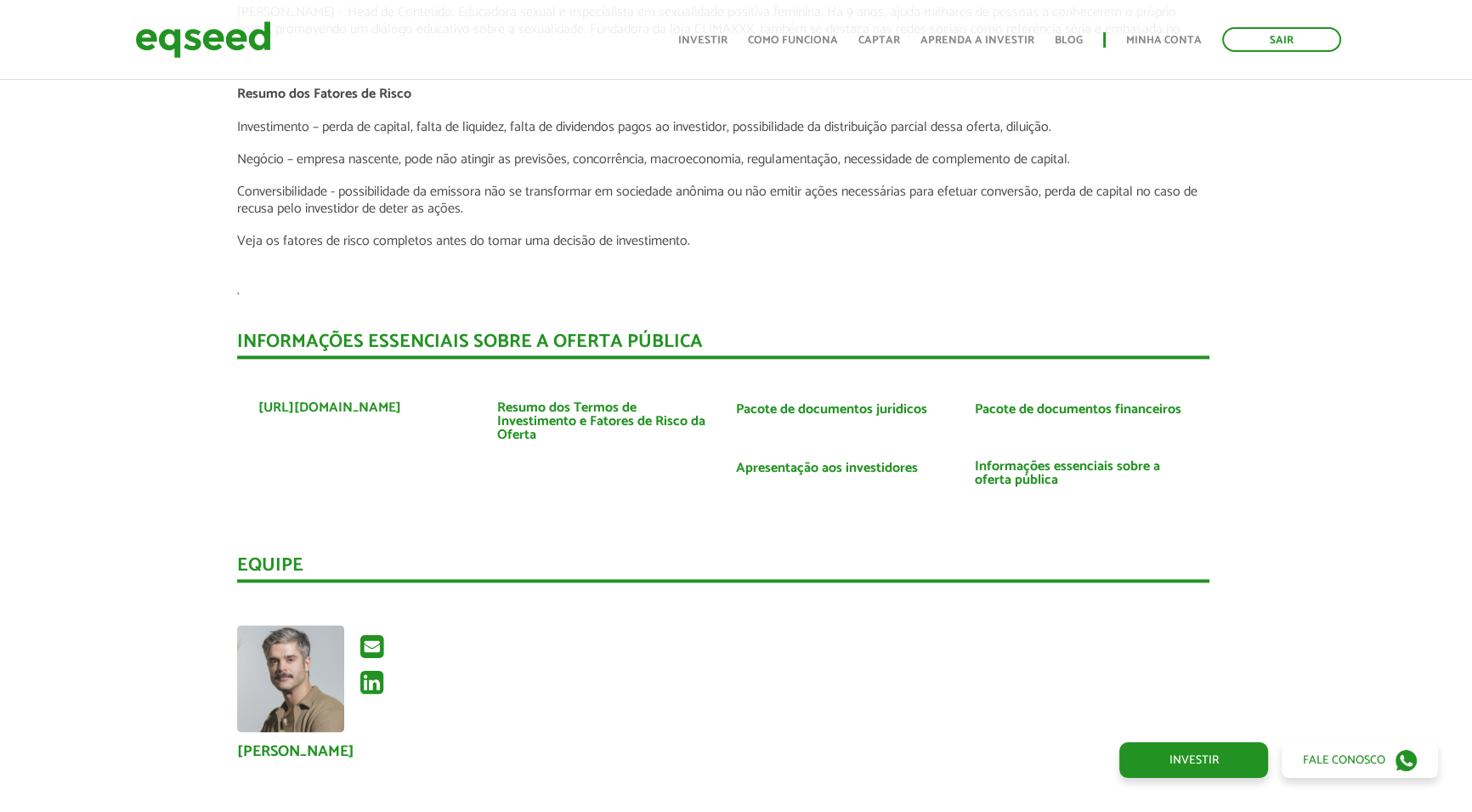
scroll to position [2936, 13]
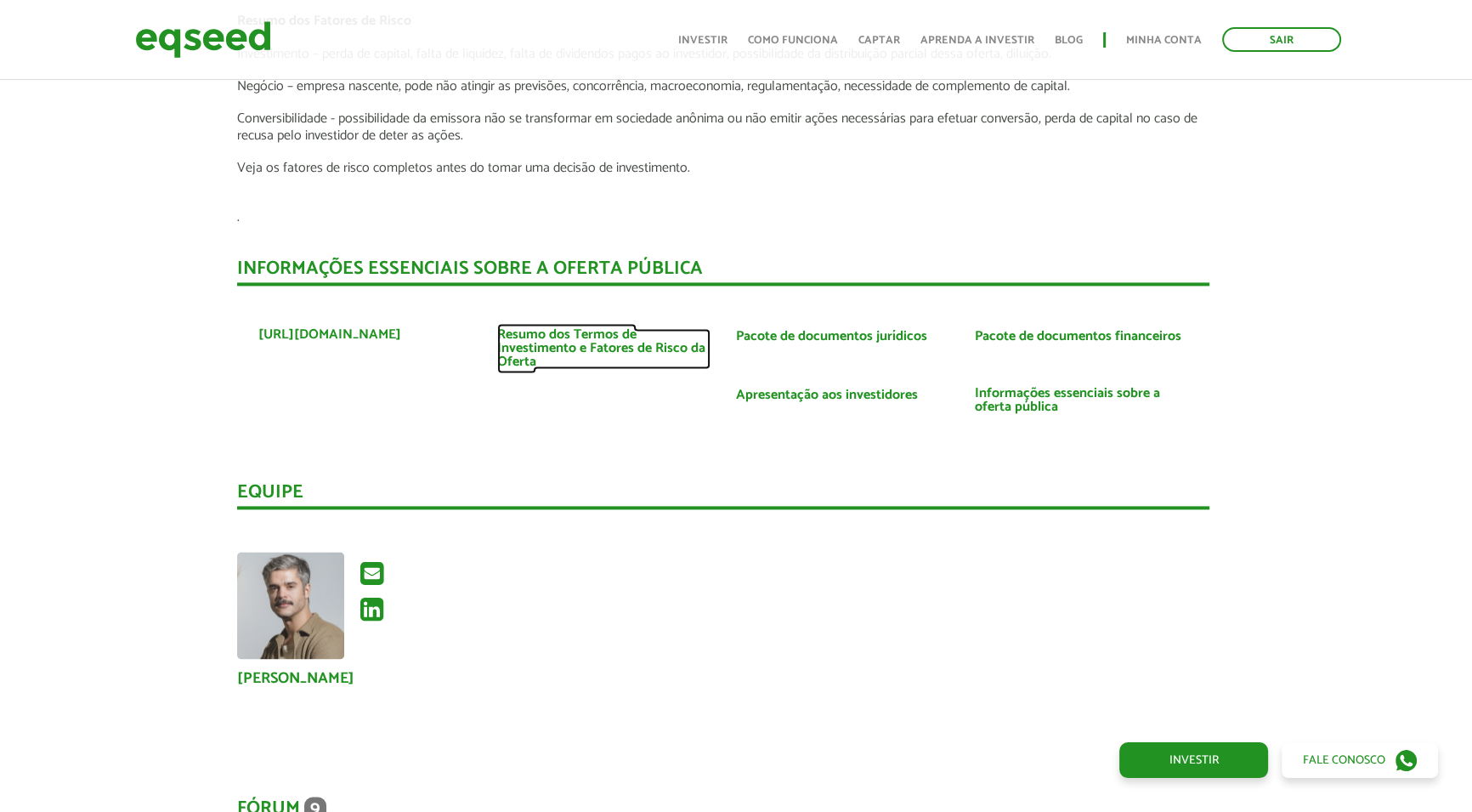
click at [627, 331] on link "Resumo dos Termos de Investimento e Fatores de Risco da Oferta" at bounding box center [603, 348] width 213 height 41
click at [893, 329] on link "Pacote de documentos jurídicos" at bounding box center [832, 336] width 191 height 14
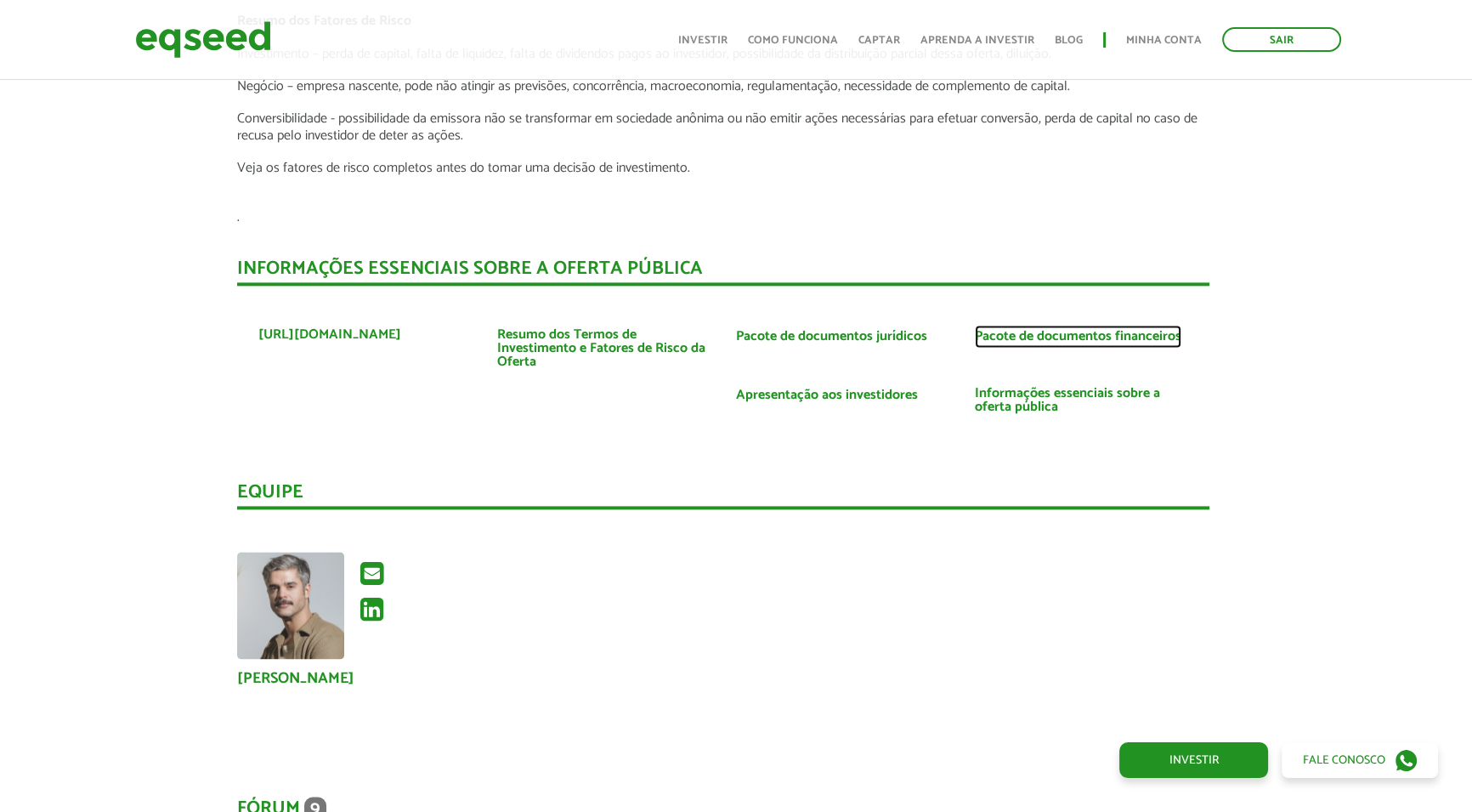
click at [1021, 329] on link "Pacote de documentos financeiros" at bounding box center [1078, 336] width 207 height 14
click at [1169, 29] on ul "Início Investir Como funciona Captar Aprenda a investir Blog Minha conta Sair" at bounding box center [1009, 39] width 680 height 24
click at [1169, 43] on link "Minha conta" at bounding box center [1163, 40] width 76 height 11
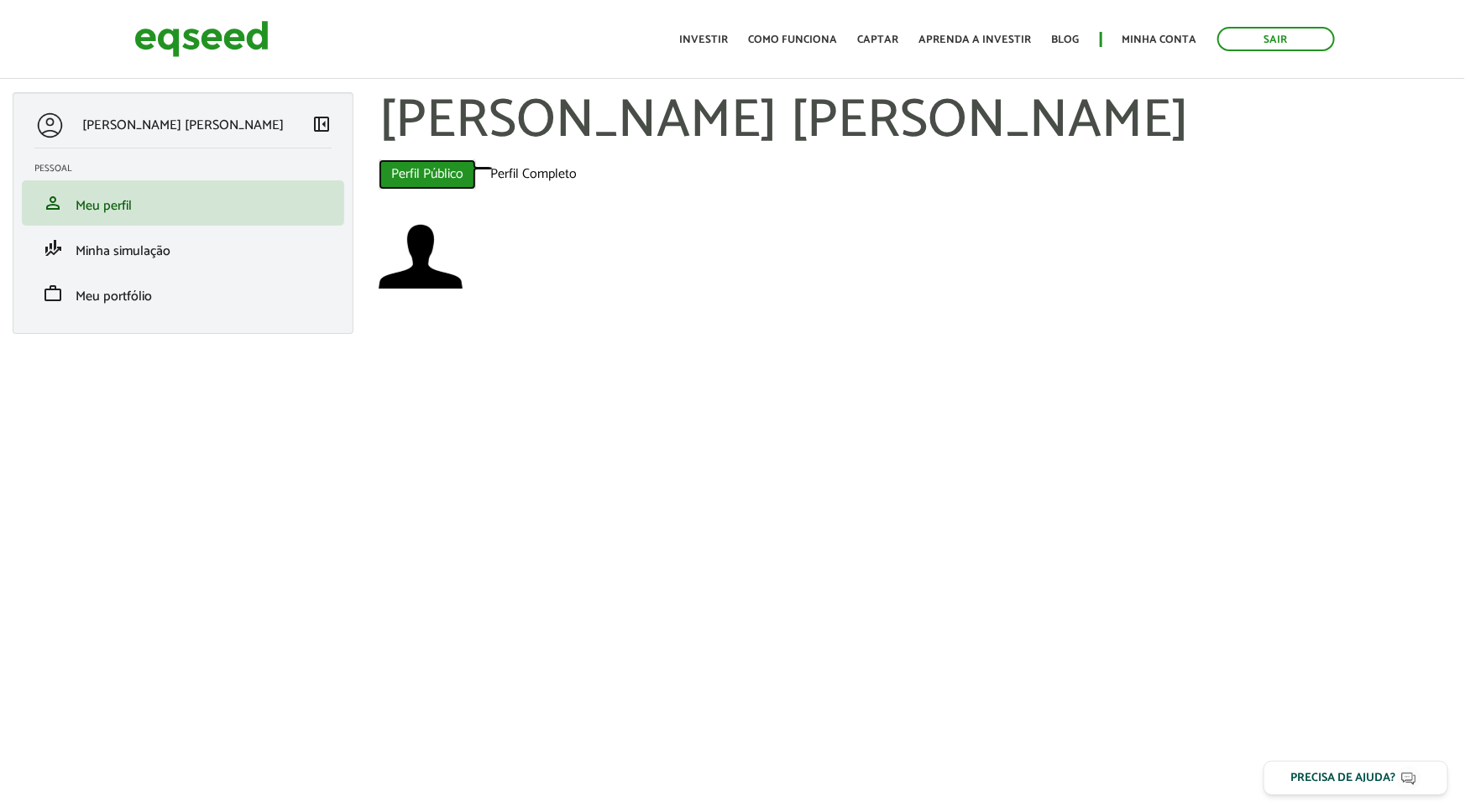
click at [445, 176] on link "Perfil Público (aba ativa)" at bounding box center [427, 174] width 97 height 30
click at [529, 173] on link "Perfil Completo" at bounding box center [533, 174] width 112 height 30
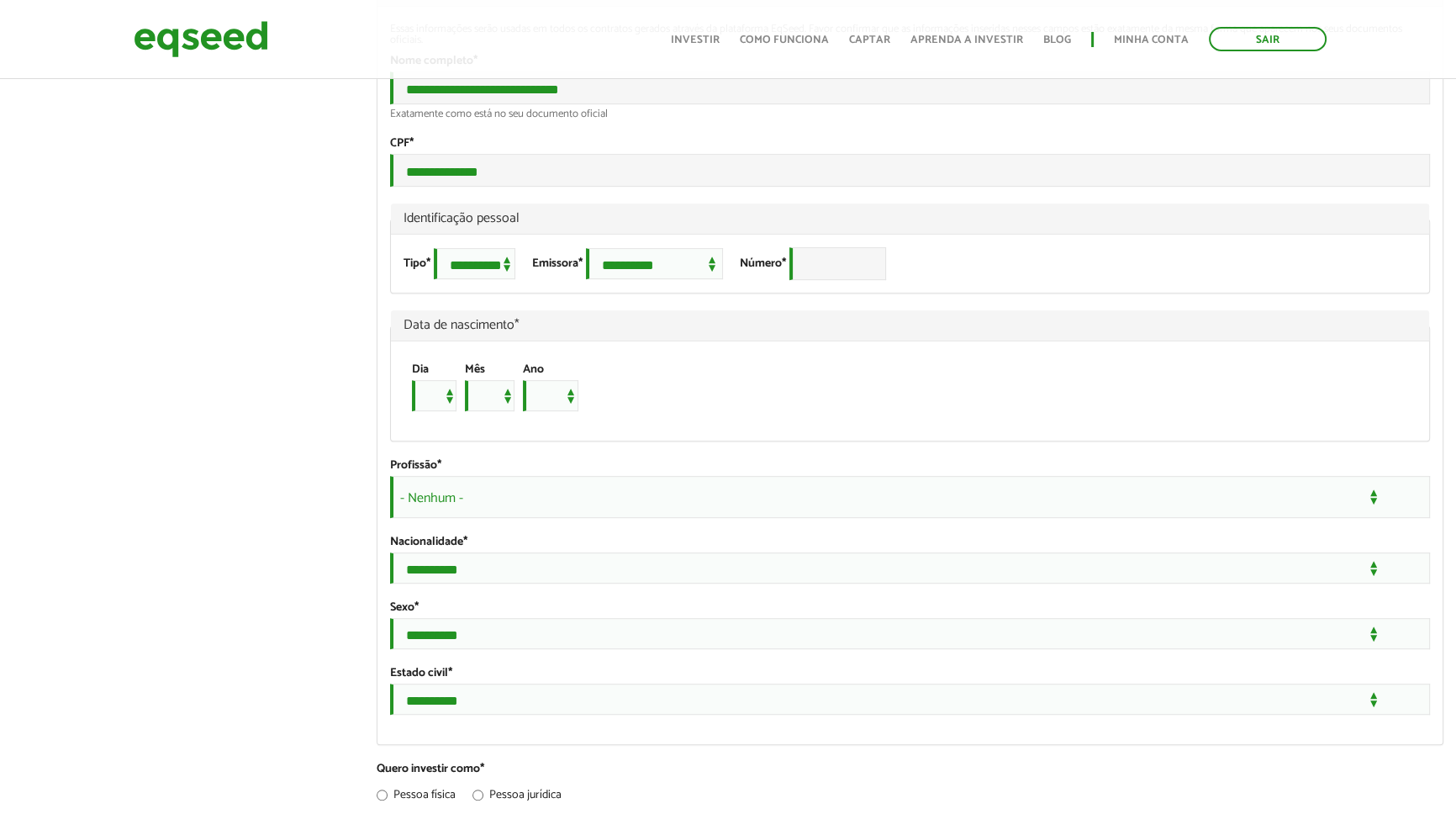
scroll to position [1147, 0]
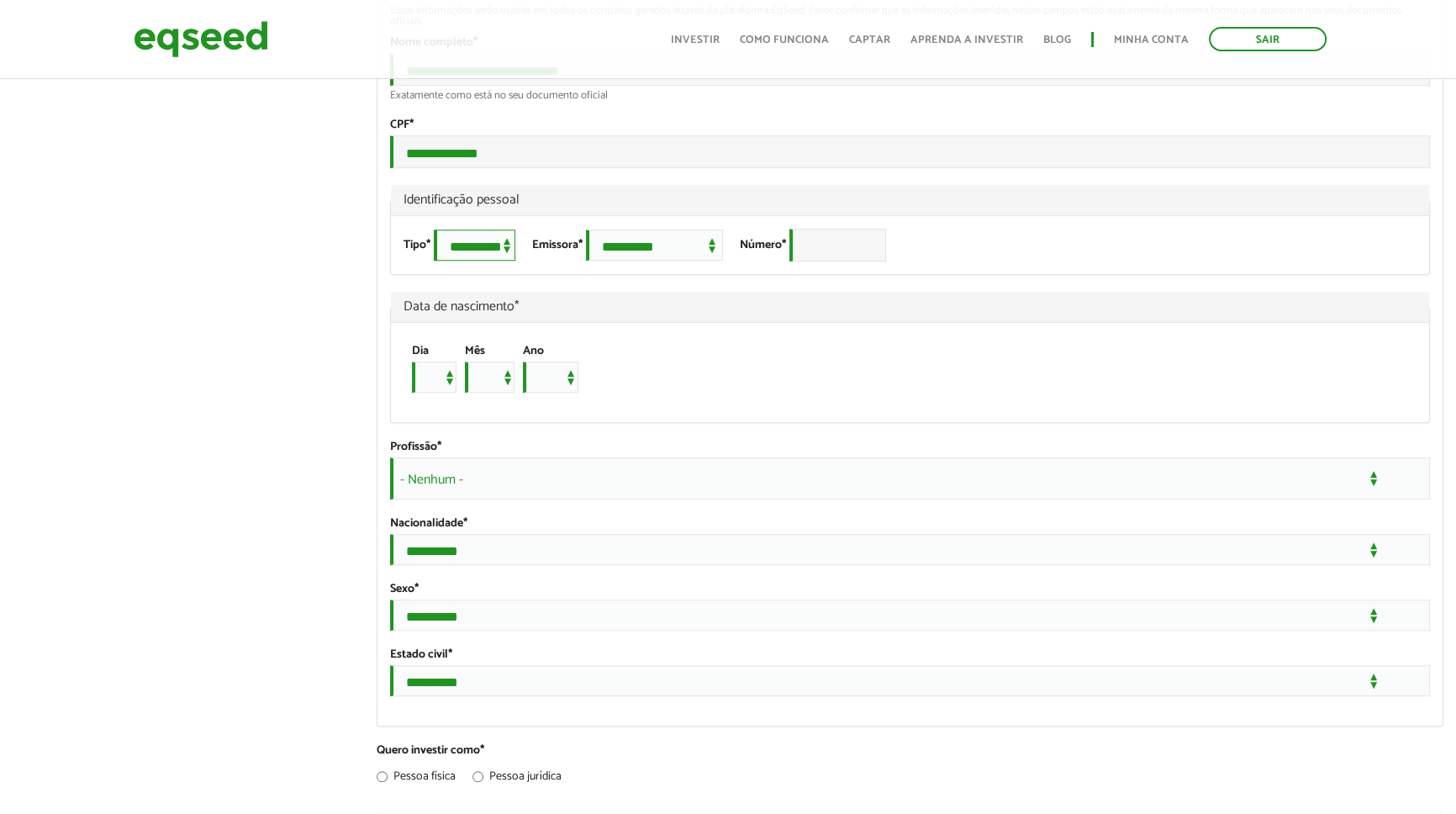
click at [497, 261] on select "**********" at bounding box center [475, 245] width 82 height 31
click at [572, 323] on legend "Data de nascimento *" at bounding box center [910, 307] width 1038 height 31
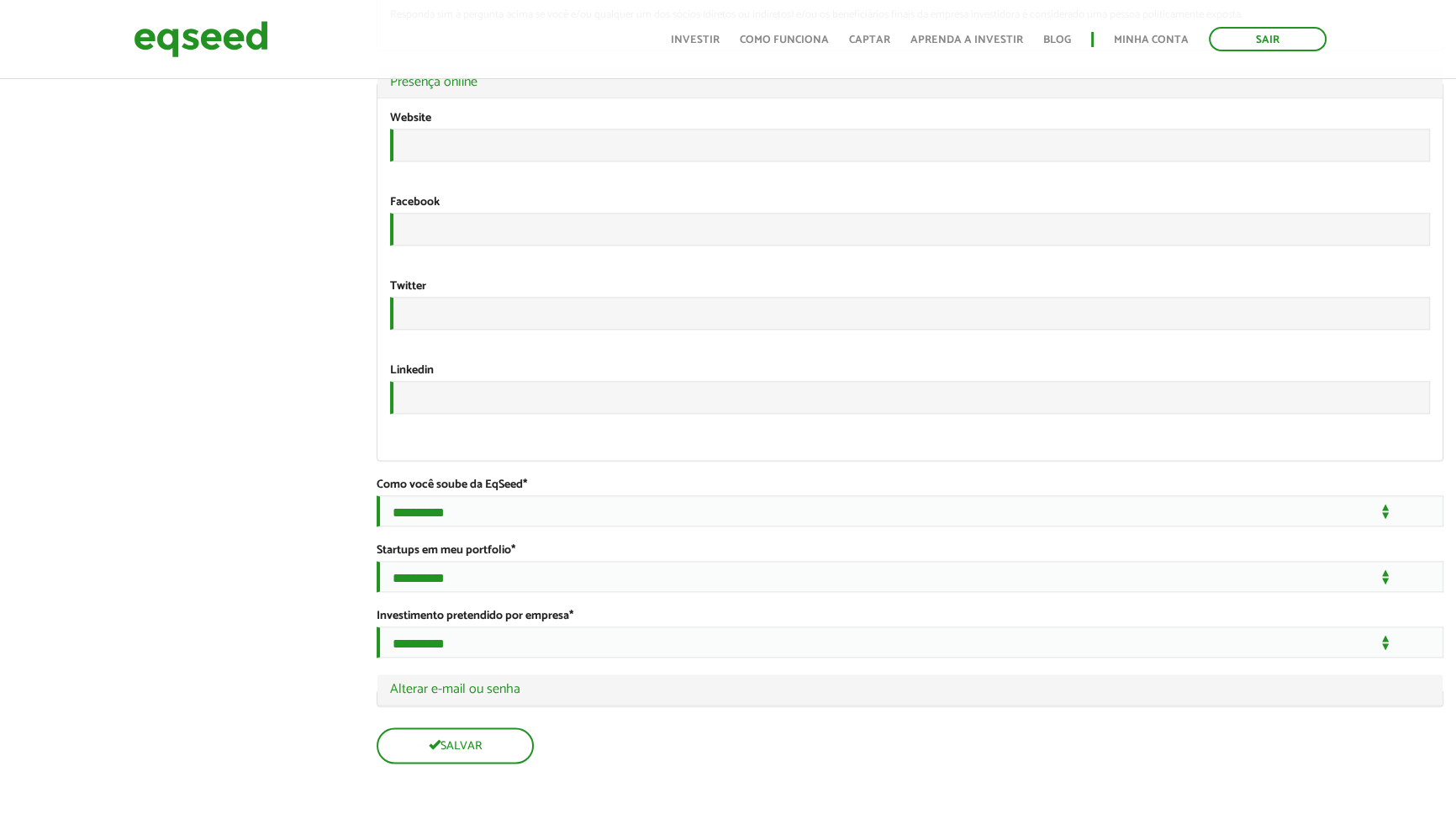
scroll to position [2809, 0]
click at [418, 562] on select "**********" at bounding box center [910, 577] width 1067 height 31
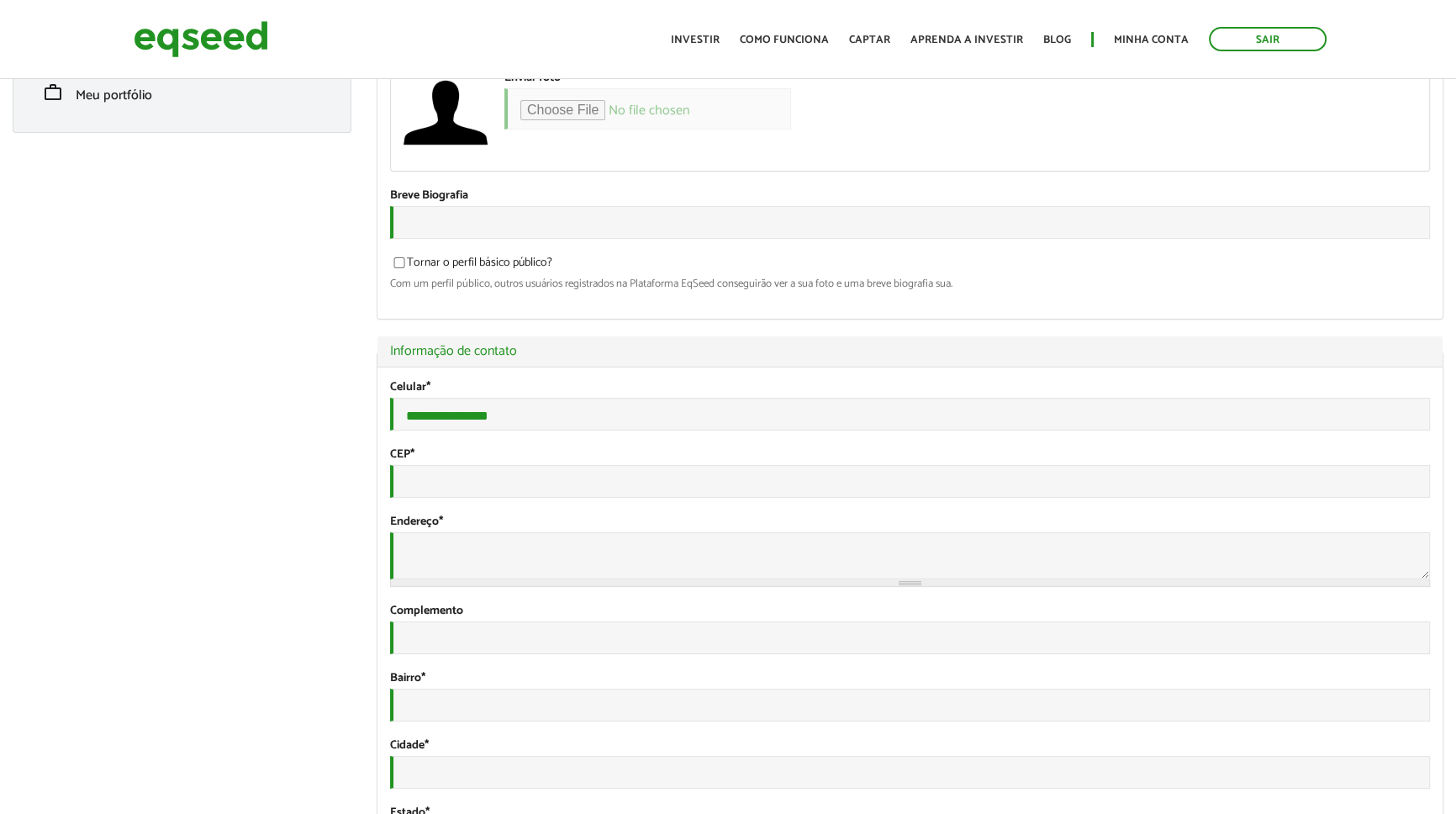
scroll to position [0, 0]
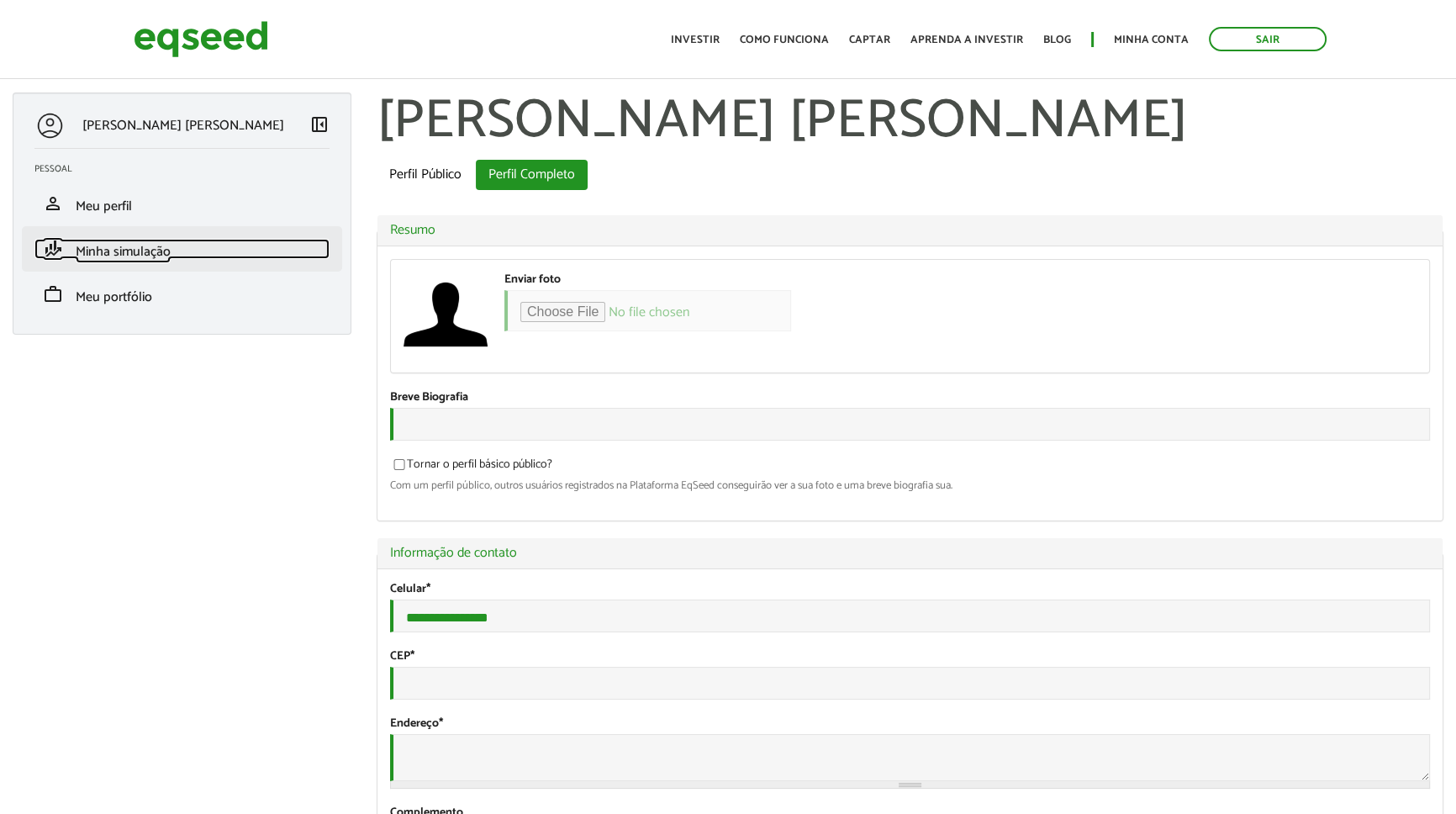
click at [127, 250] on span "Minha simulação" at bounding box center [123, 252] width 95 height 22
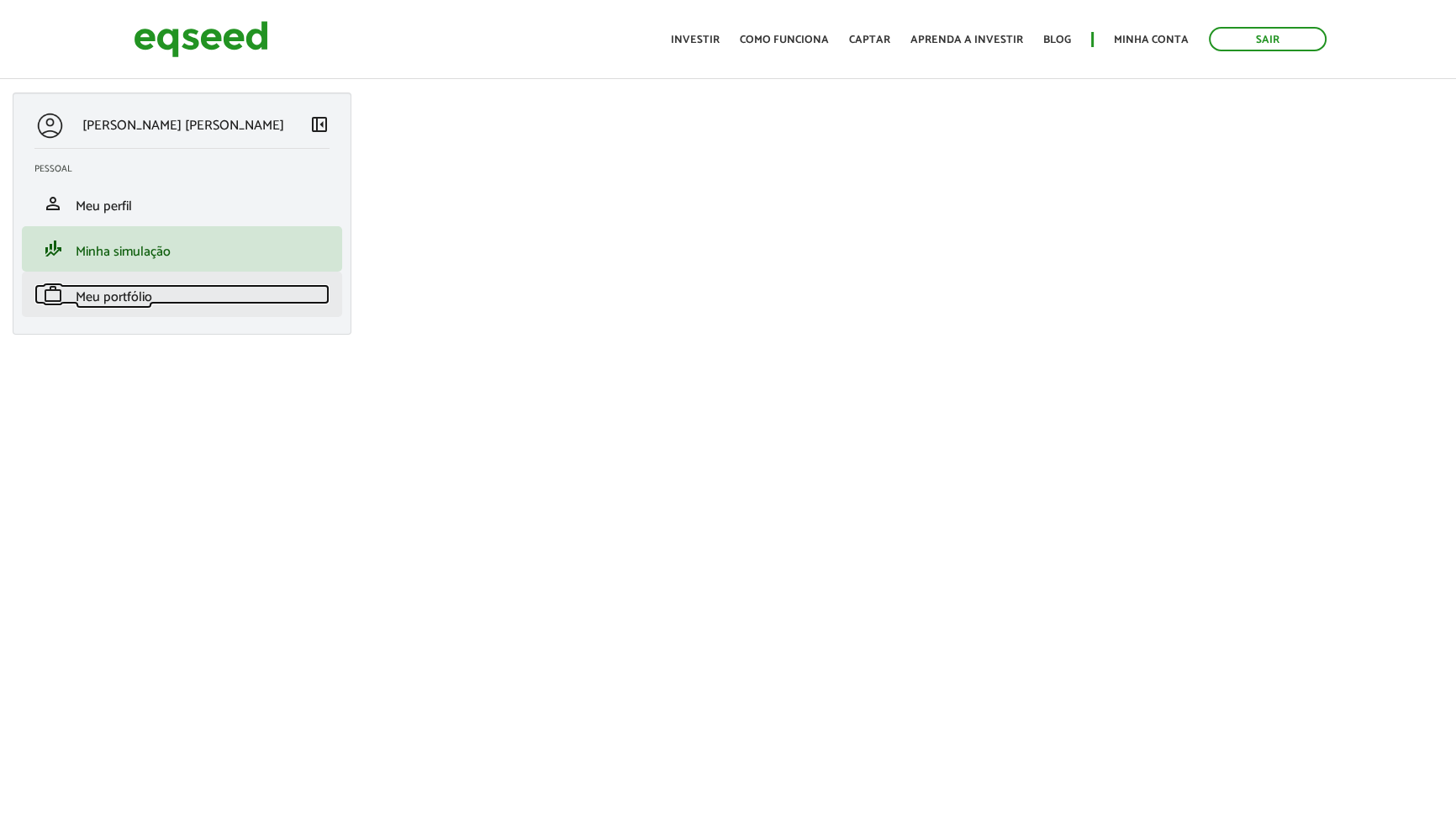
click at [121, 291] on span "Meu portfólio" at bounding box center [114, 297] width 77 height 22
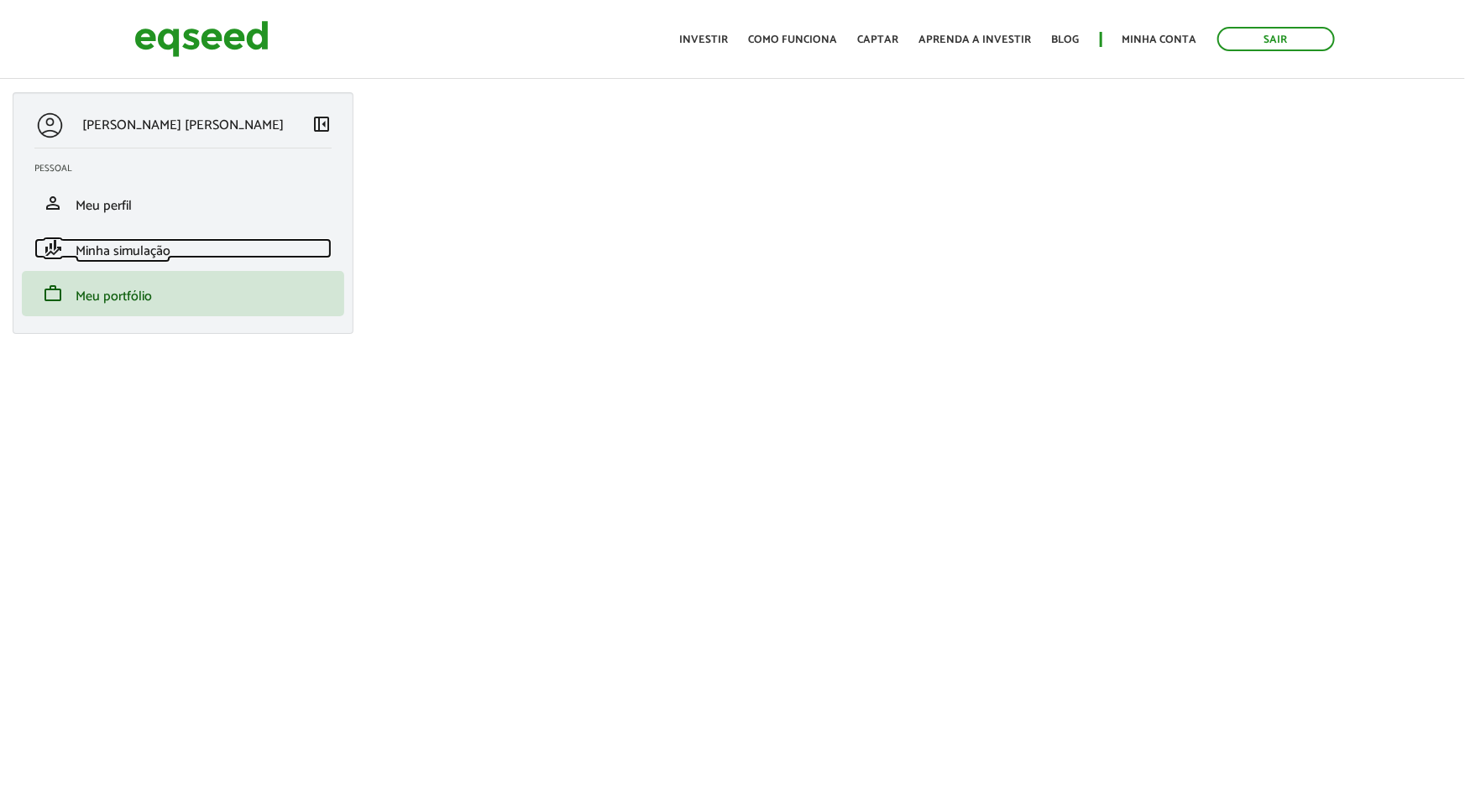
click at [134, 251] on span "Minha simulação" at bounding box center [123, 251] width 94 height 22
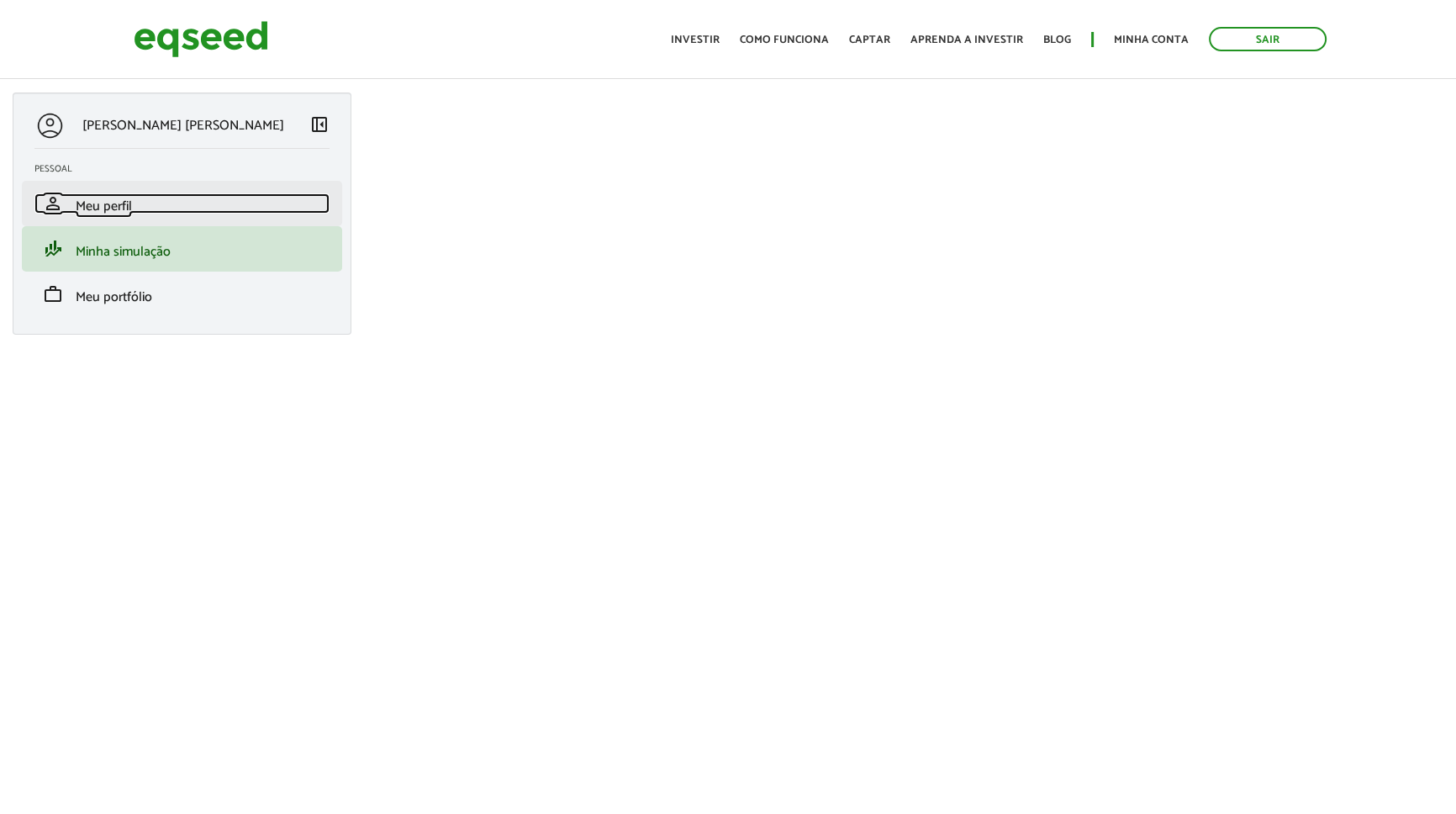
click at [86, 204] on span "Meu perfil" at bounding box center [104, 207] width 57 height 22
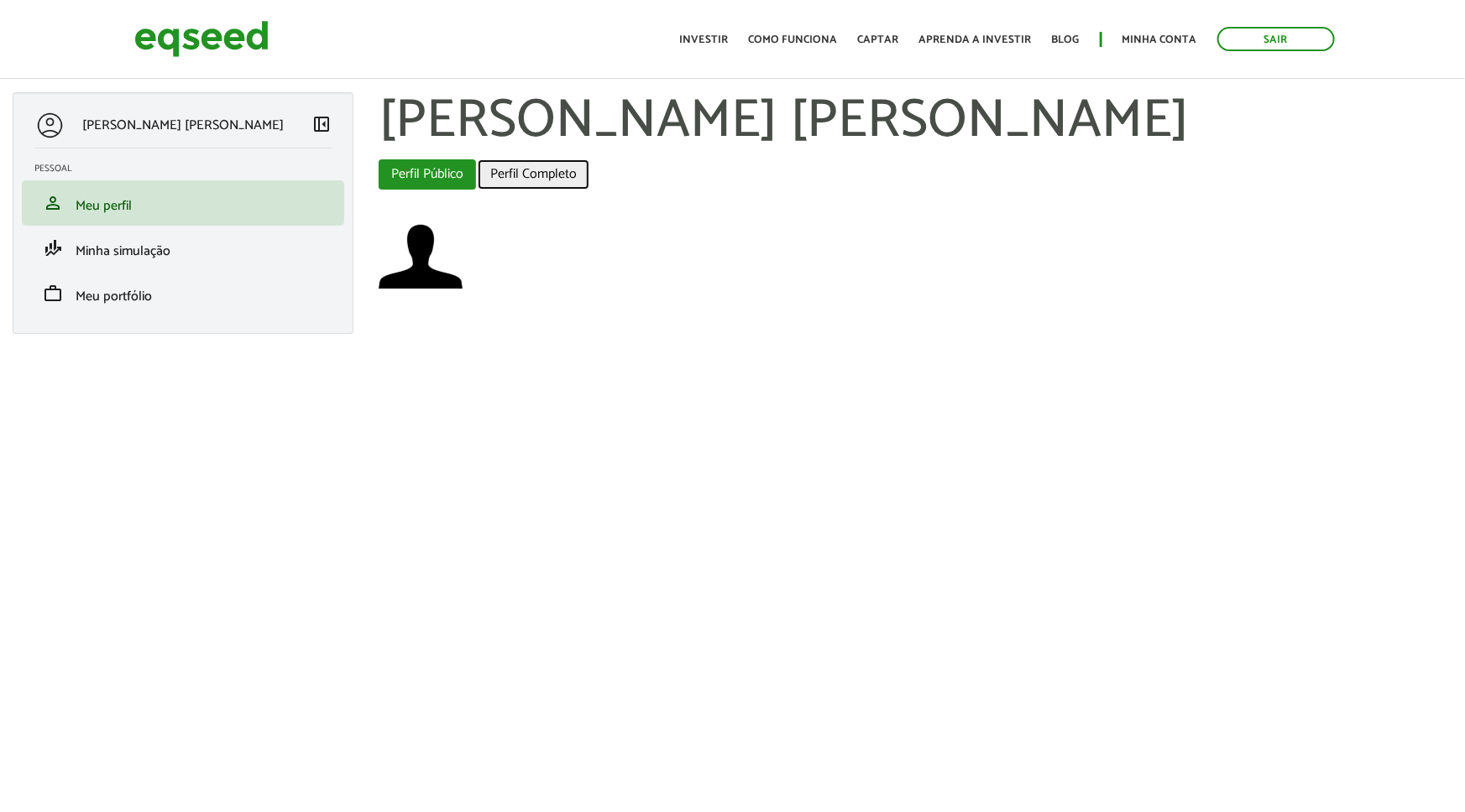
click at [499, 183] on link "Perfil Completo" at bounding box center [533, 174] width 112 height 30
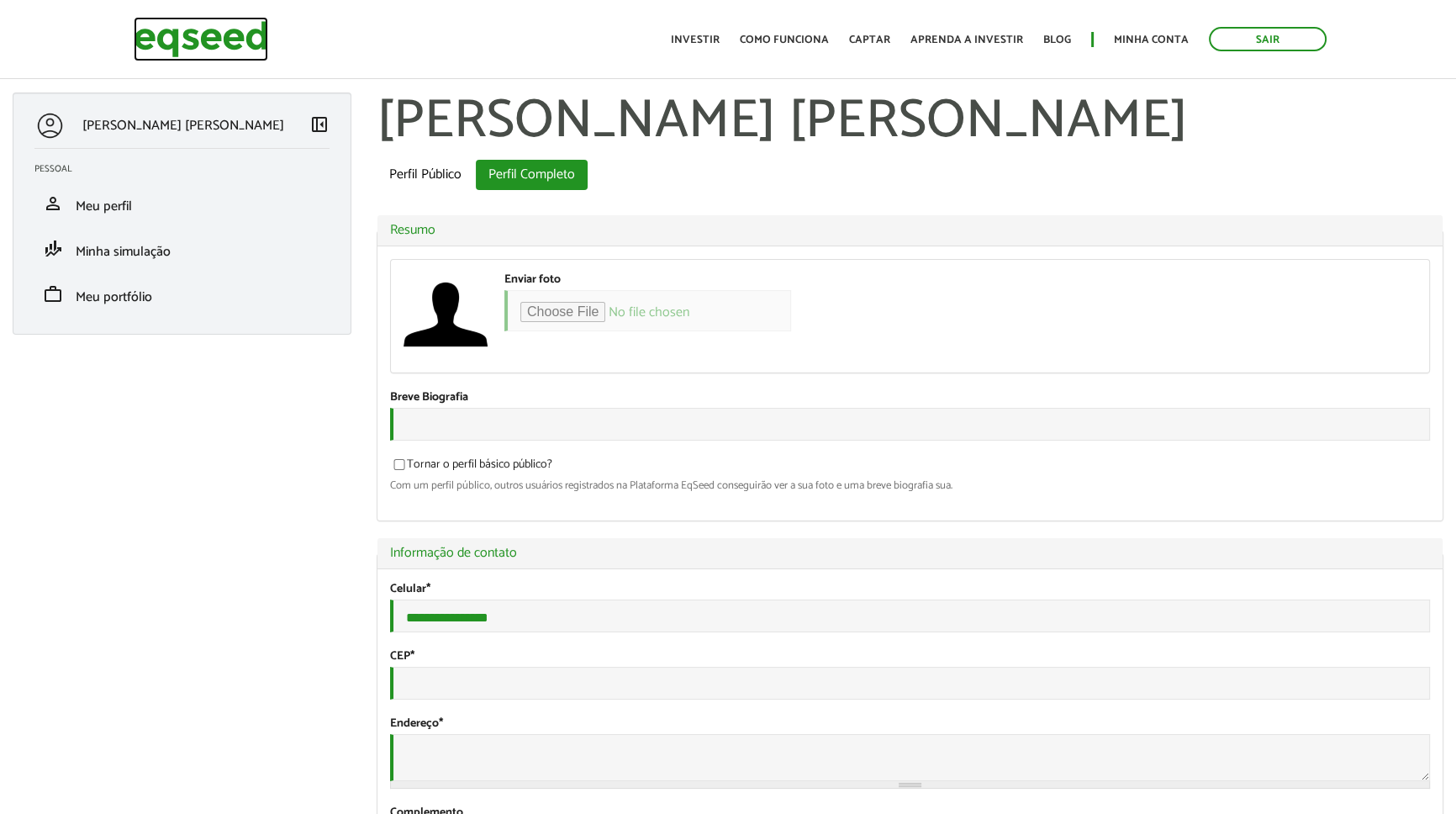
click at [222, 36] on img at bounding box center [200, 40] width 134 height 45
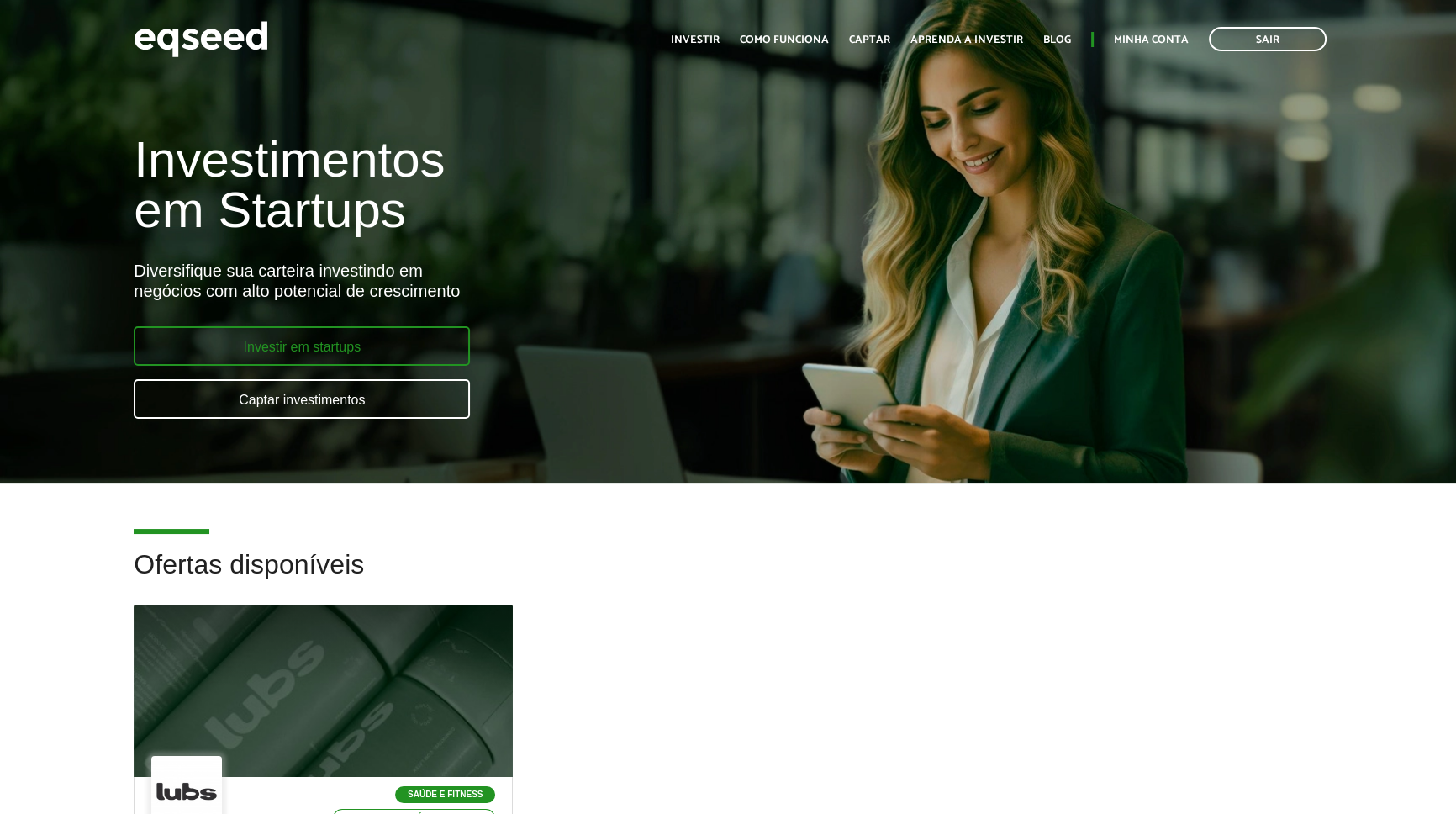
click at [366, 361] on link "Investir em startups" at bounding box center [301, 346] width 336 height 40
